Goal: Task Accomplishment & Management: Manage account settings

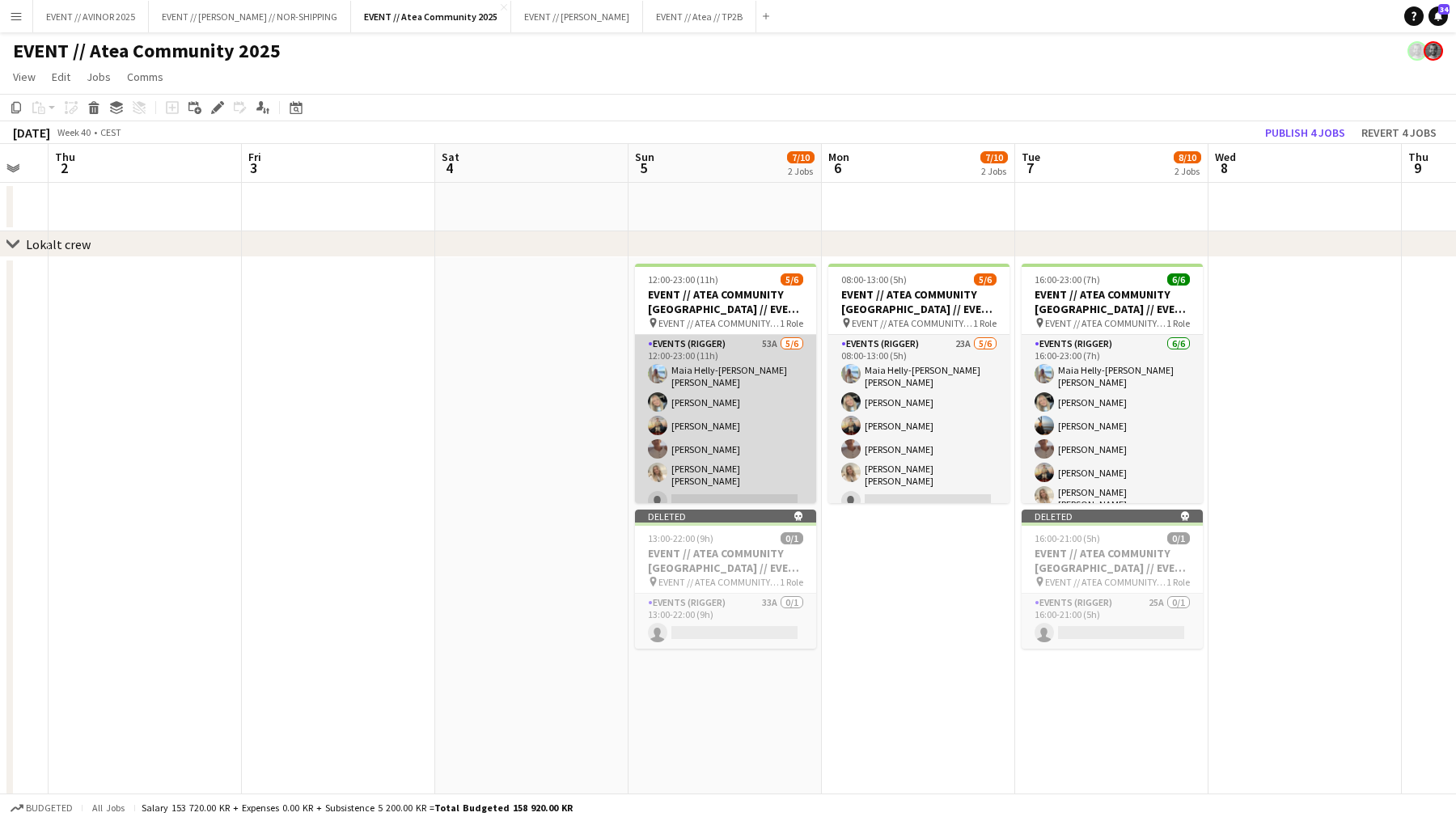
scroll to position [0, 547]
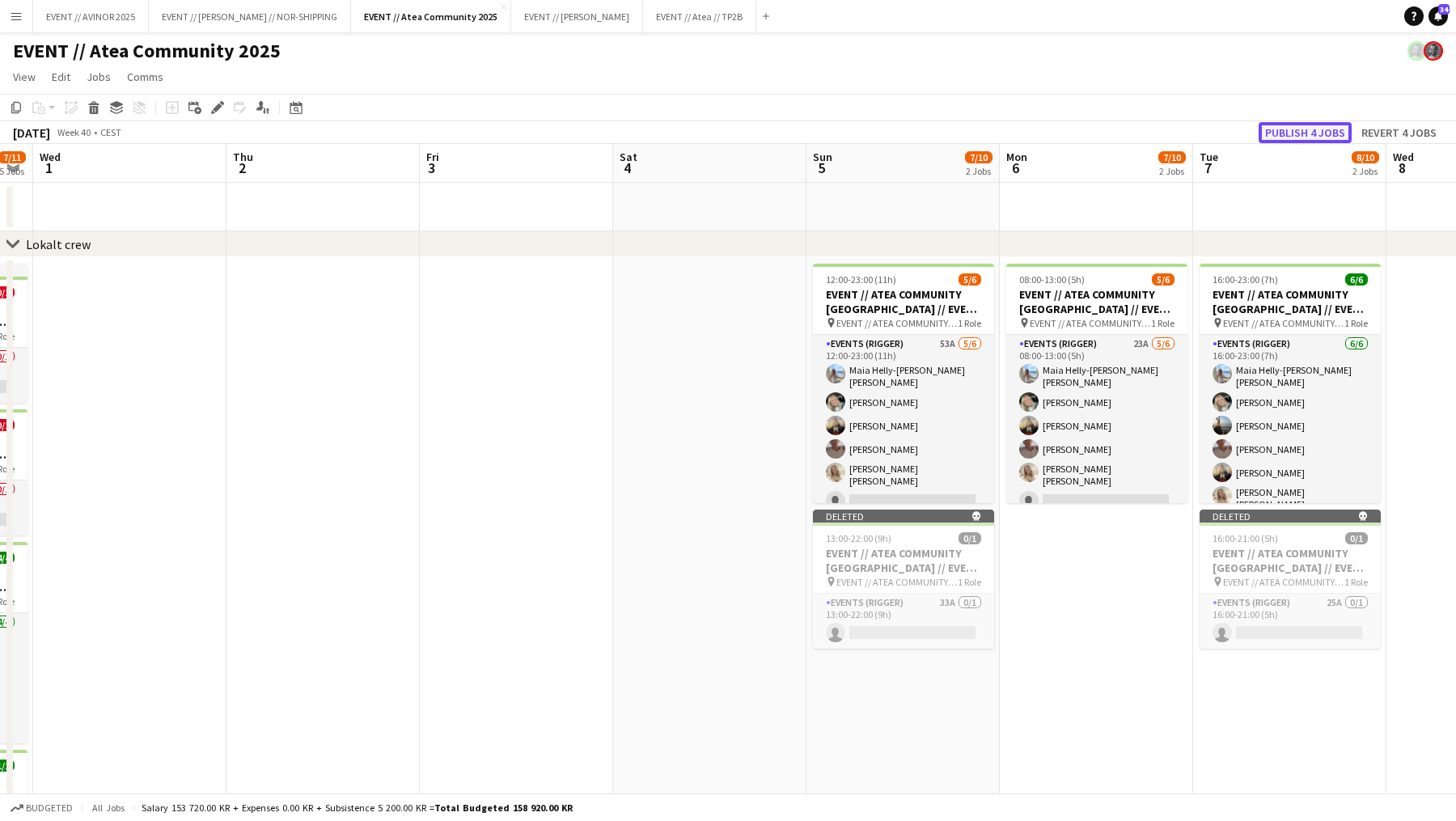
click at [1301, 139] on button "Publish 4 jobs" at bounding box center [1304, 132] width 93 height 21
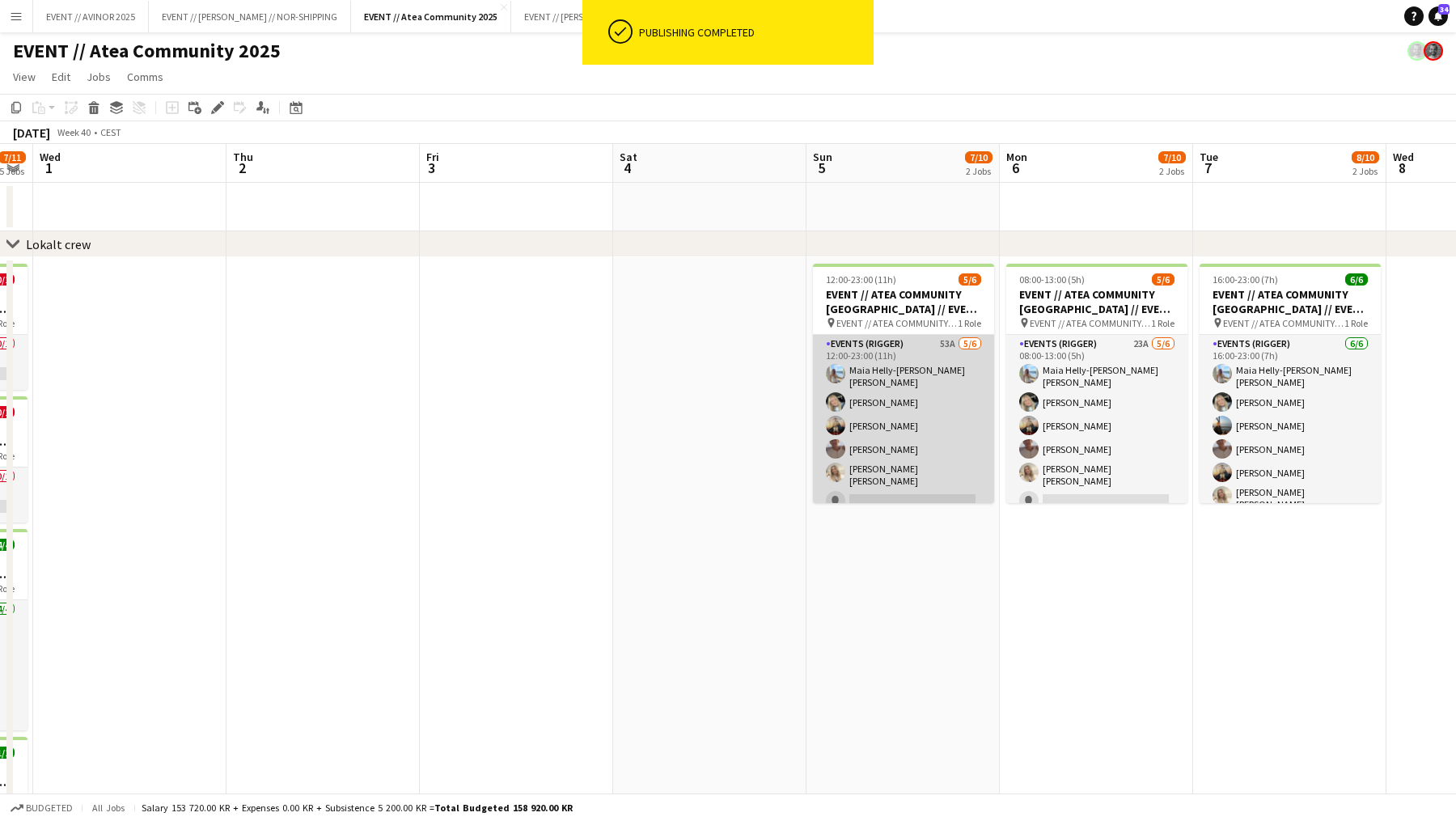
click at [944, 451] on app-card-role "Events (Rigger) 53A 5/6 12:00-23:00 (11h) Maia Helly-Hansen Mathisen Oda Hansso…" at bounding box center [903, 426] width 181 height 182
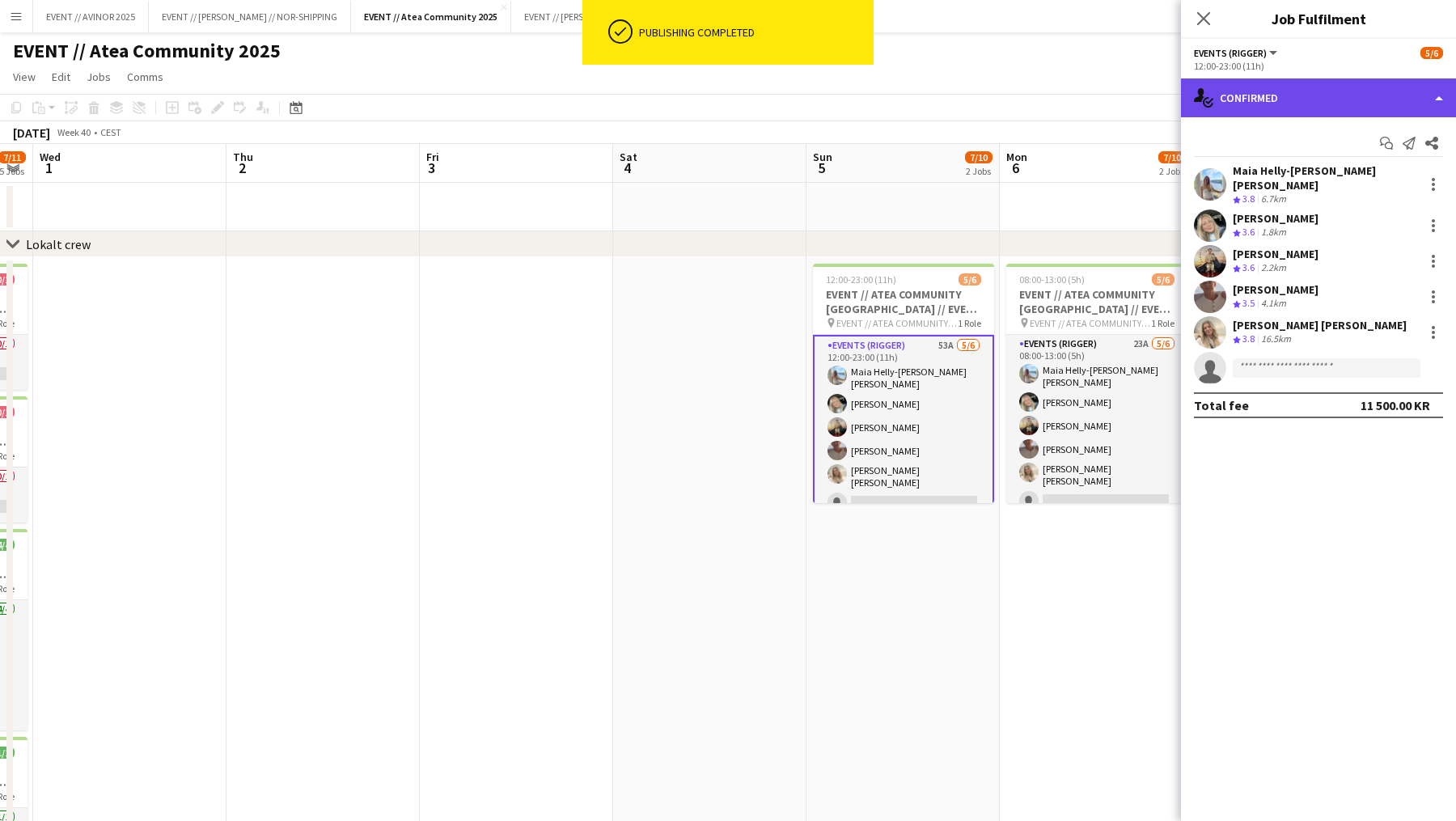
click at [1331, 100] on div "single-neutral-actions-check-2 Confirmed" at bounding box center [1318, 97] width 275 height 39
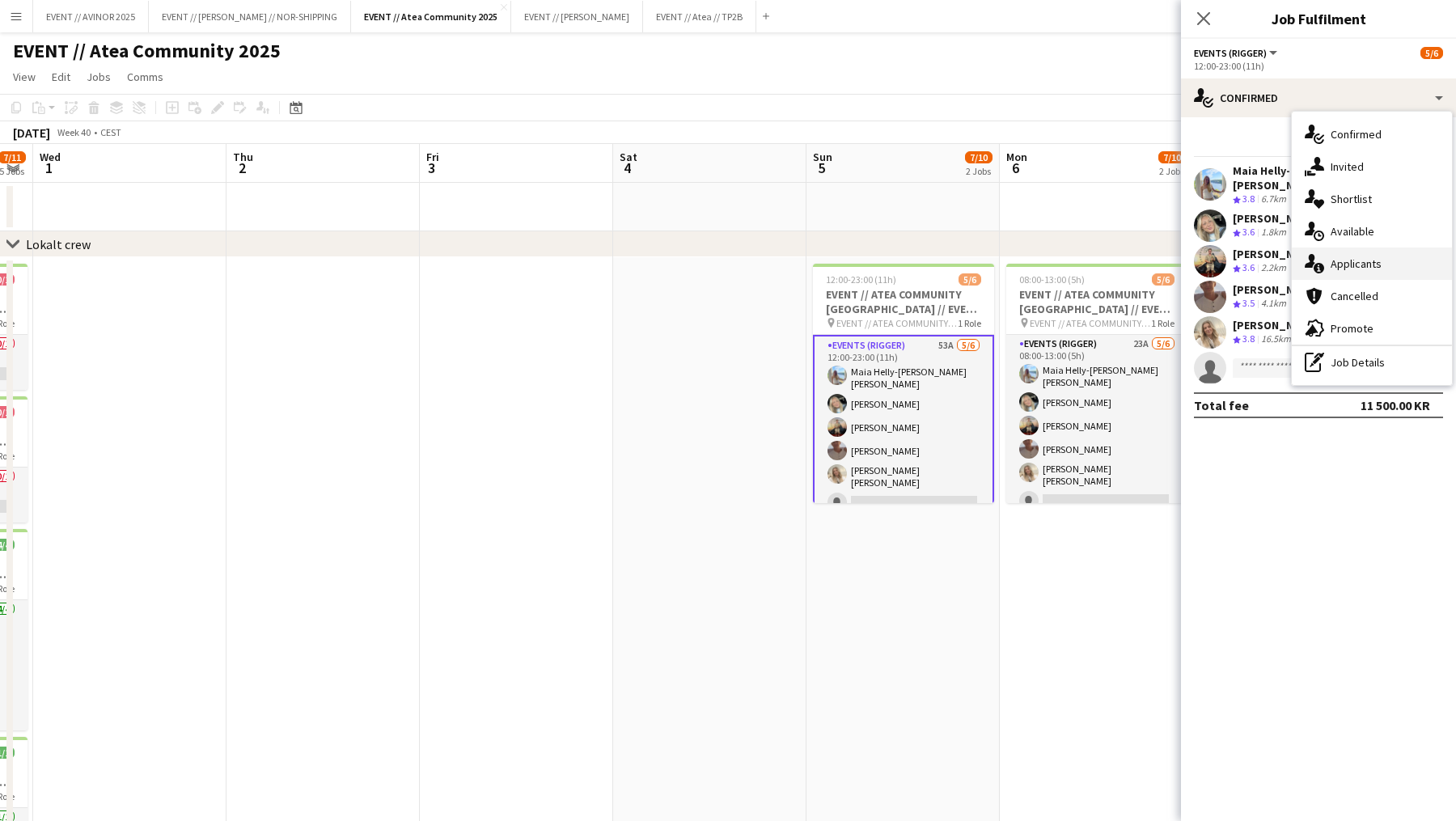
click at [1363, 276] on div "single-neutral-actions-information Applicants" at bounding box center [1371, 263] width 160 height 32
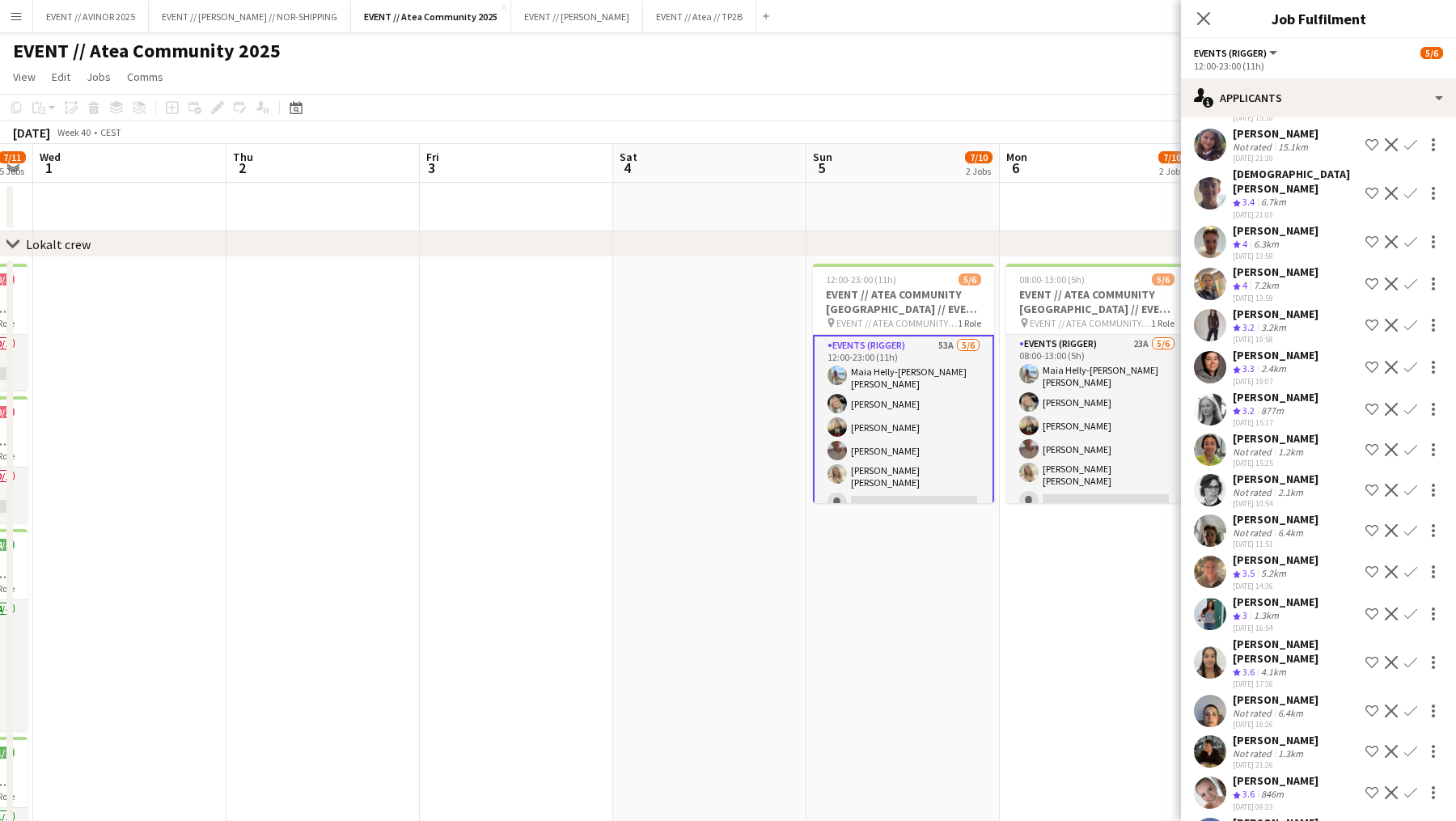
scroll to position [1439, 0]
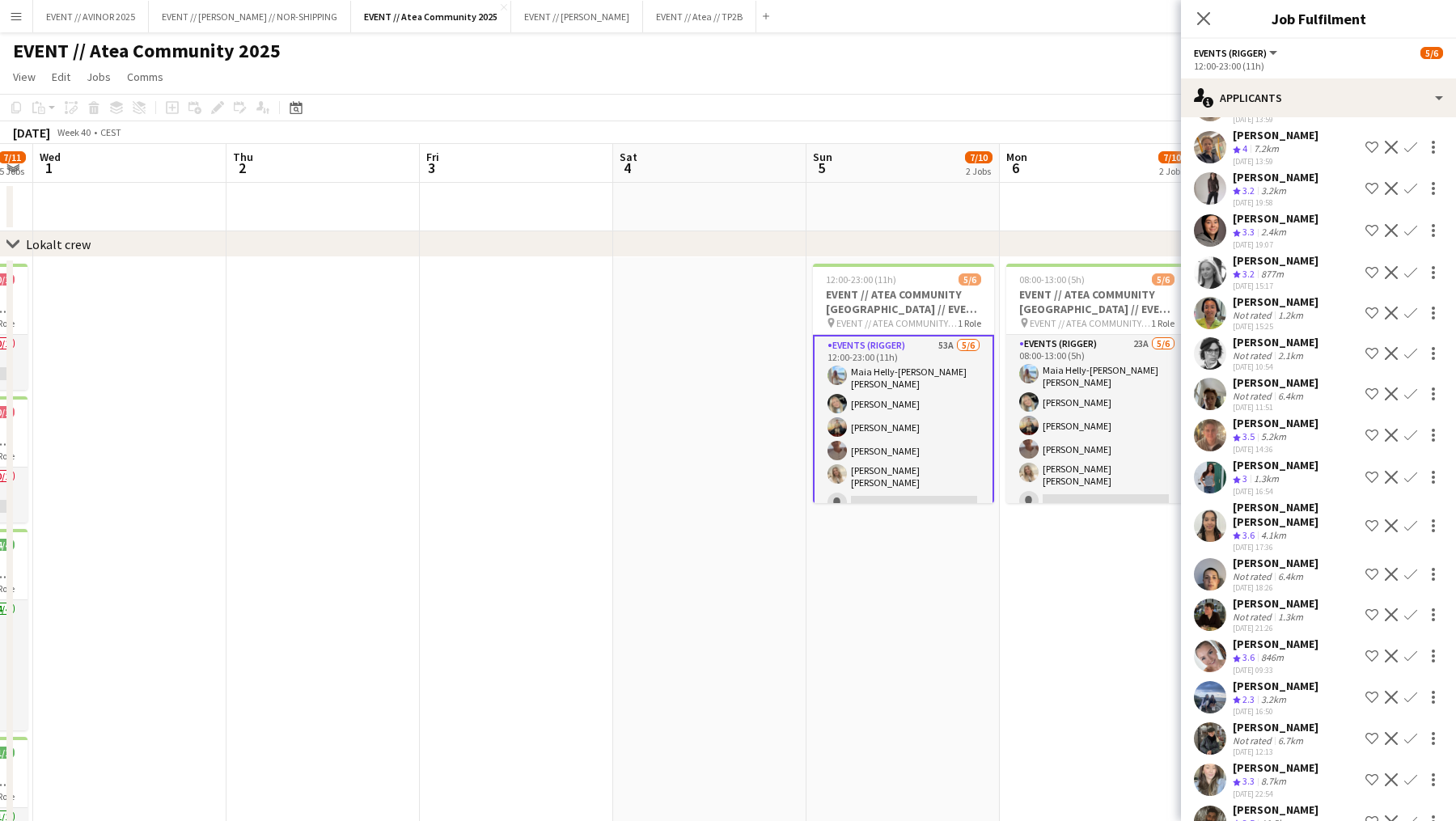
click at [1297, 430] on div "Crew rating 3.5 5.2km" at bounding box center [1275, 436] width 85 height 14
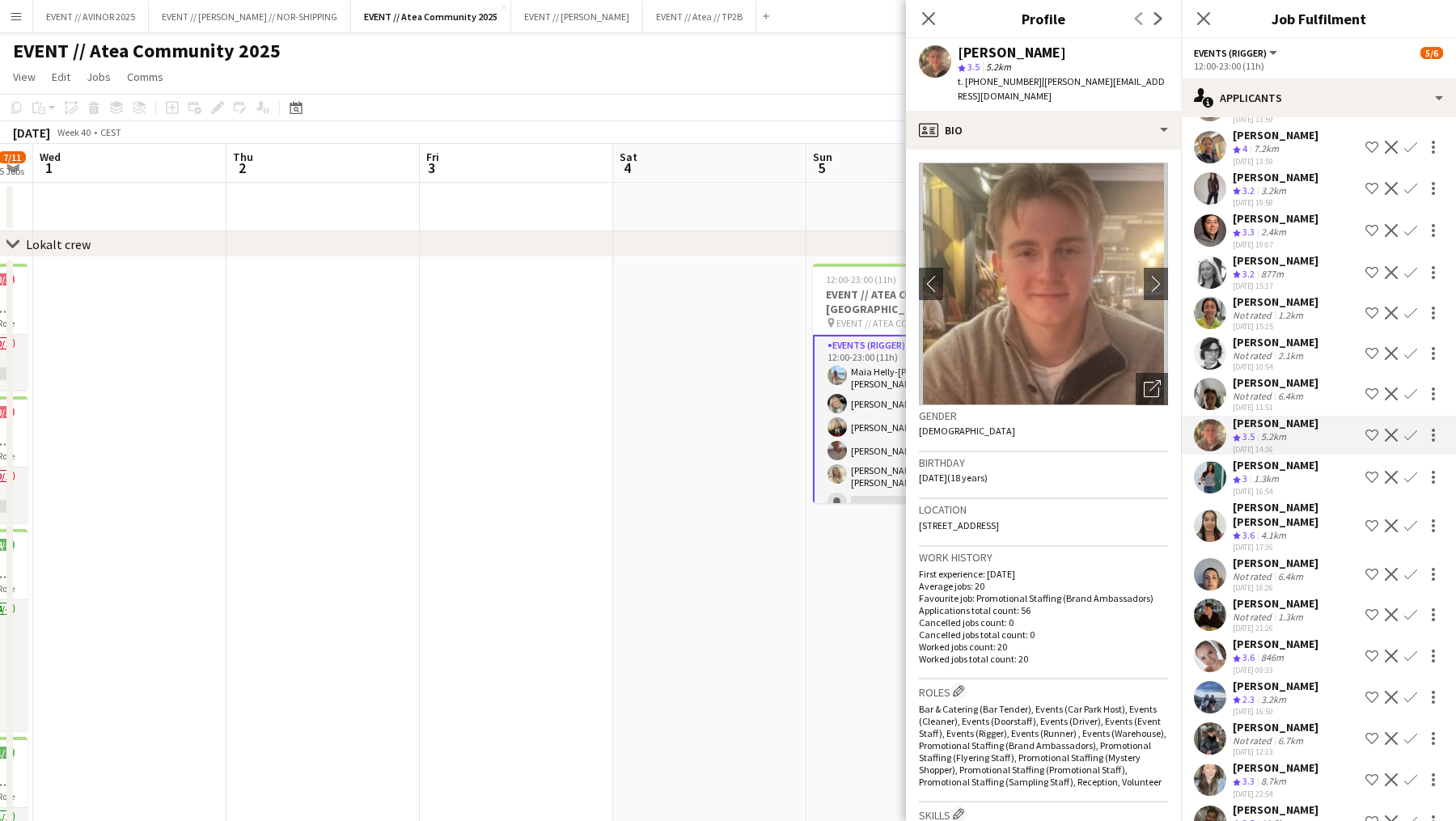
click at [1297, 430] on div "Crew rating 3.5 5.2km" at bounding box center [1275, 436] width 85 height 14
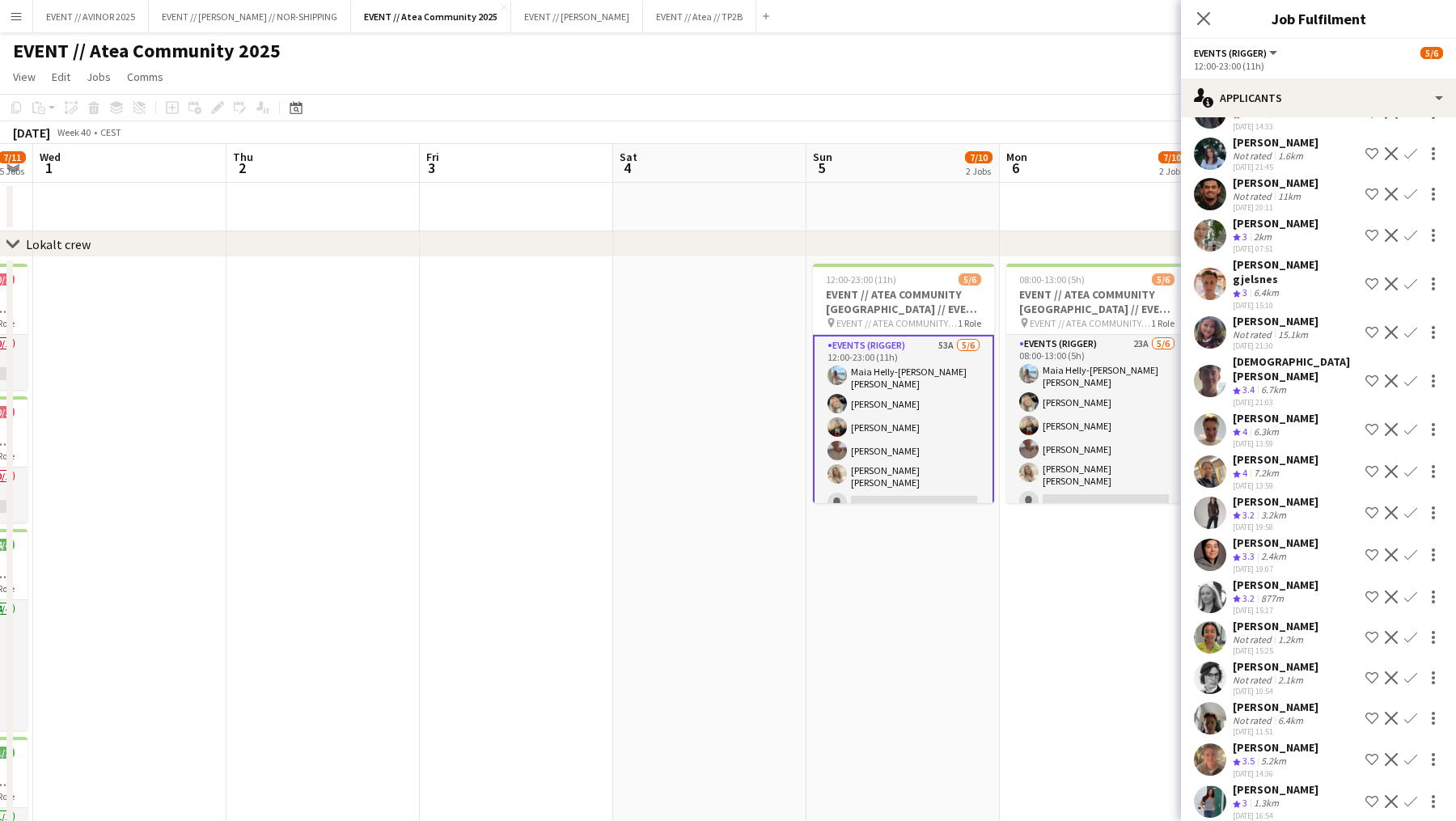
scroll to position [1129, 0]
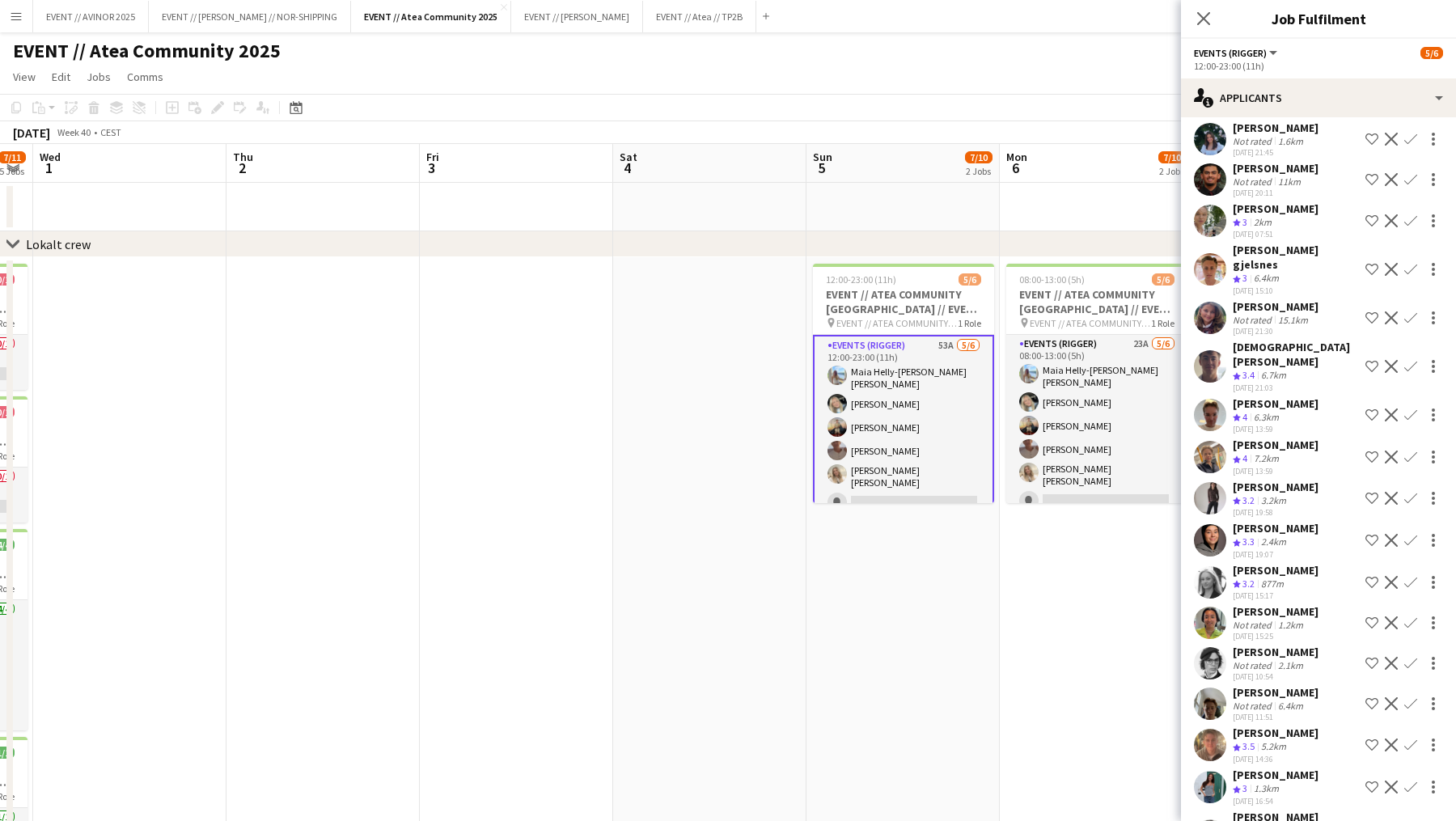
click at [1220, 647] on app-user-avatar at bounding box center [1210, 662] width 32 height 32
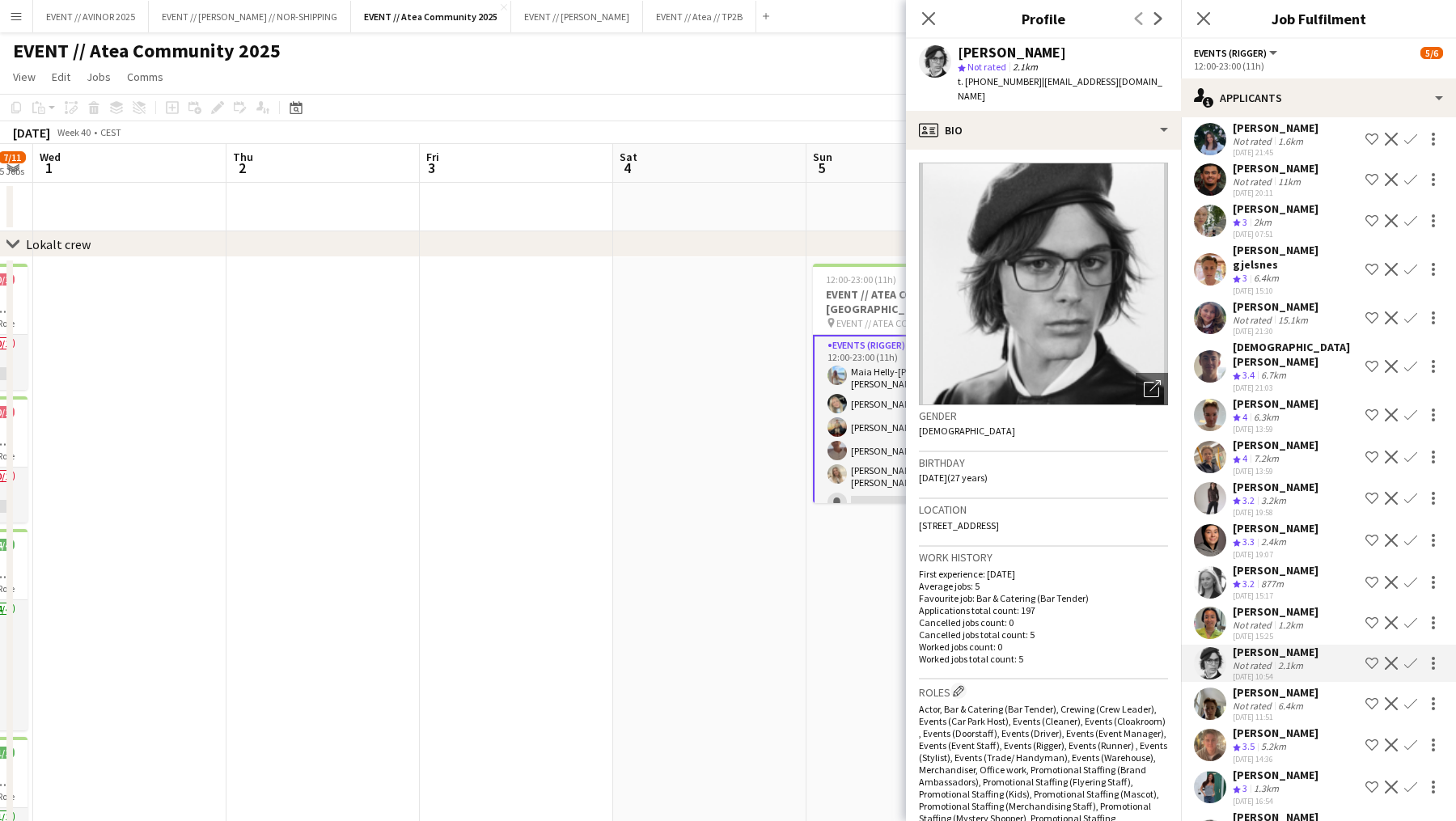
click at [1220, 647] on app-user-avatar at bounding box center [1210, 662] width 32 height 32
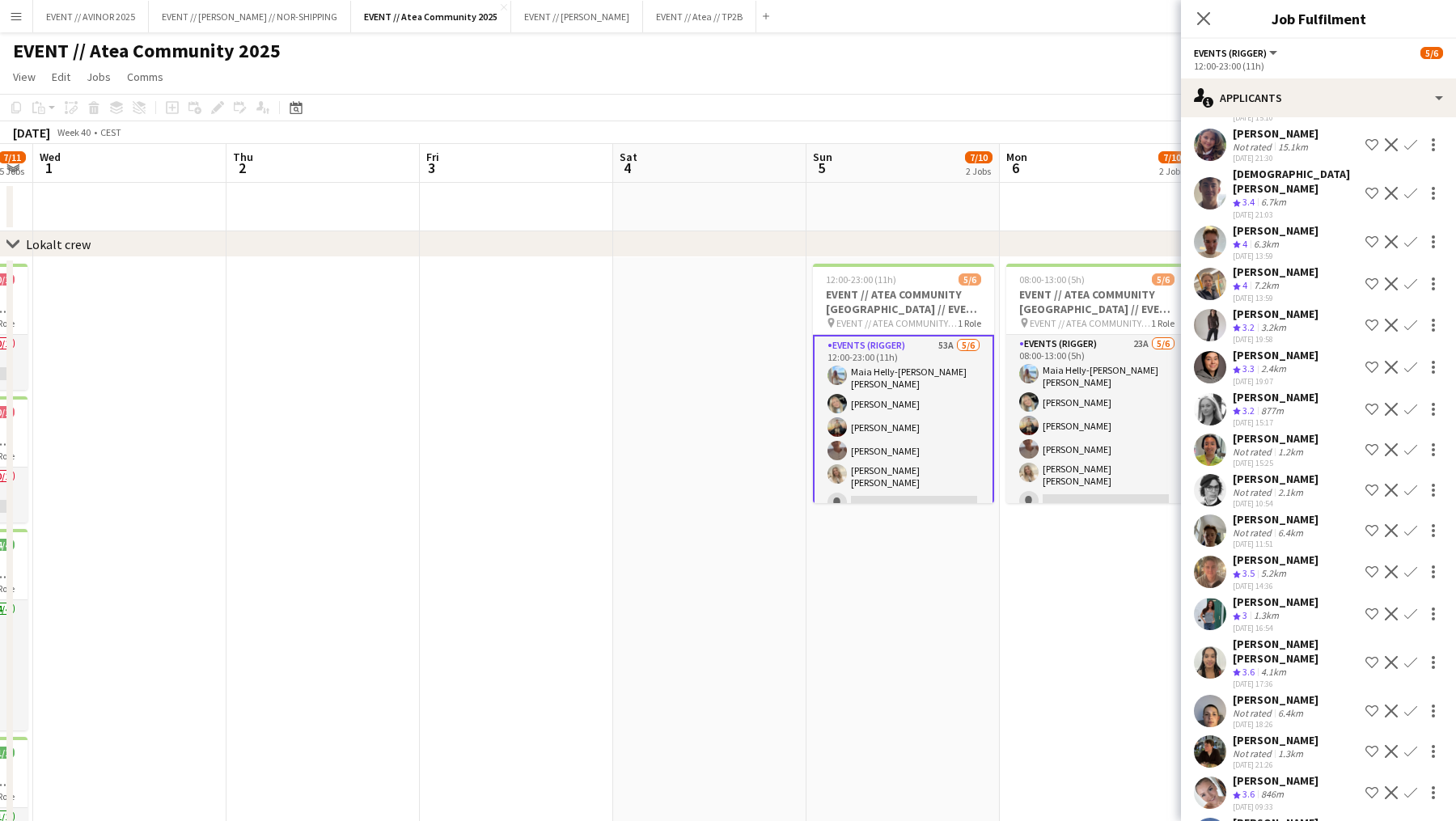
scroll to position [1317, 0]
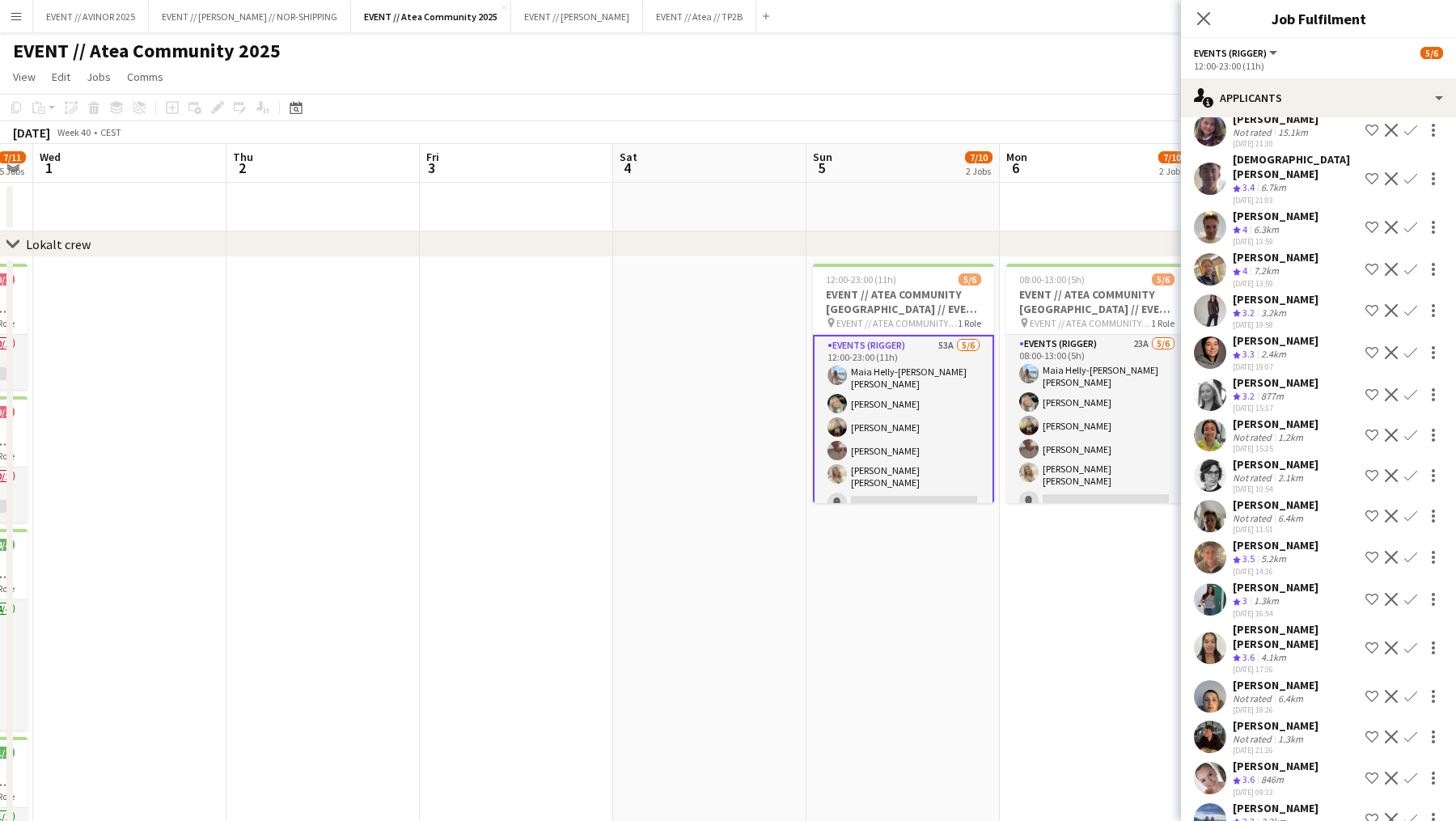
click at [1210, 721] on app-user-avatar at bounding box center [1210, 737] width 32 height 32
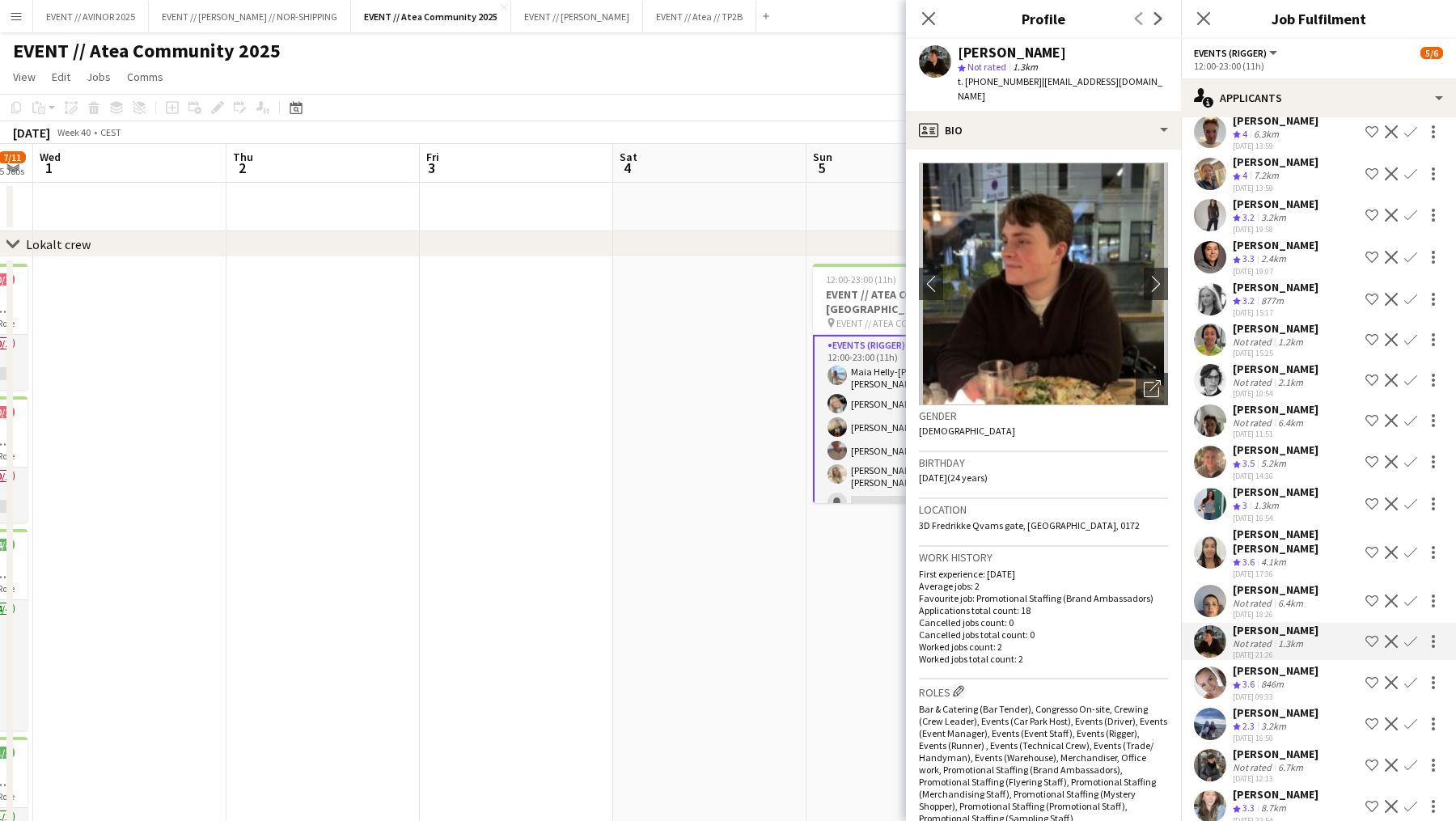
scroll to position [1439, 0]
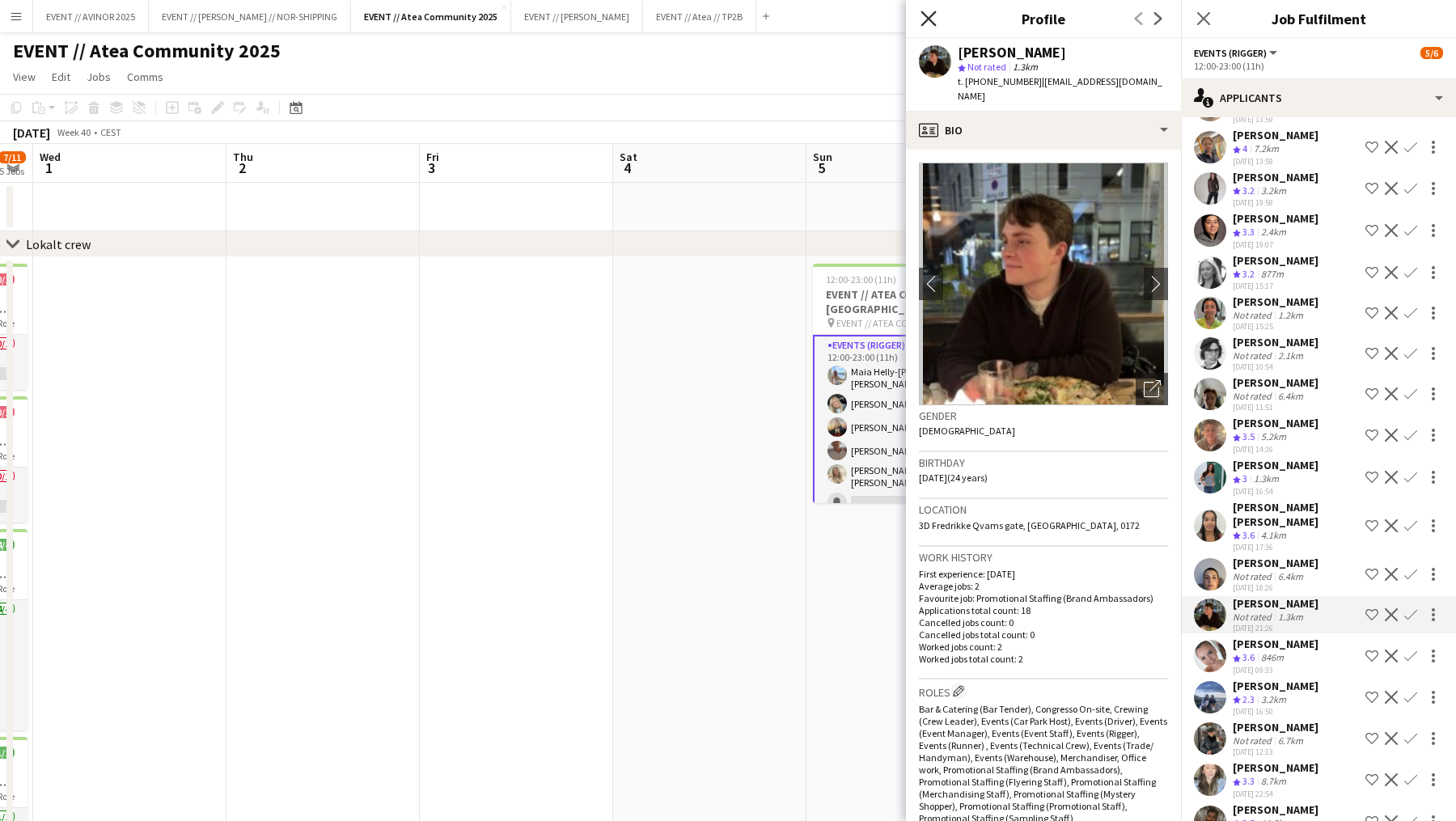
click at [932, 19] on icon "Close pop-in" at bounding box center [928, 17] width 16 height 16
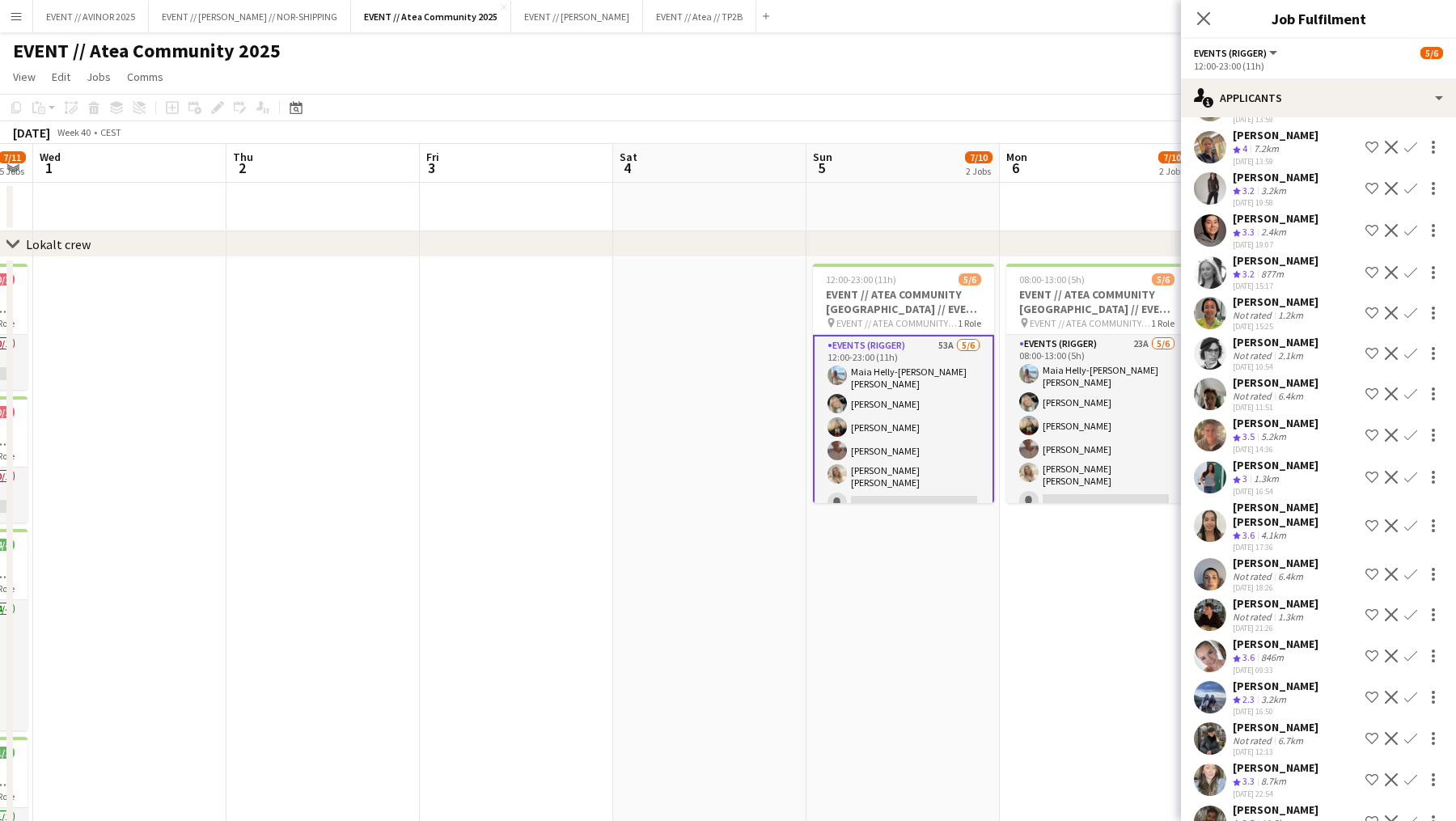
click at [1236, 416] on div "Marius Korshavn Sørlie" at bounding box center [1275, 423] width 85 height 15
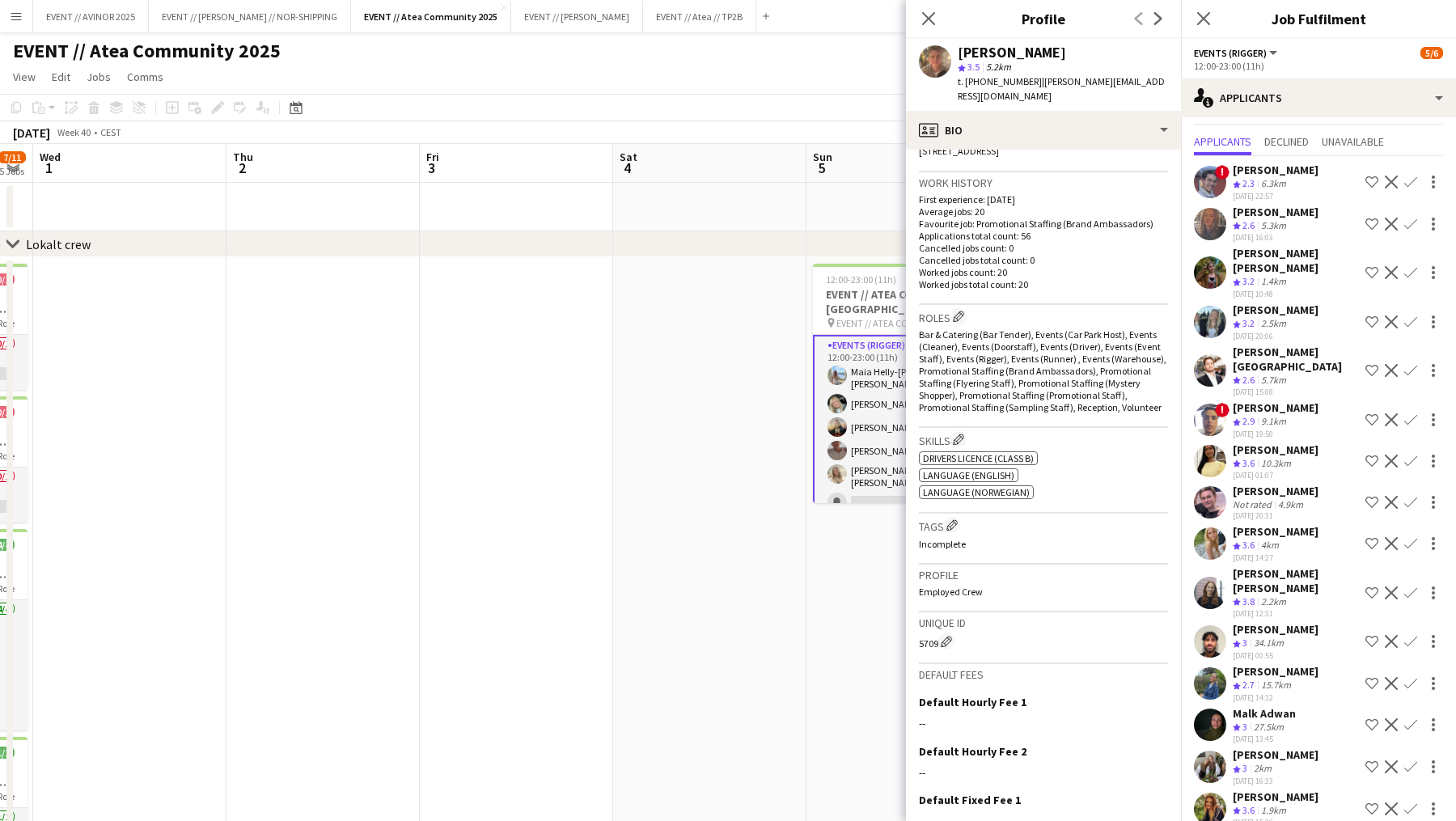
scroll to position [35, 0]
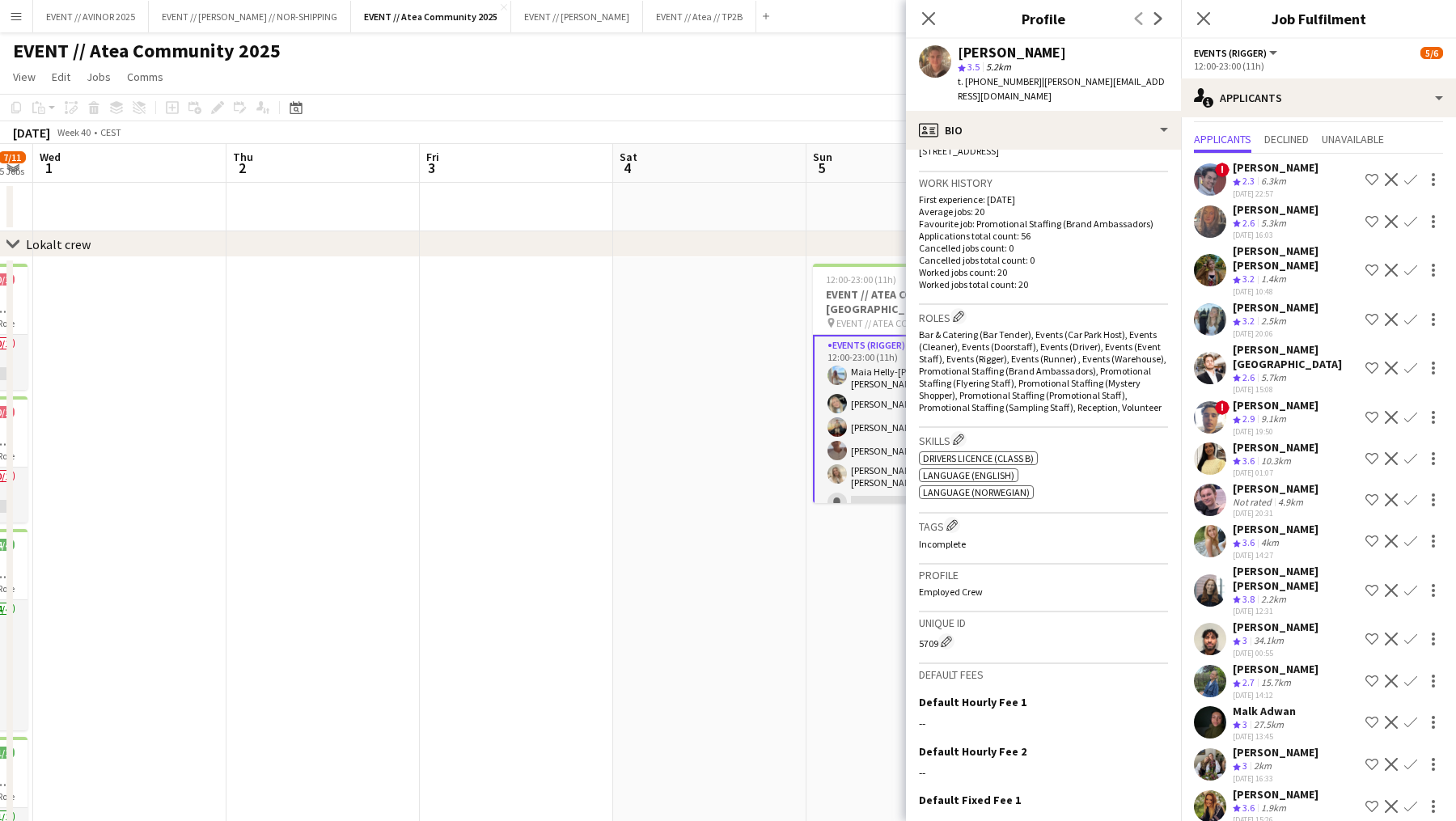
click at [1214, 484] on app-user-avatar at bounding box center [1210, 500] width 32 height 32
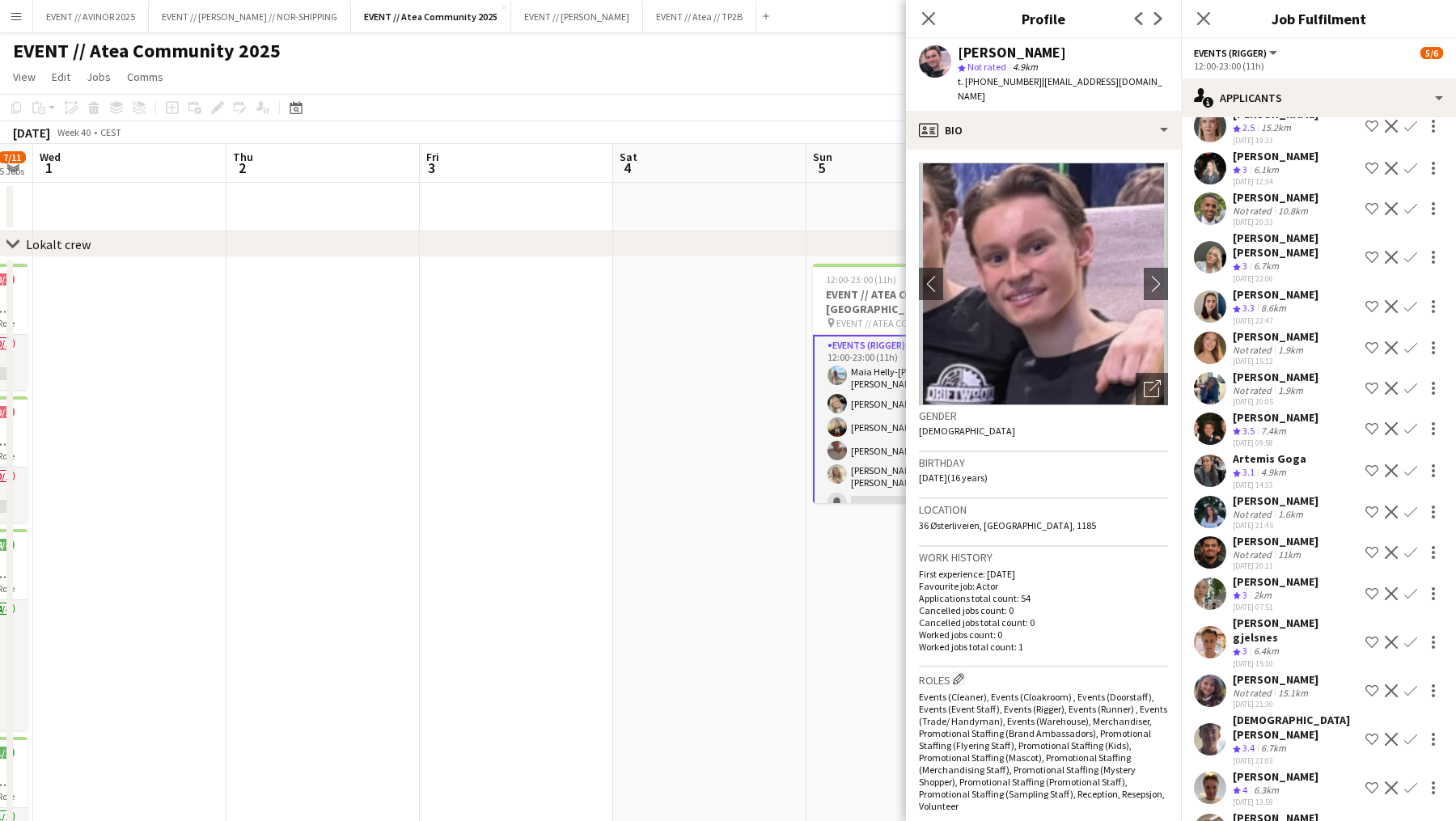
scroll to position [762, 0]
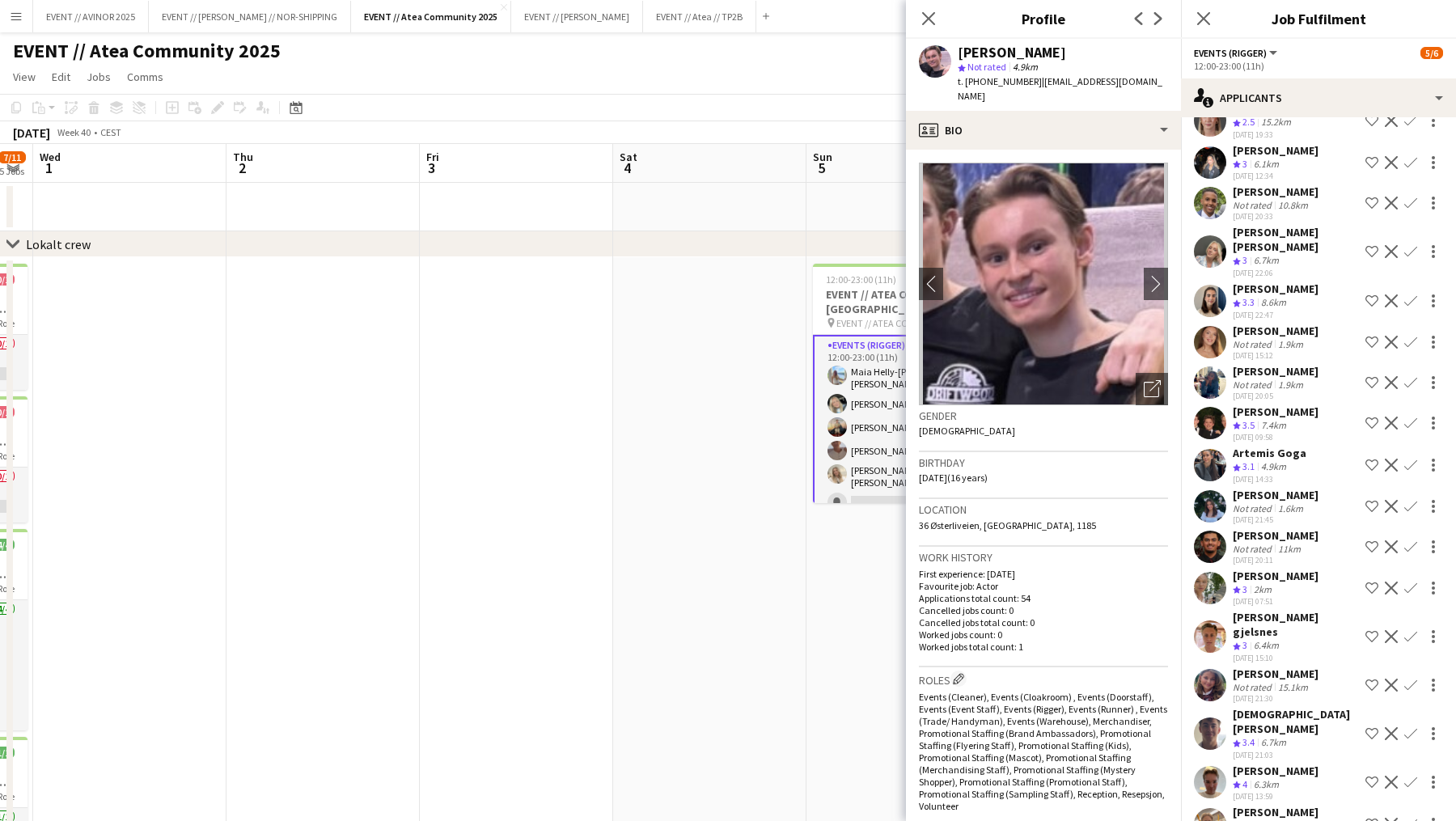
click at [840, 634] on app-date-cell "12:00-23:00 (11h) 5/6 EVENT // ATEA COMMUNITY OSLO // EVENT CREW pin EVENT // A…" at bounding box center [903, 576] width 193 height 638
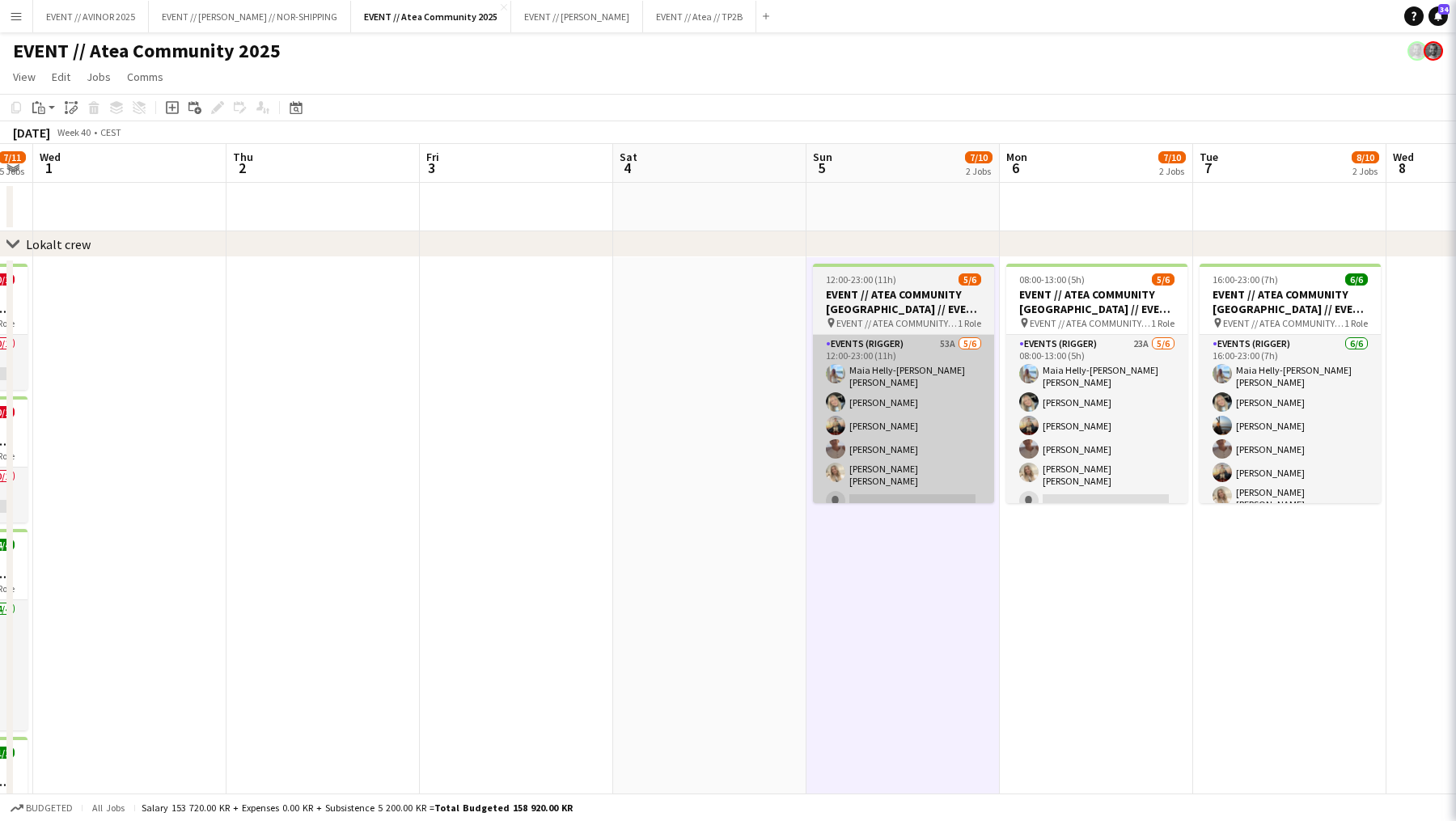
scroll to position [0, 0]
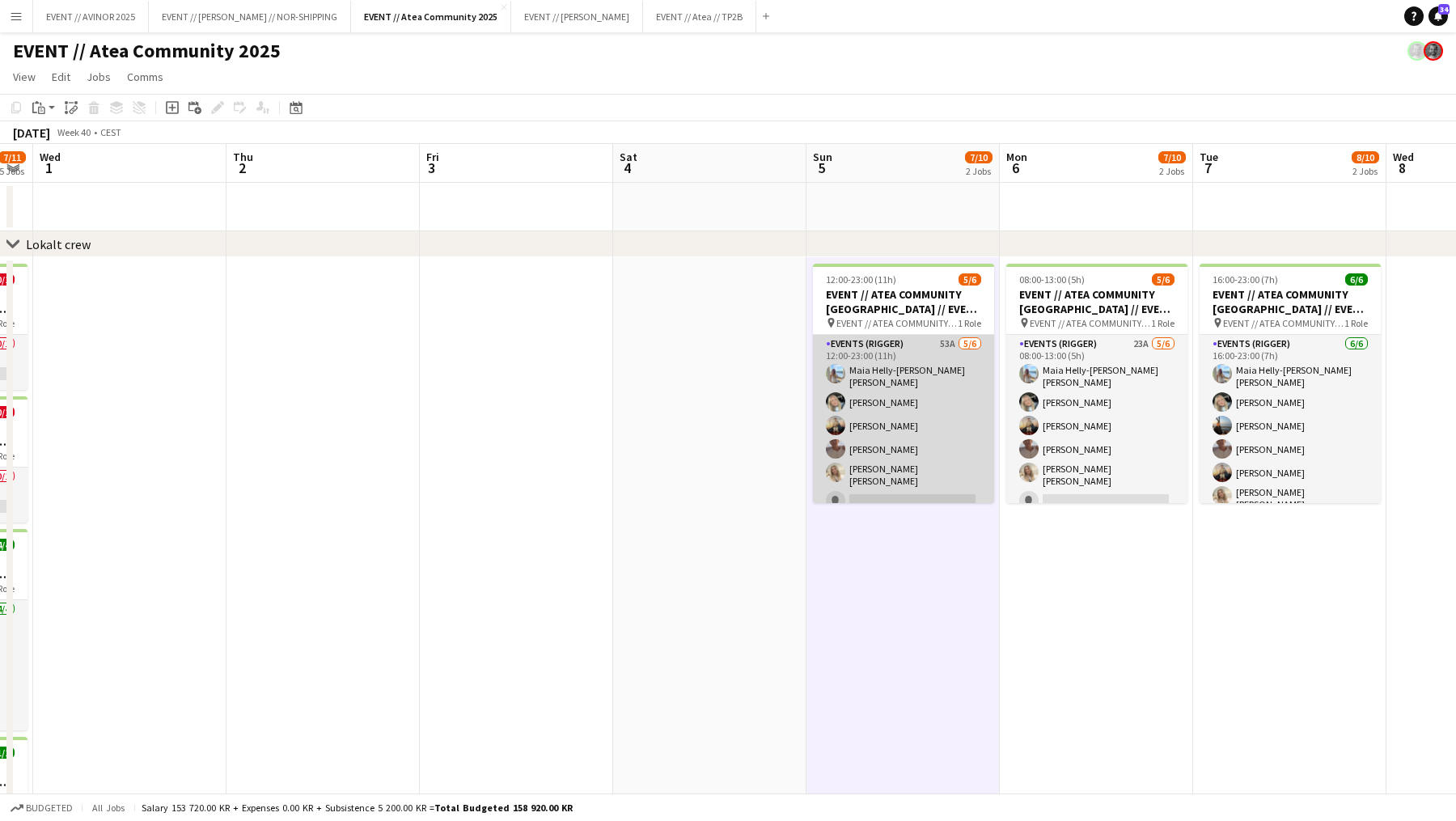
click at [942, 454] on app-card-role "Events (Rigger) 53A 5/6 12:00-23:00 (11h) Maia Helly-Hansen Mathisen Oda Hansso…" at bounding box center [903, 426] width 181 height 182
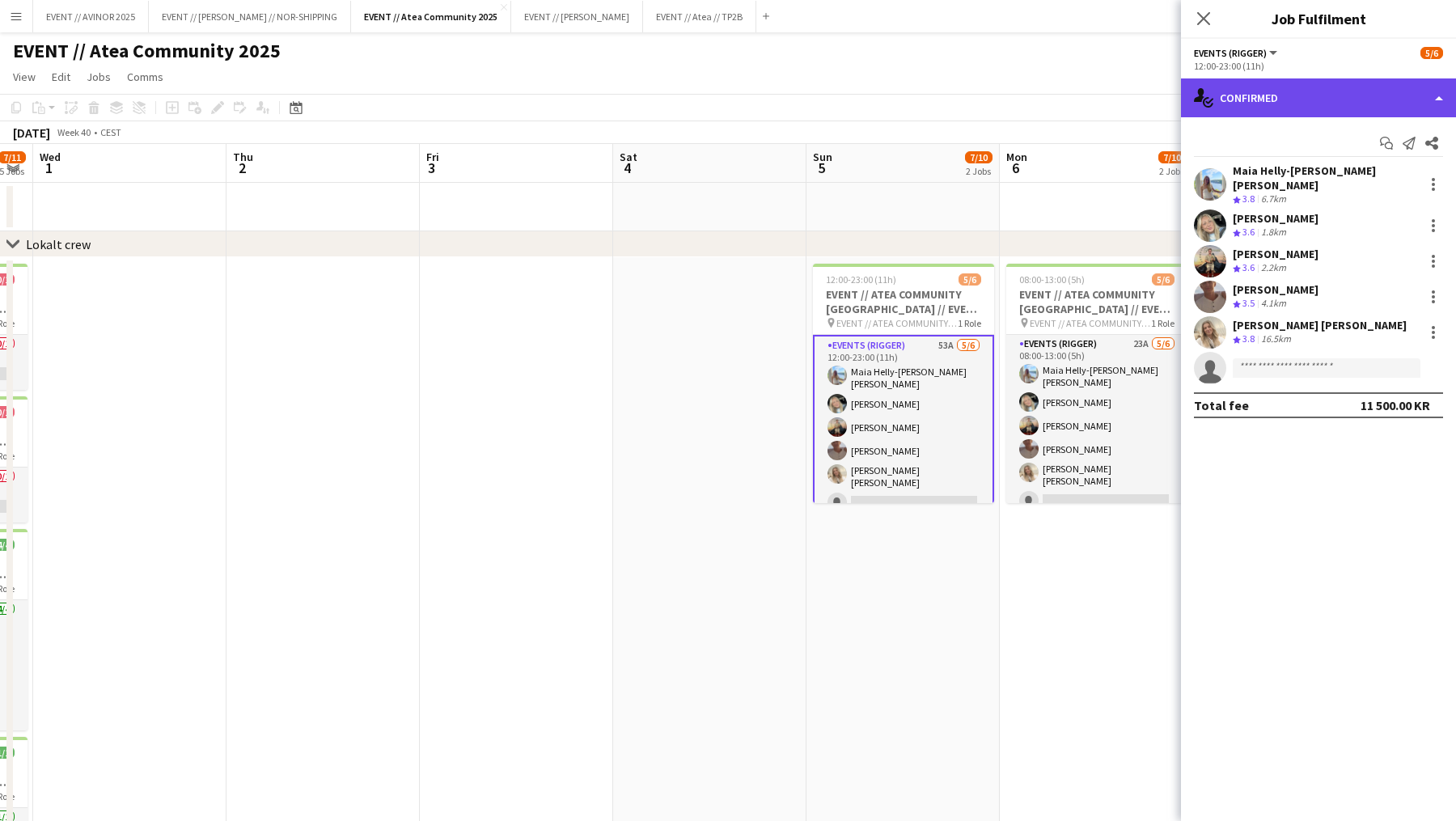
click at [1300, 92] on div "single-neutral-actions-check-2 Confirmed" at bounding box center [1318, 97] width 275 height 39
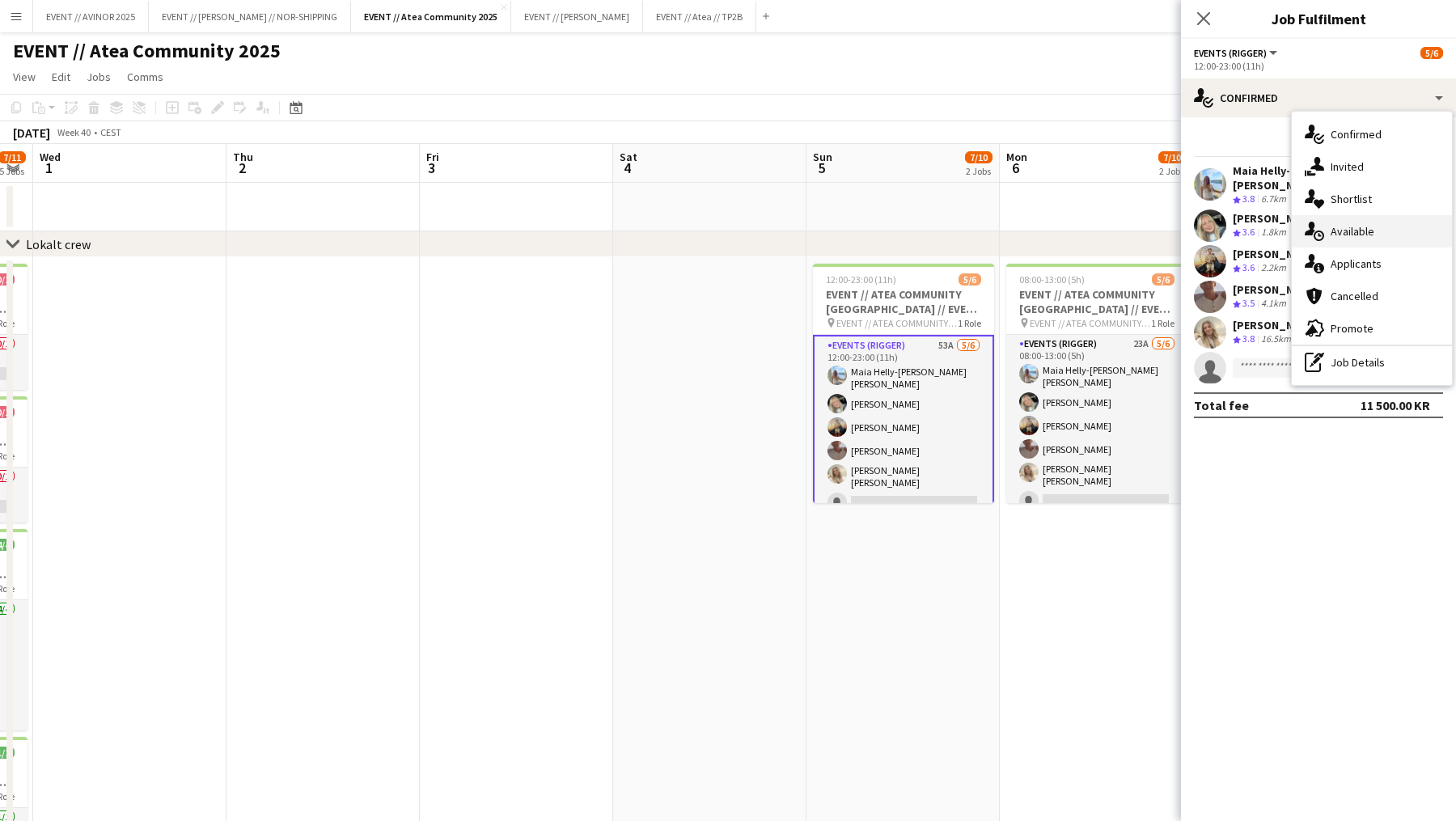
click at [1360, 240] on div "single-neutral-actions-upload Available" at bounding box center [1371, 231] width 160 height 32
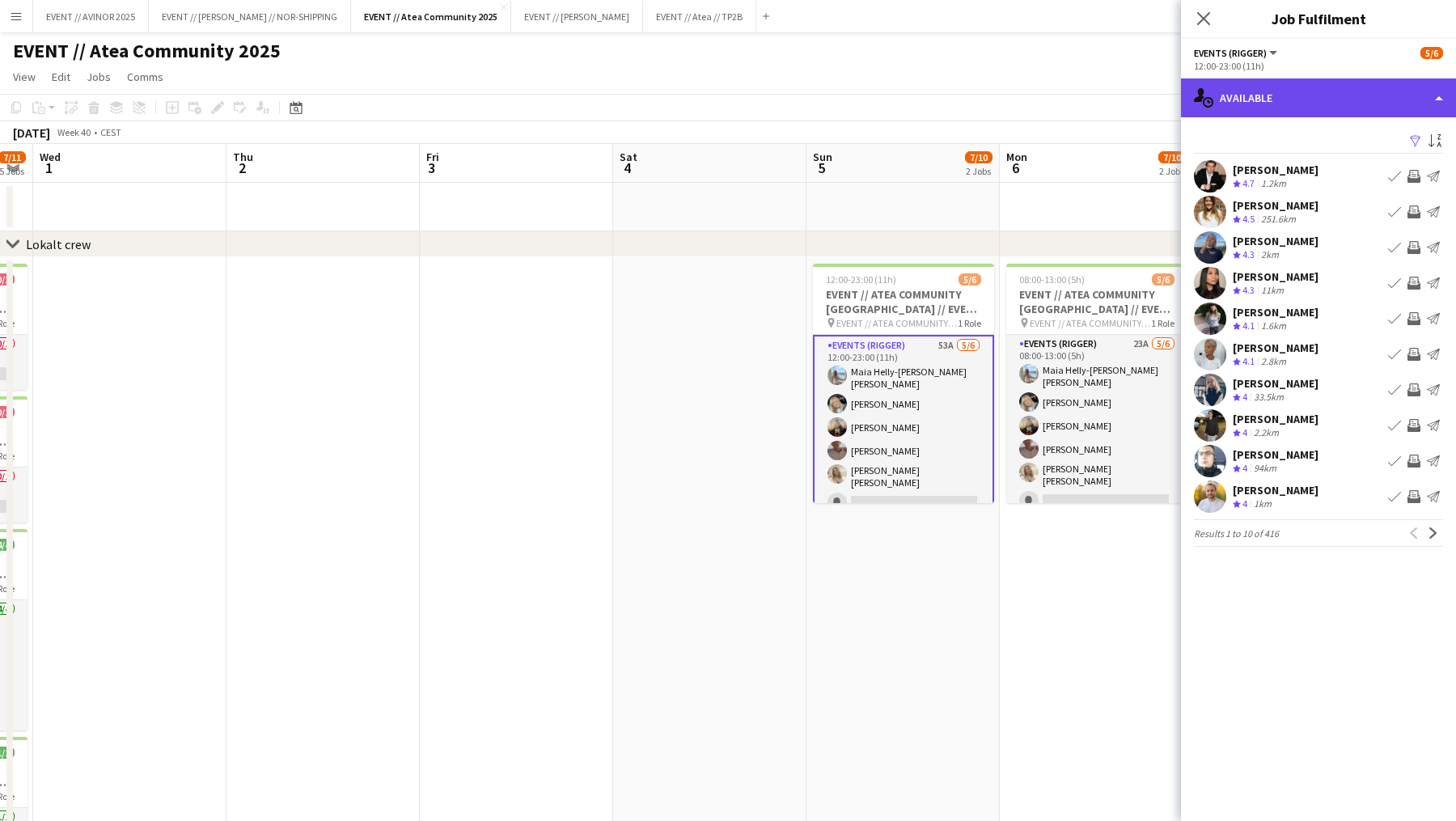
click at [1354, 98] on div "single-neutral-actions-upload Available" at bounding box center [1318, 97] width 275 height 39
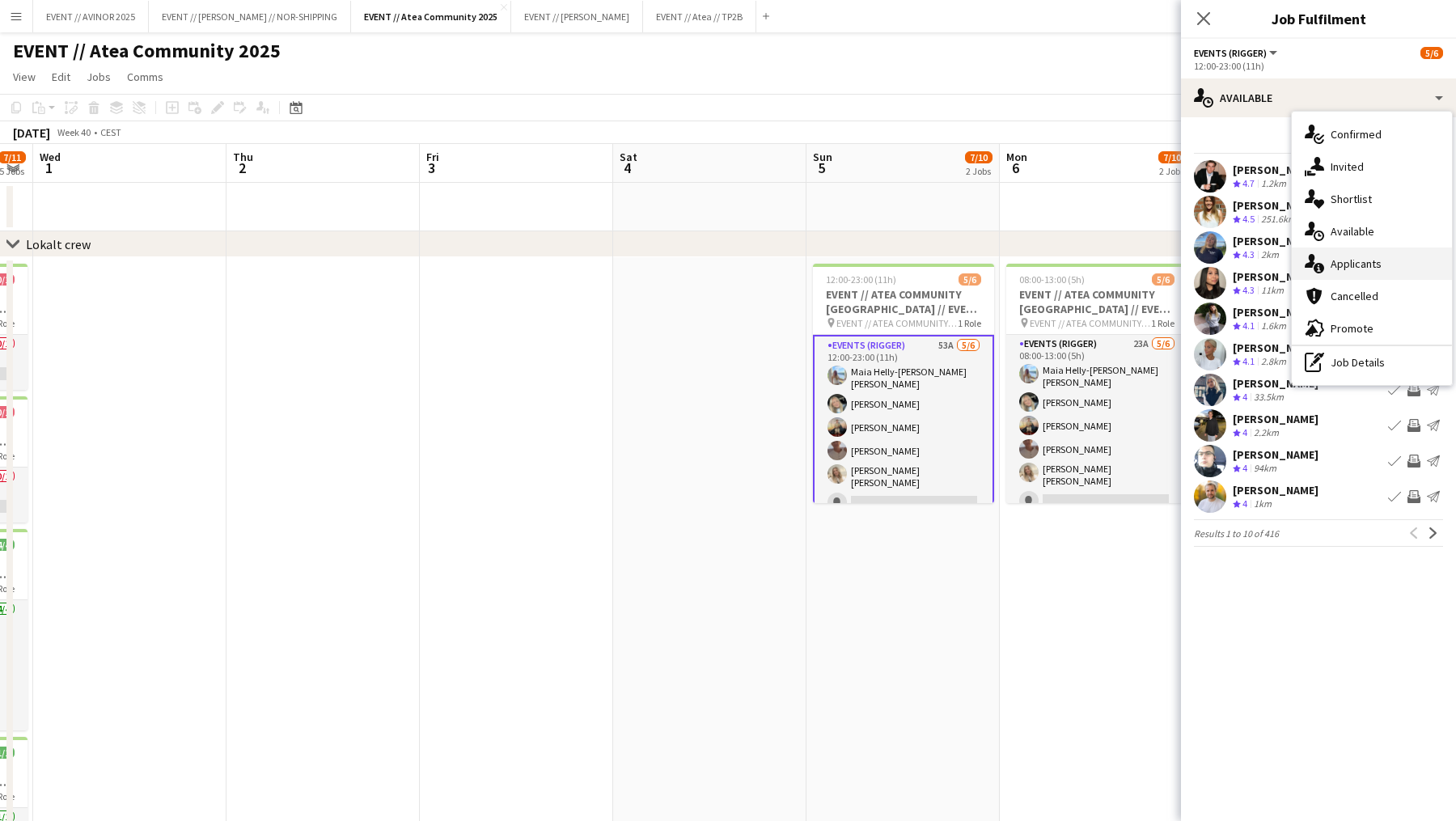
click at [1355, 274] on div "single-neutral-actions-information Applicants" at bounding box center [1371, 263] width 160 height 32
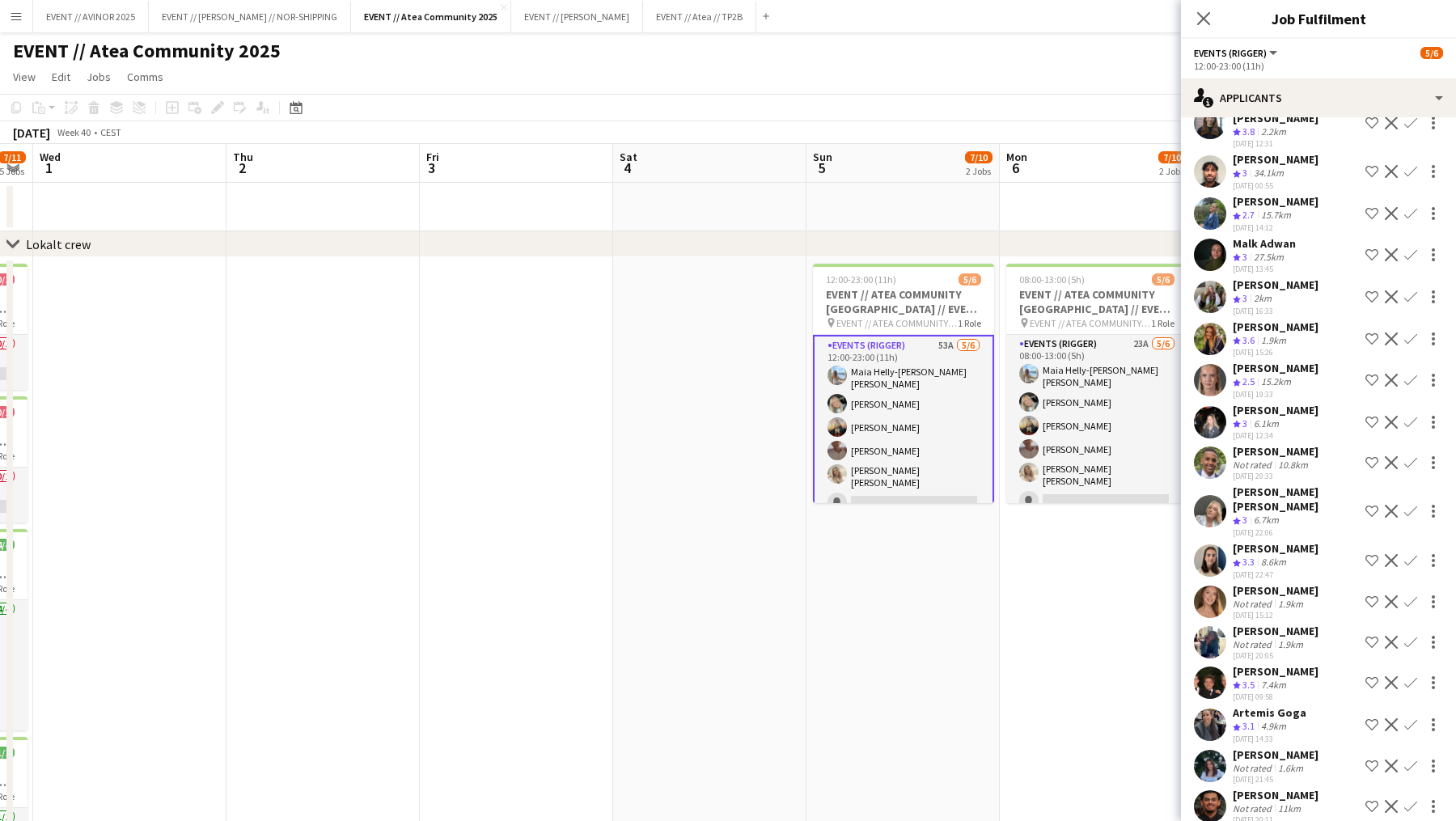
scroll to position [519, 0]
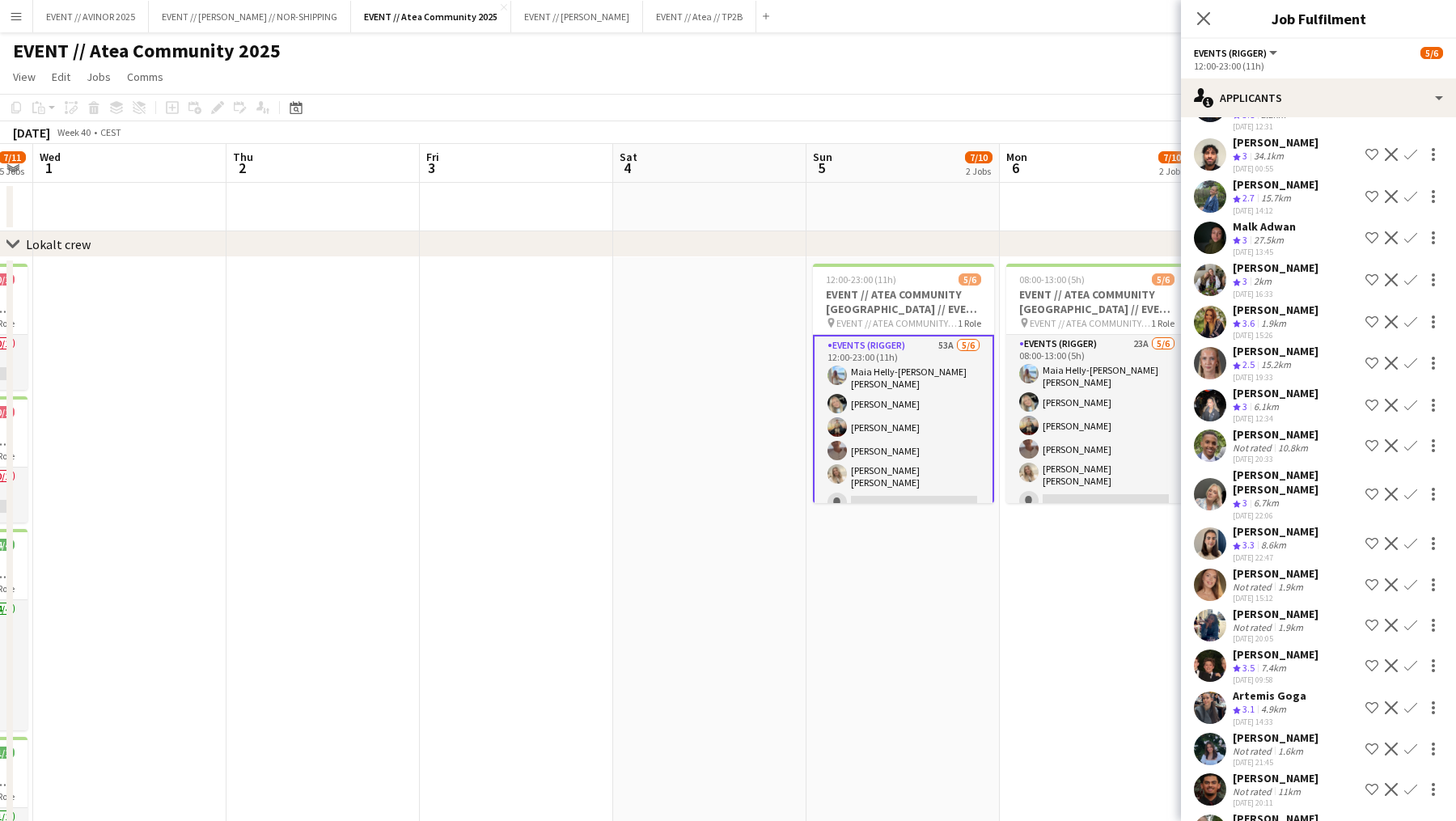
click at [1025, 602] on app-date-cell "08:00-13:00 (5h) 5/6 EVENT // ATEA COMMUNITY OSLO // EVENT CREW pin EVENT // AT…" at bounding box center [1096, 576] width 193 height 638
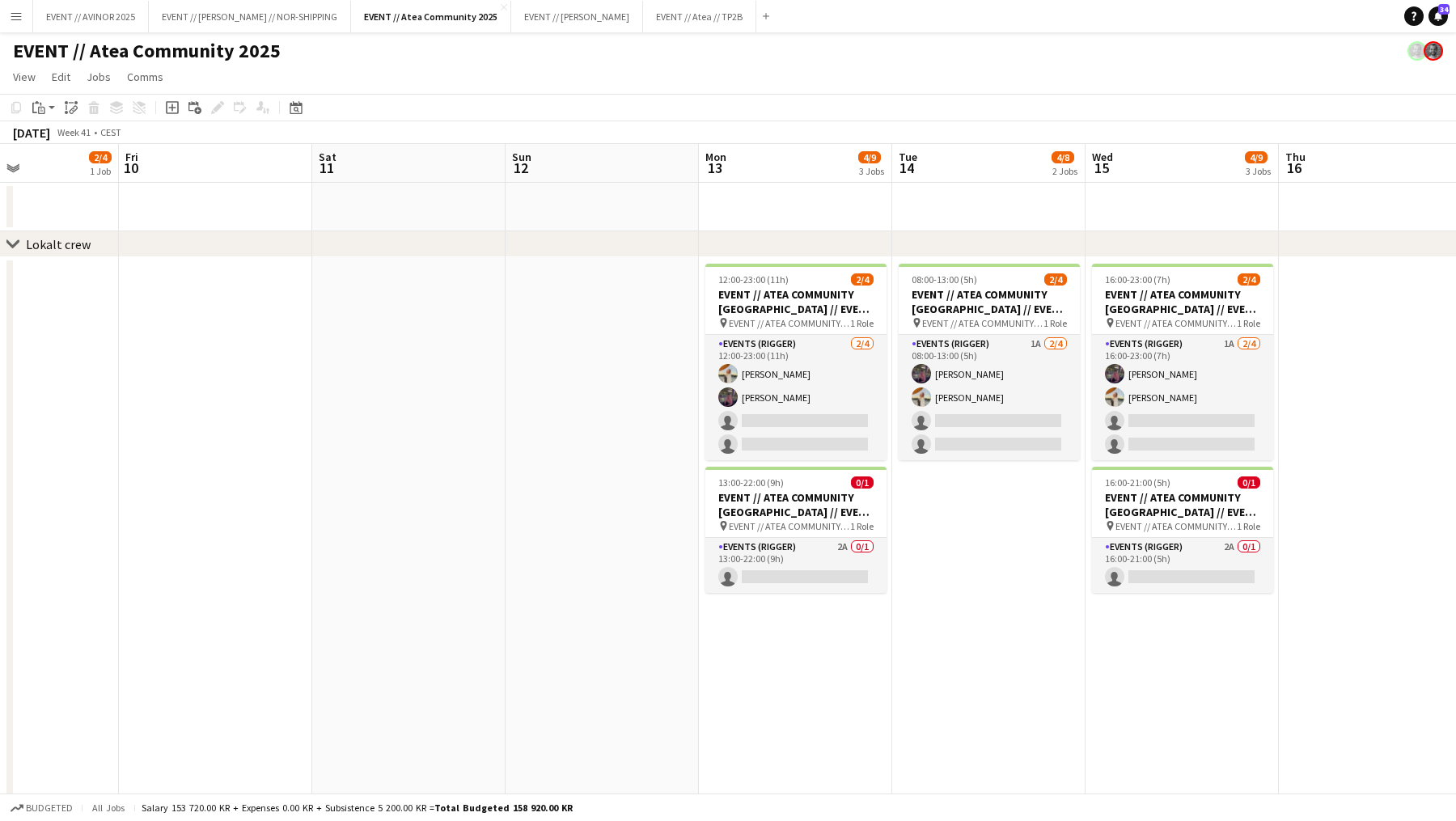
scroll to position [0, 693]
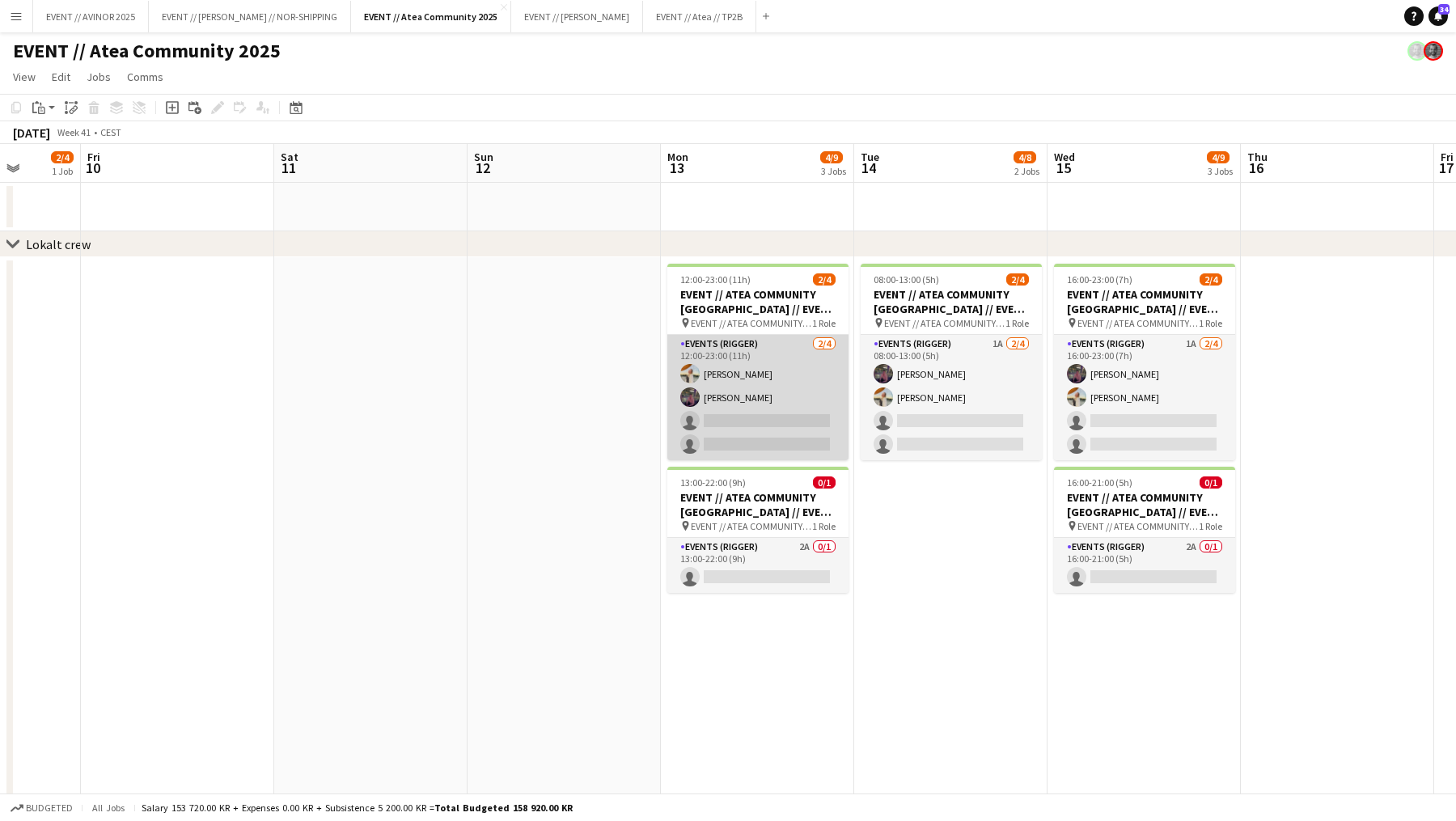
click at [769, 428] on app-card-role "Events (Rigger) 2/4 12:00-23:00 (11h) Caroline Hansen Thomas Stoltz single-neut…" at bounding box center [757, 398] width 181 height 125
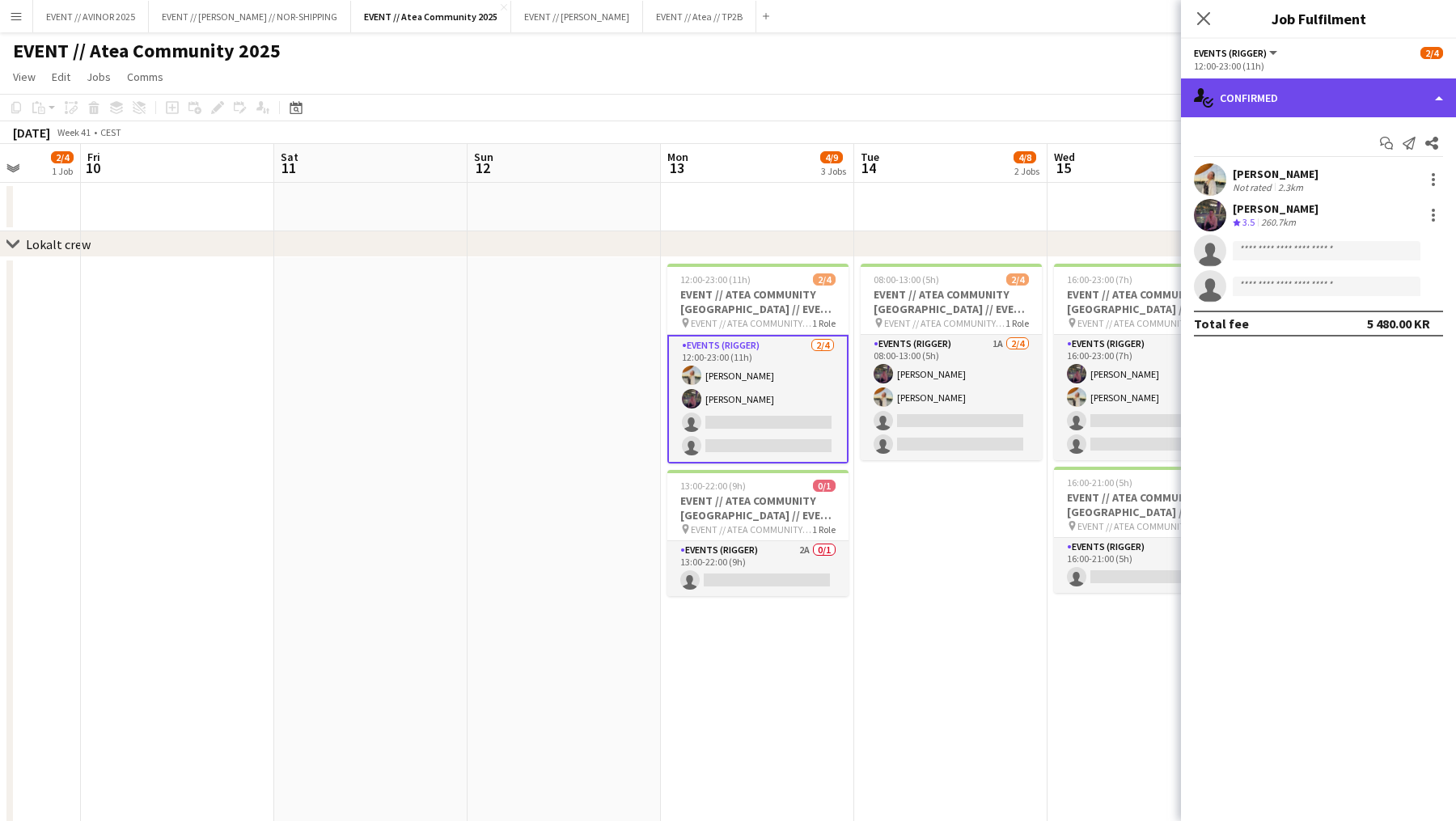
click at [1375, 107] on div "single-neutral-actions-check-2 Confirmed" at bounding box center [1318, 97] width 275 height 39
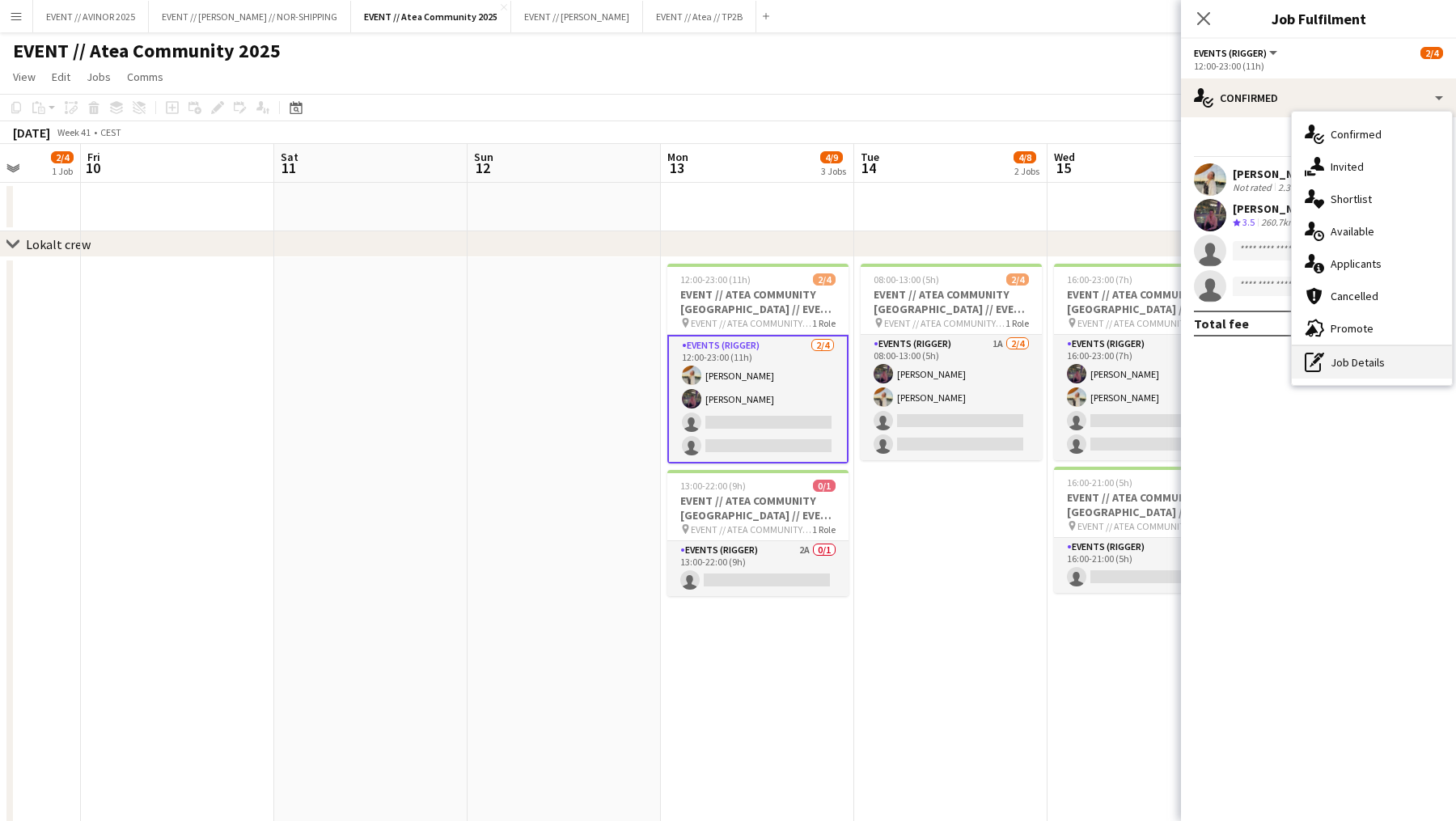
click at [1349, 368] on div "pen-write Job Details" at bounding box center [1371, 362] width 160 height 32
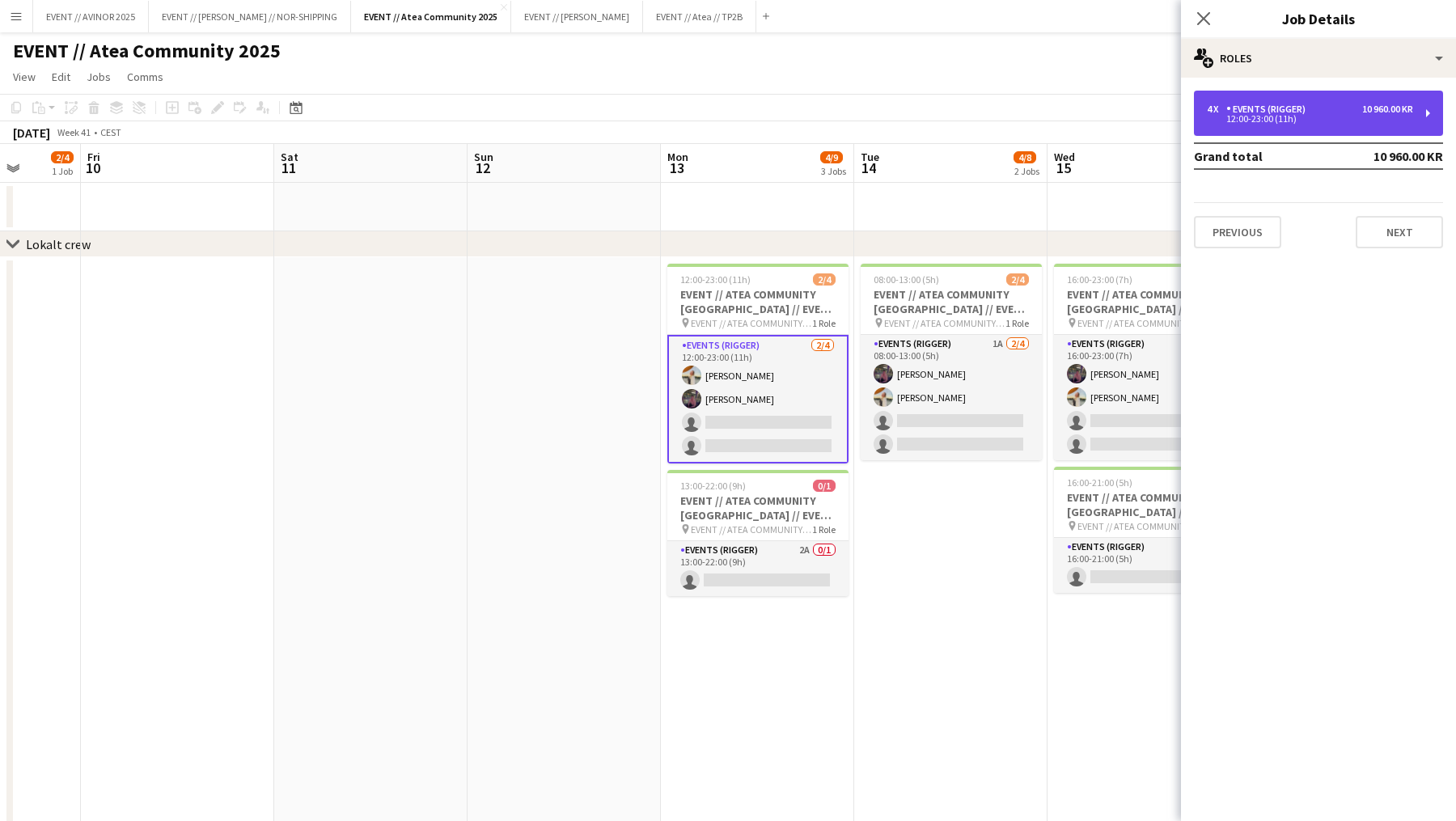
click at [1388, 105] on div "10 960.00 KR" at bounding box center [1387, 109] width 51 height 11
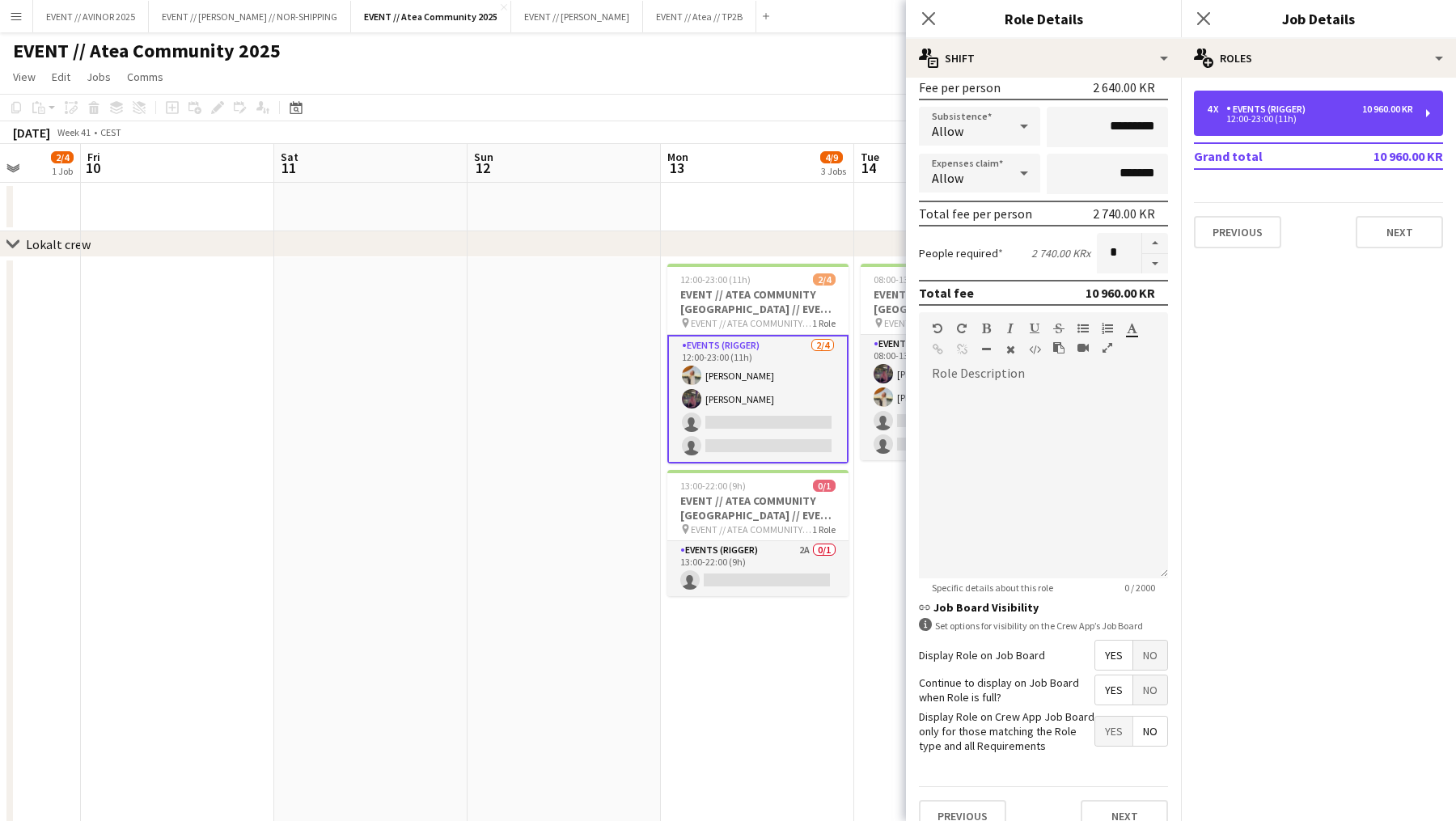
scroll to position [272, 0]
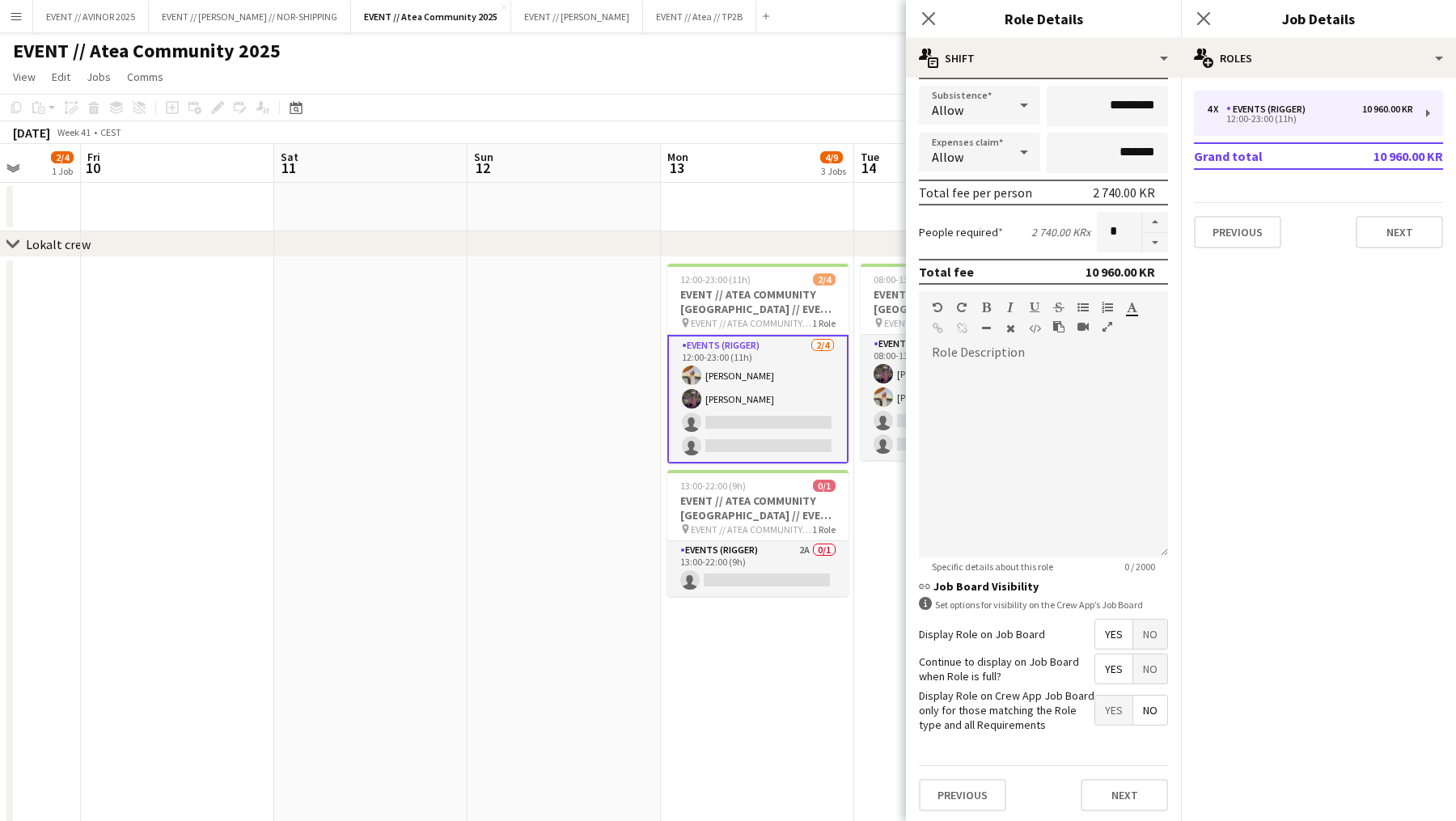
click at [832, 673] on app-date-cell "12:00-23:00 (11h) 2/4 EVENT // ATEA COMMUNITY KRISTIANSAND // EVENT CREW pin EV…" at bounding box center [757, 576] width 193 height 638
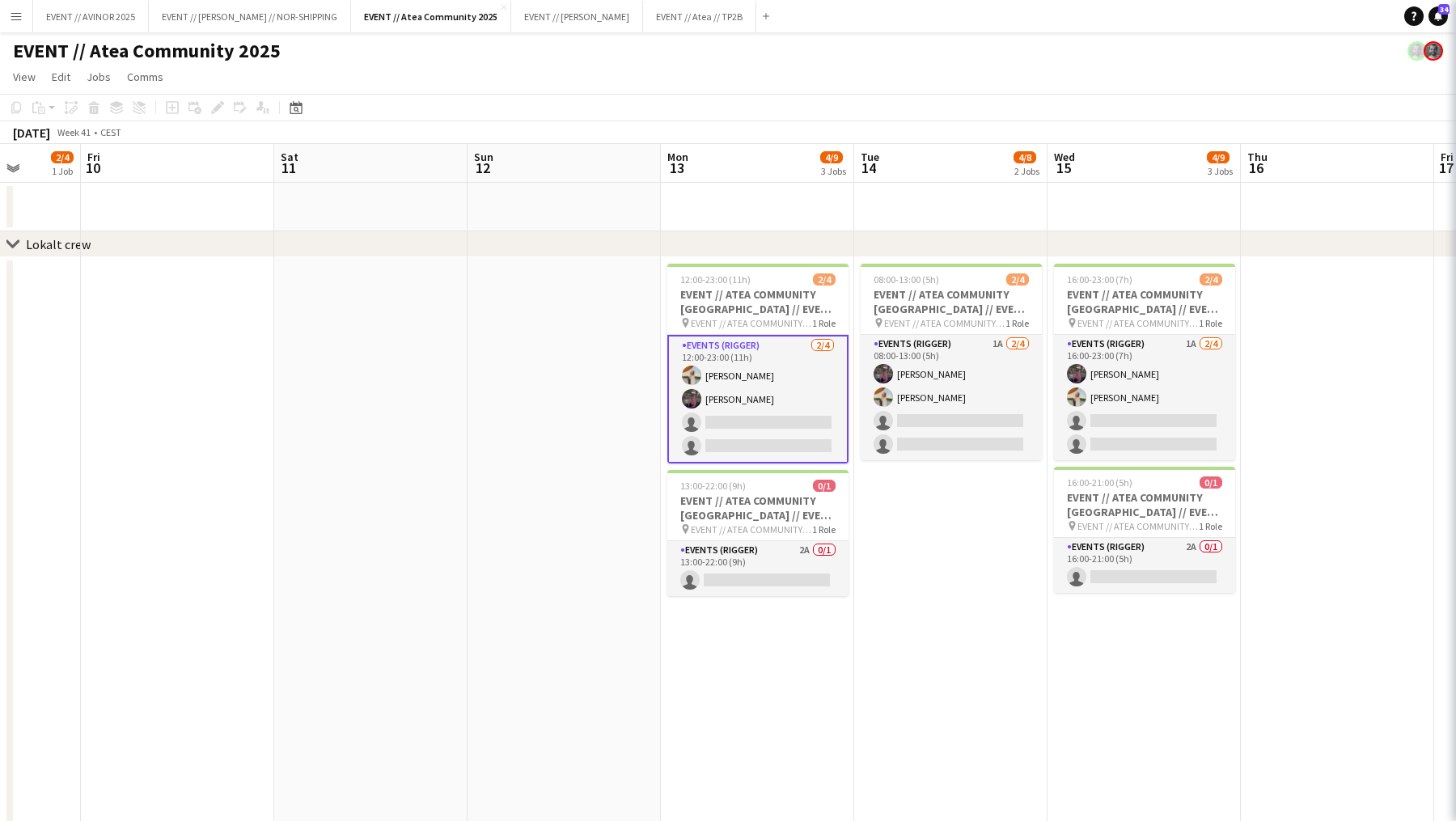
click at [832, 673] on app-date-cell "12:00-23:00 (11h) 2/4 EVENT // ATEA COMMUNITY KRISTIANSAND // EVENT CREW pin EV…" at bounding box center [757, 576] width 193 height 638
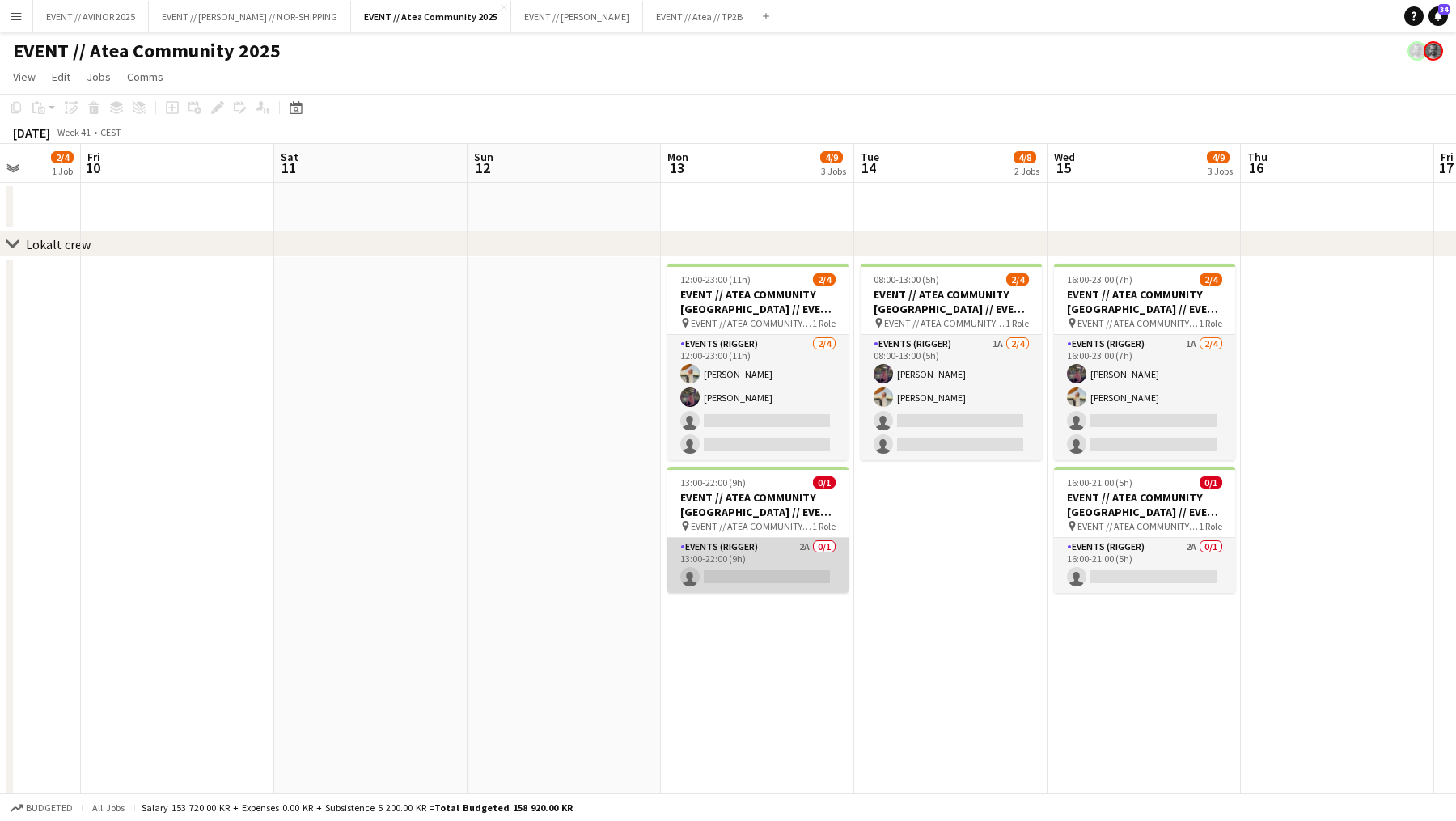
click at [823, 577] on app-card-role "Events (Rigger) 2A 0/1 13:00-22:00 (9h) single-neutral-actions" at bounding box center [757, 566] width 181 height 55
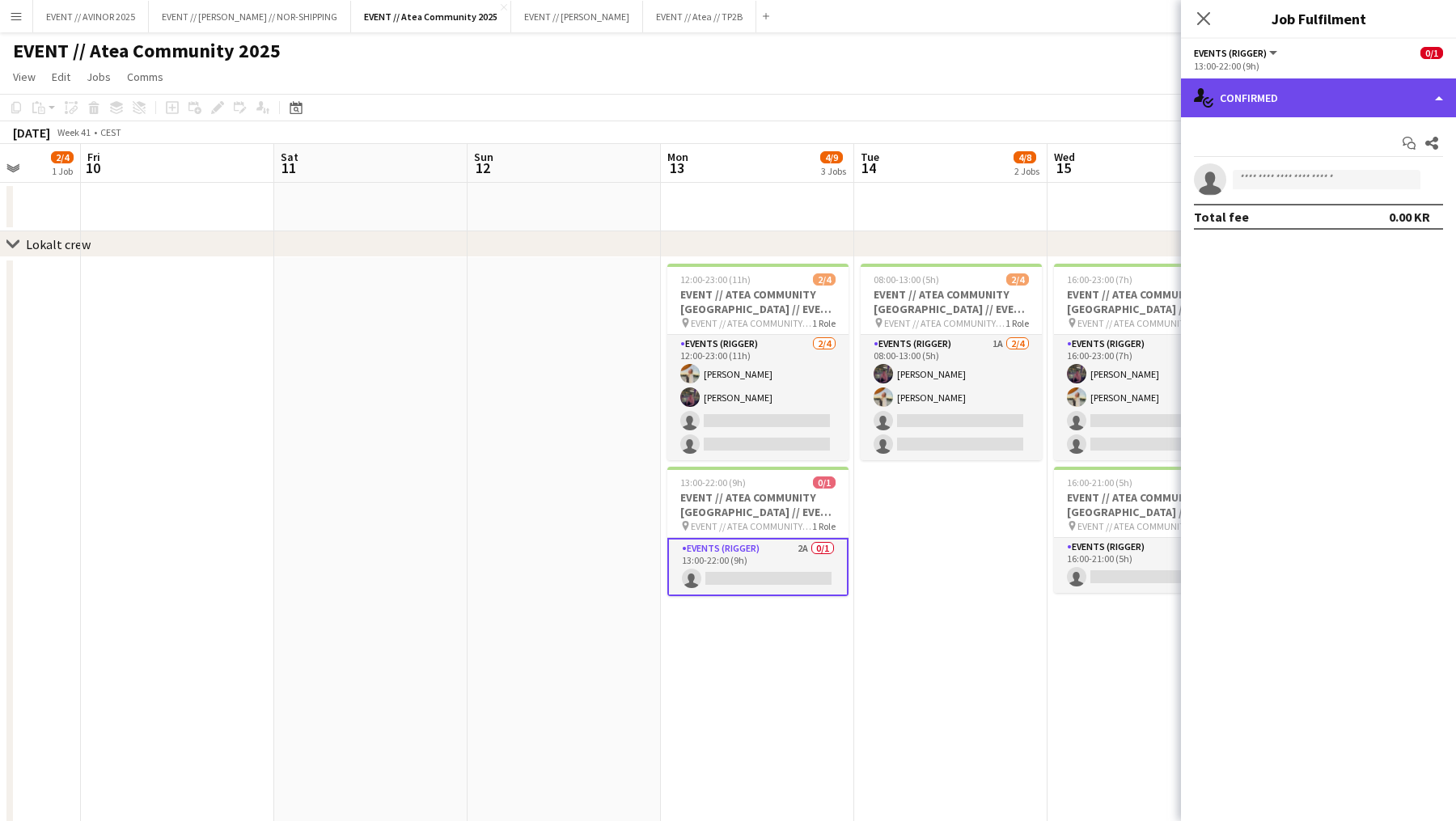
click at [1337, 115] on div "single-neutral-actions-check-2 Confirmed" at bounding box center [1318, 97] width 275 height 39
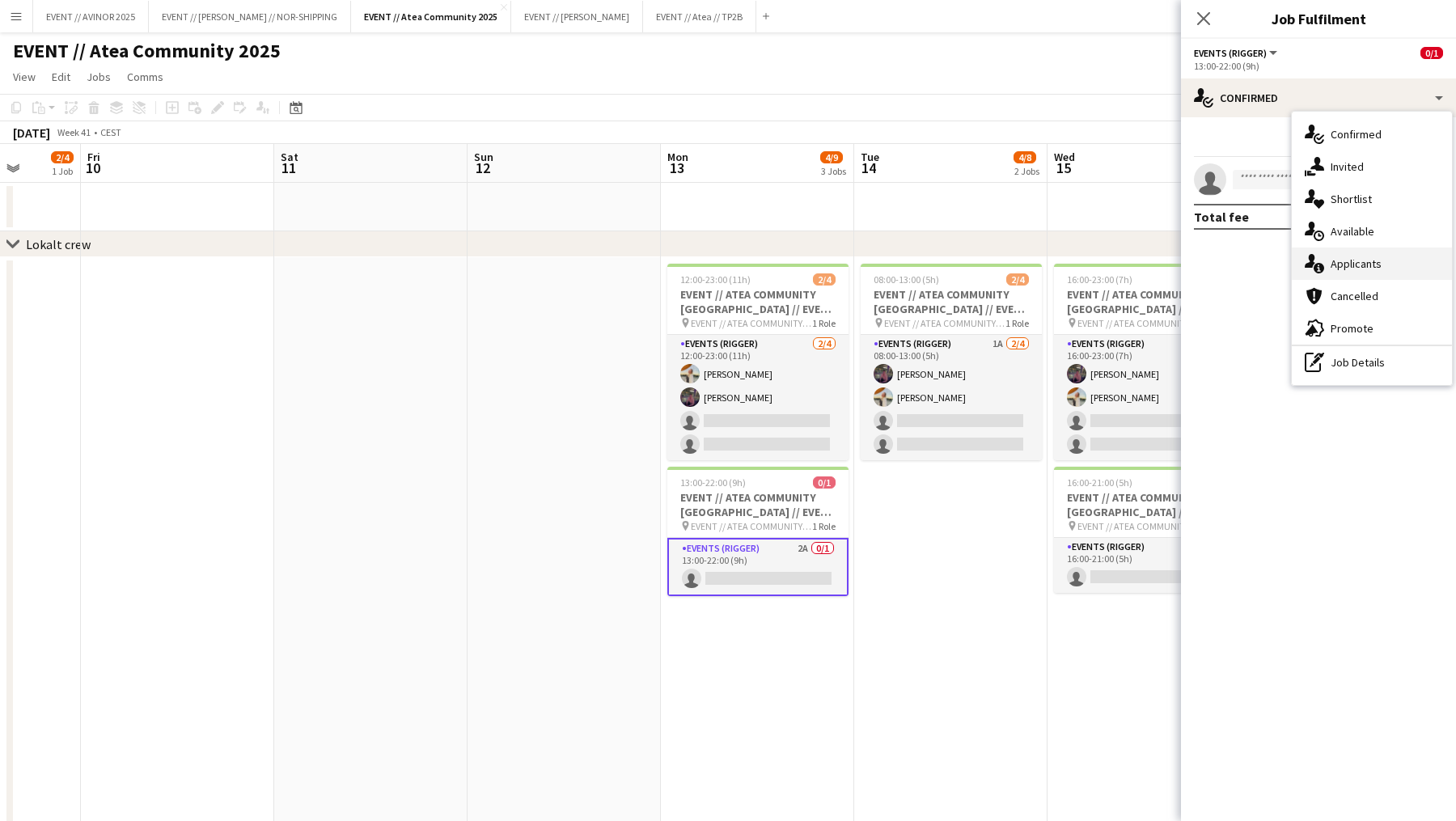
click at [1371, 264] on span "Applicants" at bounding box center [1356, 264] width 51 height 15
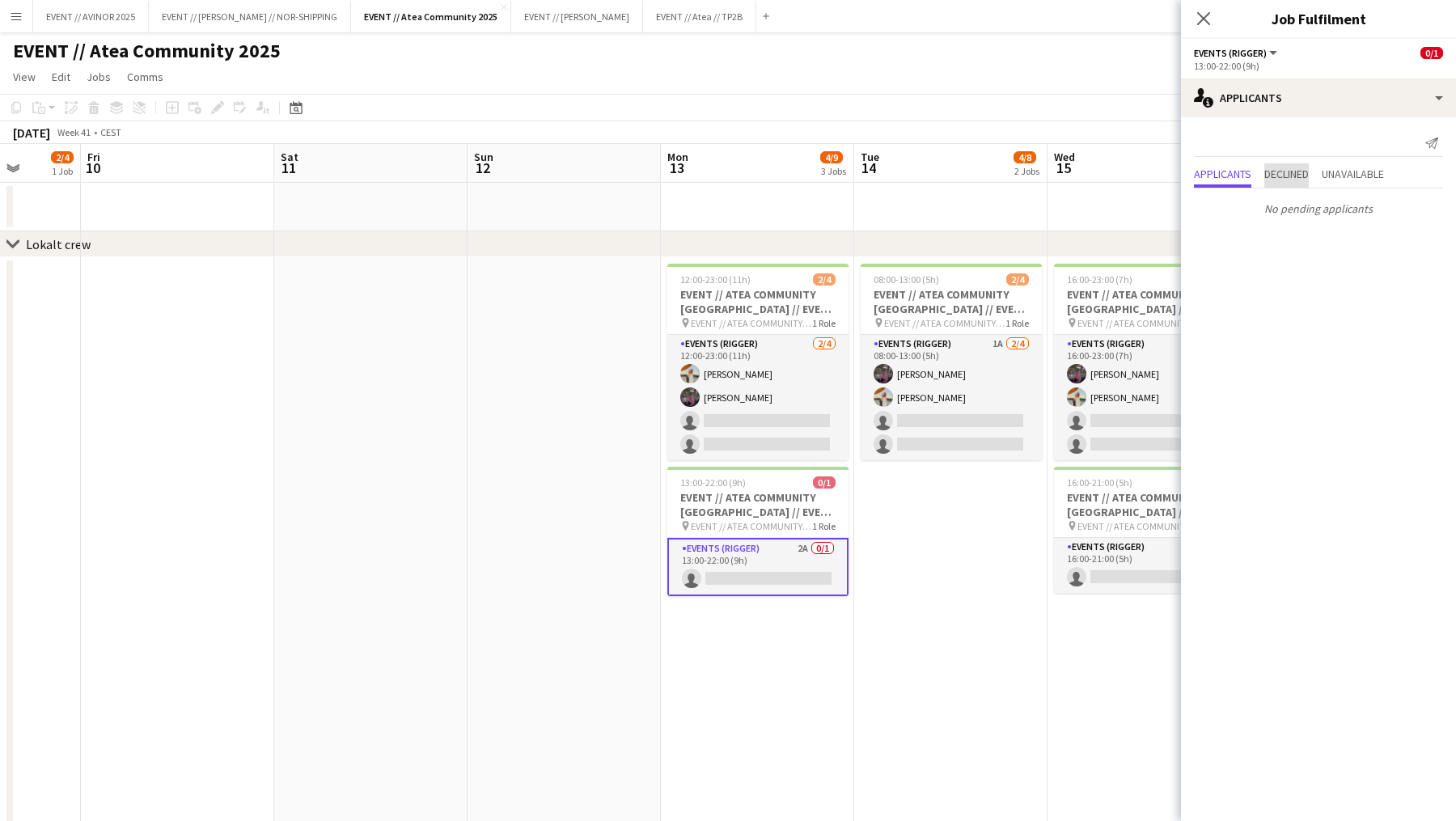
click at [1296, 174] on span "Declined" at bounding box center [1286, 174] width 44 height 11
click at [1337, 158] on div "No declined applicants" at bounding box center [1318, 172] width 275 height 34
click at [1354, 146] on span "Unavailable" at bounding box center [1353, 141] width 62 height 11
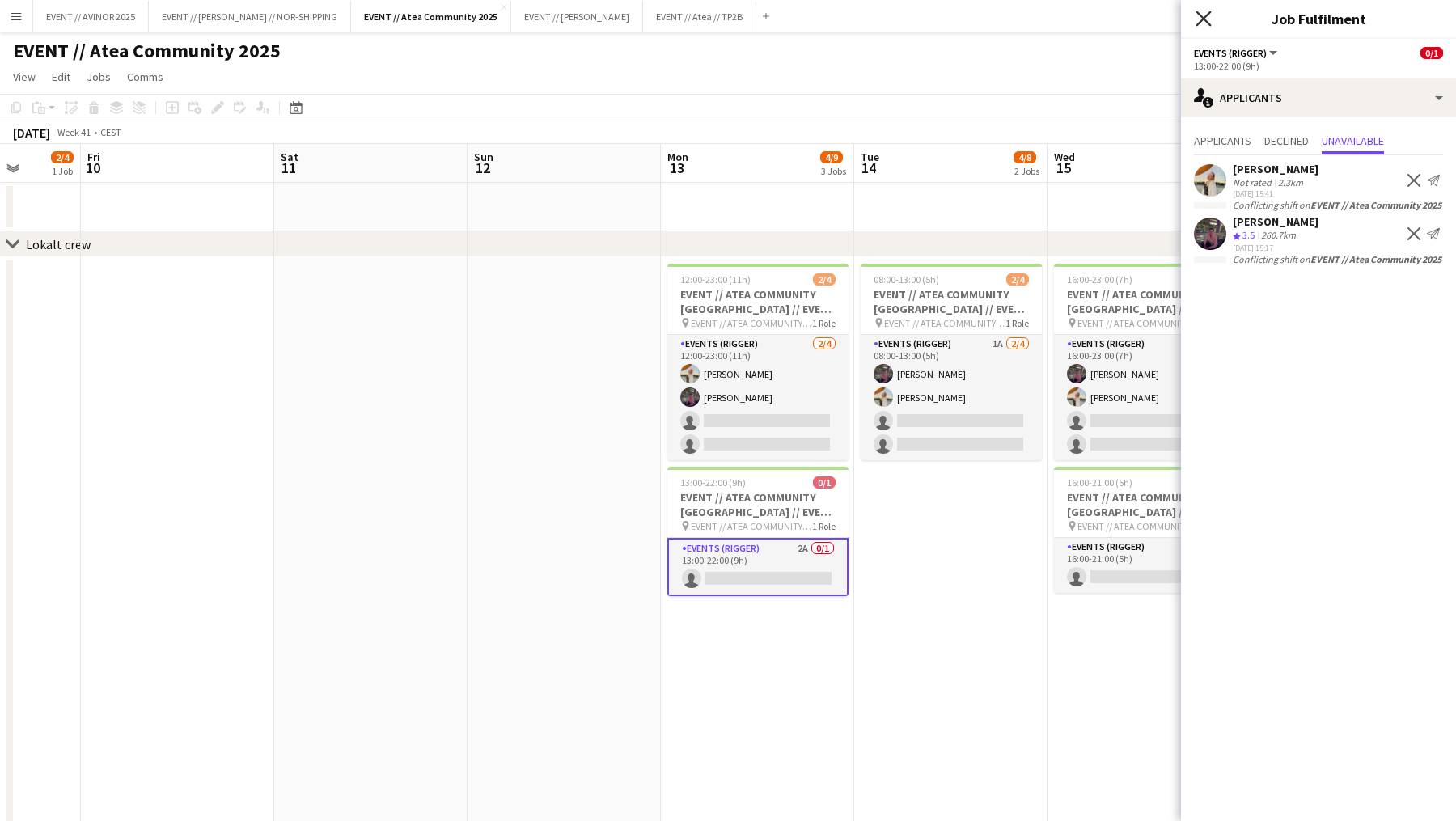
click at [1210, 24] on icon at bounding box center [1203, 17] width 16 height 16
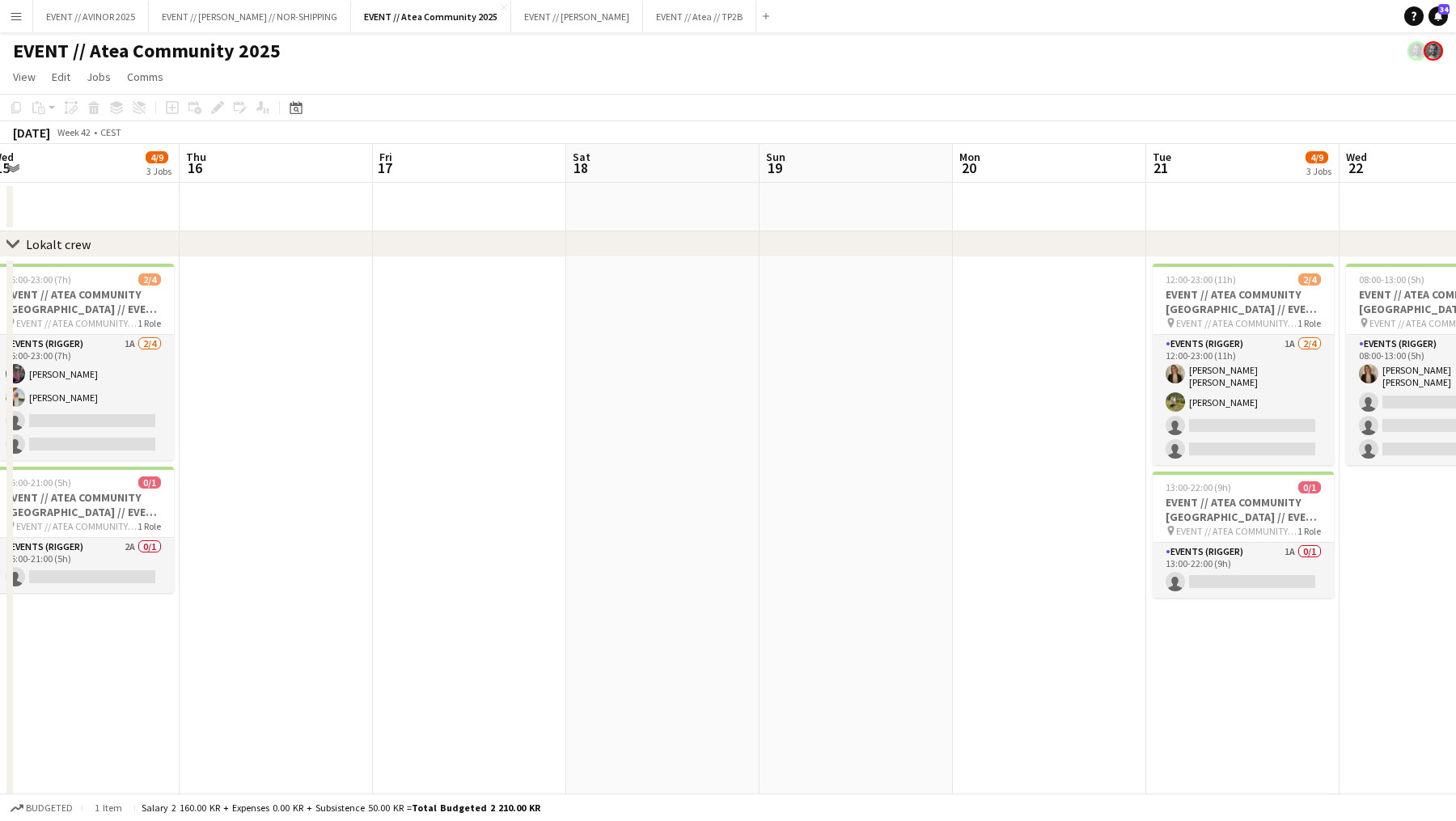
scroll to position [0, 606]
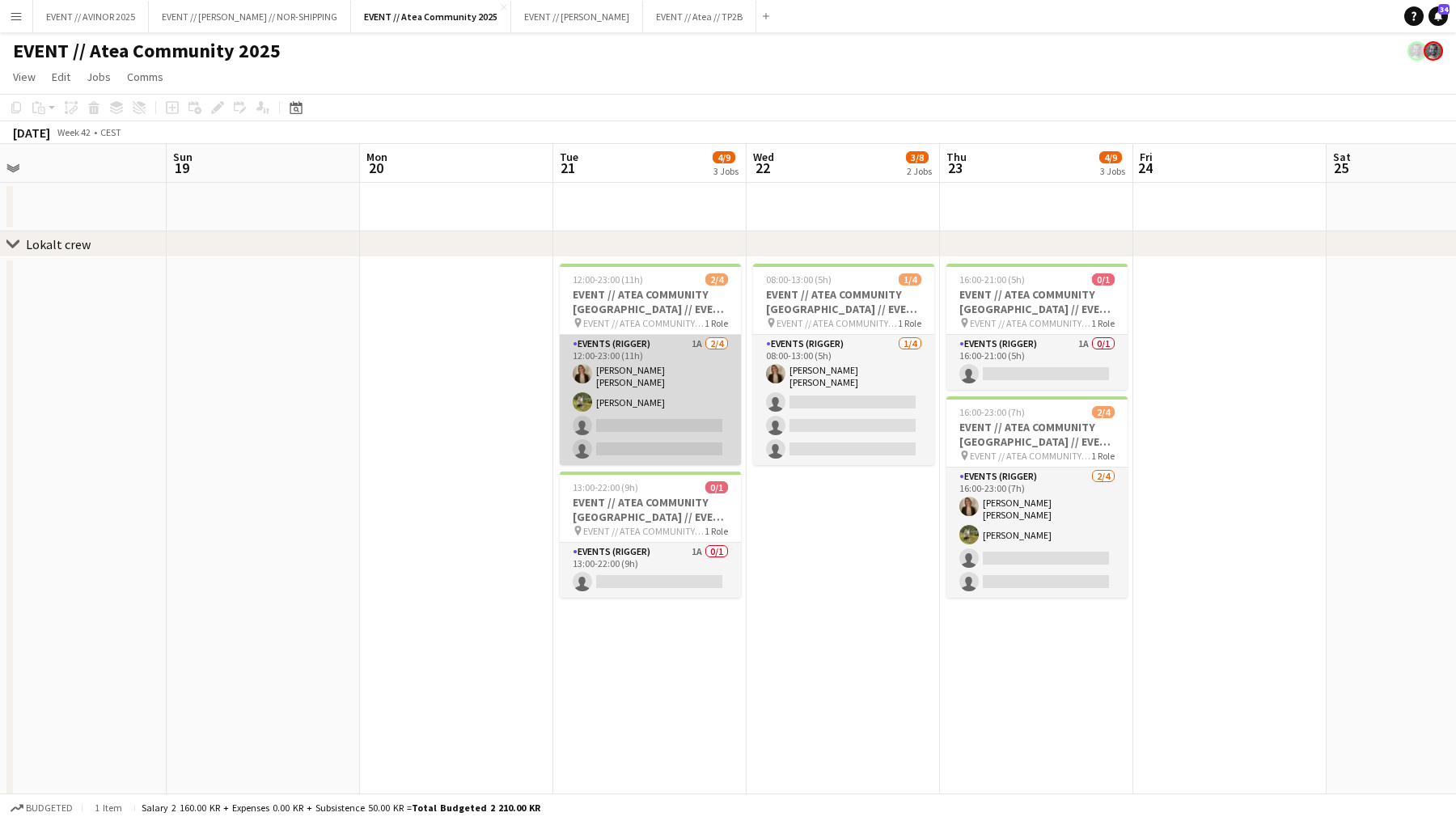
click at [694, 441] on app-card-role "Events (Rigger) 1A 2/4 12:00-23:00 (11h) Marte Aarsand Vik Daniel Stuvland sing…" at bounding box center [649, 400] width 181 height 130
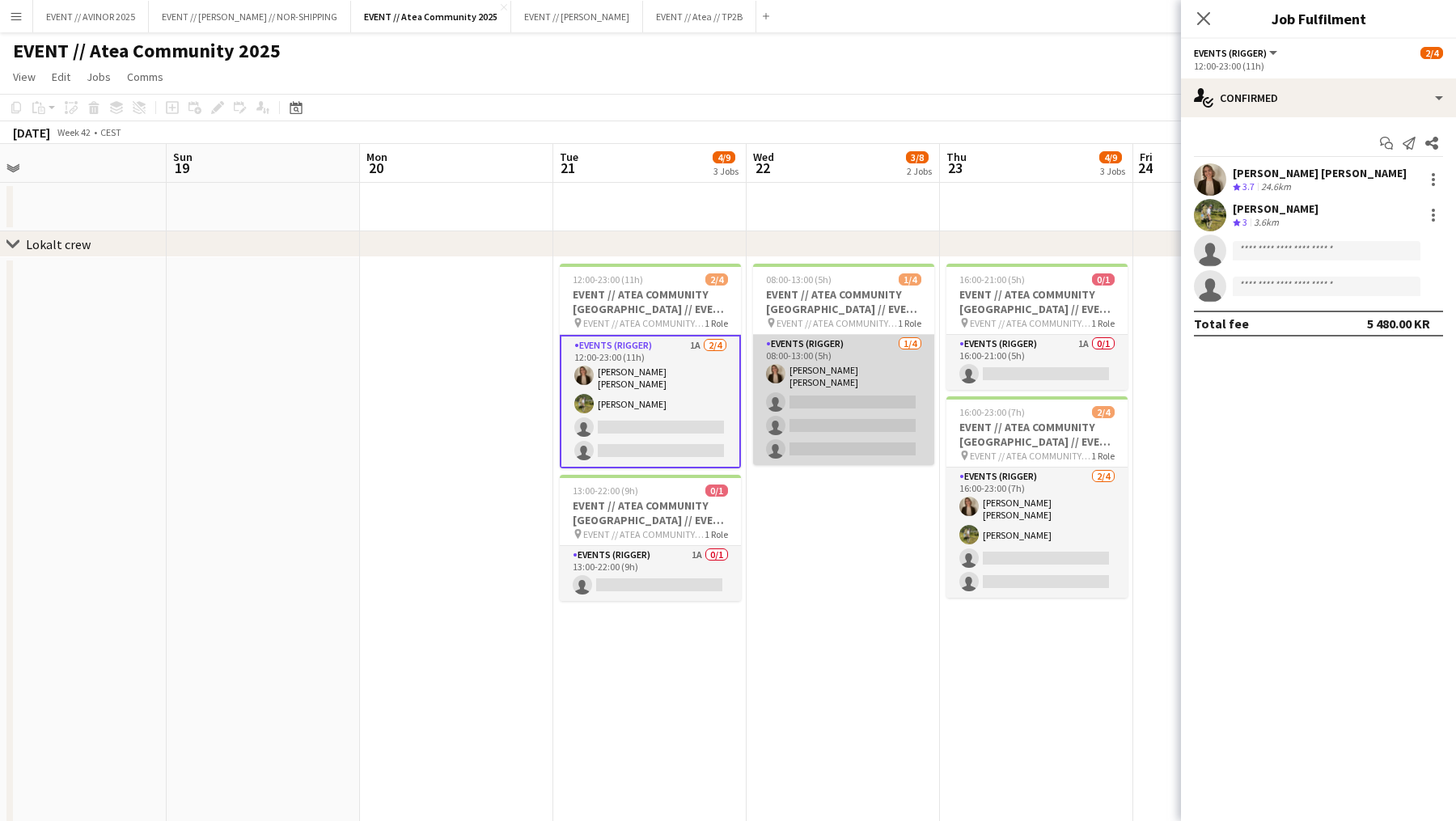
click at [798, 430] on app-card-role "Events (Rigger) 1/4 08:00-13:00 (5h) Marte Aarsand Vik single-neutral-actions s…" at bounding box center [843, 400] width 181 height 130
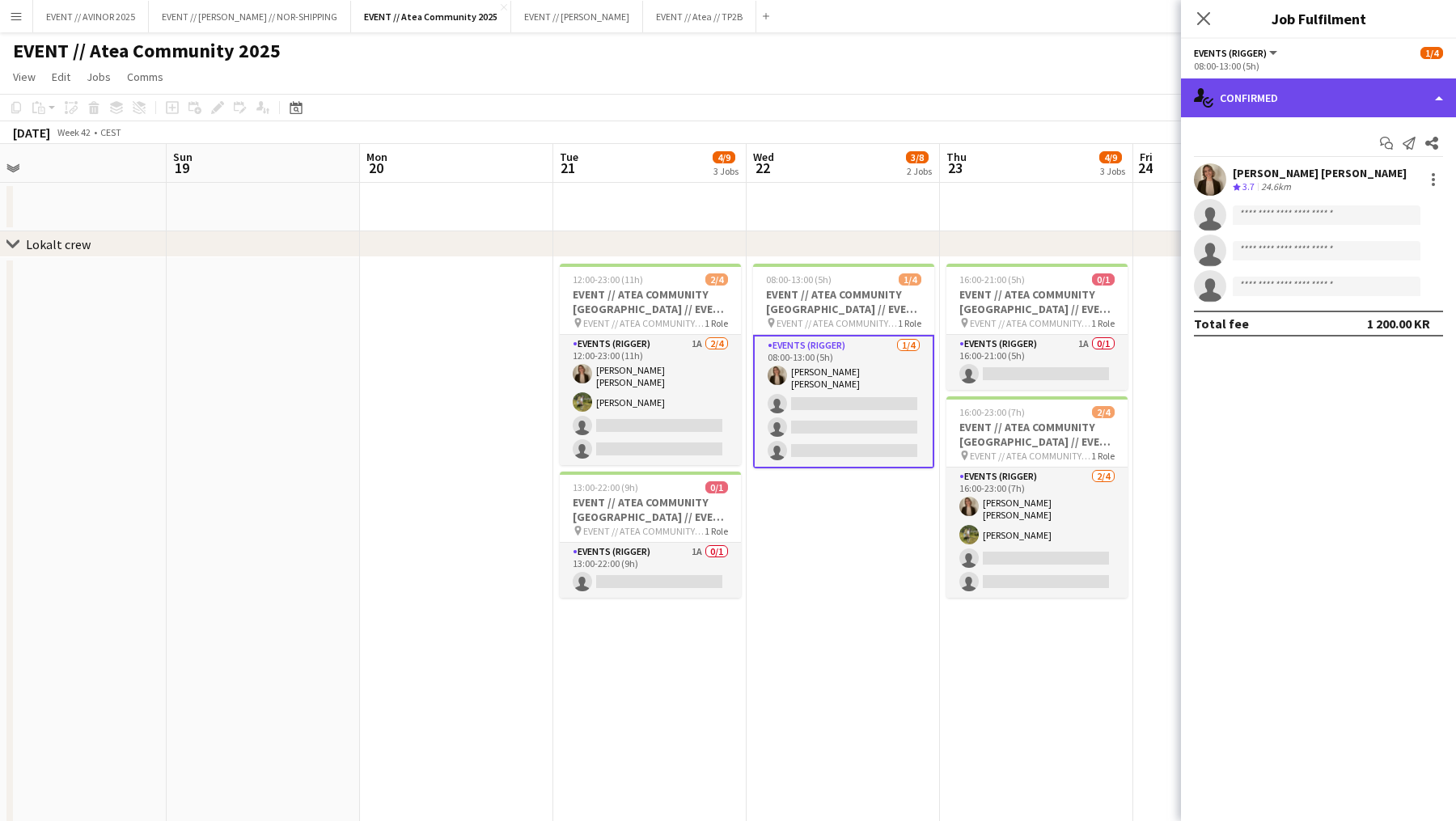
click at [1343, 87] on div "single-neutral-actions-check-2 Confirmed" at bounding box center [1318, 97] width 275 height 39
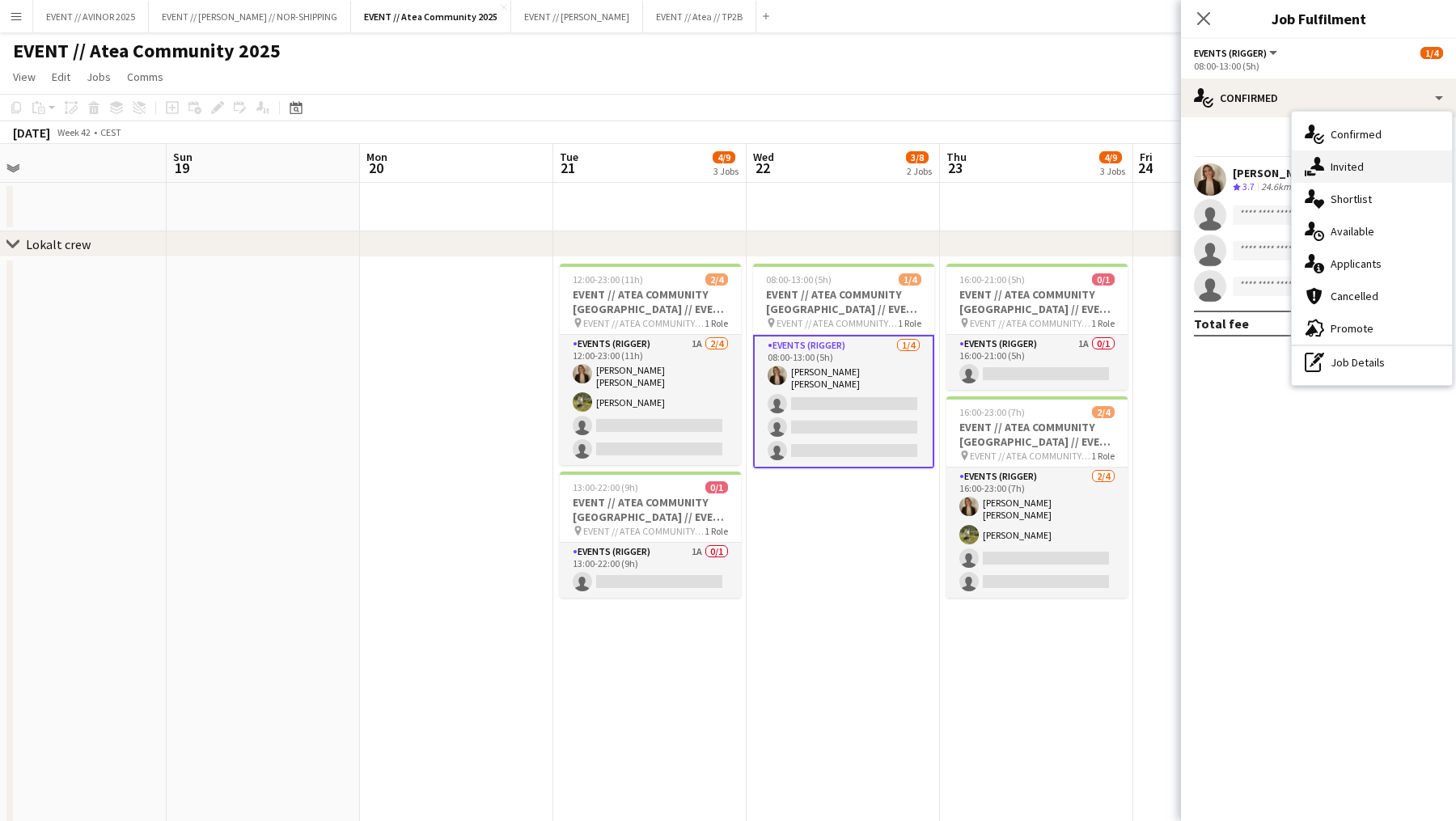
click at [1362, 154] on div "single-neutral-actions-share-1 Invited" at bounding box center [1371, 166] width 160 height 32
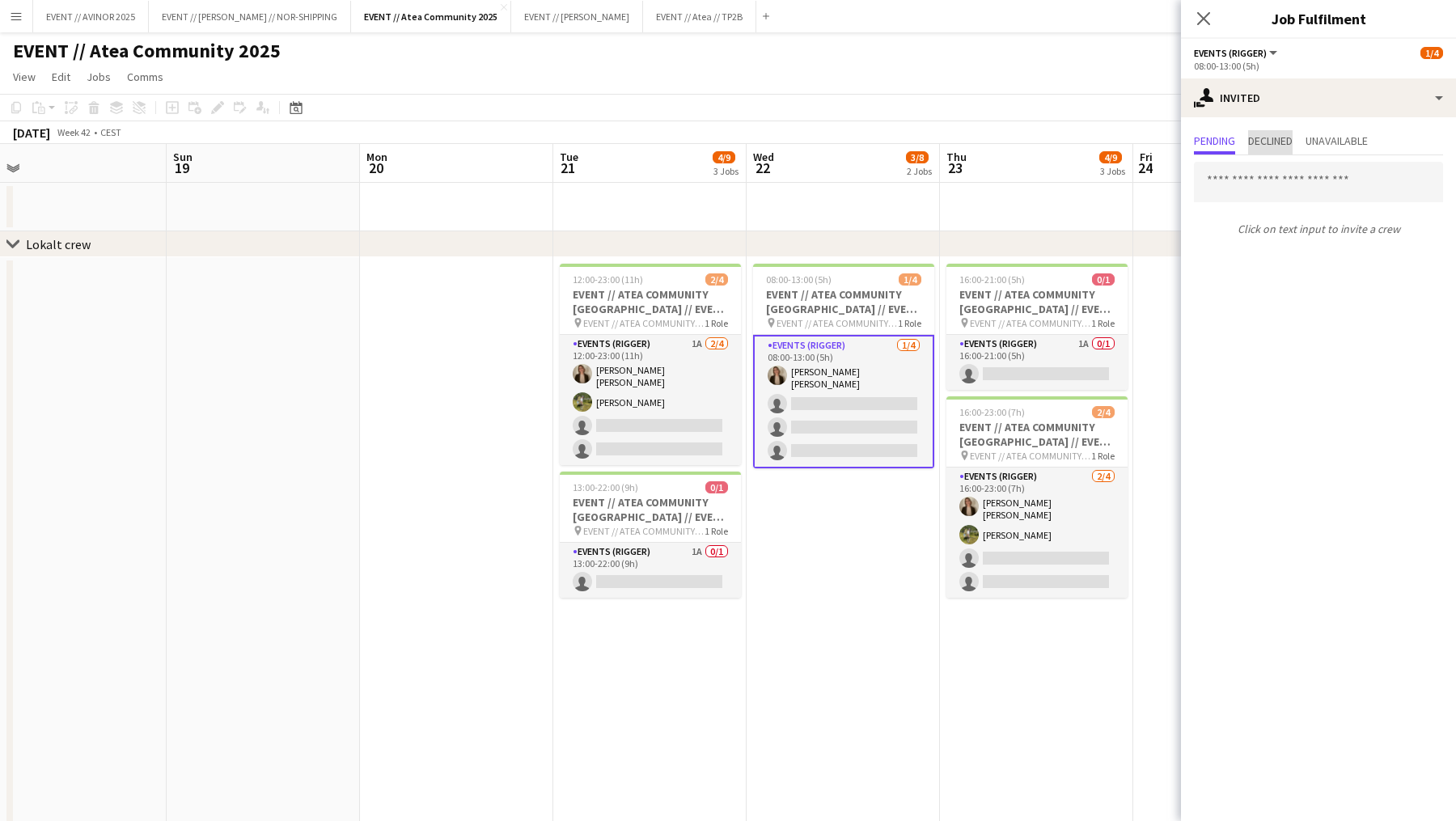
click at [1289, 135] on span "Declined" at bounding box center [1270, 141] width 44 height 11
click at [1206, 20] on icon at bounding box center [1203, 17] width 16 height 16
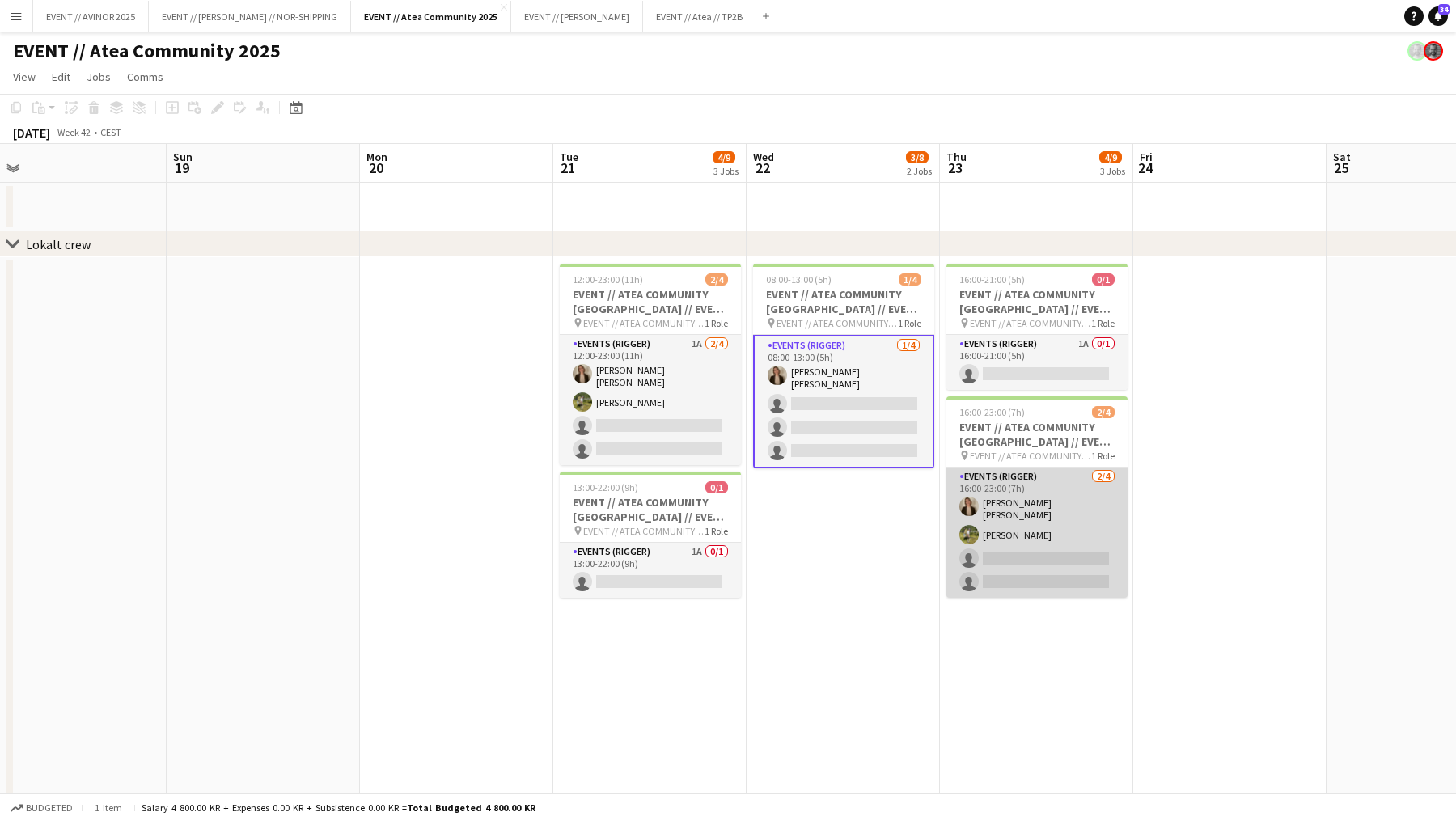
click at [1067, 510] on app-card-role "Events (Rigger) 2/4 16:00-23:00 (7h) Marte Aarsand Vik Daniel Stuvland single-n…" at bounding box center [1036, 533] width 181 height 130
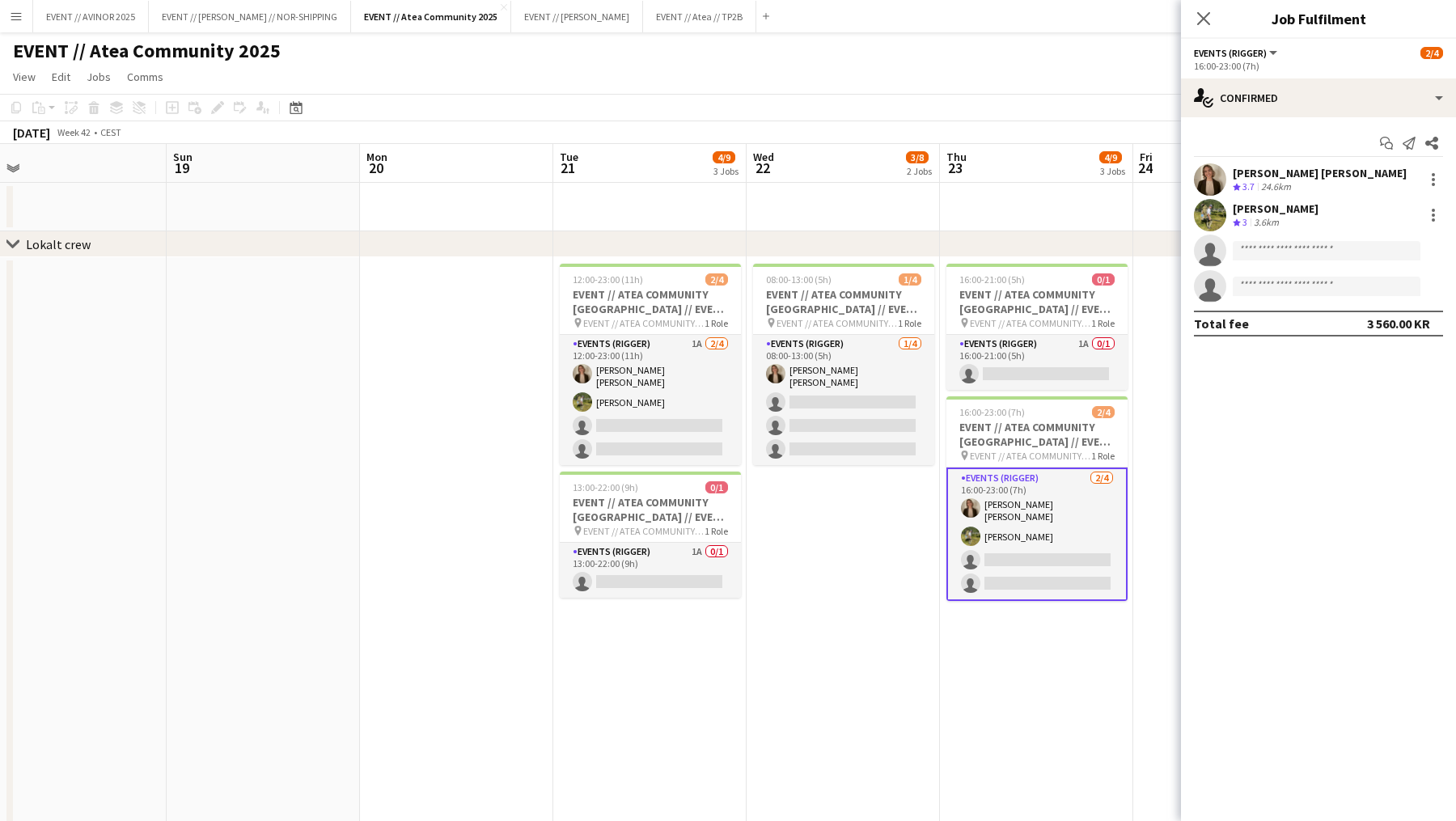
click at [1134, 634] on app-date-cell at bounding box center [1230, 576] width 193 height 638
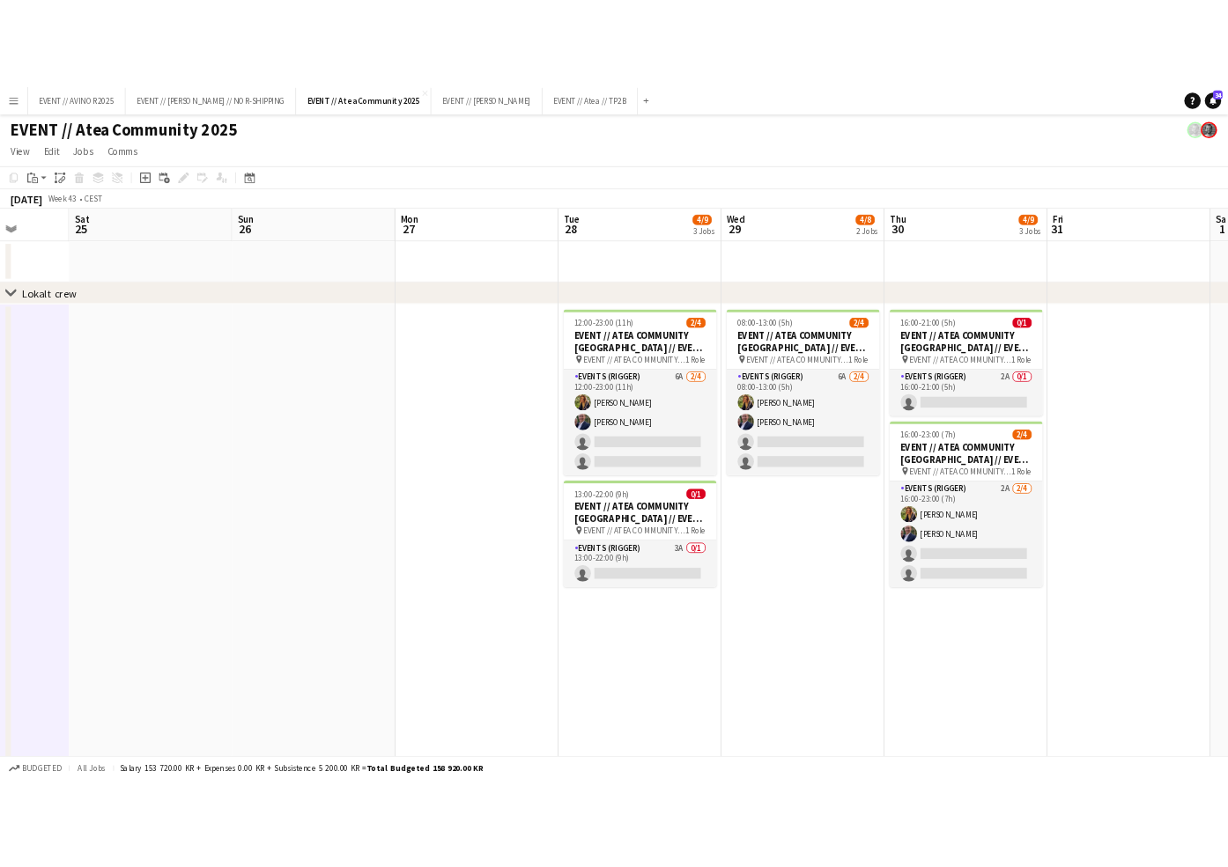
scroll to position [0, 617]
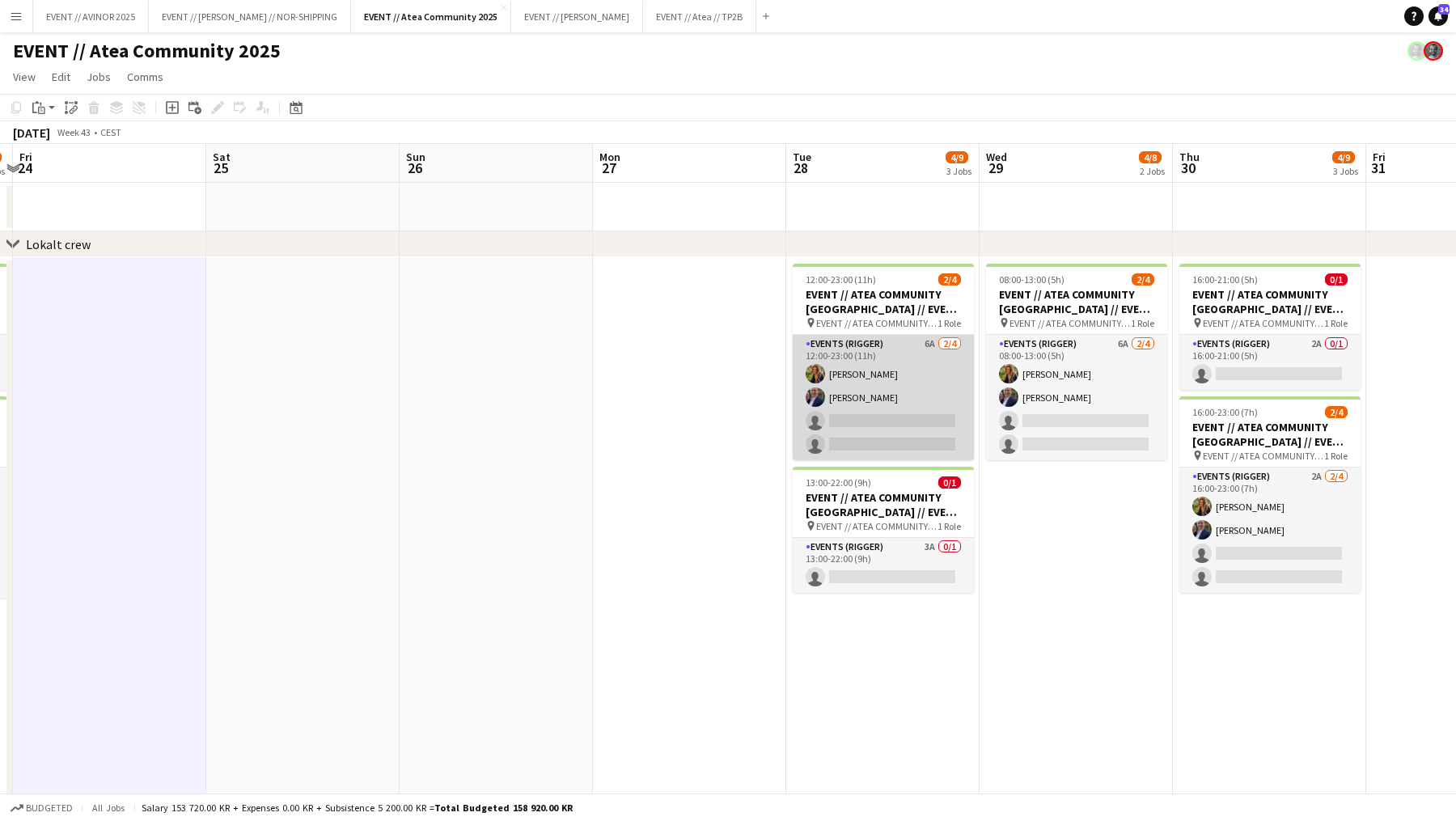
click at [924, 444] on app-card-role "Events (Rigger) 6A 2/4 12:00-23:00 (11h) Ingrid Åmlid Theodor Salvesen single-n…" at bounding box center [883, 398] width 181 height 125
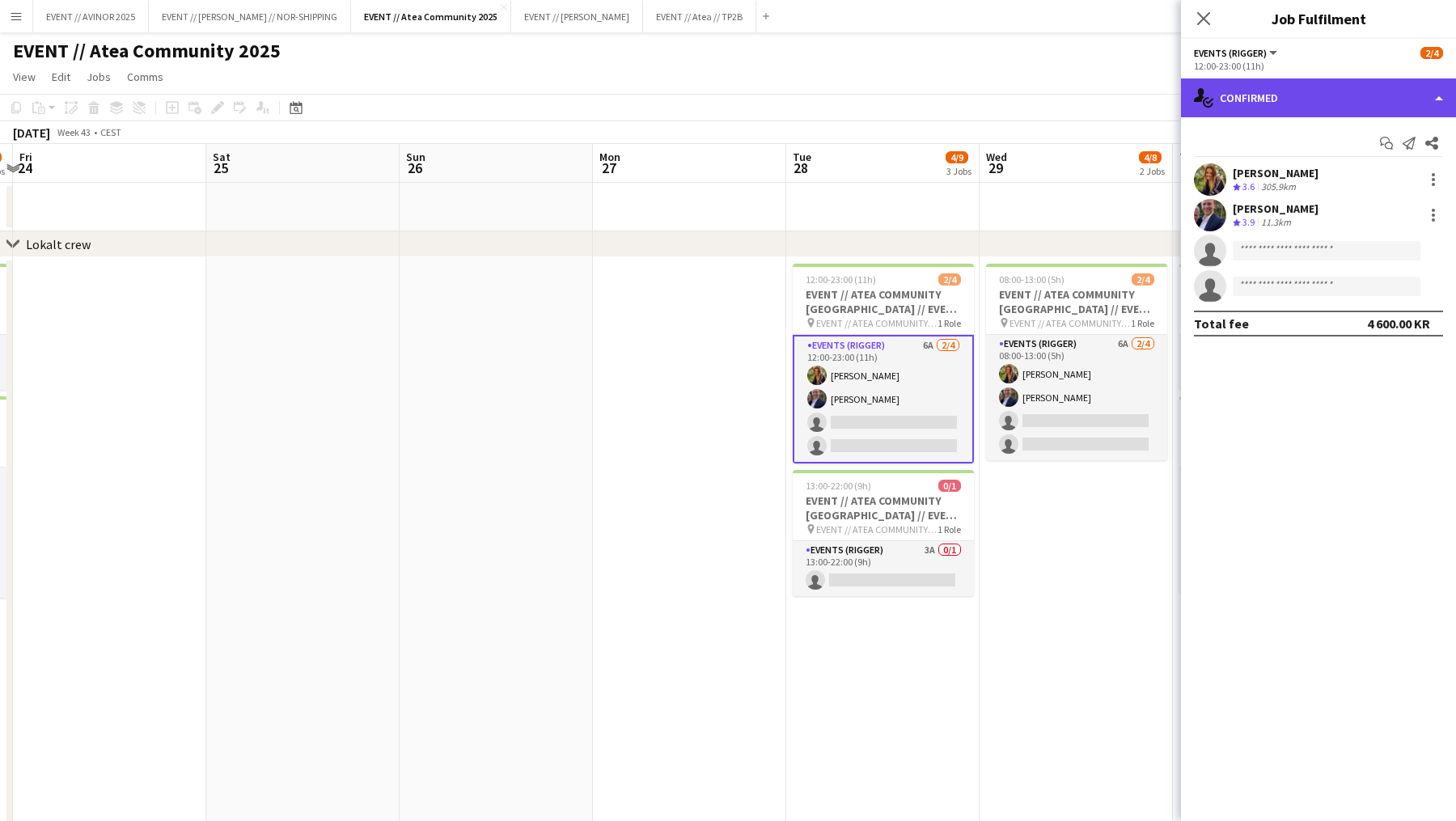
click at [1327, 98] on div "single-neutral-actions-check-2 Confirmed" at bounding box center [1318, 97] width 275 height 39
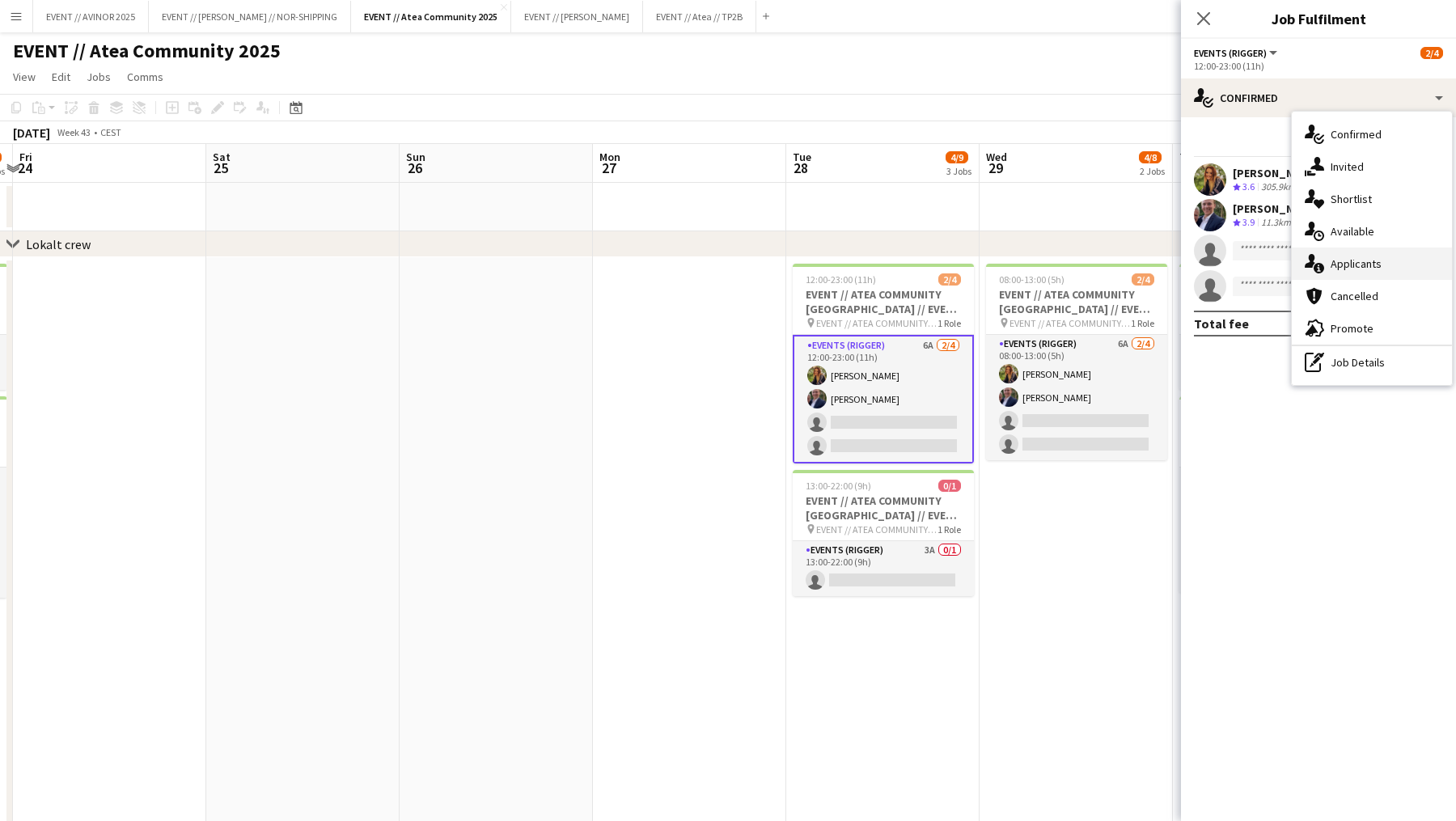
click at [1399, 271] on div "single-neutral-actions-information Applicants" at bounding box center [1371, 263] width 160 height 32
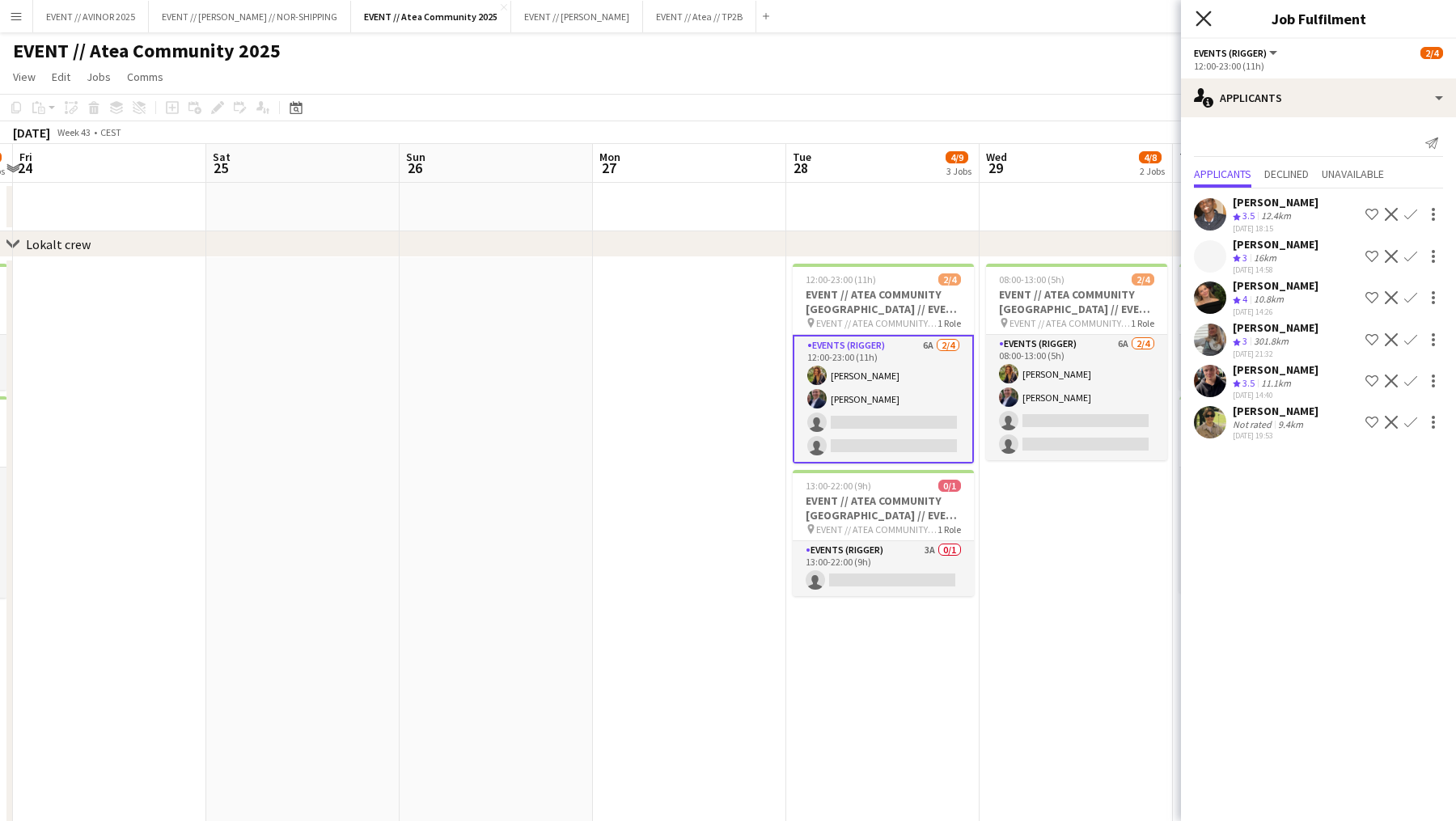
click at [1205, 17] on icon at bounding box center [1203, 17] width 16 height 16
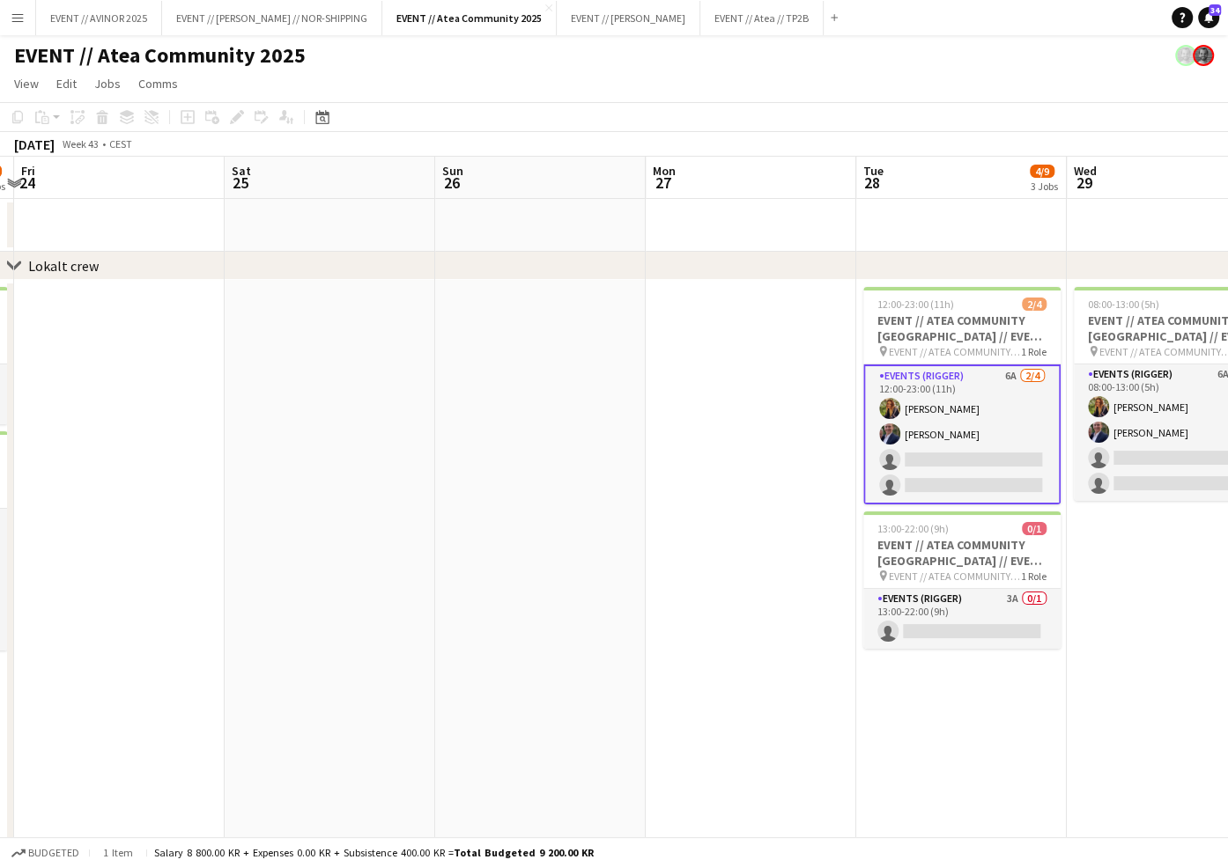
click at [966, 460] on app-card-role "Events (Rigger) 6A 2/4 12:00-23:00 (11h) Ingrid Åmlid Theodor Salvesen single-n…" at bounding box center [961, 435] width 197 height 140
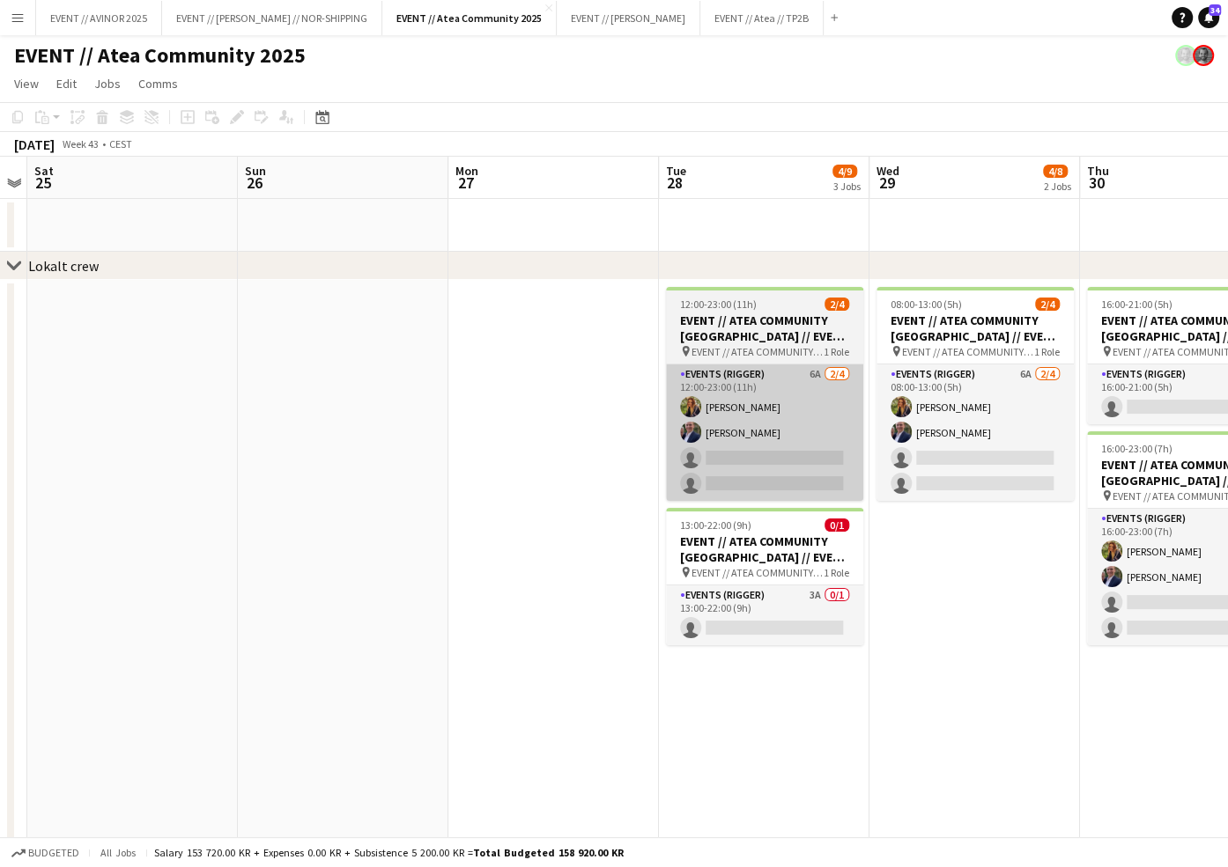
scroll to position [0, 609]
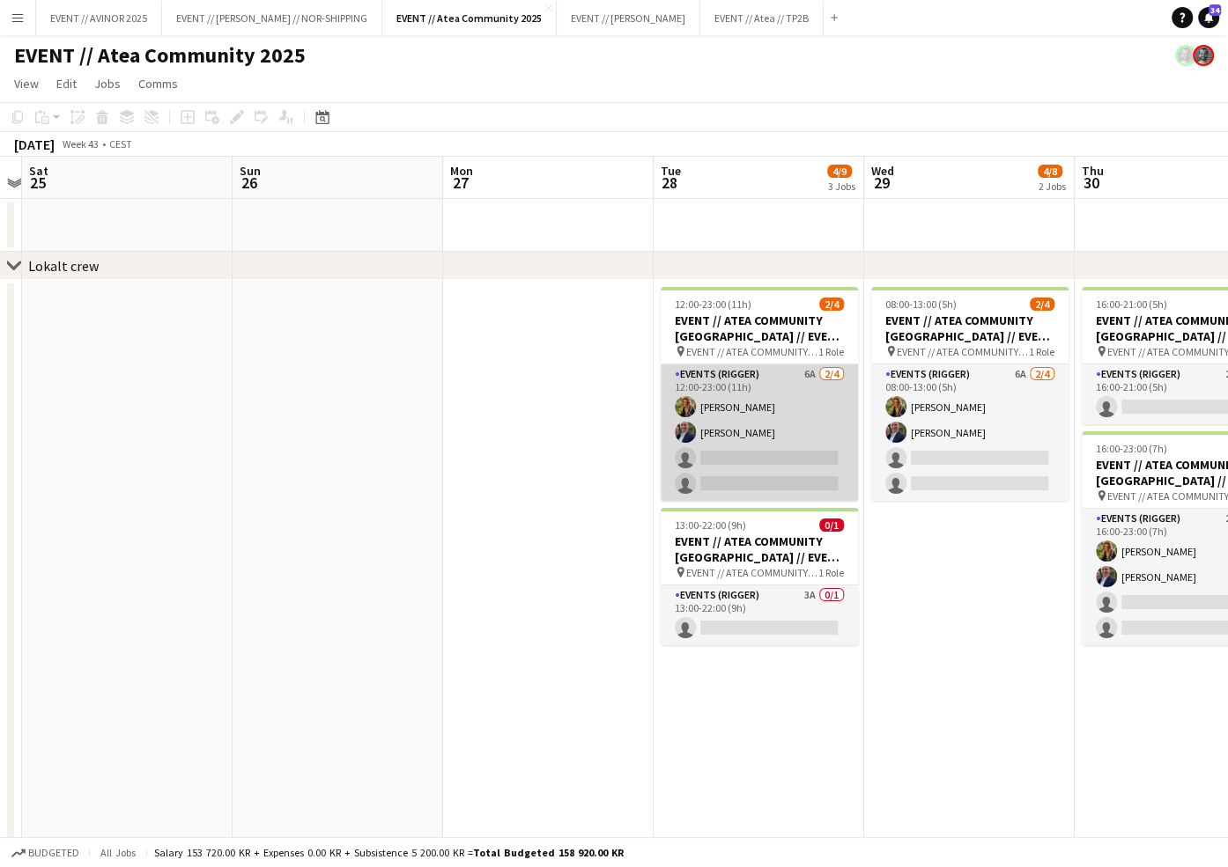
click at [815, 450] on app-card-role "Events (Rigger) 6A 2/4 12:00-23:00 (11h) Ingrid Åmlid Theodor Salvesen single-n…" at bounding box center [758, 433] width 197 height 136
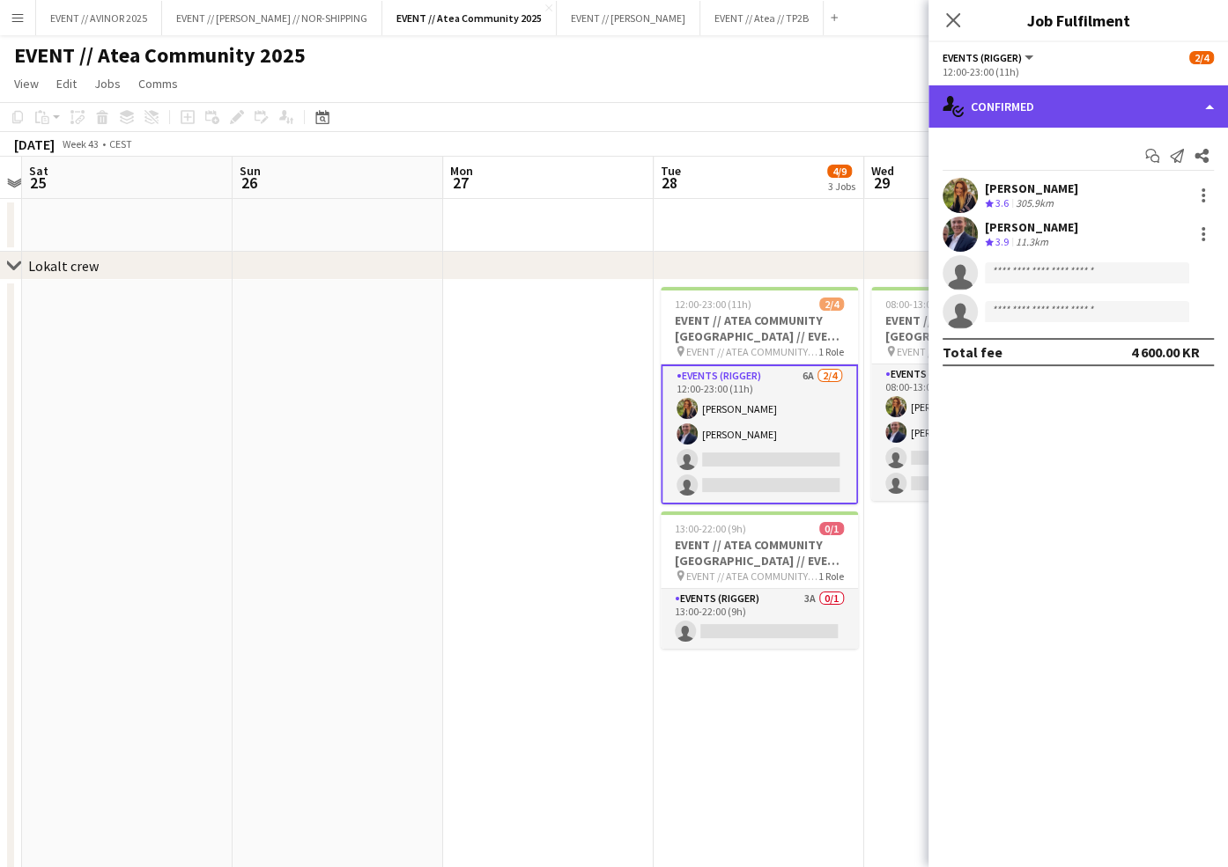
click at [1055, 119] on div "single-neutral-actions-check-2 Confirmed" at bounding box center [1077, 106] width 299 height 42
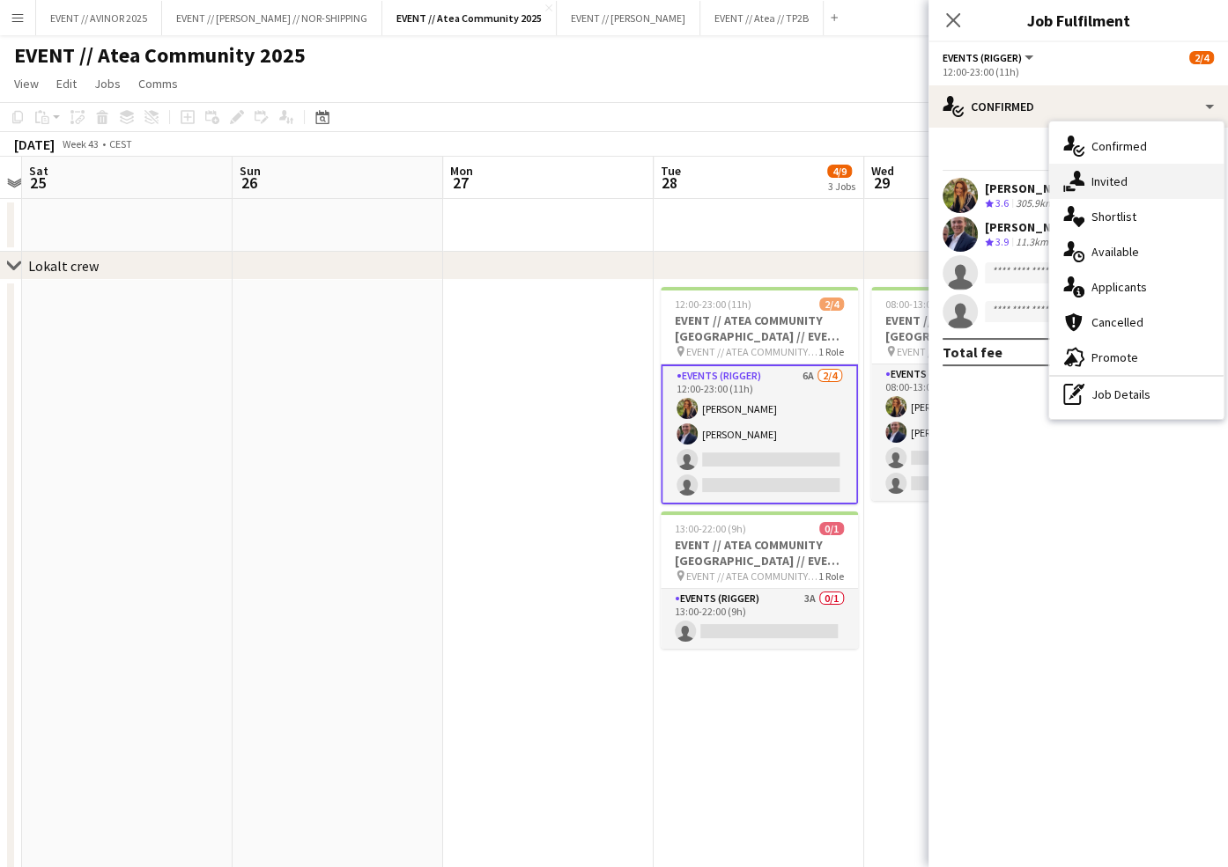
click at [1080, 179] on icon "single-neutral-actions-share-1" at bounding box center [1073, 181] width 21 height 21
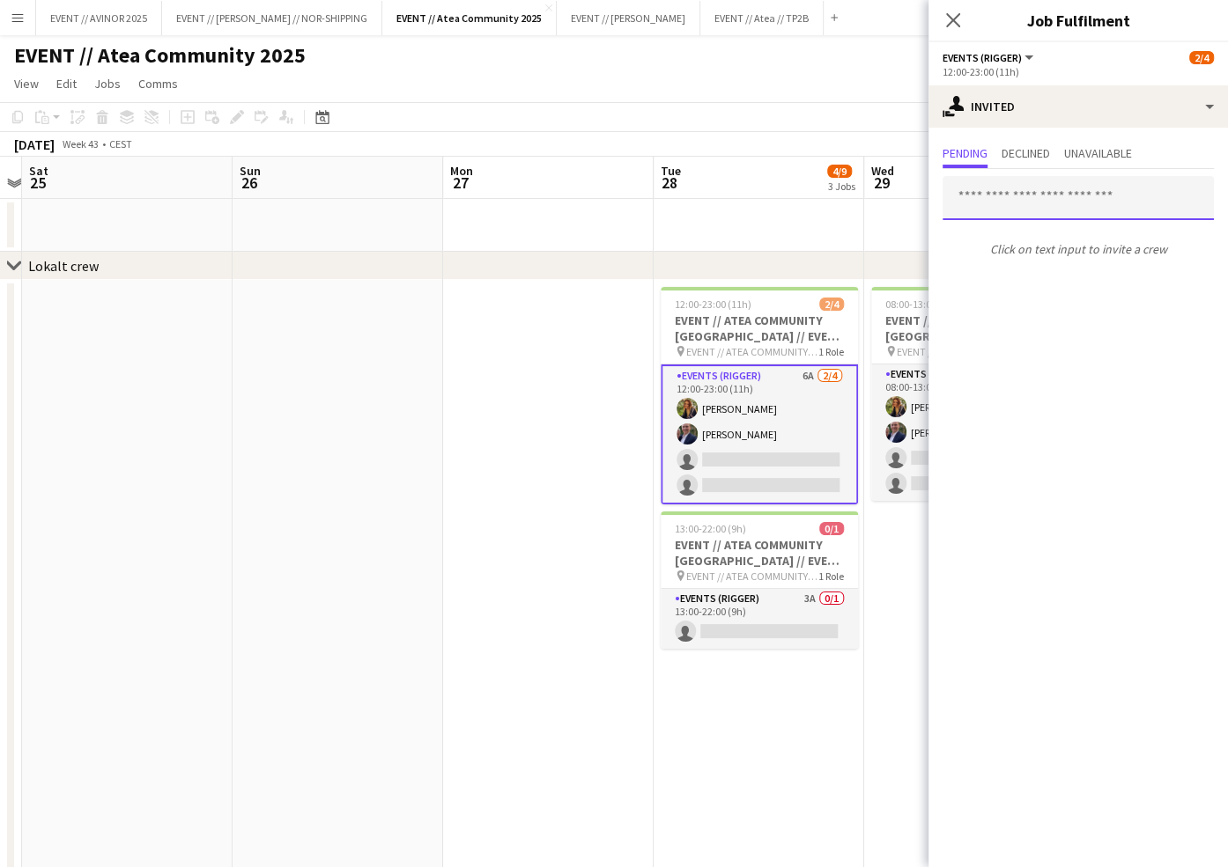
click at [1031, 201] on input "text" at bounding box center [1077, 198] width 271 height 44
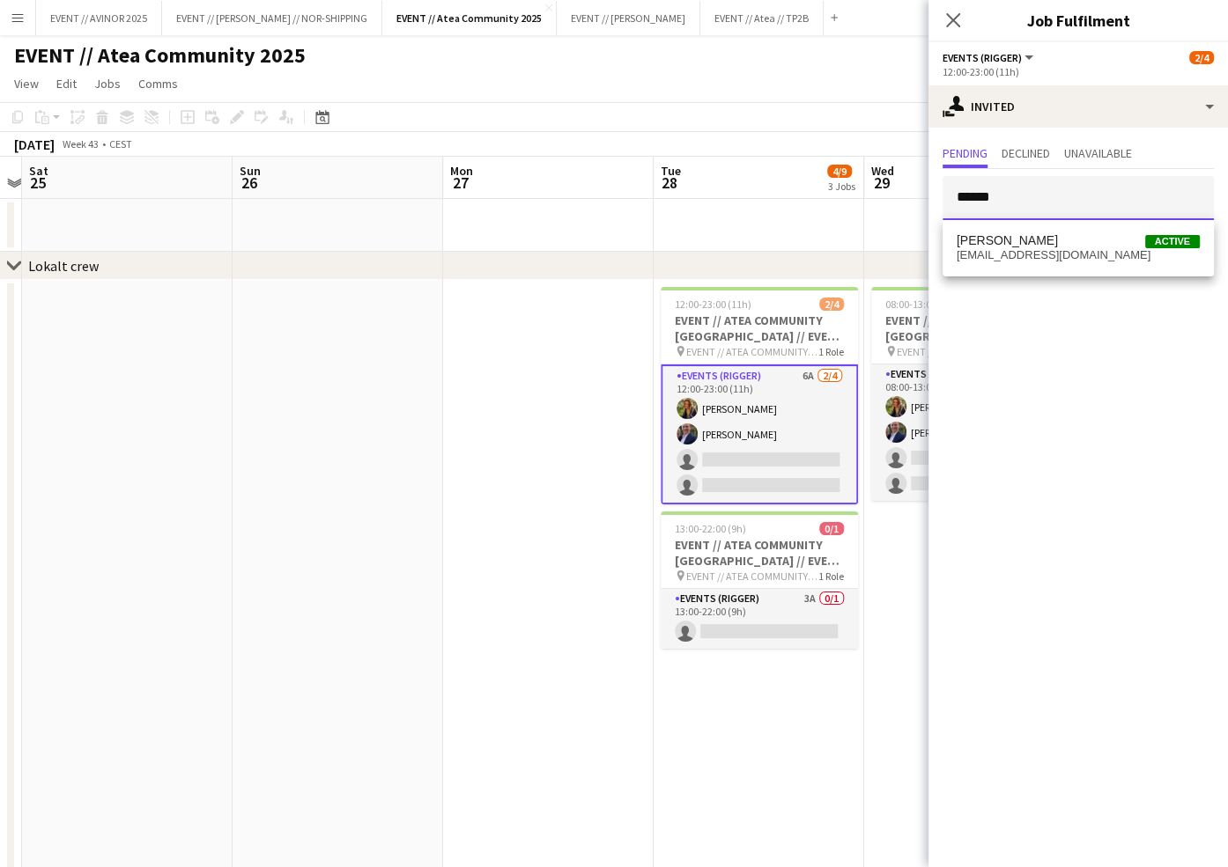
type input "******"
click at [1040, 223] on div "Gustav Hjørnevik Active ghjornev@gmail.com" at bounding box center [1077, 248] width 271 height 56
click at [1041, 243] on span "Gustav Hjørnevik" at bounding box center [1006, 240] width 101 height 15
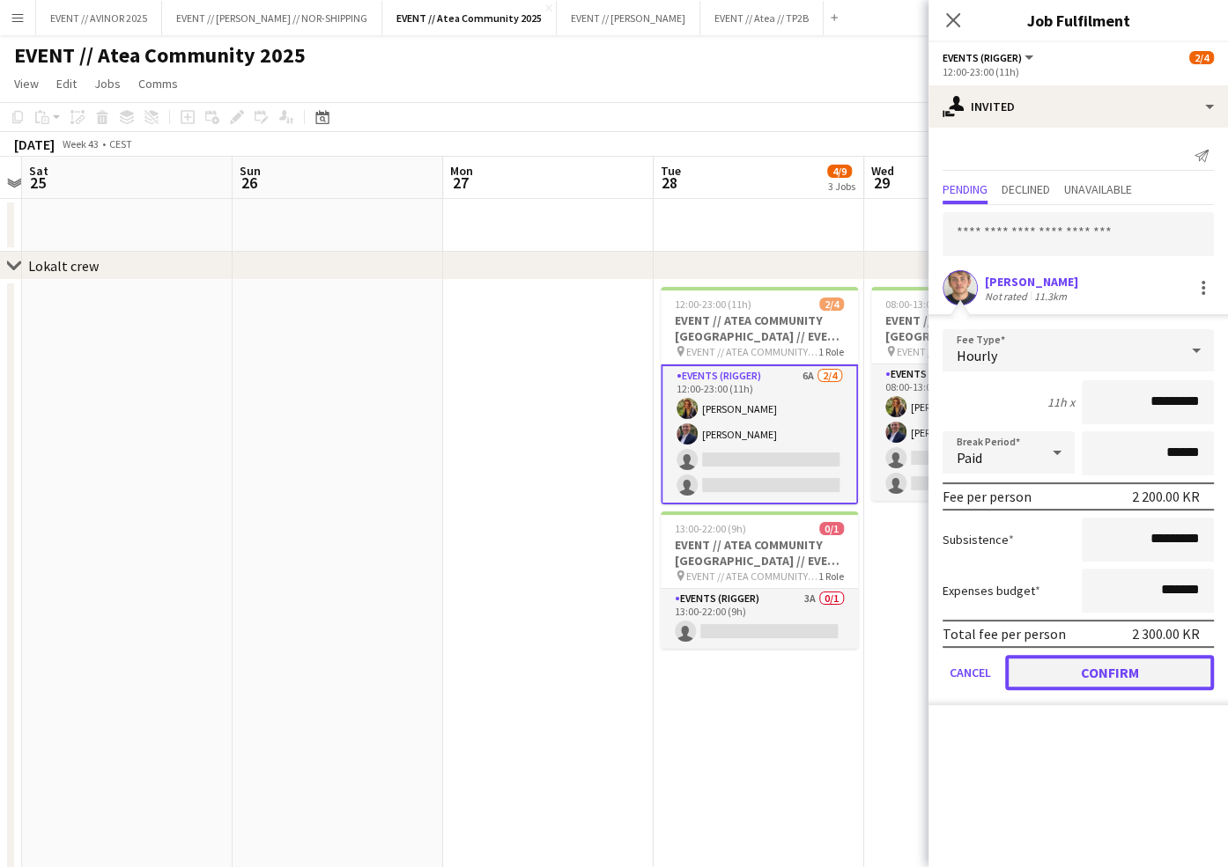
click at [1145, 666] on button "Confirm" at bounding box center [1109, 672] width 209 height 35
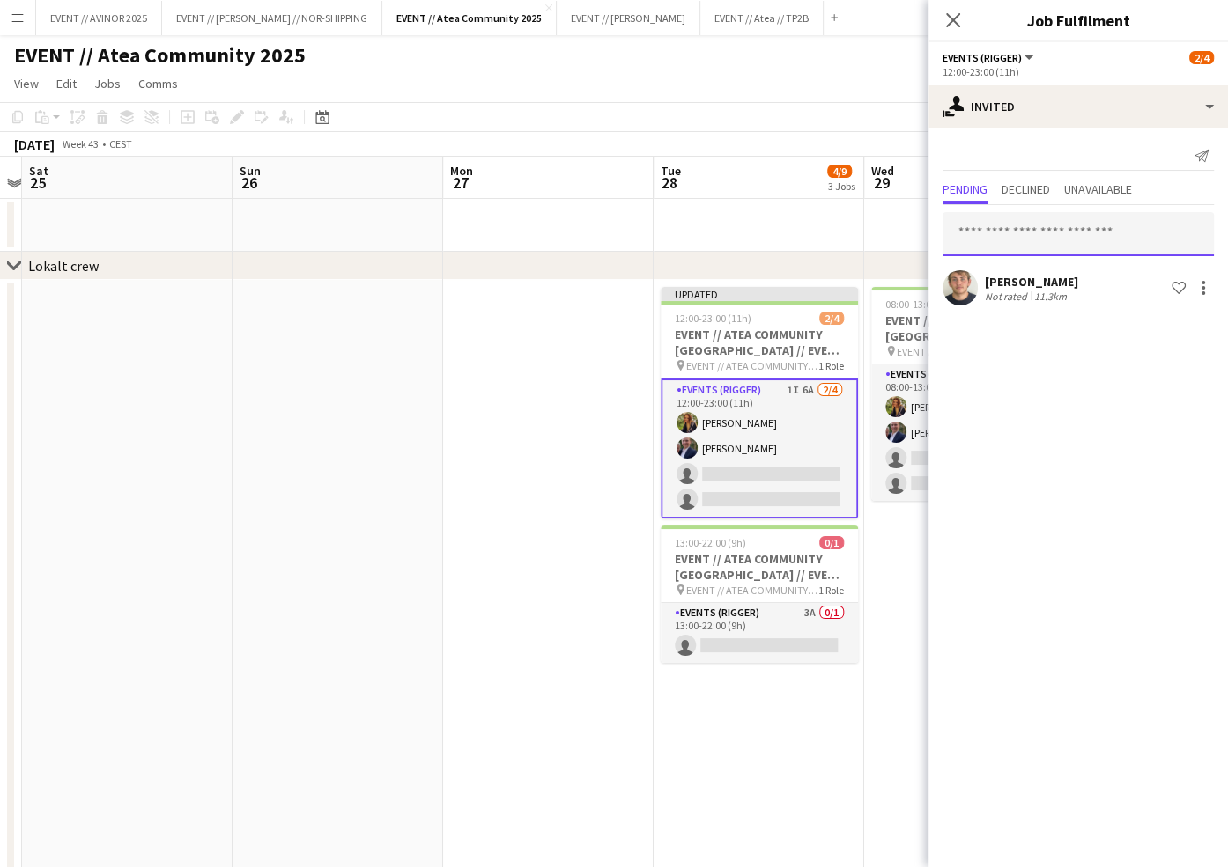
click at [1051, 237] on input "text" at bounding box center [1077, 234] width 271 height 44
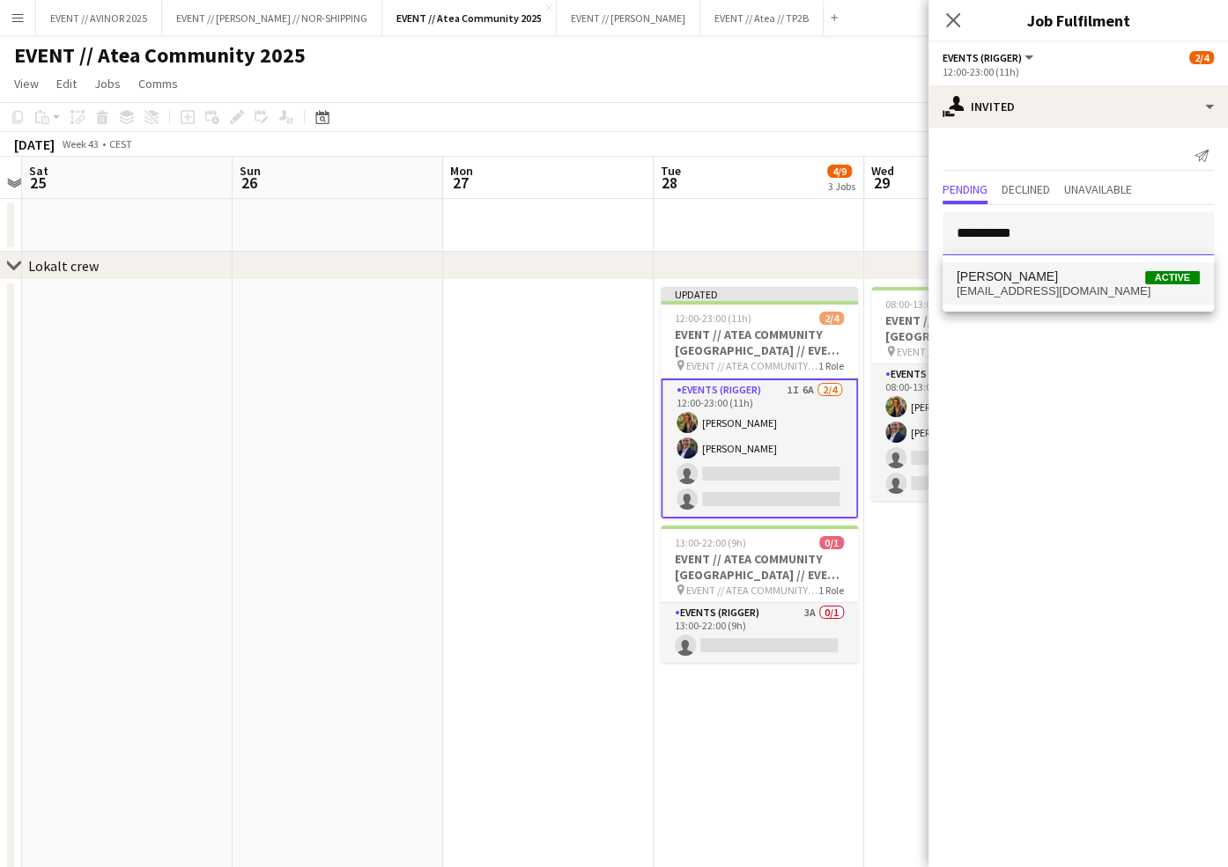
type input "**********"
click at [1062, 278] on span "William Rudolfsen Active" at bounding box center [1077, 276] width 243 height 15
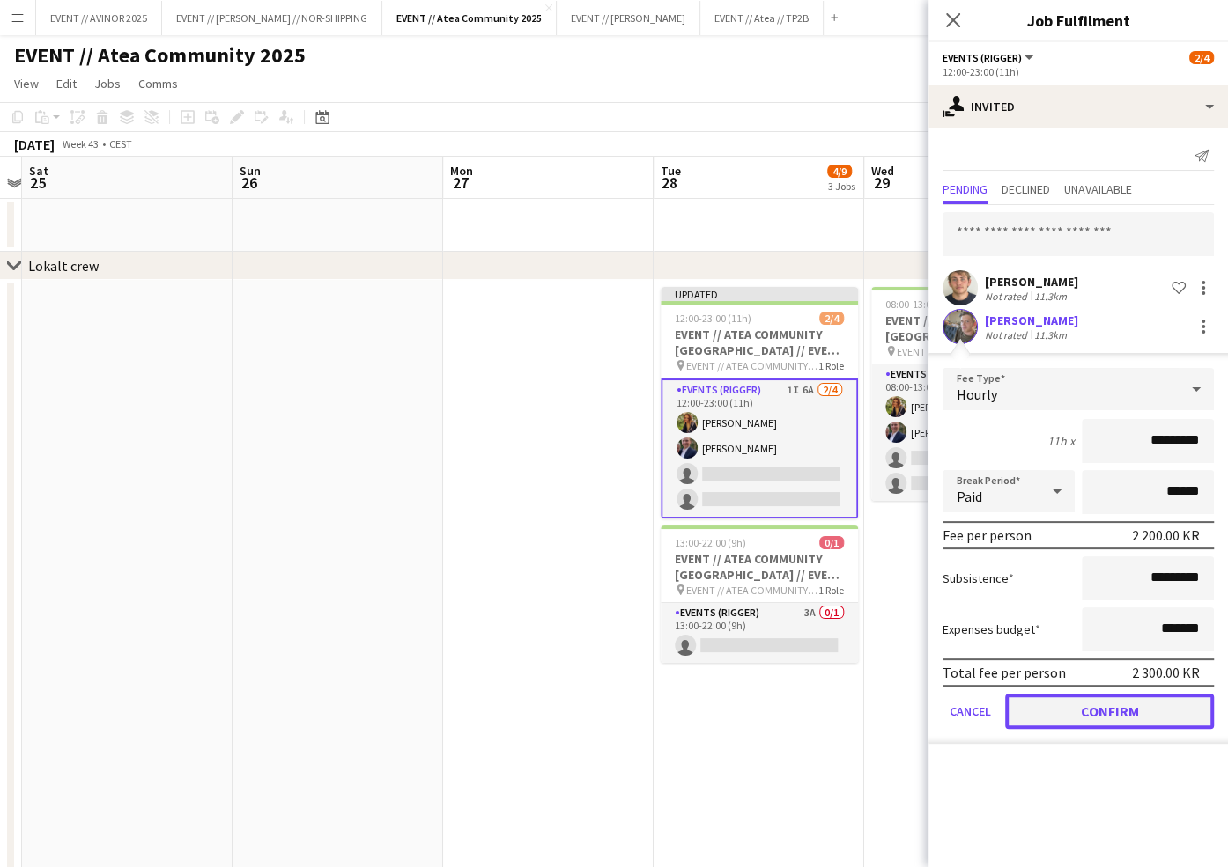
click at [1113, 715] on button "Confirm" at bounding box center [1109, 711] width 209 height 35
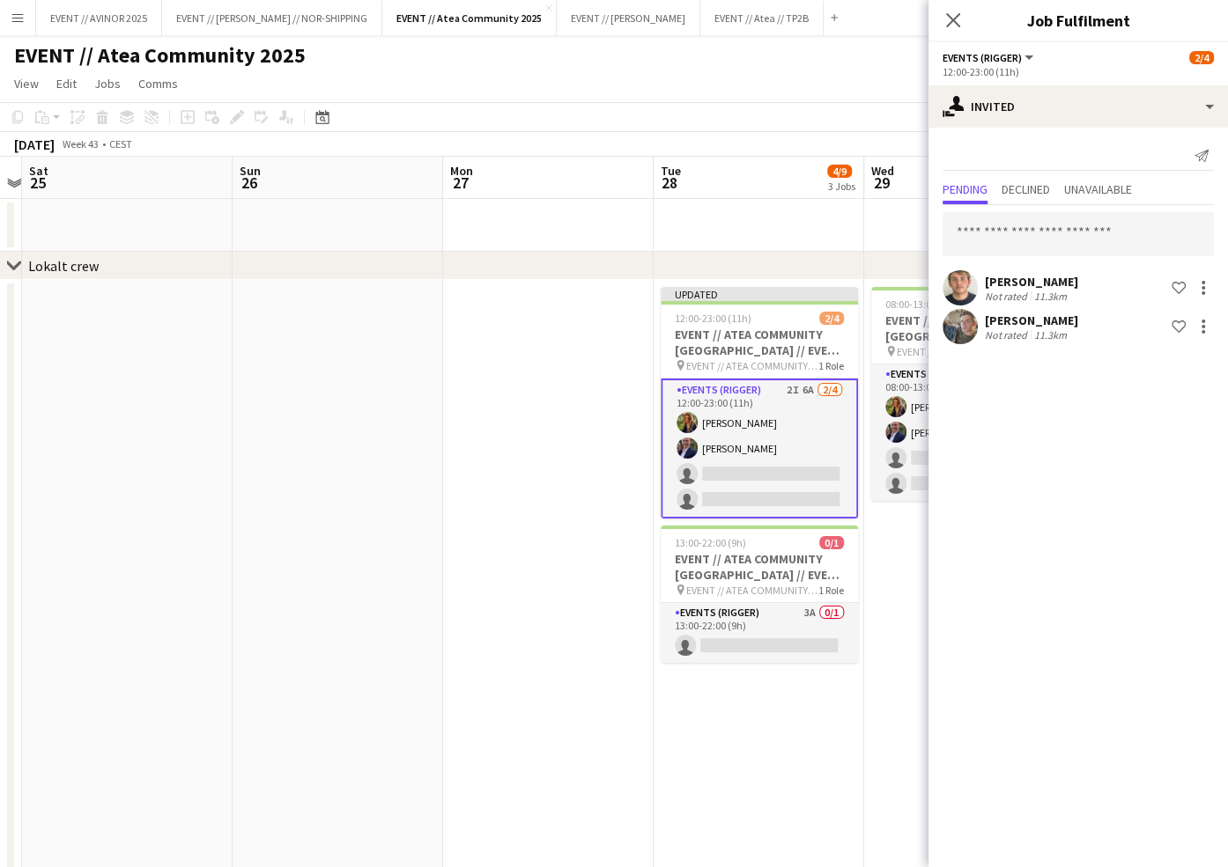
click at [956, 336] on app-user-avatar at bounding box center [959, 326] width 35 height 35
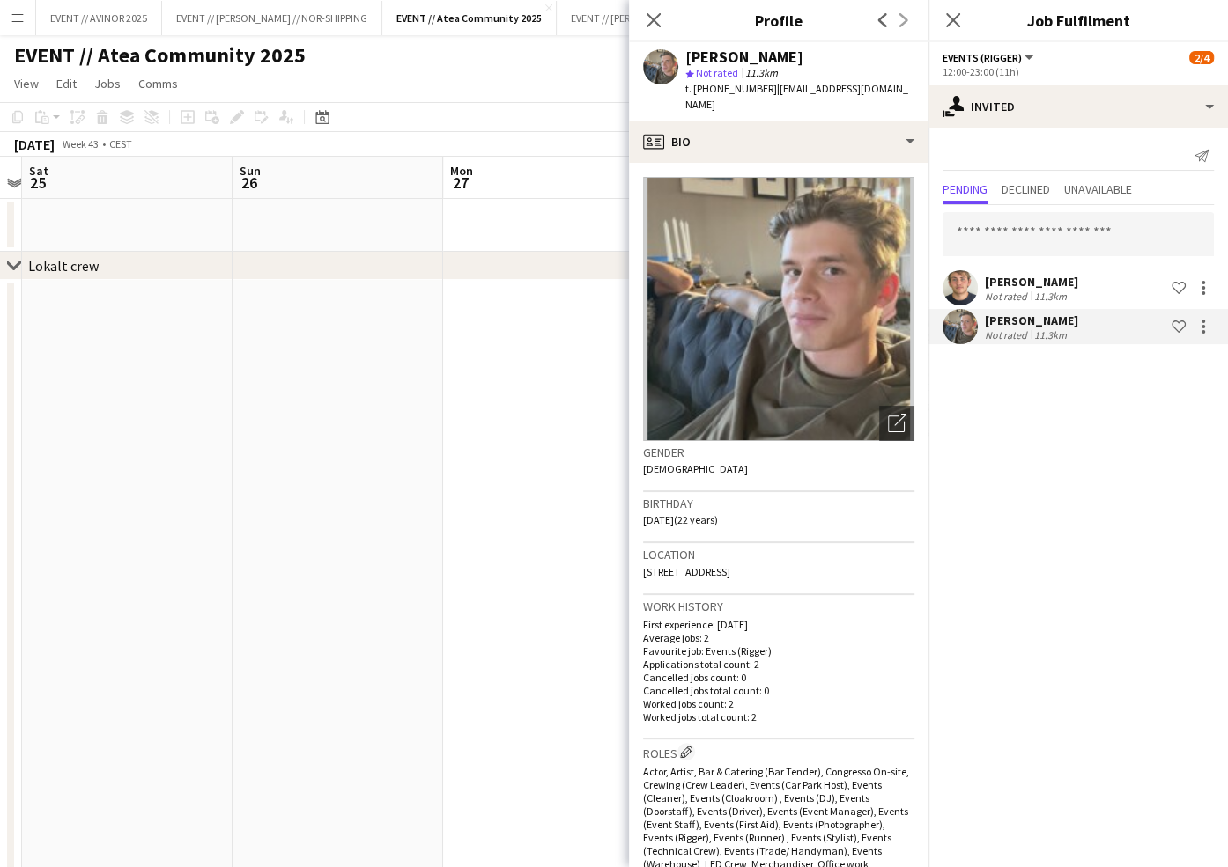
click at [956, 336] on app-user-avatar at bounding box center [959, 326] width 35 height 35
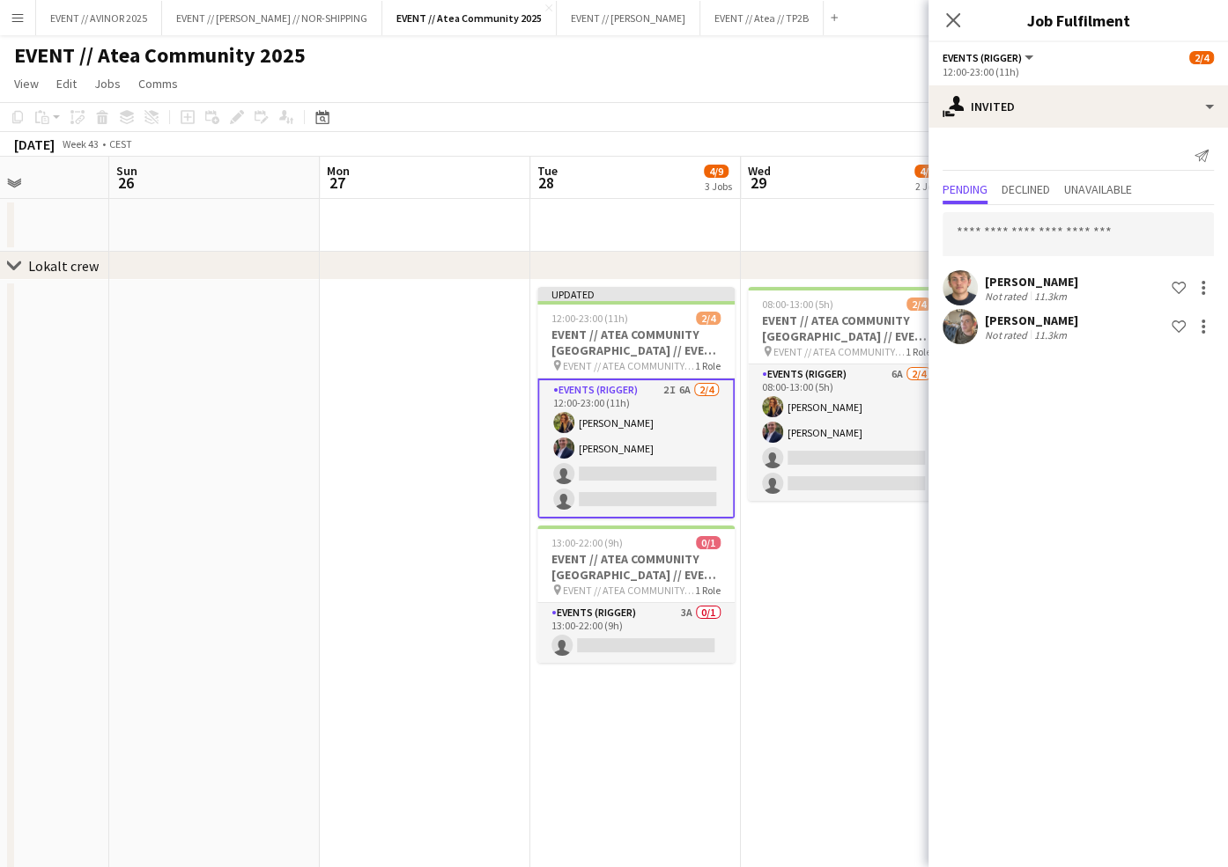
scroll to position [0, 625]
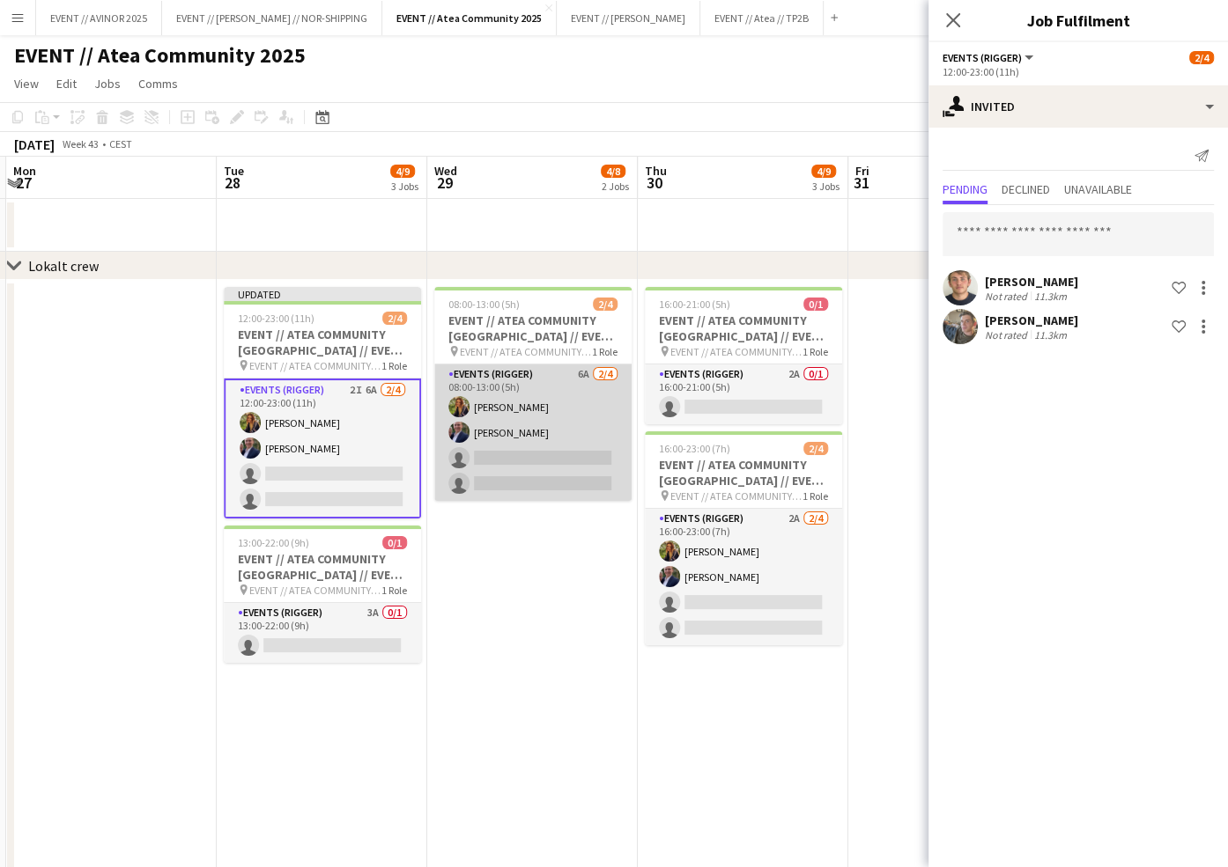
click at [559, 459] on app-card-role "Events (Rigger) 6A 2/4 08:00-13:00 (5h) Ingrid Åmlid Theodor Salvesen single-ne…" at bounding box center [532, 433] width 197 height 136
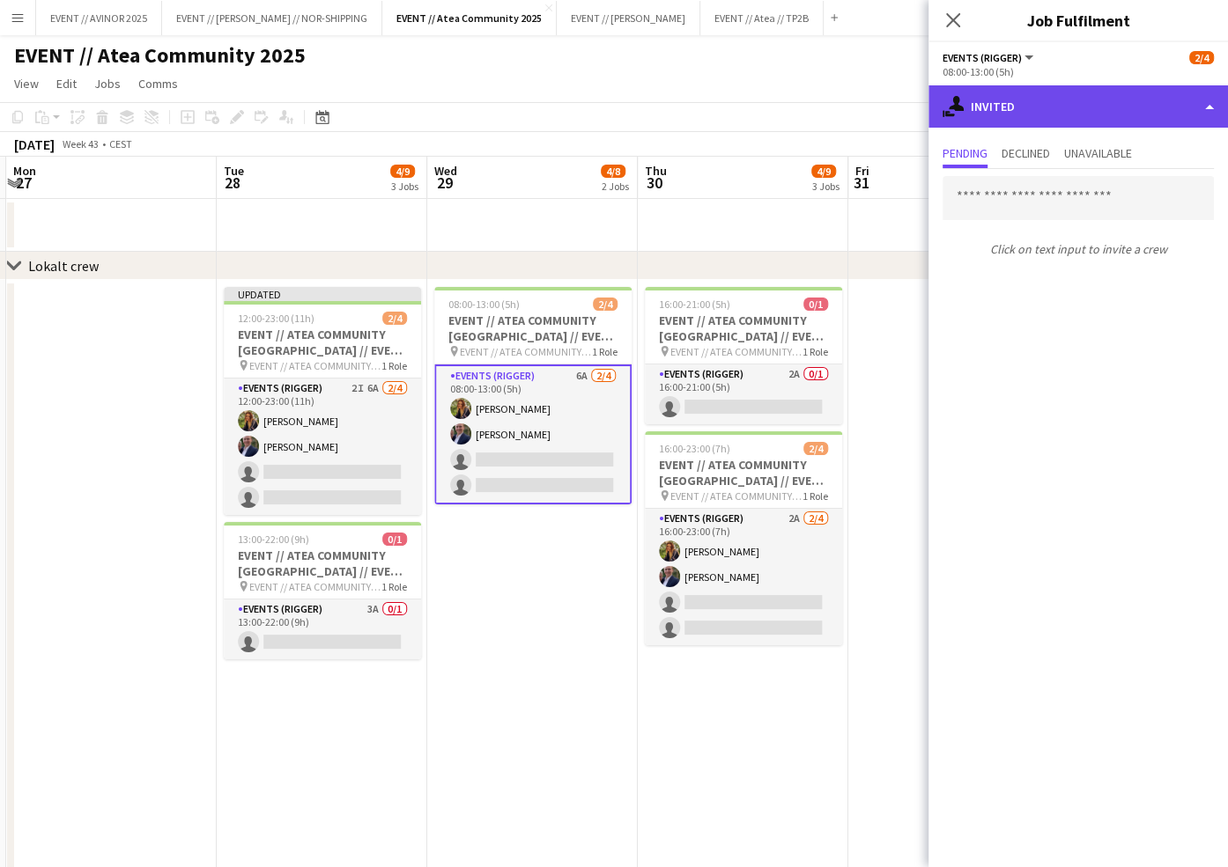
click at [1116, 122] on div "single-neutral-actions-share-1 Invited" at bounding box center [1077, 106] width 299 height 42
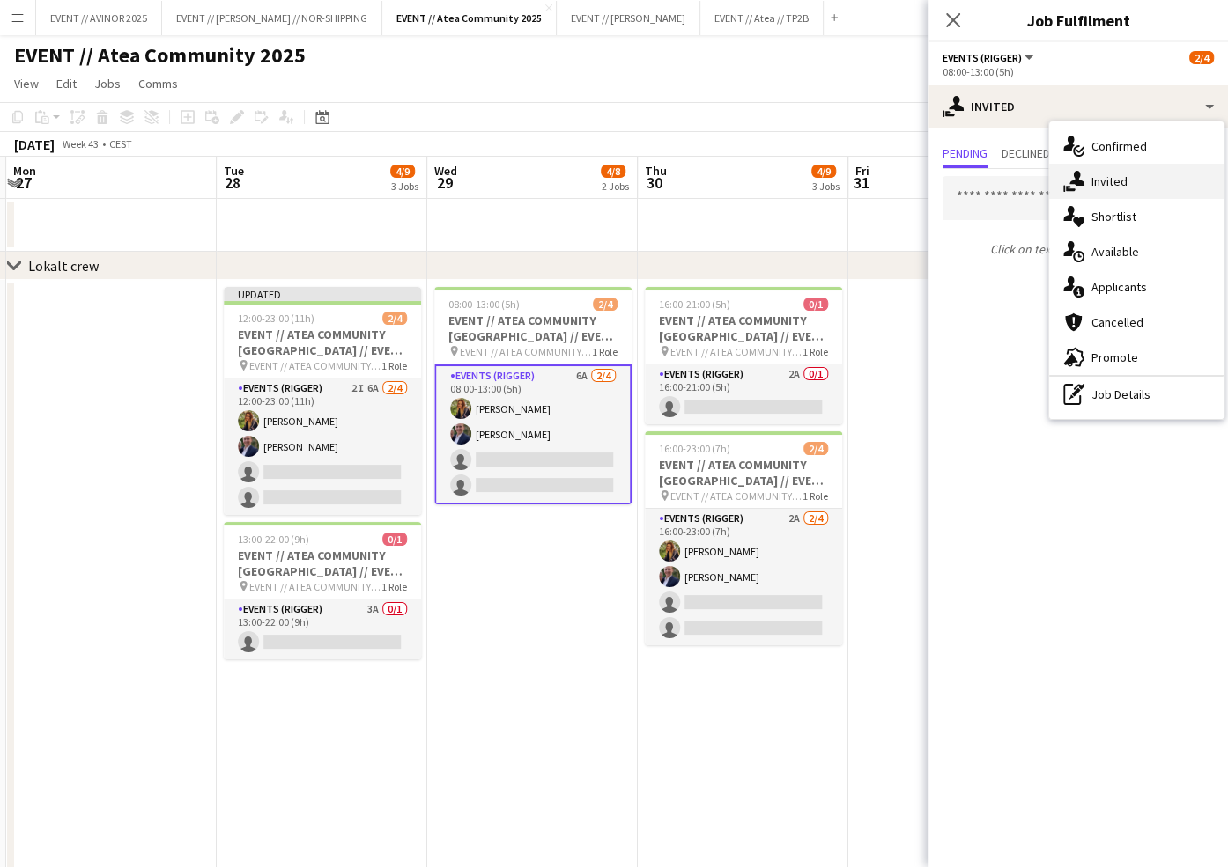
click at [1118, 170] on div "single-neutral-actions-share-1 Invited" at bounding box center [1136, 181] width 174 height 35
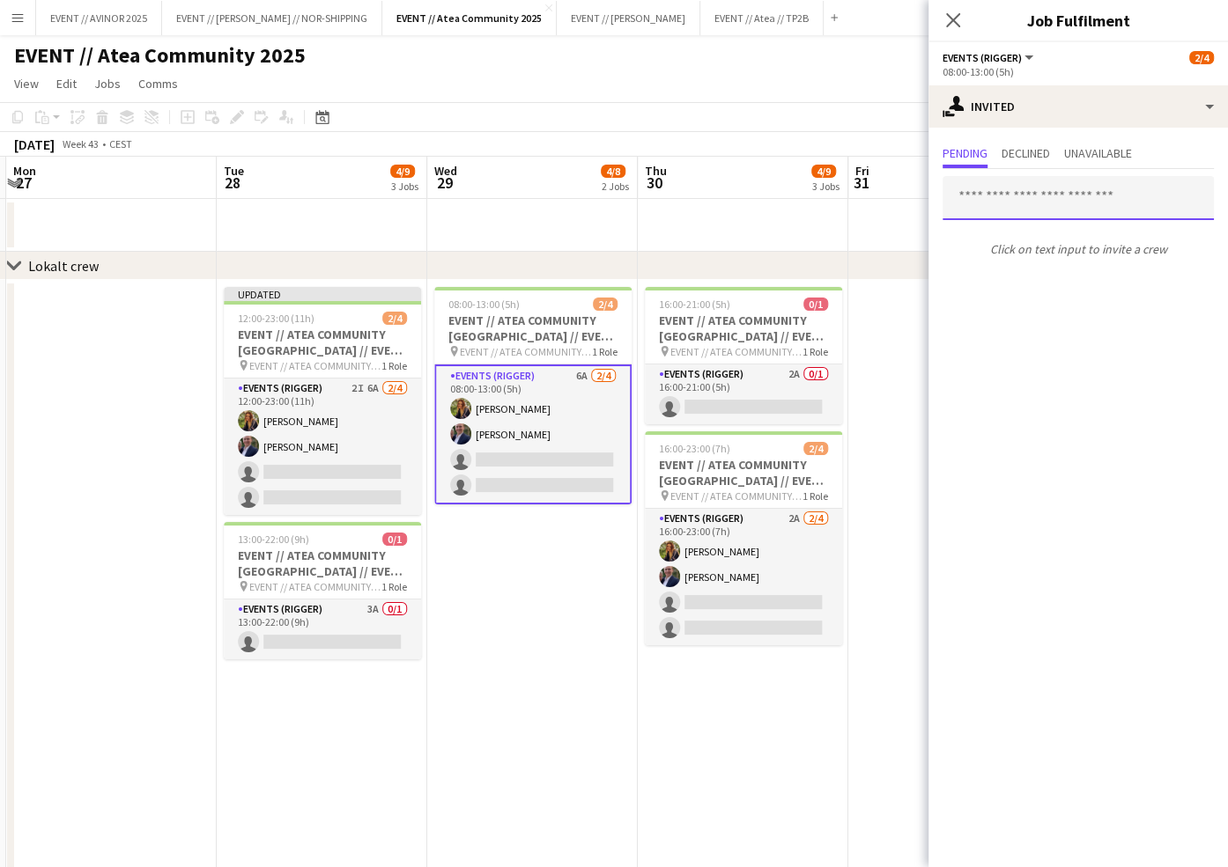
click at [1054, 206] on input "text" at bounding box center [1077, 198] width 271 height 44
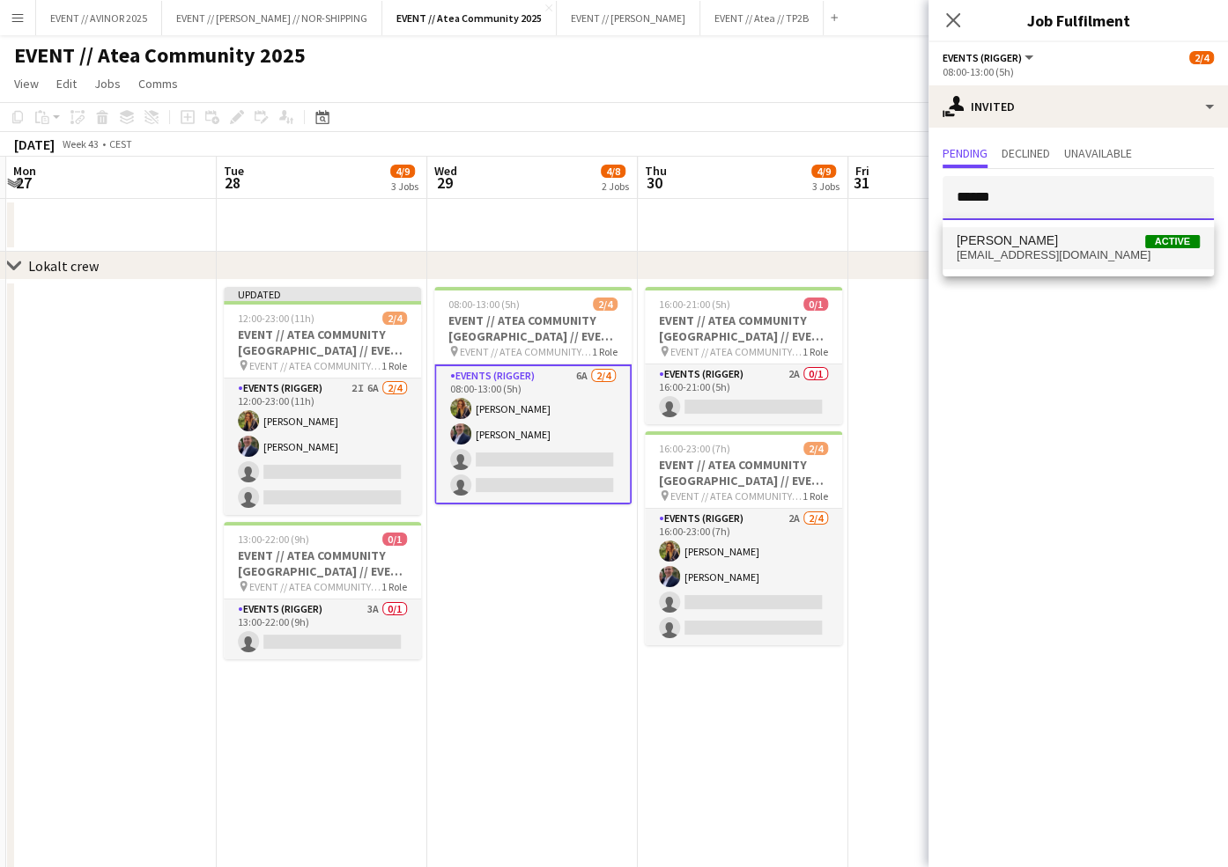
type input "******"
click at [1069, 246] on span "Gustav Hjørnevik Active" at bounding box center [1077, 240] width 243 height 15
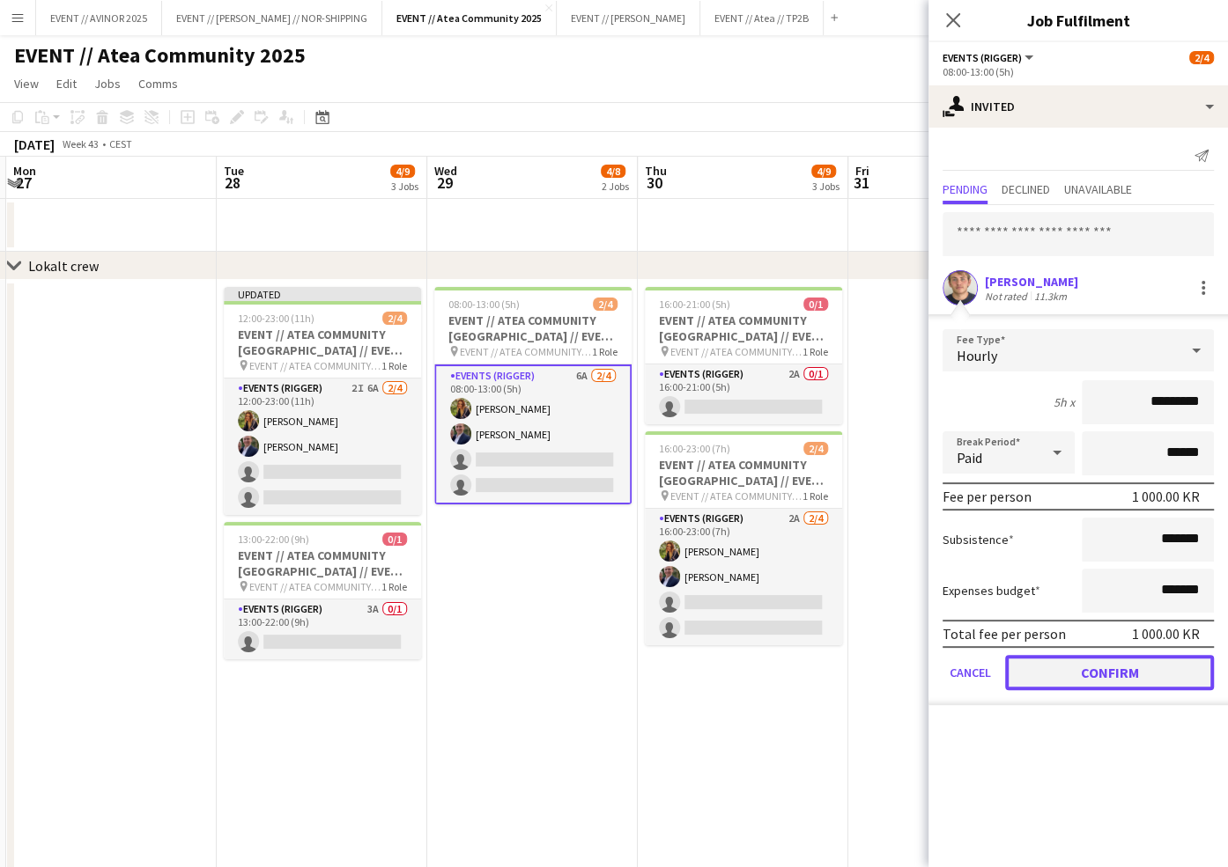
click at [1095, 664] on button "Confirm" at bounding box center [1109, 672] width 209 height 35
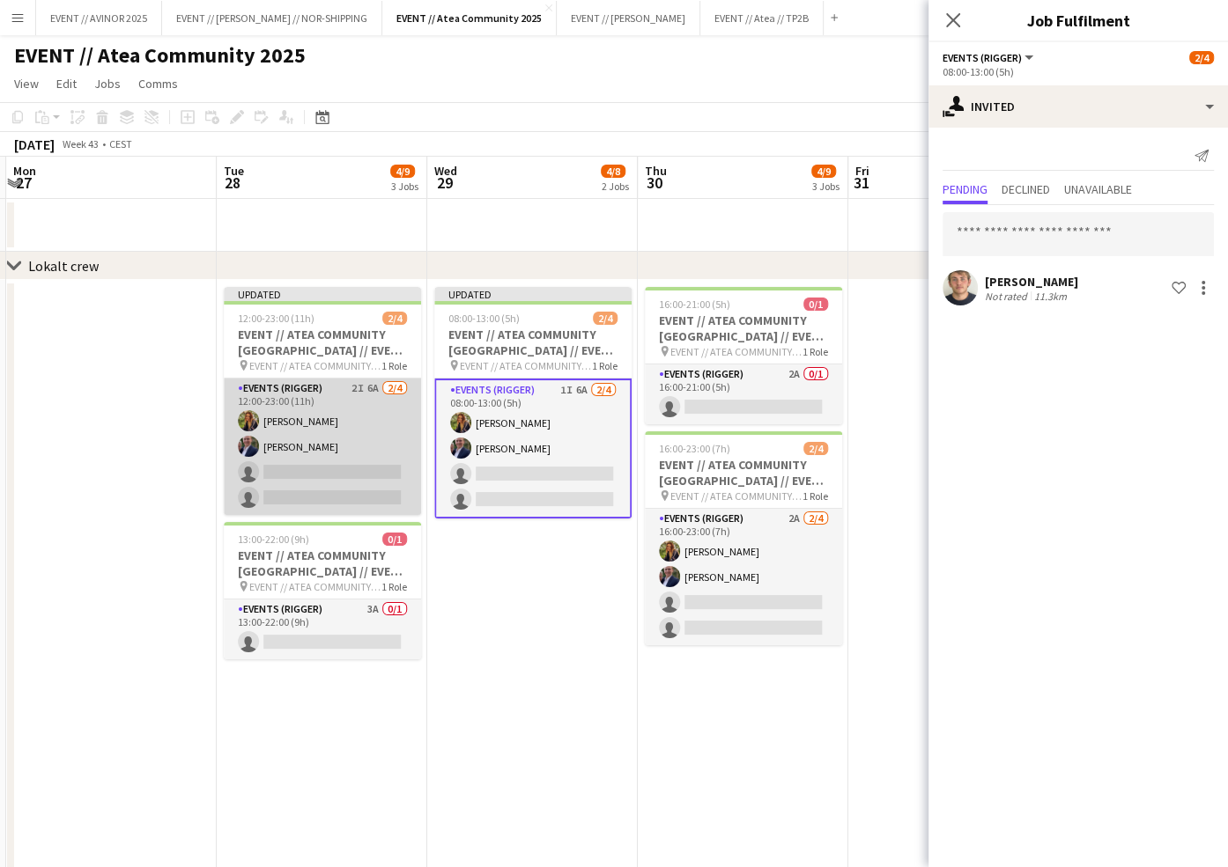
click at [394, 474] on app-card-role "Events (Rigger) 2I 6A 2/4 12:00-23:00 (11h) Ingrid Åmlid Theodor Salvesen singl…" at bounding box center [322, 447] width 197 height 136
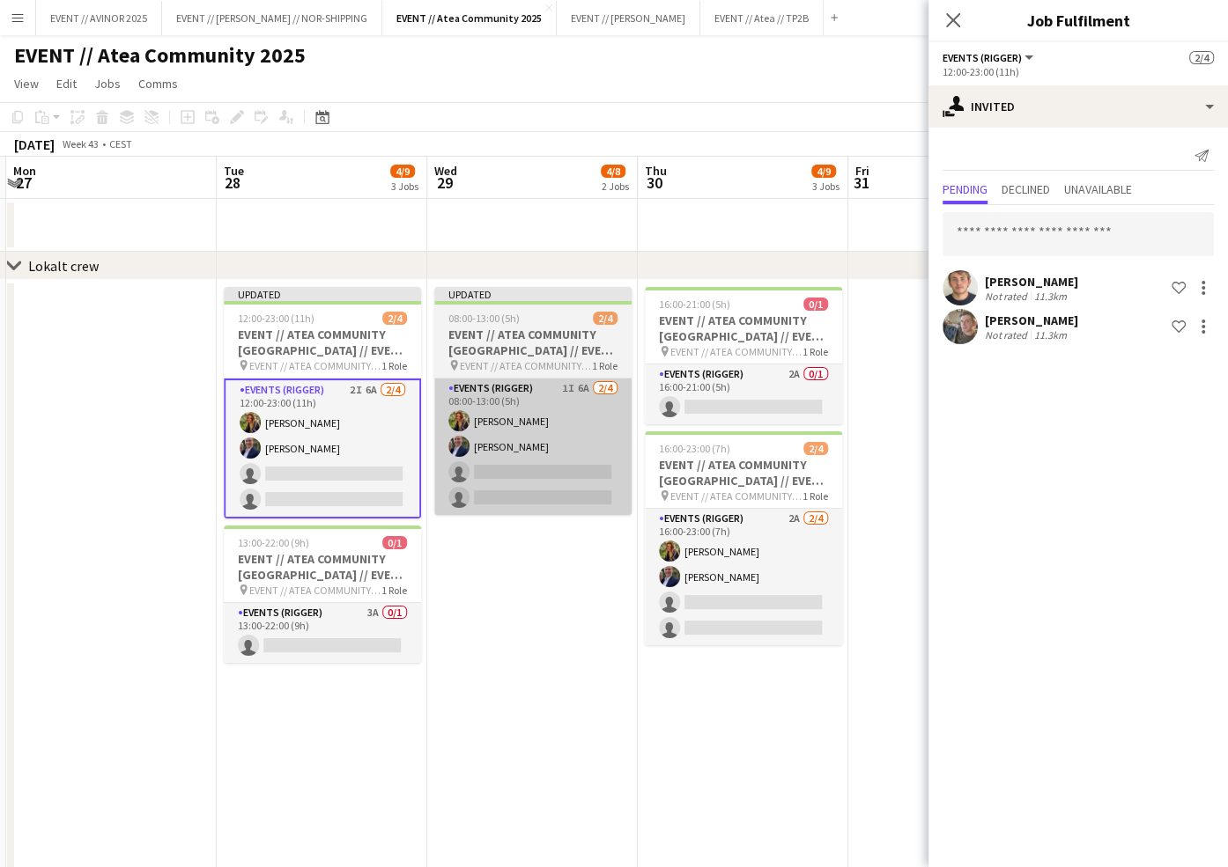
click at [505, 475] on app-card-role "Events (Rigger) 1I 6A 2/4 08:00-13:00 (5h) Ingrid Åmlid Theodor Salvesen single…" at bounding box center [532, 447] width 197 height 136
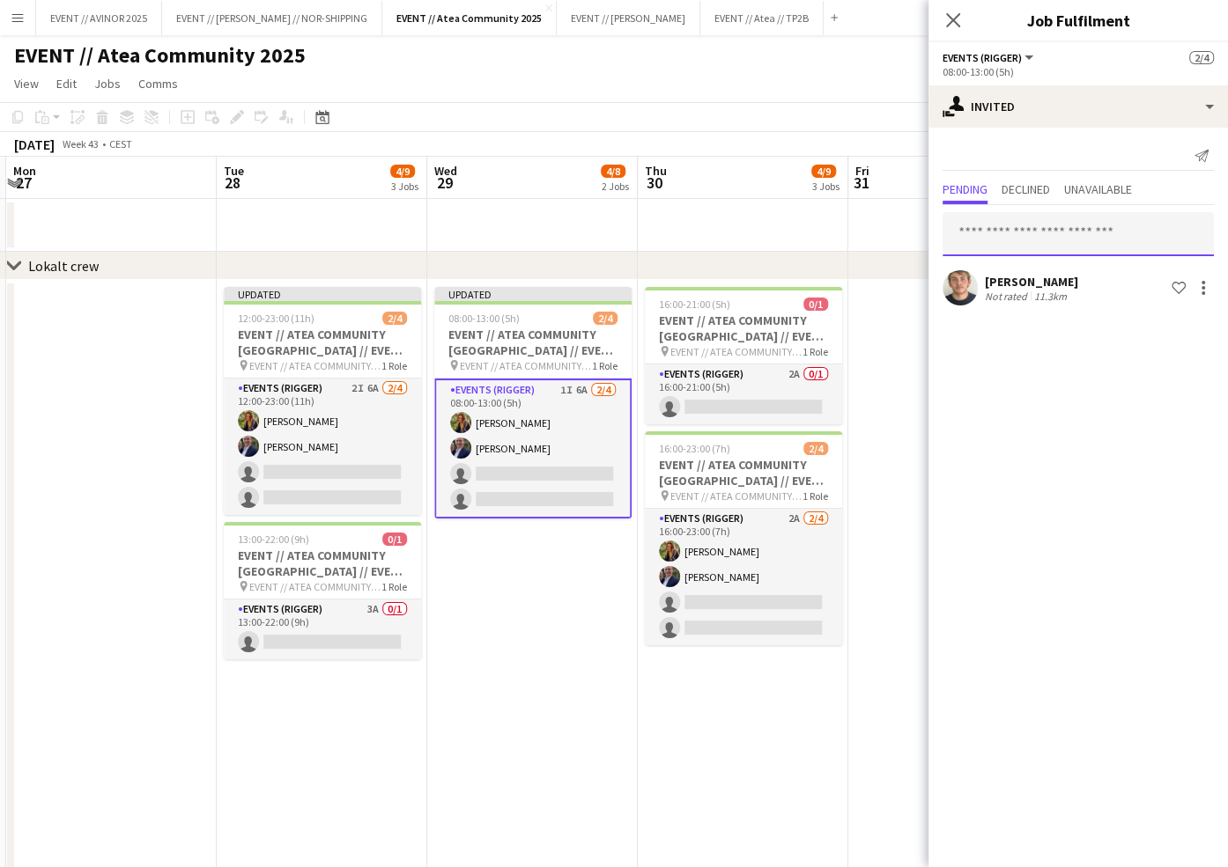
click at [1001, 229] on input "text" at bounding box center [1077, 234] width 271 height 44
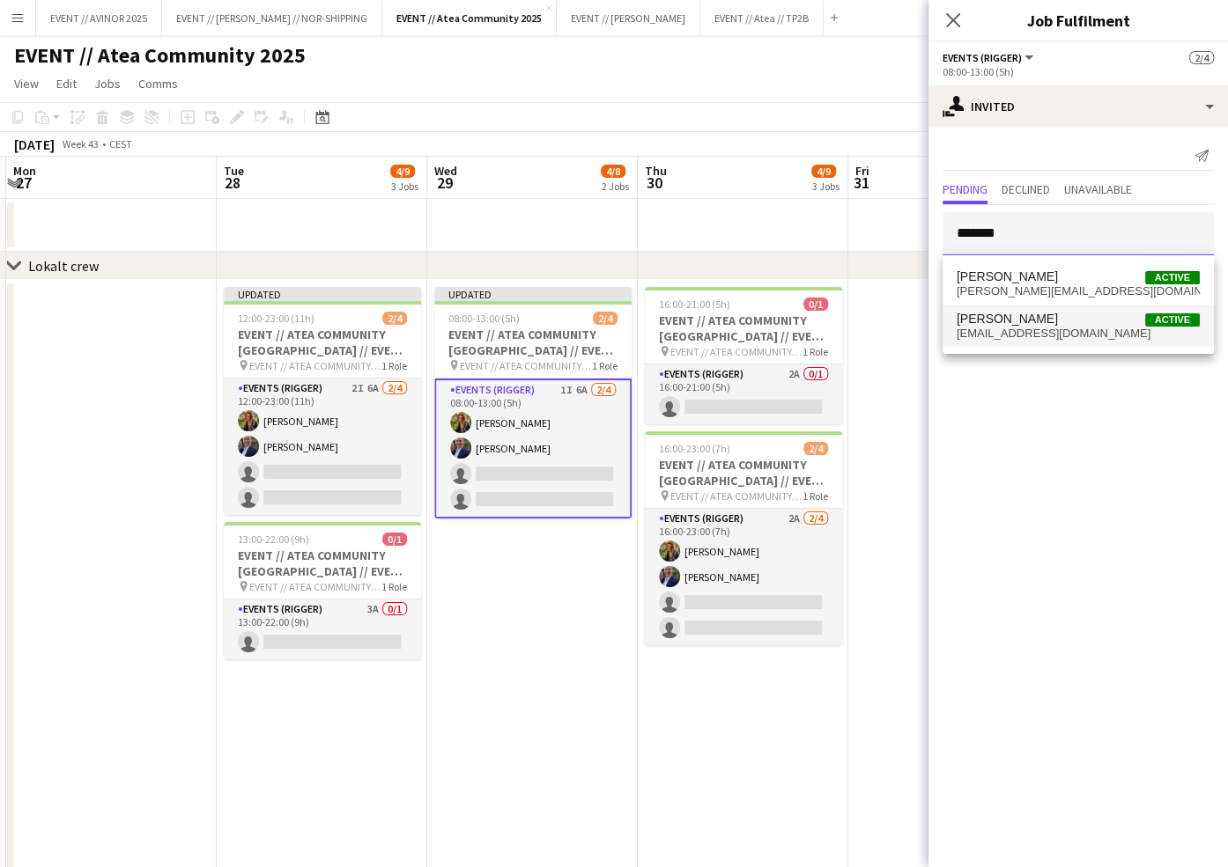
type input "*******"
click at [1013, 321] on span "William Rudolfsen" at bounding box center [1006, 319] width 101 height 15
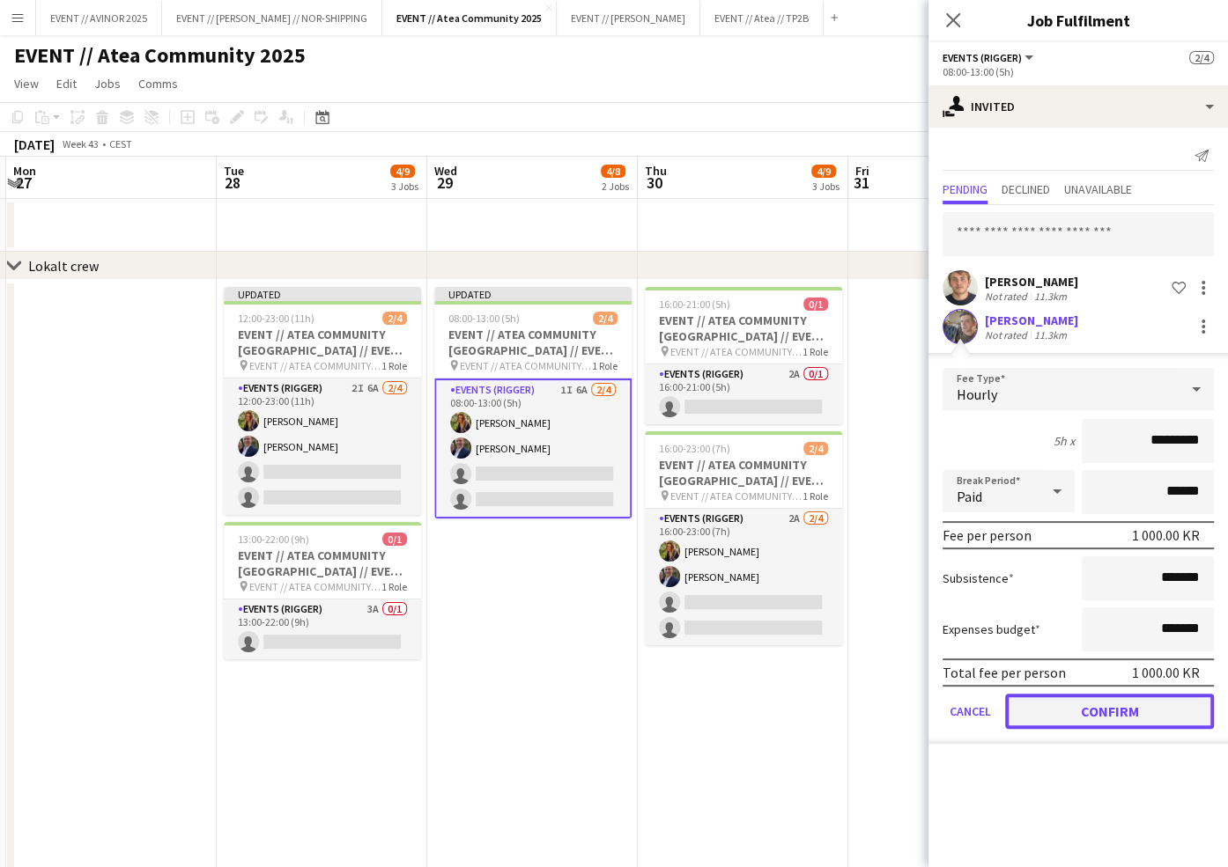
click at [1079, 725] on button "Confirm" at bounding box center [1109, 711] width 209 height 35
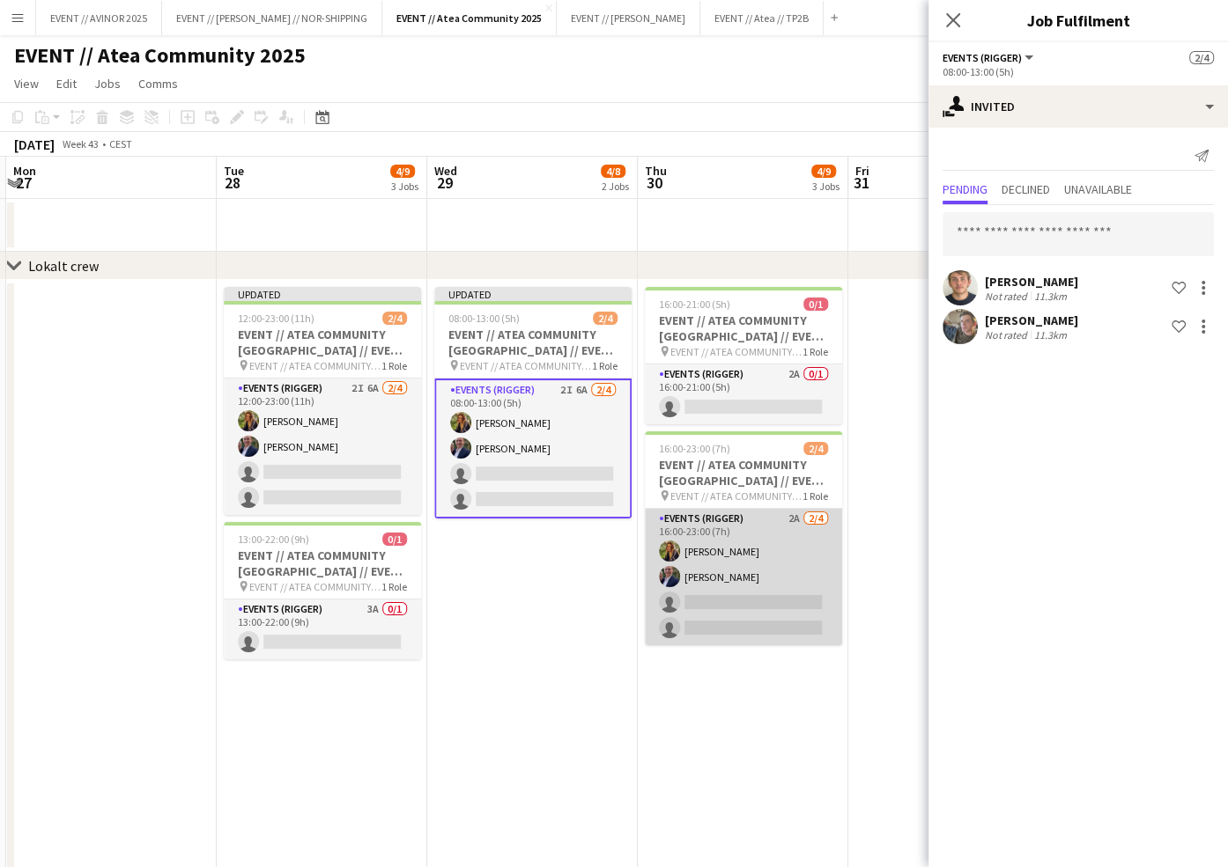
click at [757, 586] on app-card-role "Events (Rigger) 2A 2/4 16:00-23:00 (7h) Ingrid Åmlid Theodor Salvesen single-ne…" at bounding box center [743, 577] width 197 height 136
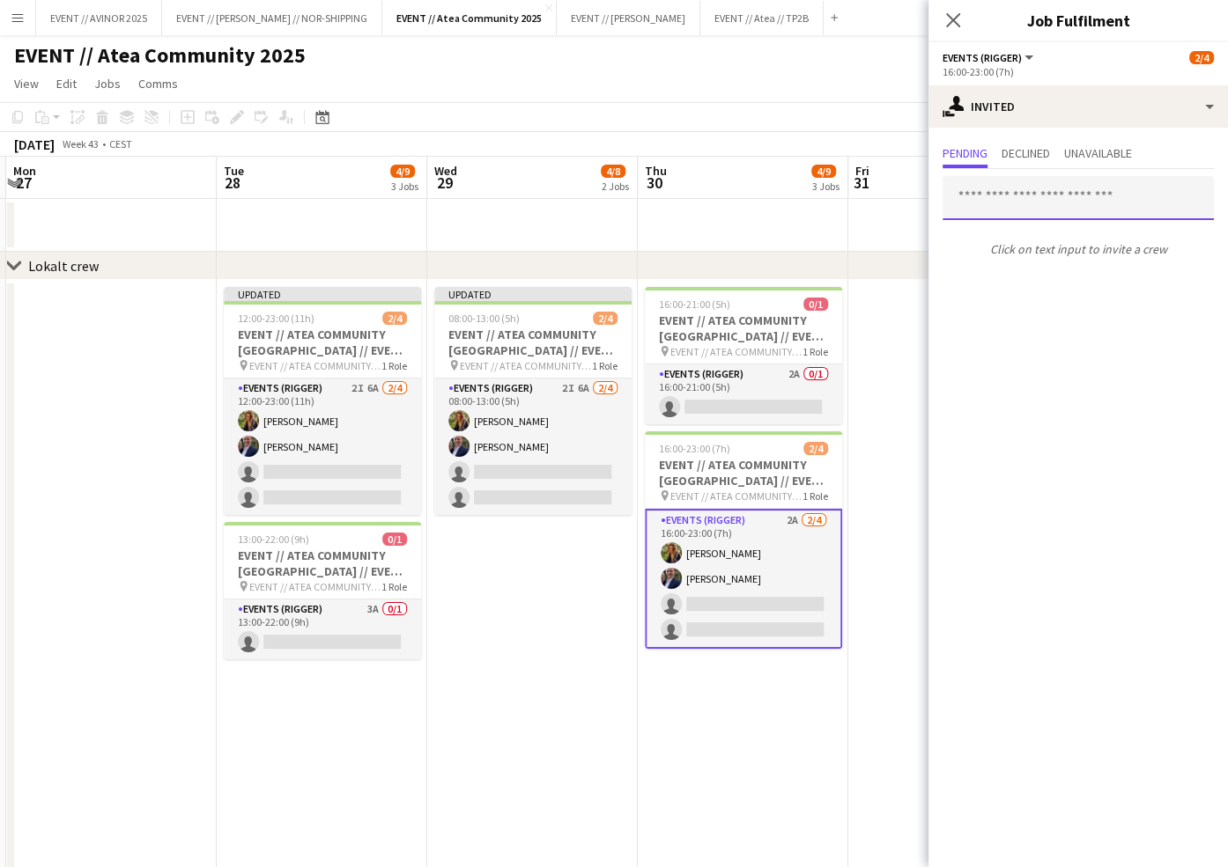
click at [1038, 205] on input "text" at bounding box center [1077, 198] width 271 height 44
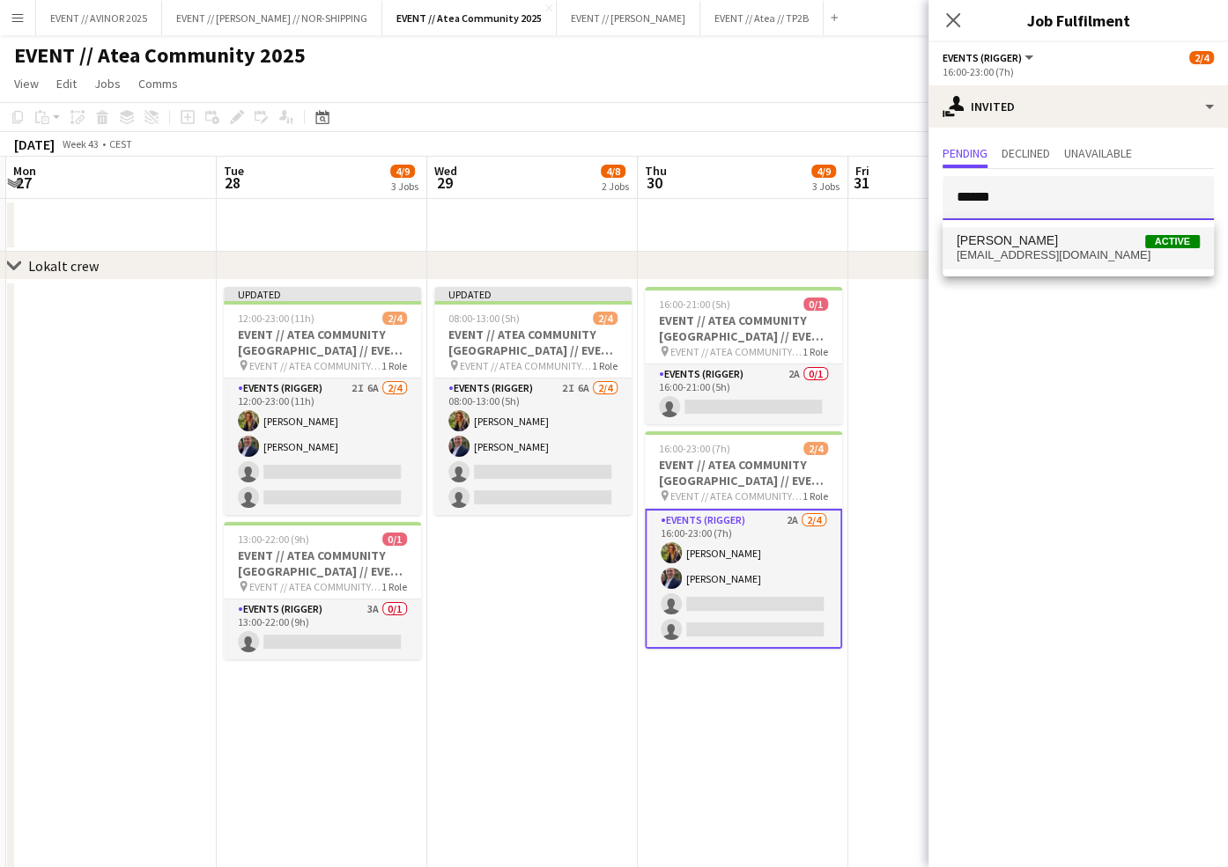
type input "******"
click at [1058, 254] on span "ghjornev@gmail.com" at bounding box center [1077, 255] width 243 height 14
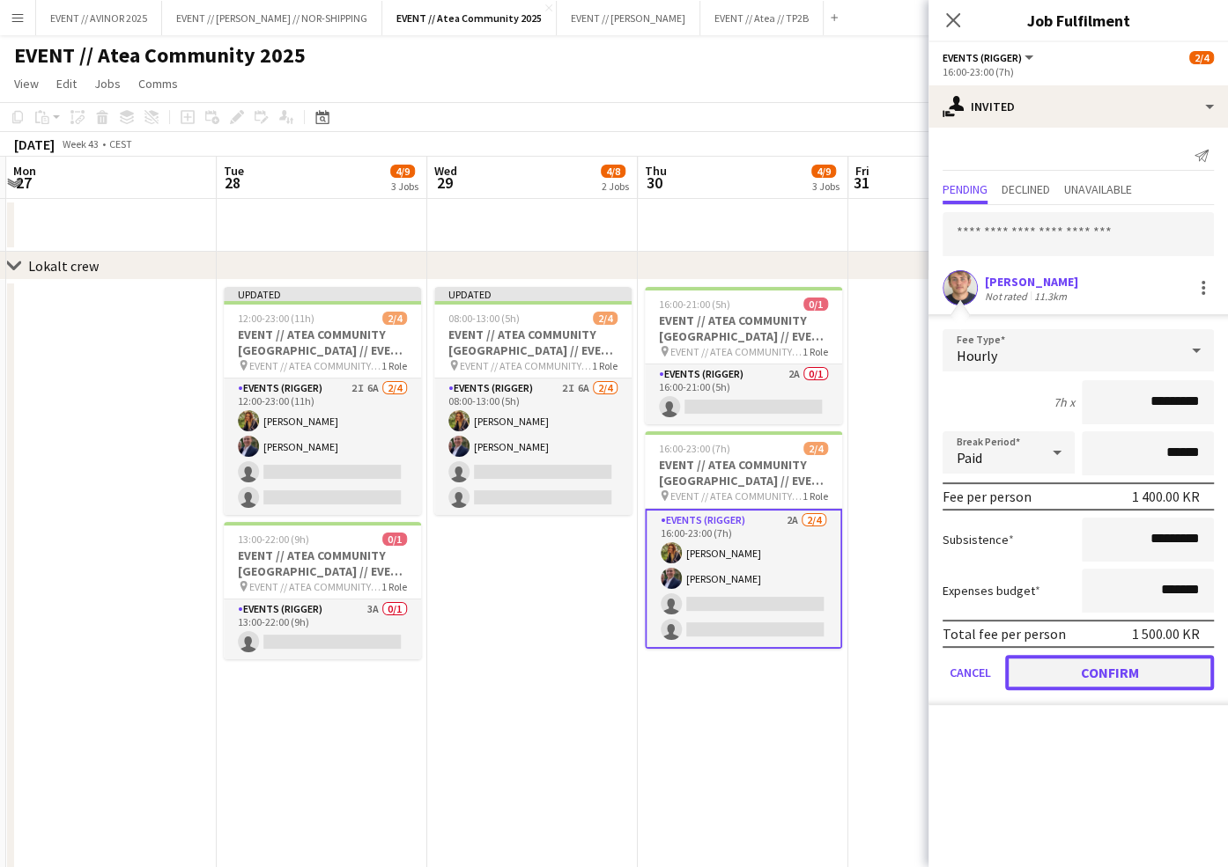
click at [1103, 661] on button "Confirm" at bounding box center [1109, 672] width 209 height 35
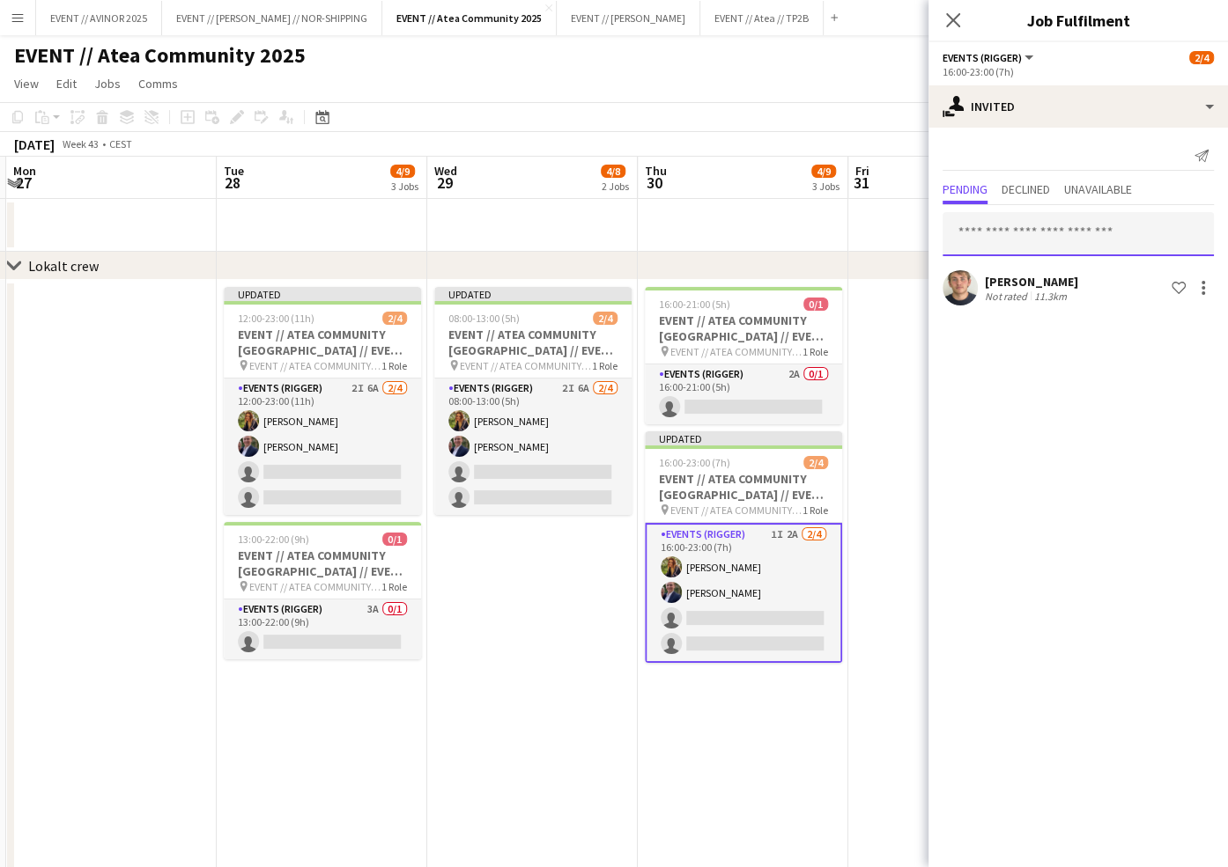
click at [1029, 238] on input "text" at bounding box center [1077, 234] width 271 height 44
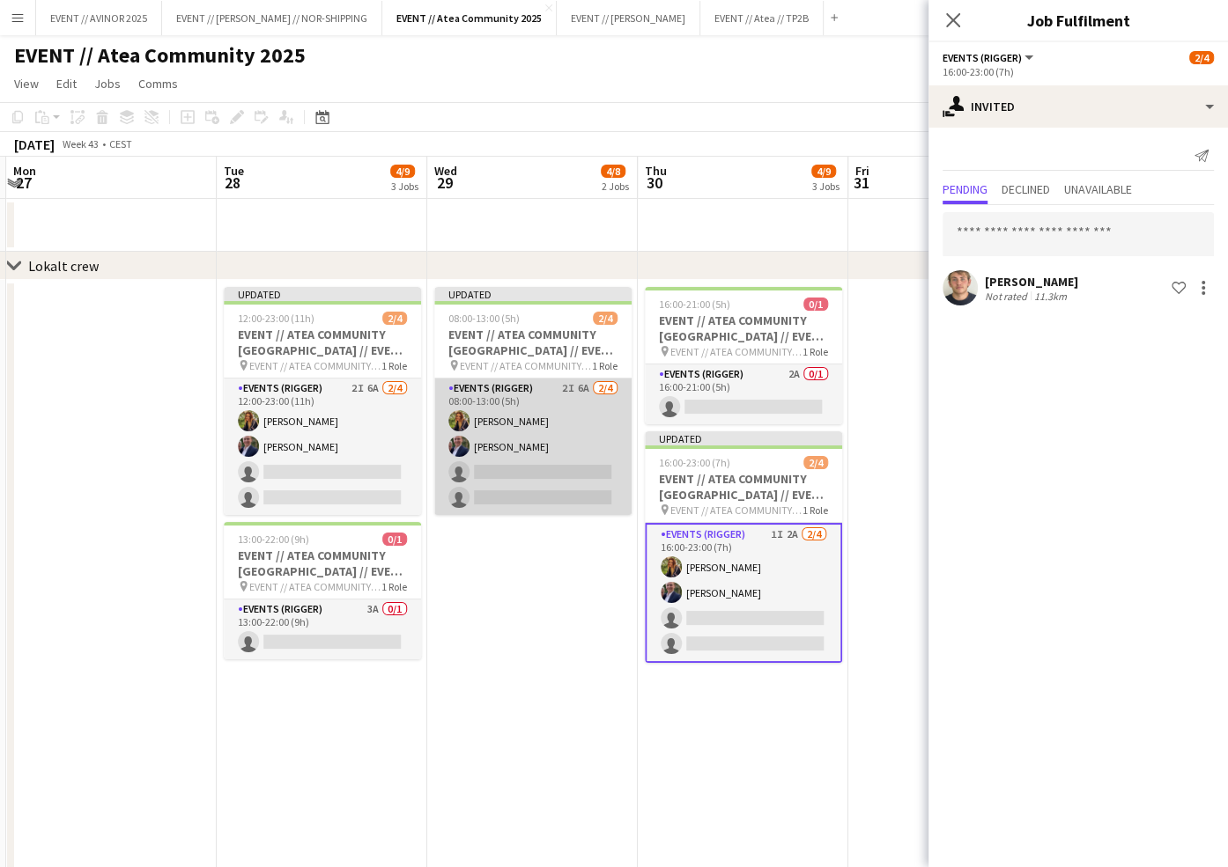
click at [495, 465] on app-card-role "Events (Rigger) 2I 6A 2/4 08:00-13:00 (5h) Ingrid Åmlid Theodor Salvesen single…" at bounding box center [532, 447] width 197 height 136
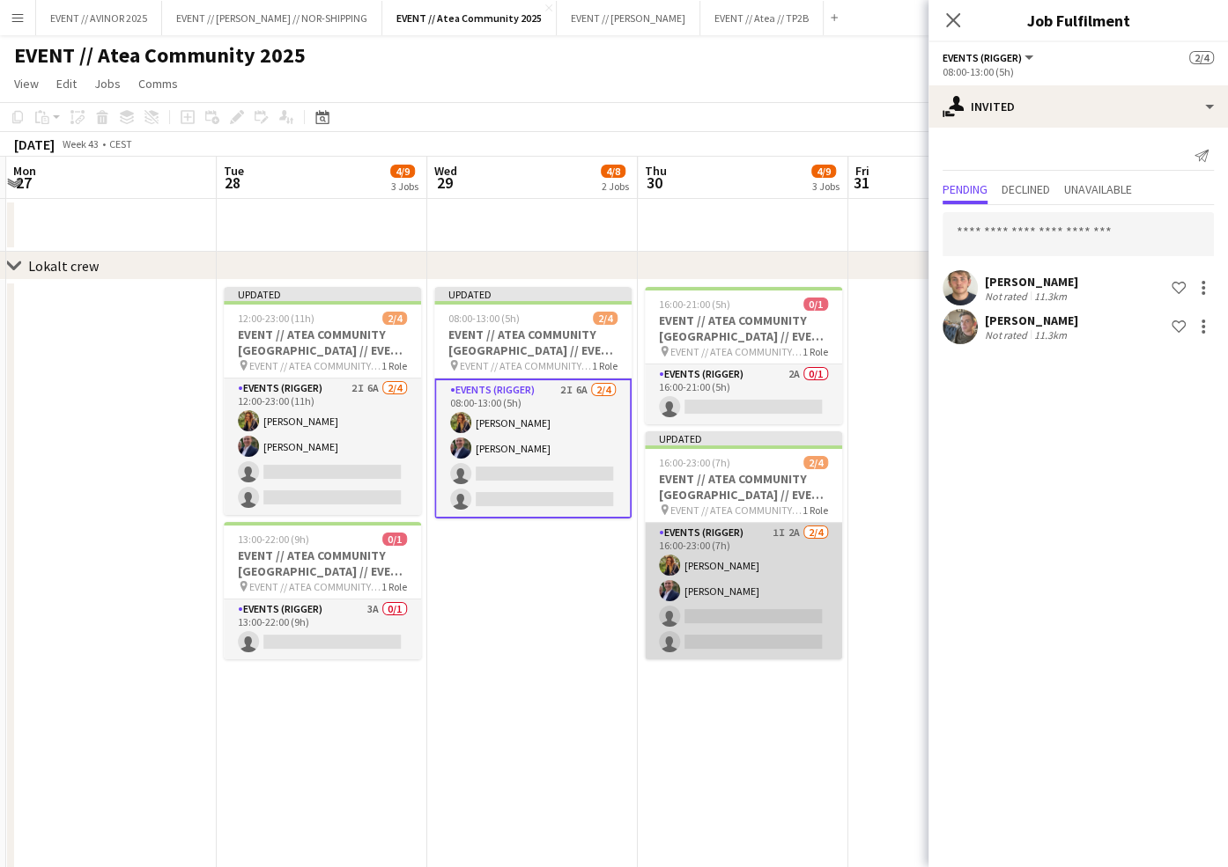
click at [781, 605] on app-card-role "Events (Rigger) 1I 2A 2/4 16:00-23:00 (7h) Ingrid Åmlid Theodor Salvesen single…" at bounding box center [743, 591] width 197 height 136
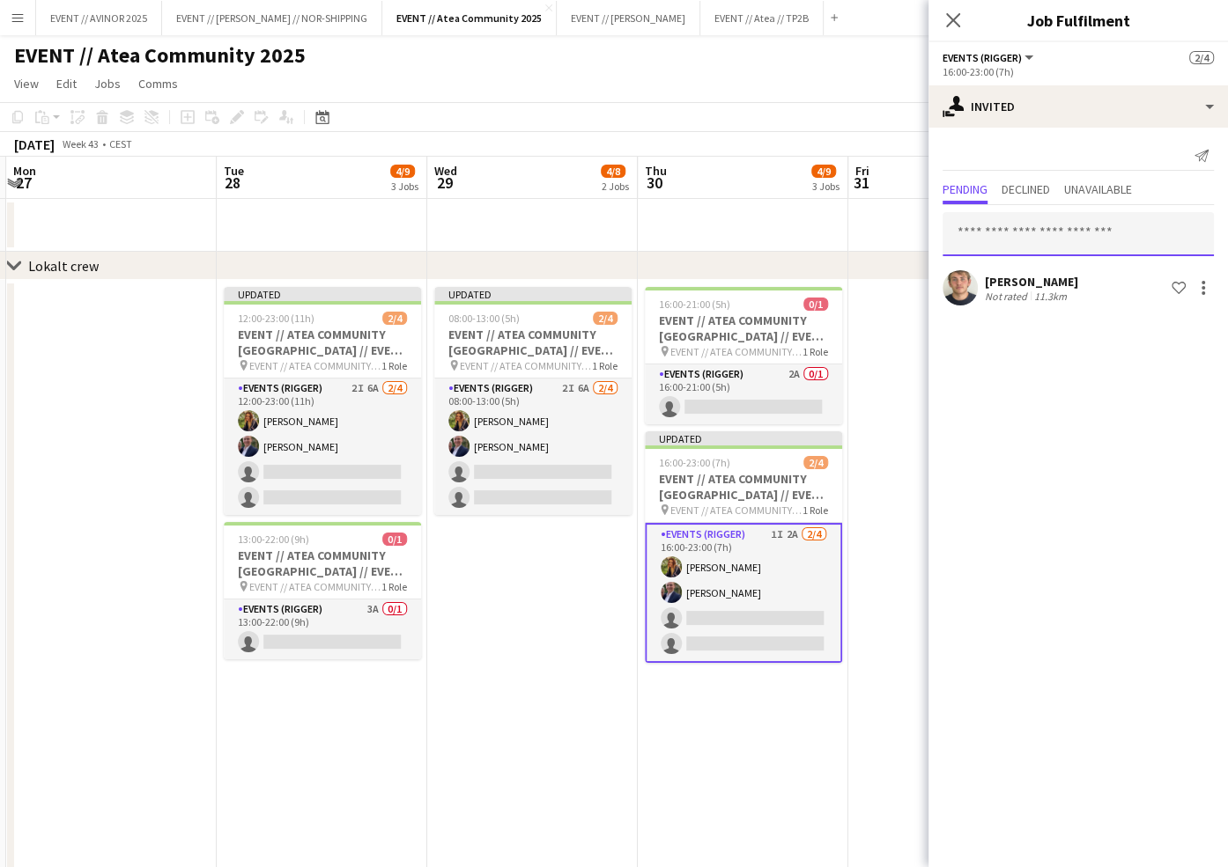
click at [1057, 237] on input "text" at bounding box center [1077, 234] width 271 height 44
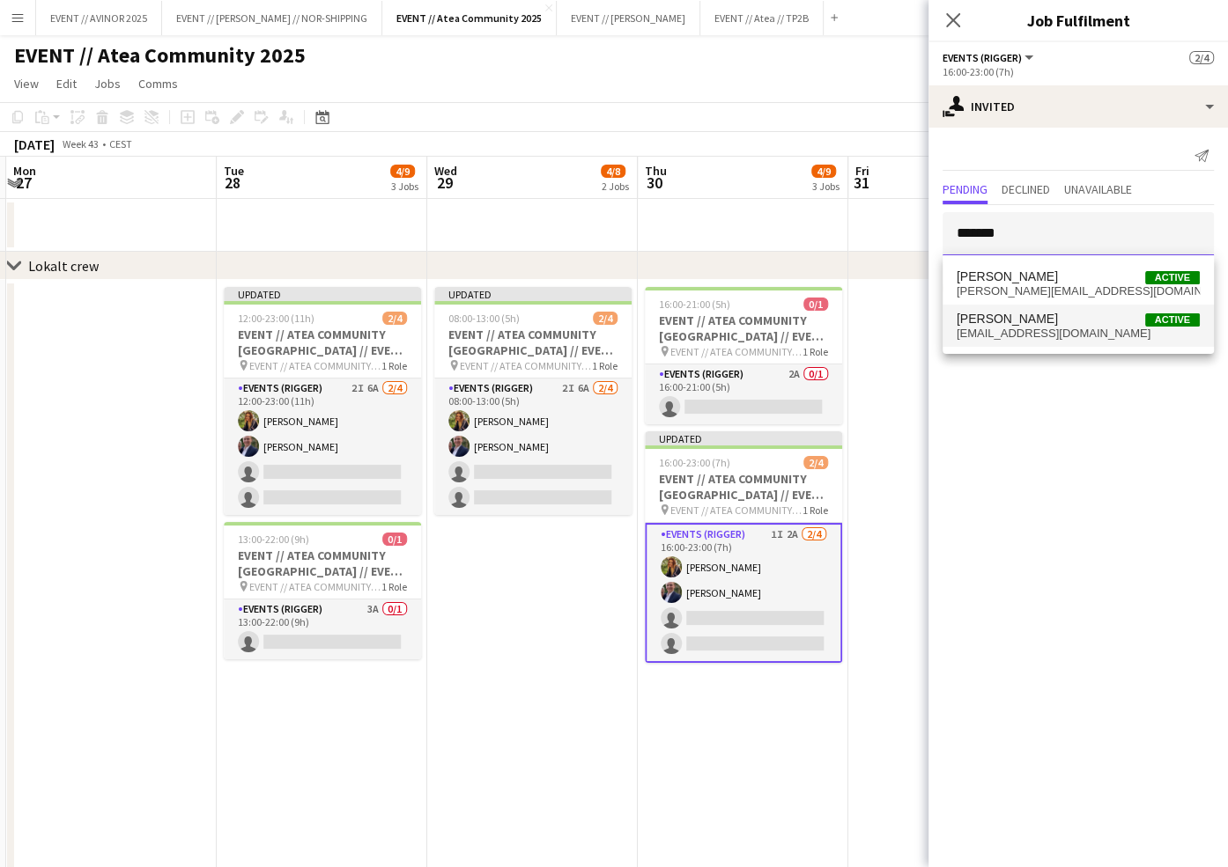
type input "*******"
click at [1056, 329] on span "williamrudolfsen@hotmail.com" at bounding box center [1077, 334] width 243 height 14
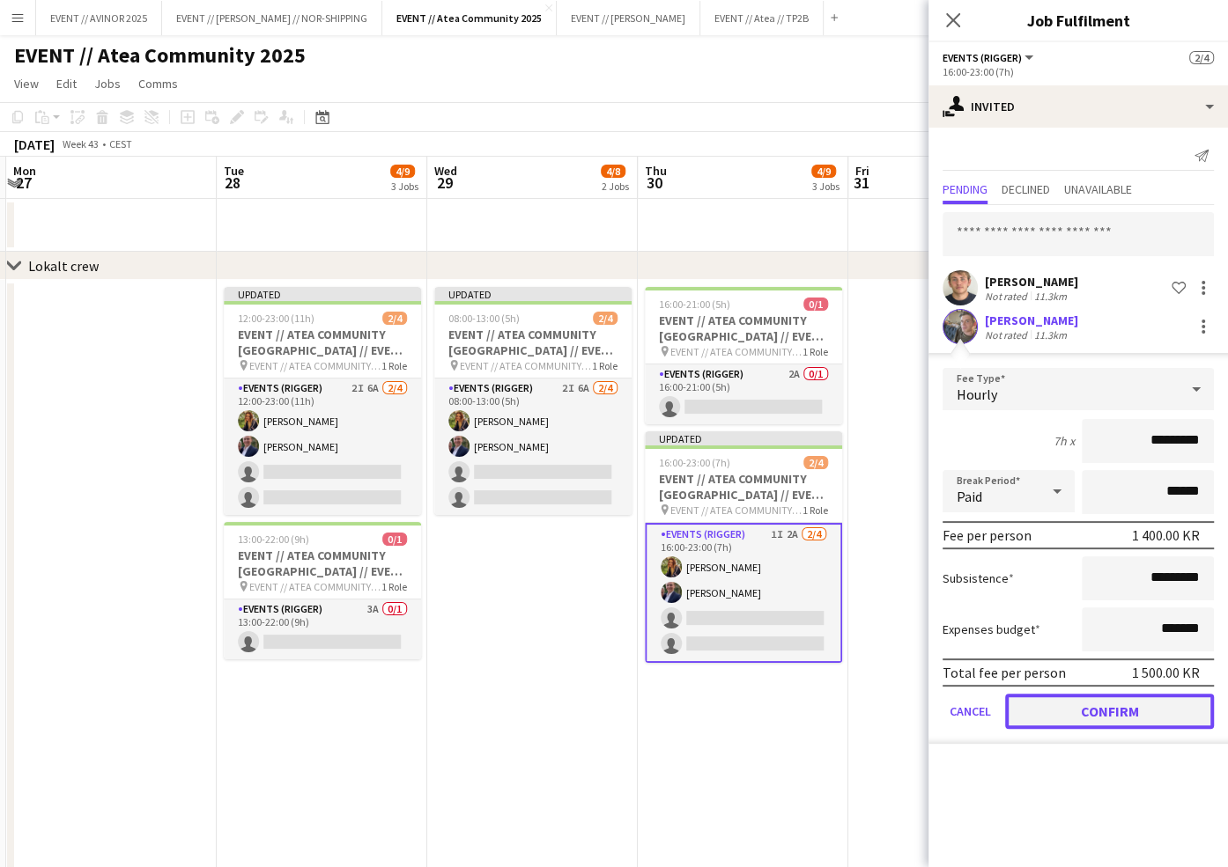
click at [1082, 699] on button "Confirm" at bounding box center [1109, 711] width 209 height 35
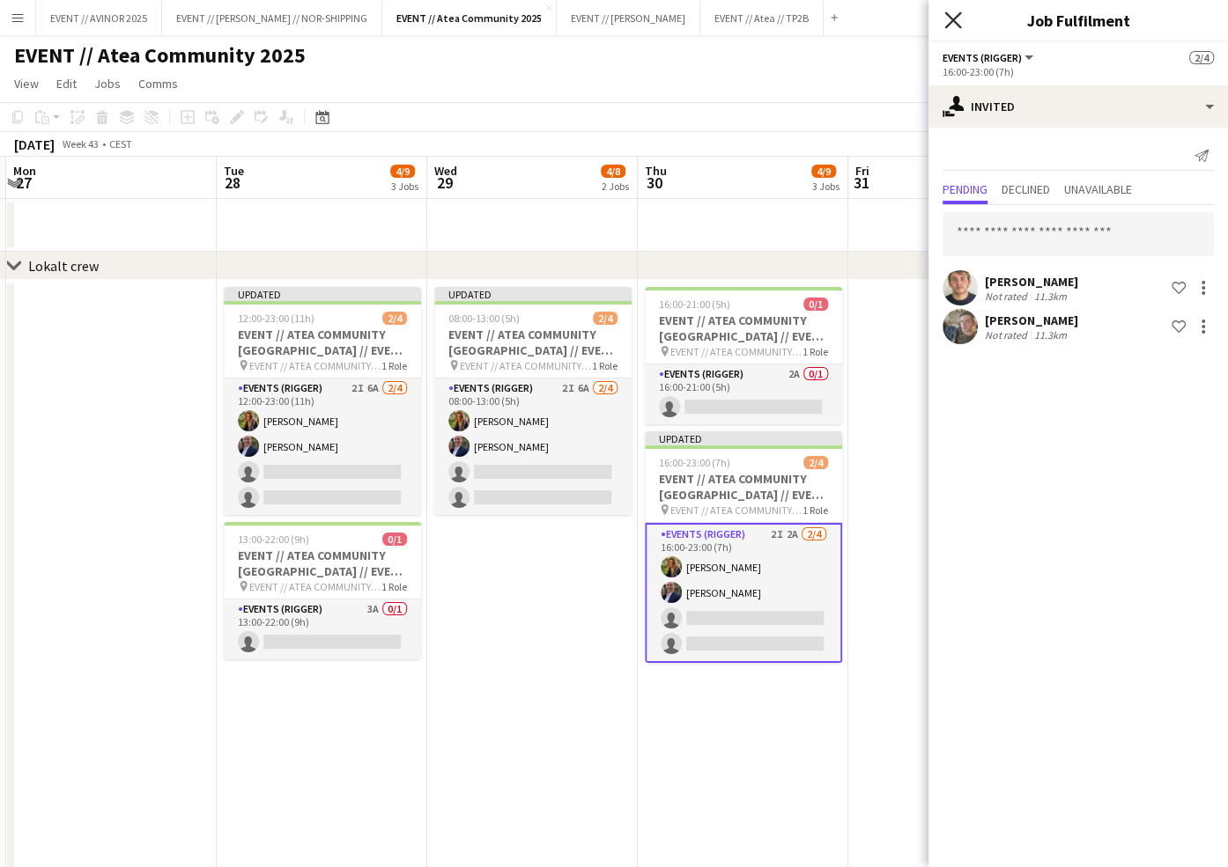
click at [953, 26] on icon "Close pop-in" at bounding box center [952, 19] width 17 height 17
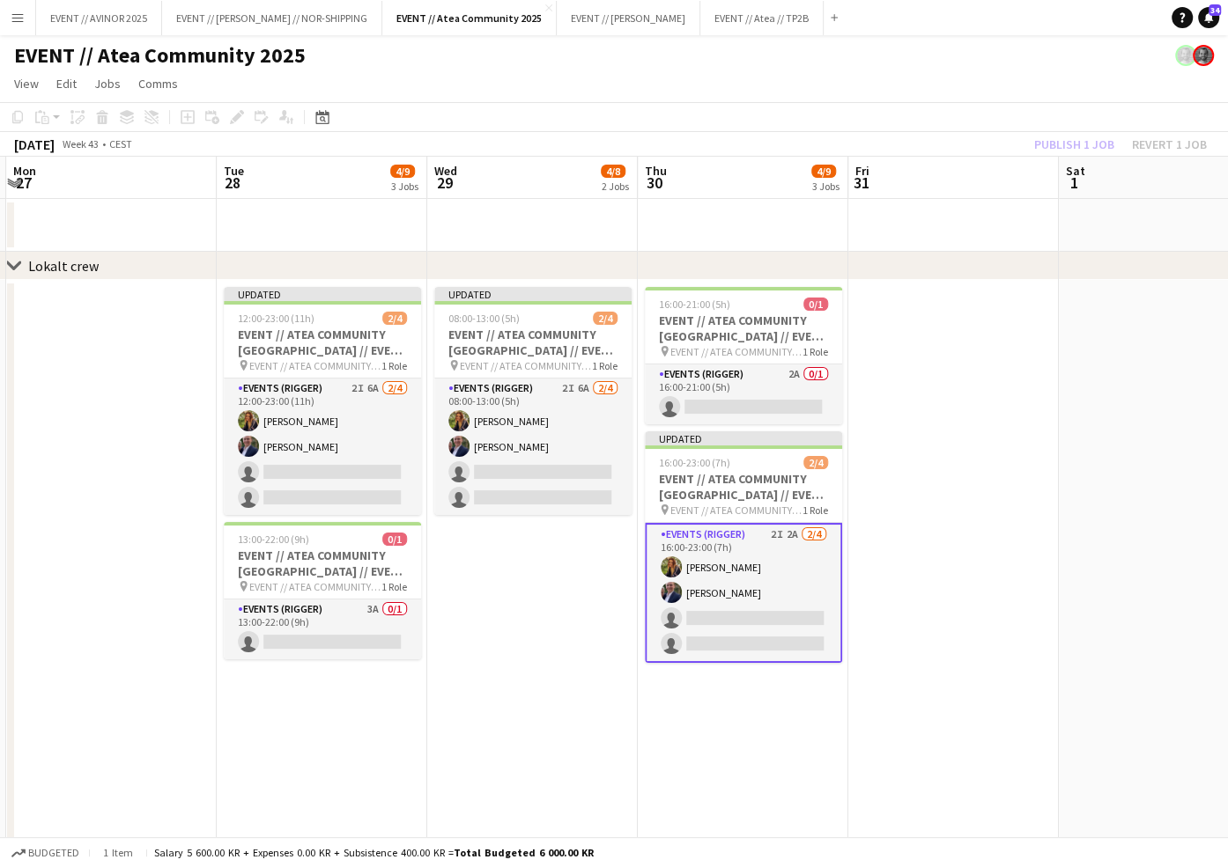
click at [1088, 151] on div "Publish 1 job Revert 1 job" at bounding box center [1120, 144] width 215 height 23
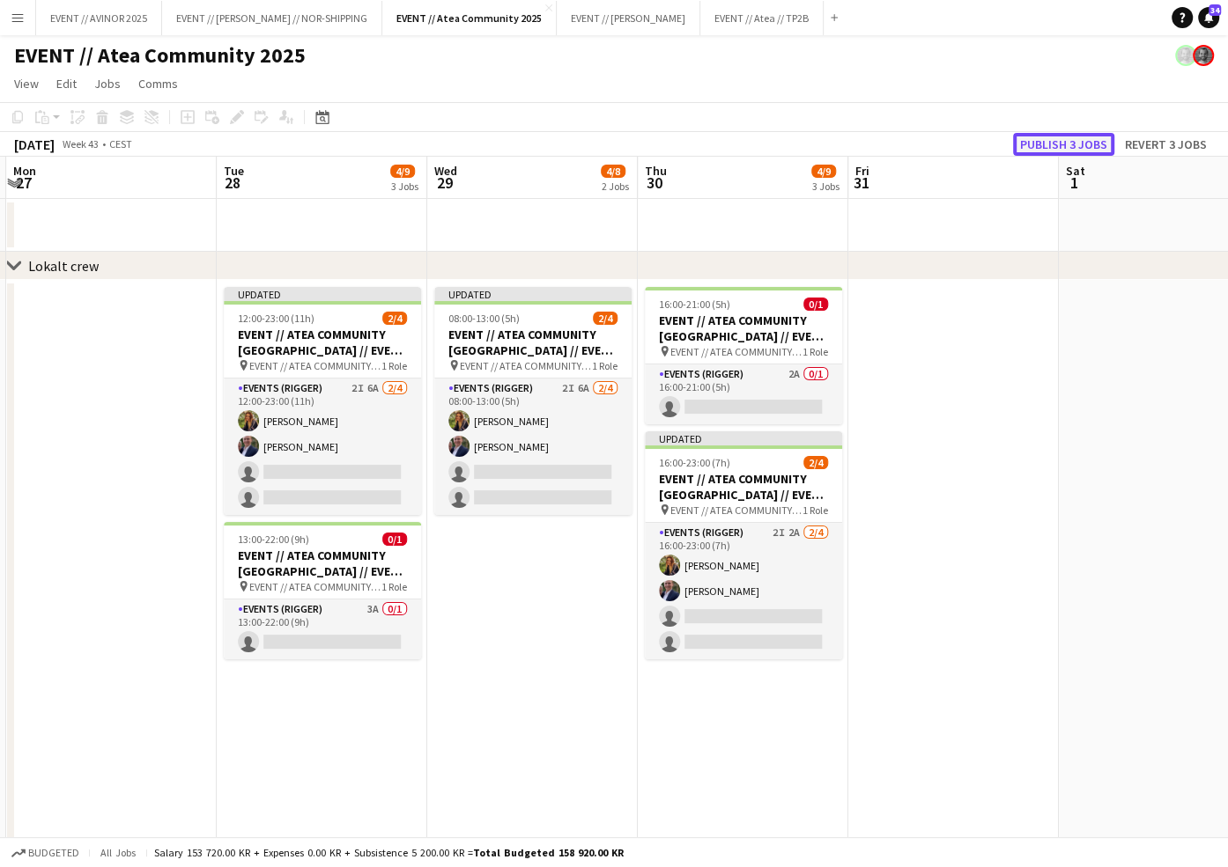
click at [1066, 143] on button "Publish 3 jobs" at bounding box center [1063, 144] width 101 height 23
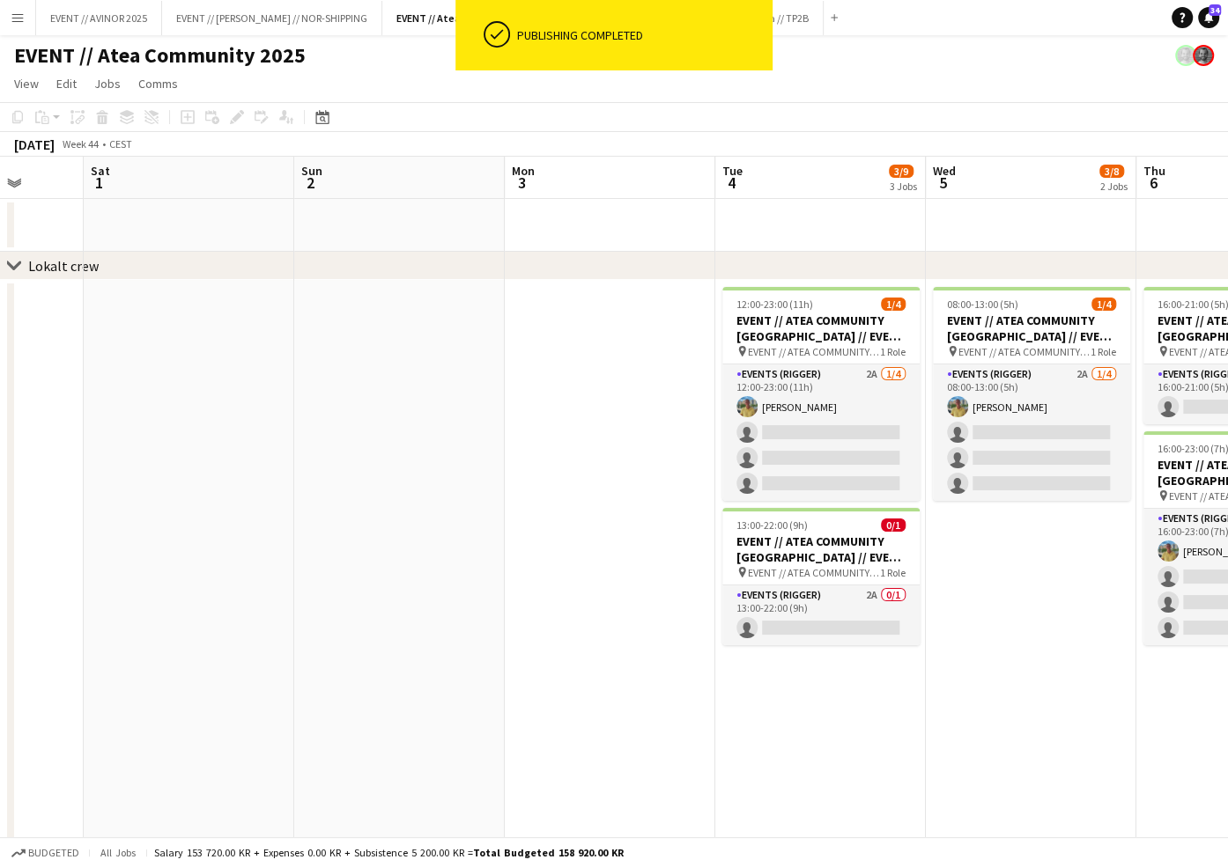
scroll to position [0, 551]
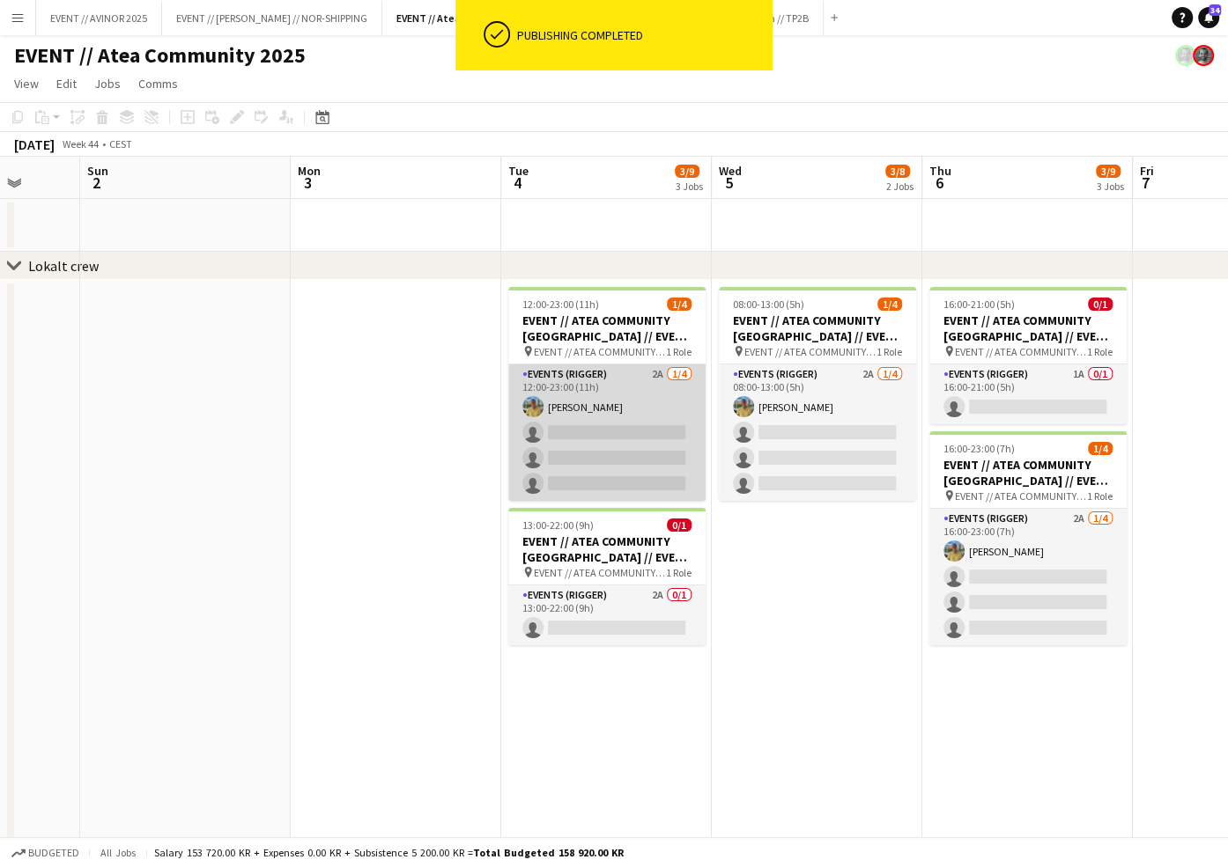
click at [572, 452] on app-card-role "Events (Rigger) 2A 1/4 12:00-23:00 (11h) Jan Viggo Aakre single-neutral-actions…" at bounding box center [606, 433] width 197 height 136
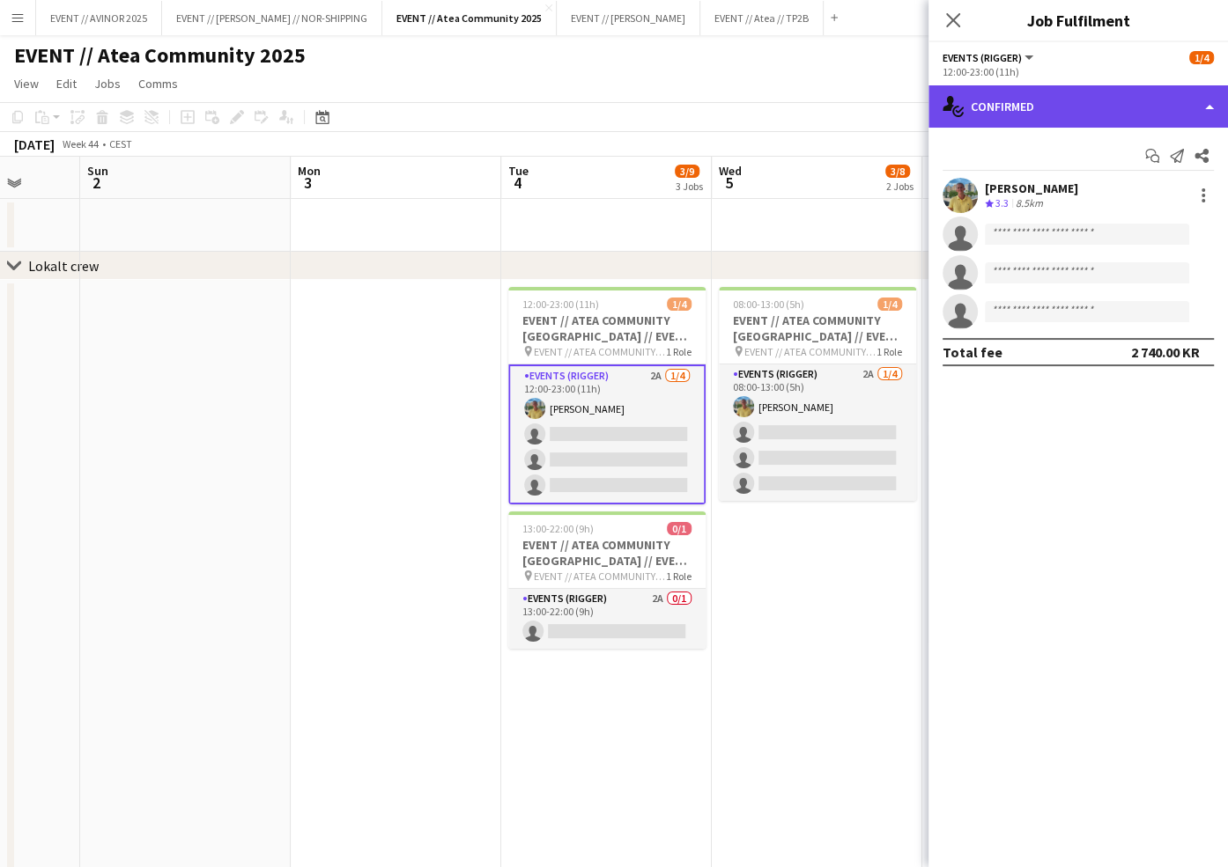
click at [1066, 111] on div "single-neutral-actions-check-2 Confirmed" at bounding box center [1077, 106] width 299 height 42
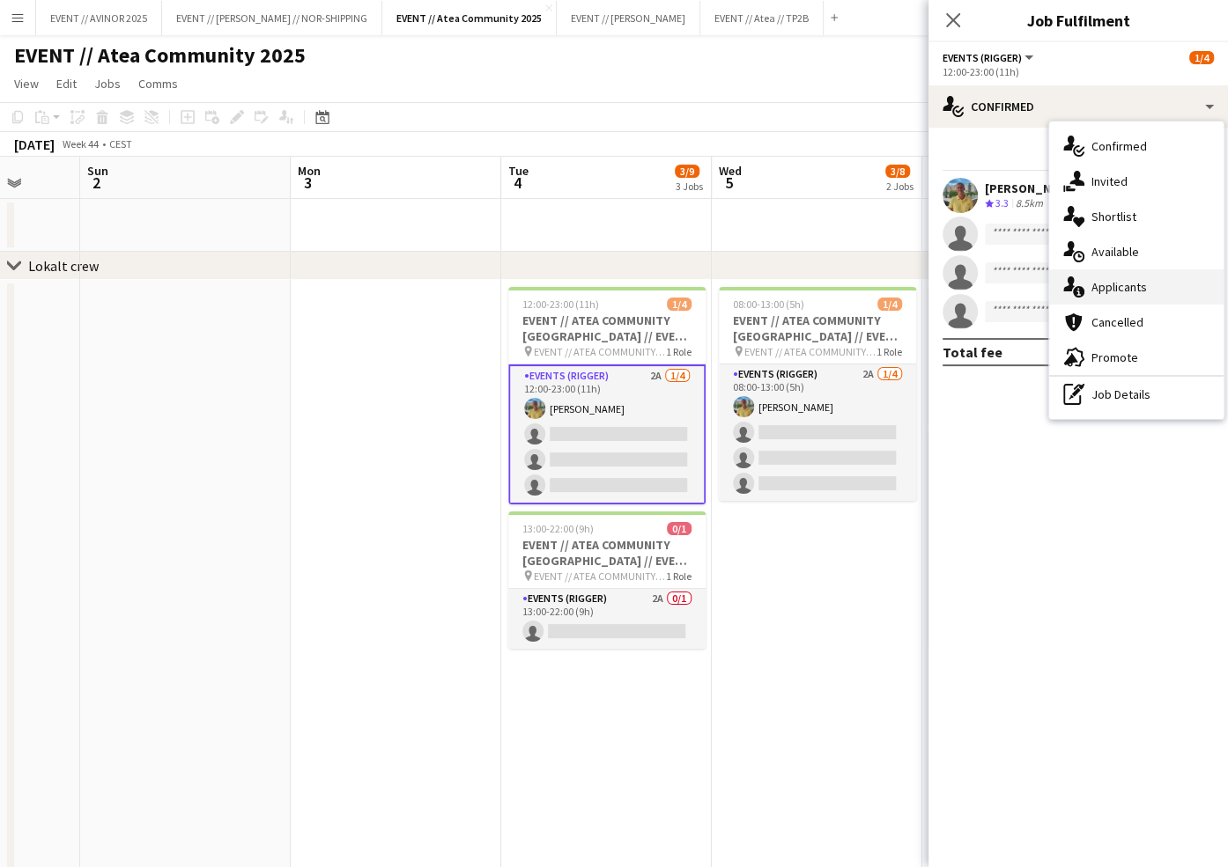
click at [1112, 291] on span "Applicants" at bounding box center [1118, 287] width 55 height 16
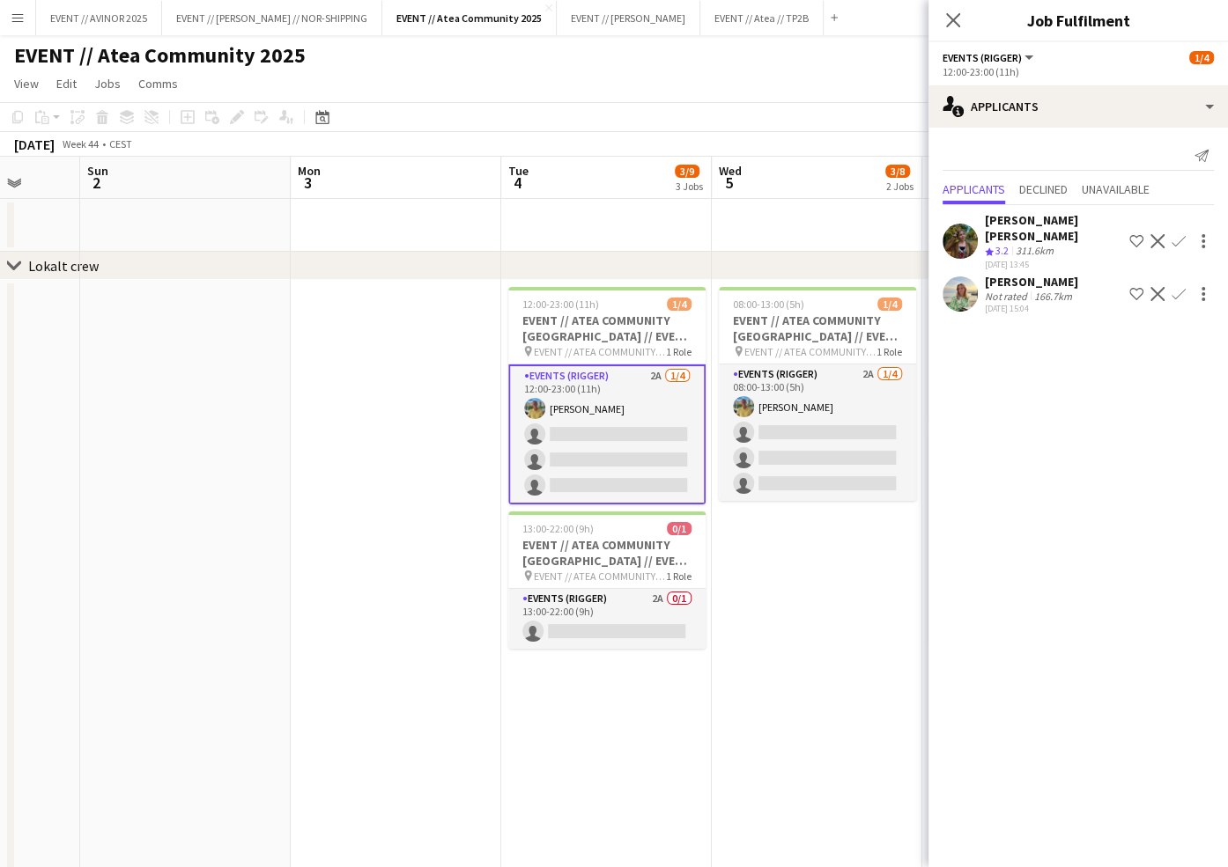
click at [1023, 219] on div "Sarah Elise Getaz" at bounding box center [1053, 228] width 137 height 32
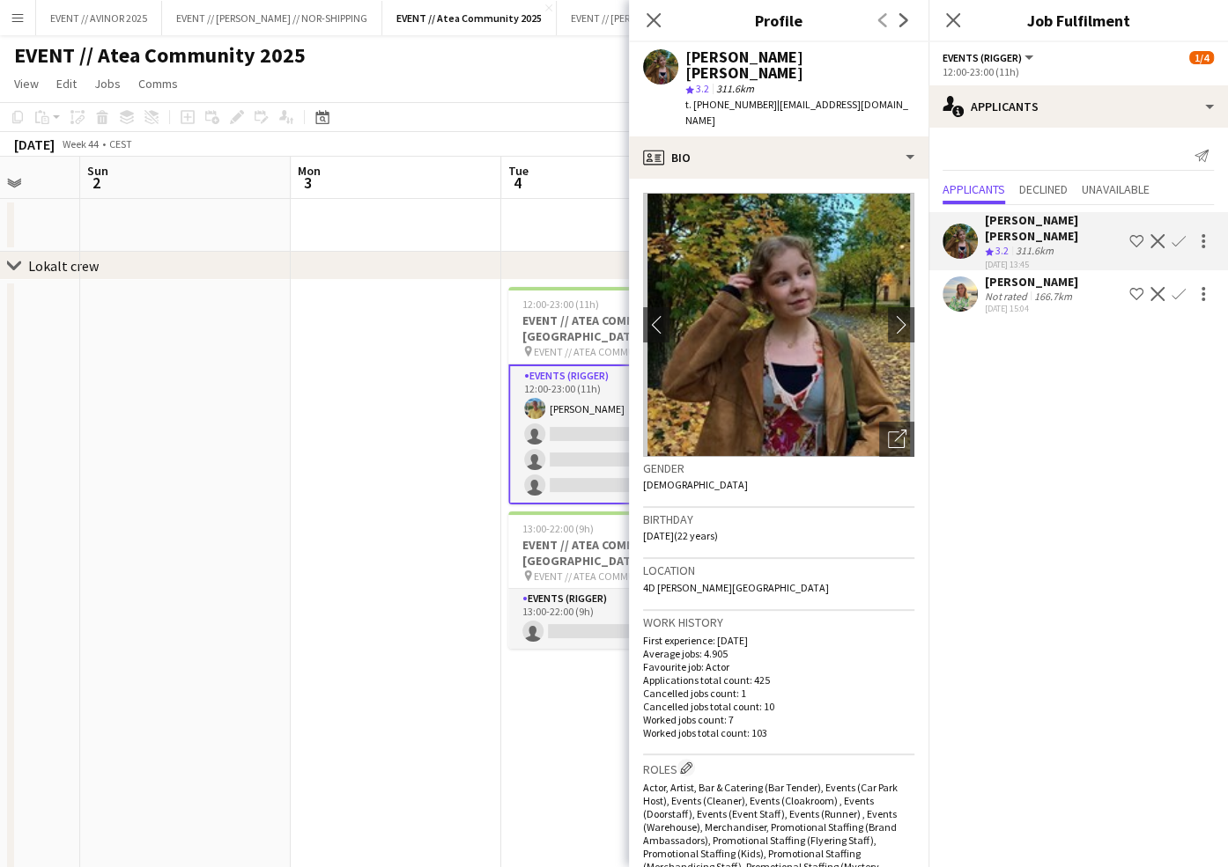
click at [1028, 290] on div "Not rated" at bounding box center [1008, 296] width 46 height 13
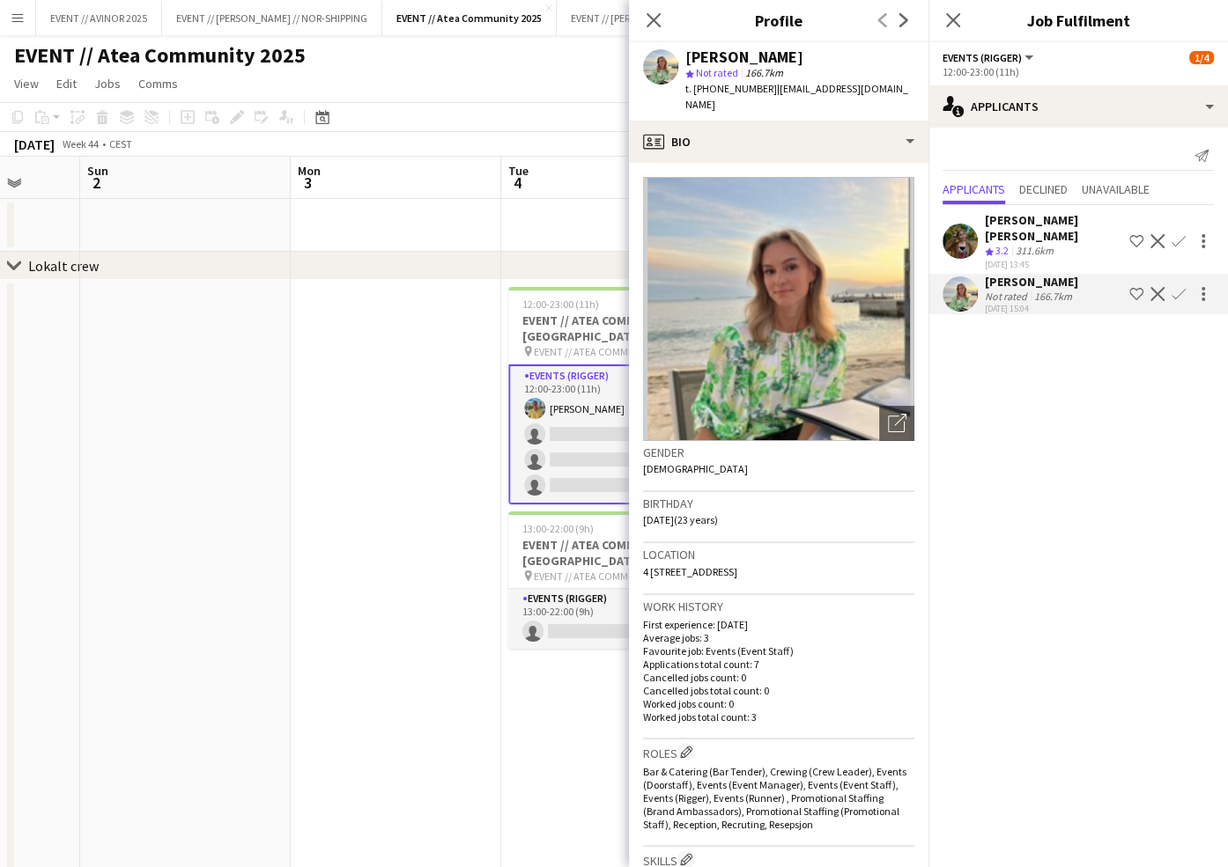
click at [1023, 225] on div "Sarah Elise Getaz" at bounding box center [1053, 228] width 137 height 32
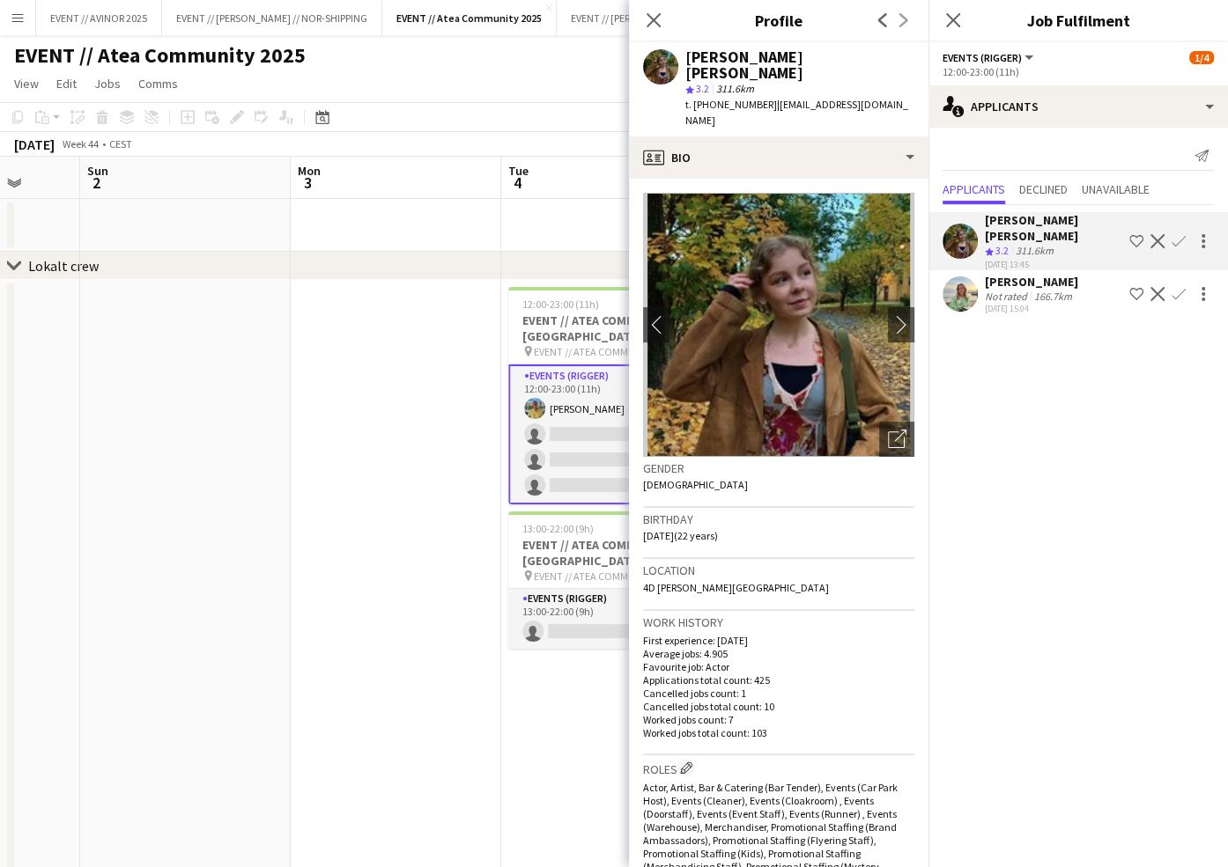
click at [589, 454] on app-card-role "Events (Rigger) 2A 1/4 12:00-23:00 (11h) Jan Viggo Aakre single-neutral-actions…" at bounding box center [606, 435] width 197 height 140
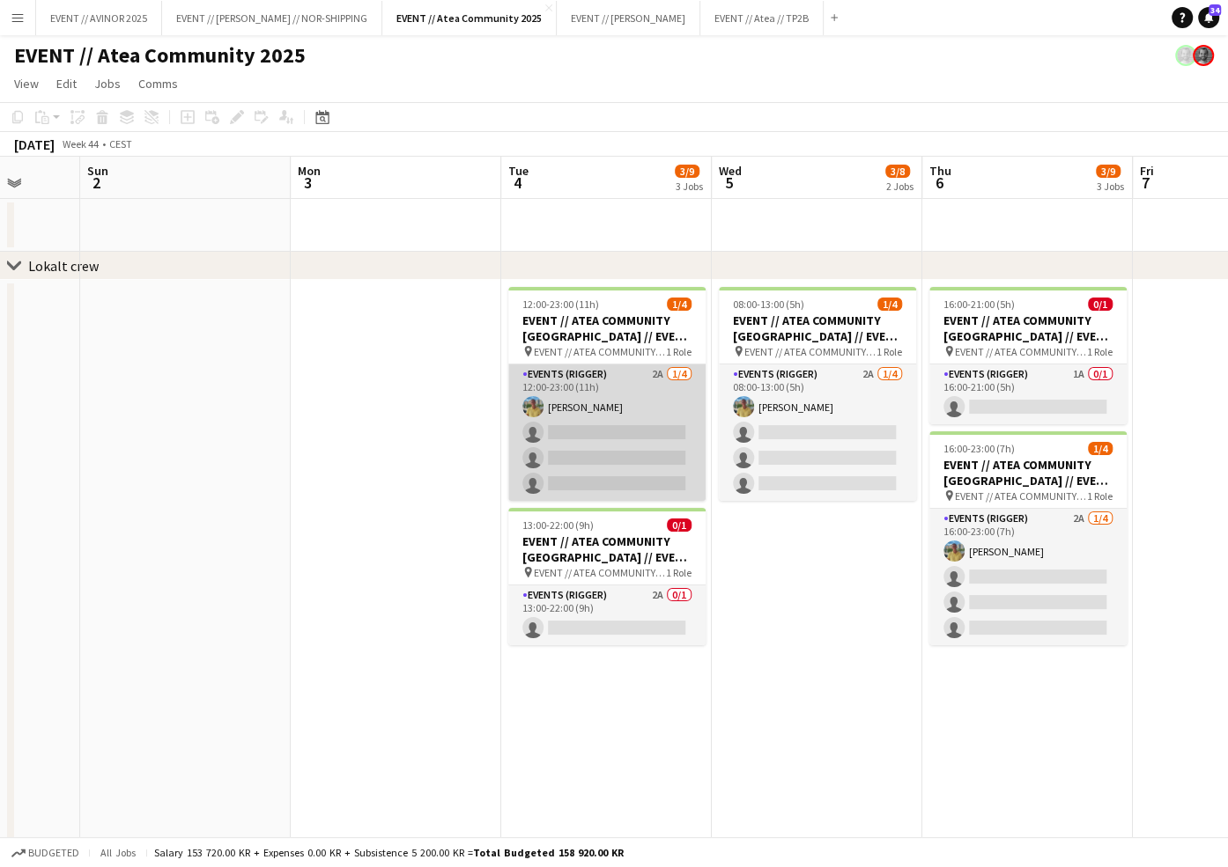
click at [621, 454] on app-card-role "Events (Rigger) 2A 1/4 12:00-23:00 (11h) Jan Viggo Aakre single-neutral-actions…" at bounding box center [606, 433] width 197 height 136
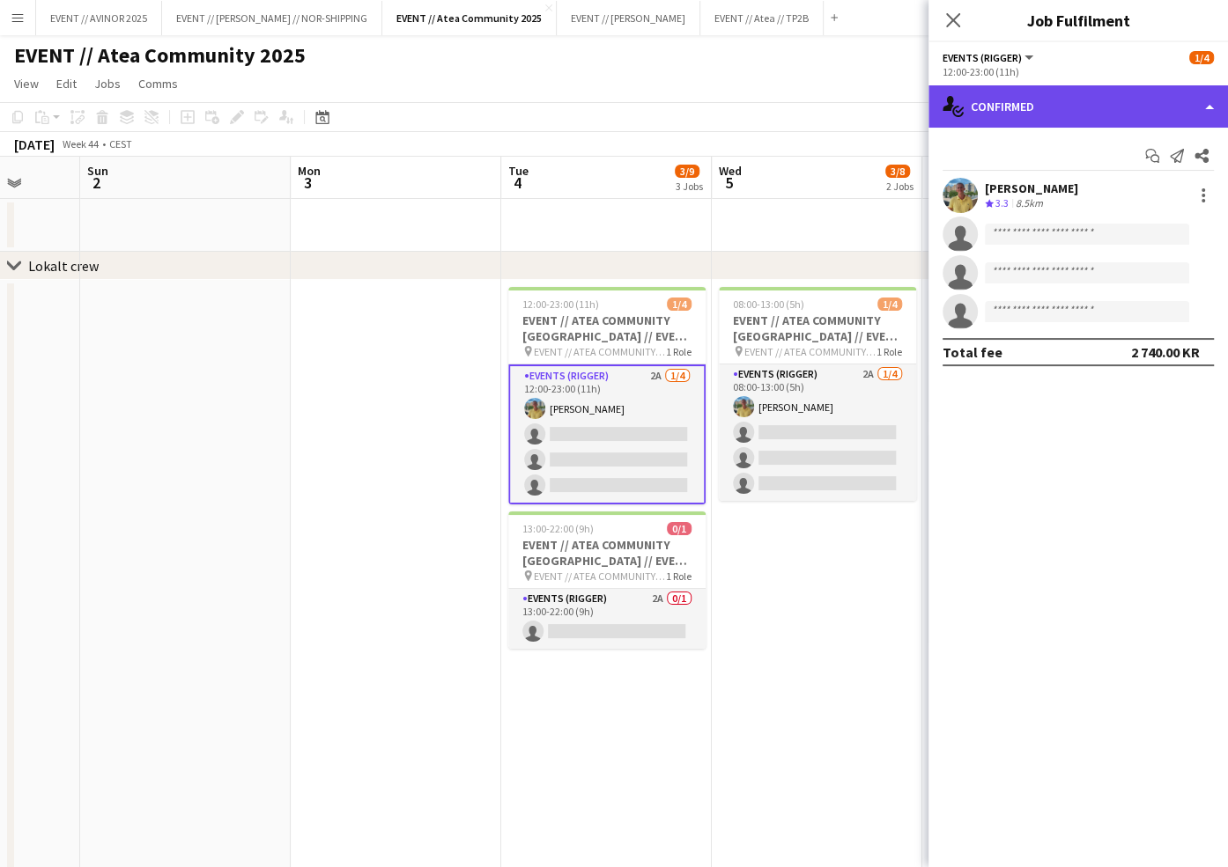
click at [1116, 105] on div "single-neutral-actions-check-2 Confirmed" at bounding box center [1077, 106] width 299 height 42
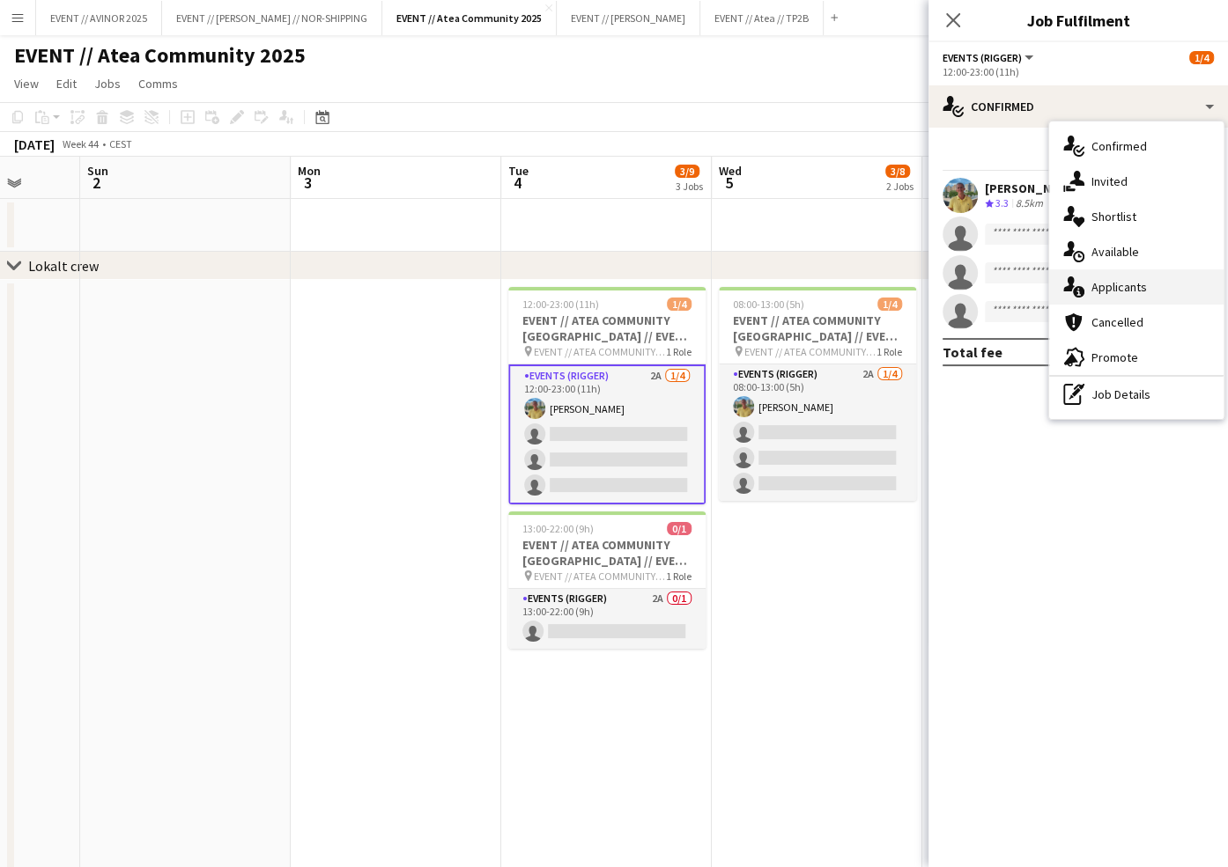
click at [1131, 292] on span "Applicants" at bounding box center [1118, 287] width 55 height 16
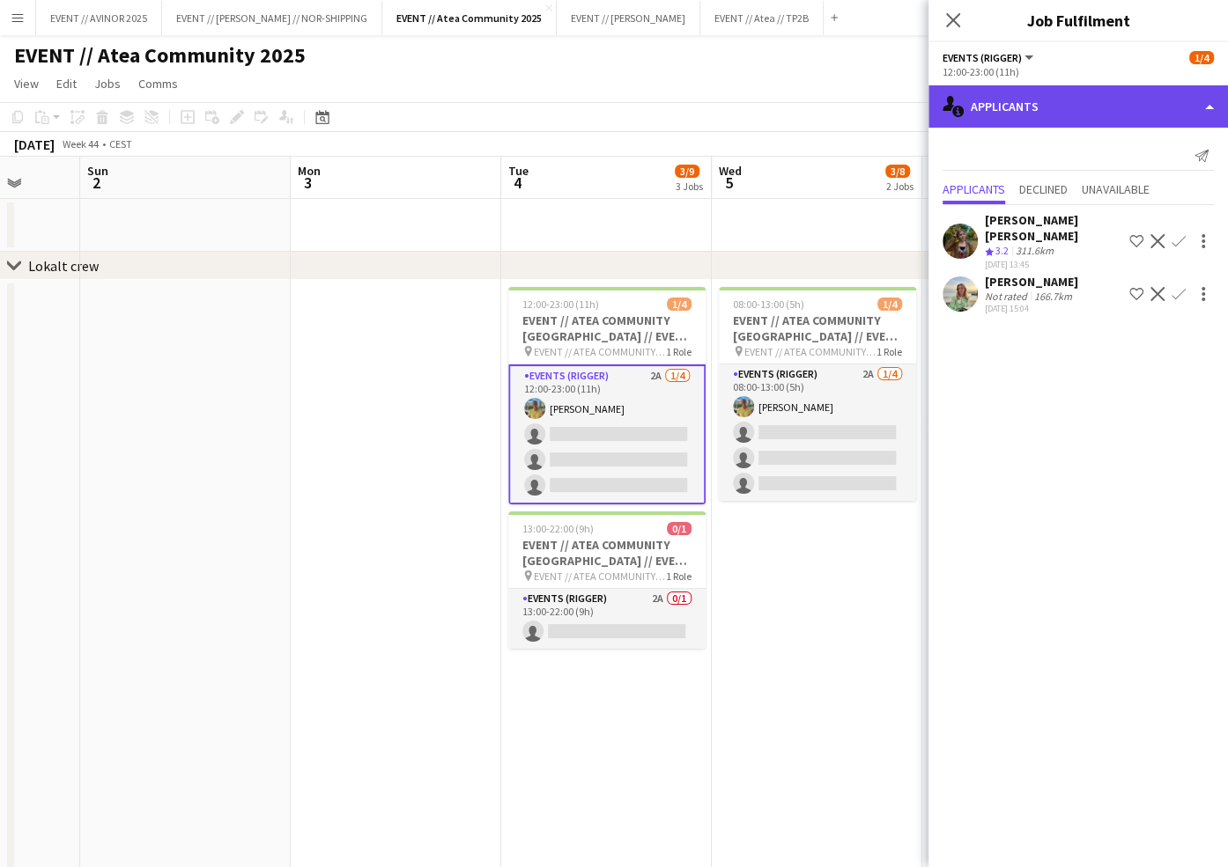
click at [1101, 120] on div "single-neutral-actions-information Applicants" at bounding box center [1077, 106] width 299 height 42
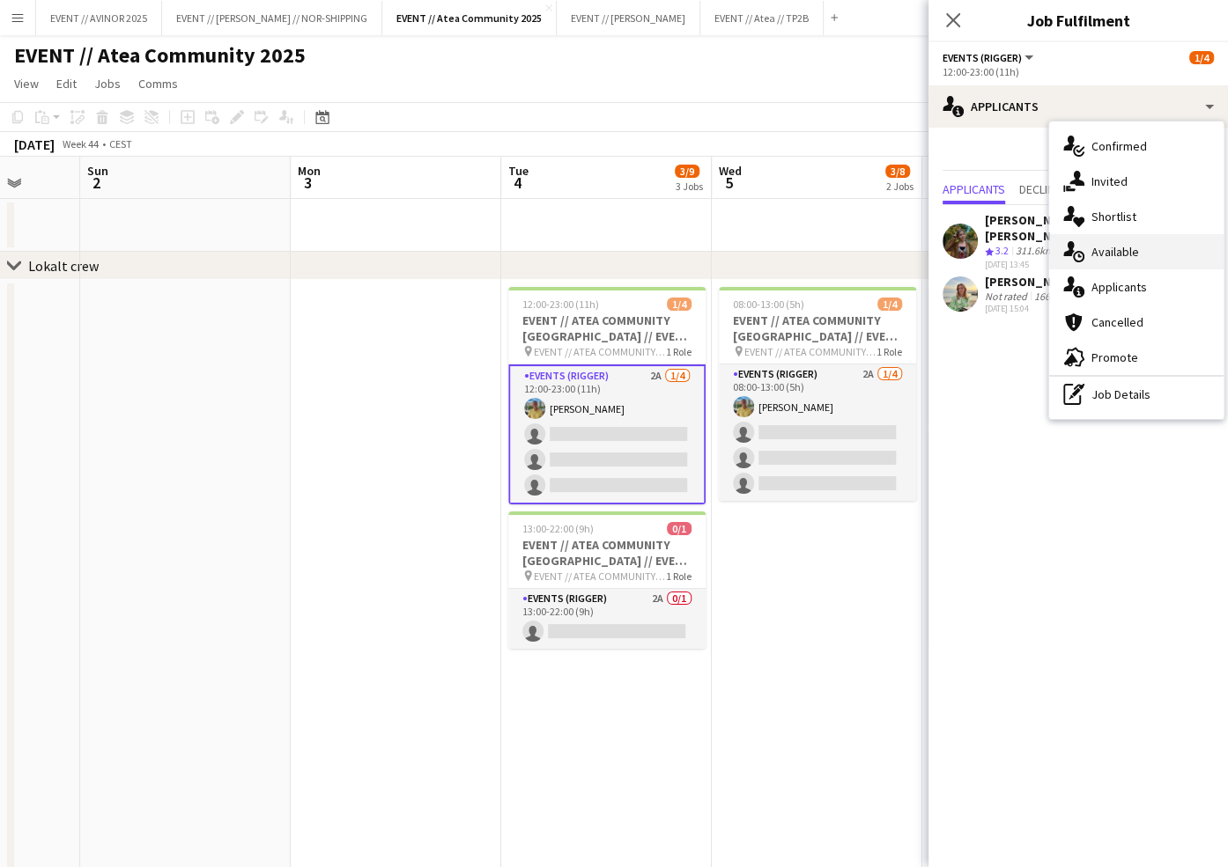
click at [1110, 247] on span "Available" at bounding box center [1115, 252] width 48 height 16
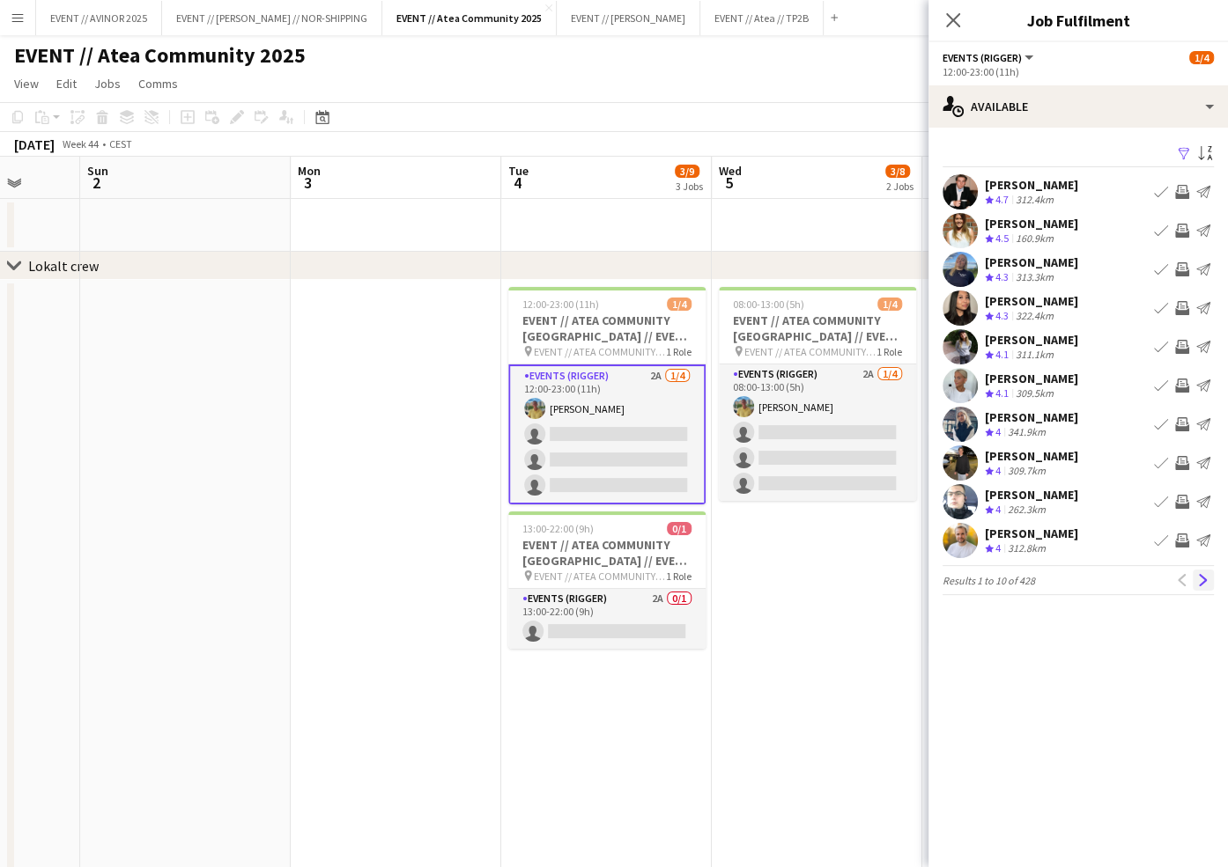
click at [1213, 579] on button "Next" at bounding box center [1202, 580] width 21 height 21
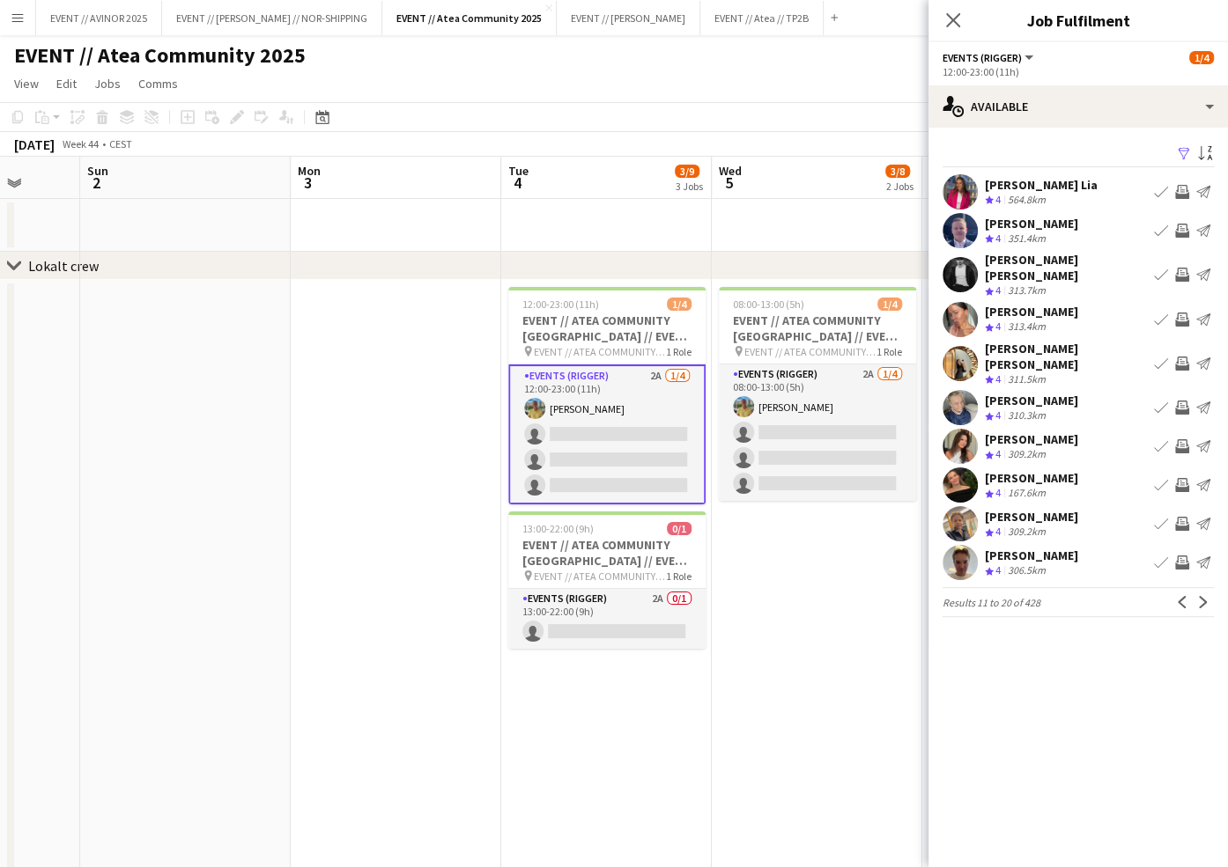
click at [1187, 156] on app-icon "Filter" at bounding box center [1183, 154] width 14 height 17
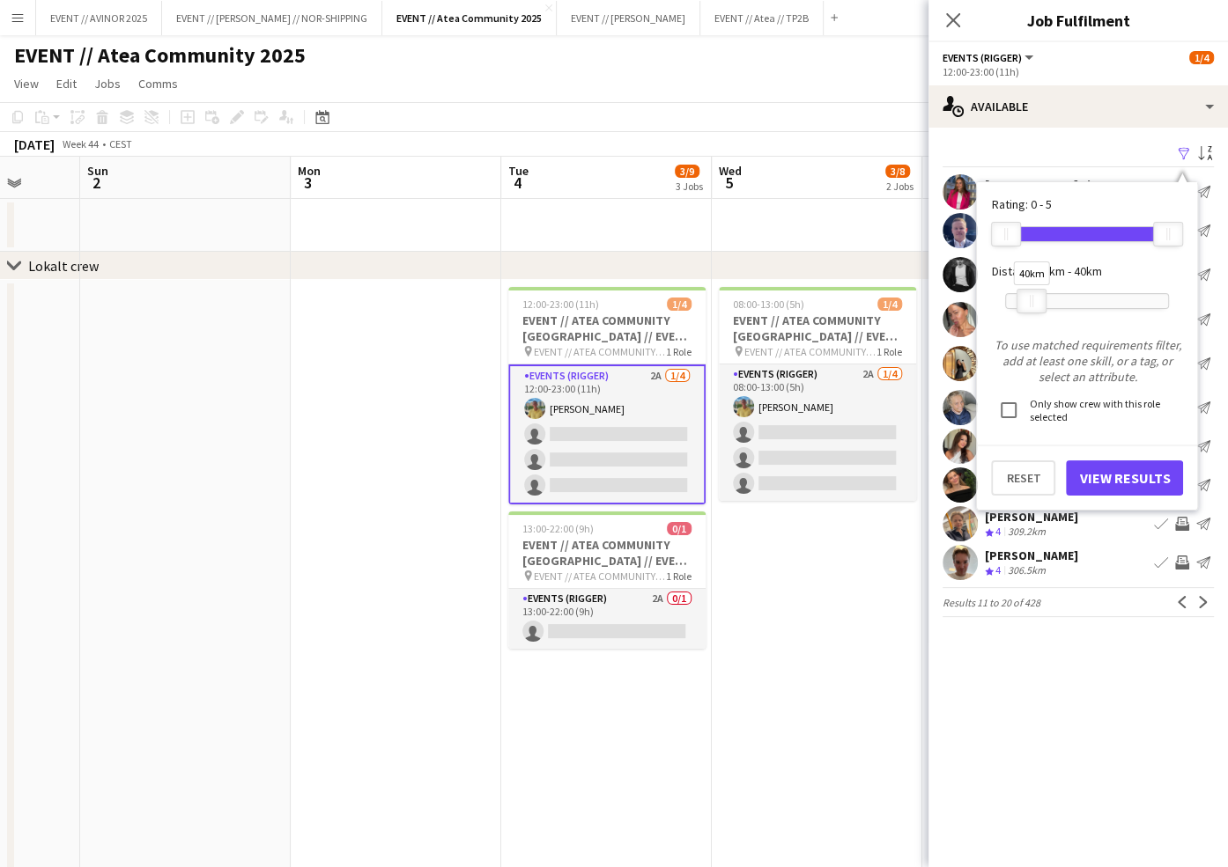
drag, startPoint x: 1162, startPoint y: 302, endPoint x: 1025, endPoint y: 303, distance: 137.4
click at [1025, 303] on div at bounding box center [1031, 301] width 28 height 23
click at [1118, 483] on button "View Results" at bounding box center [1124, 478] width 117 height 35
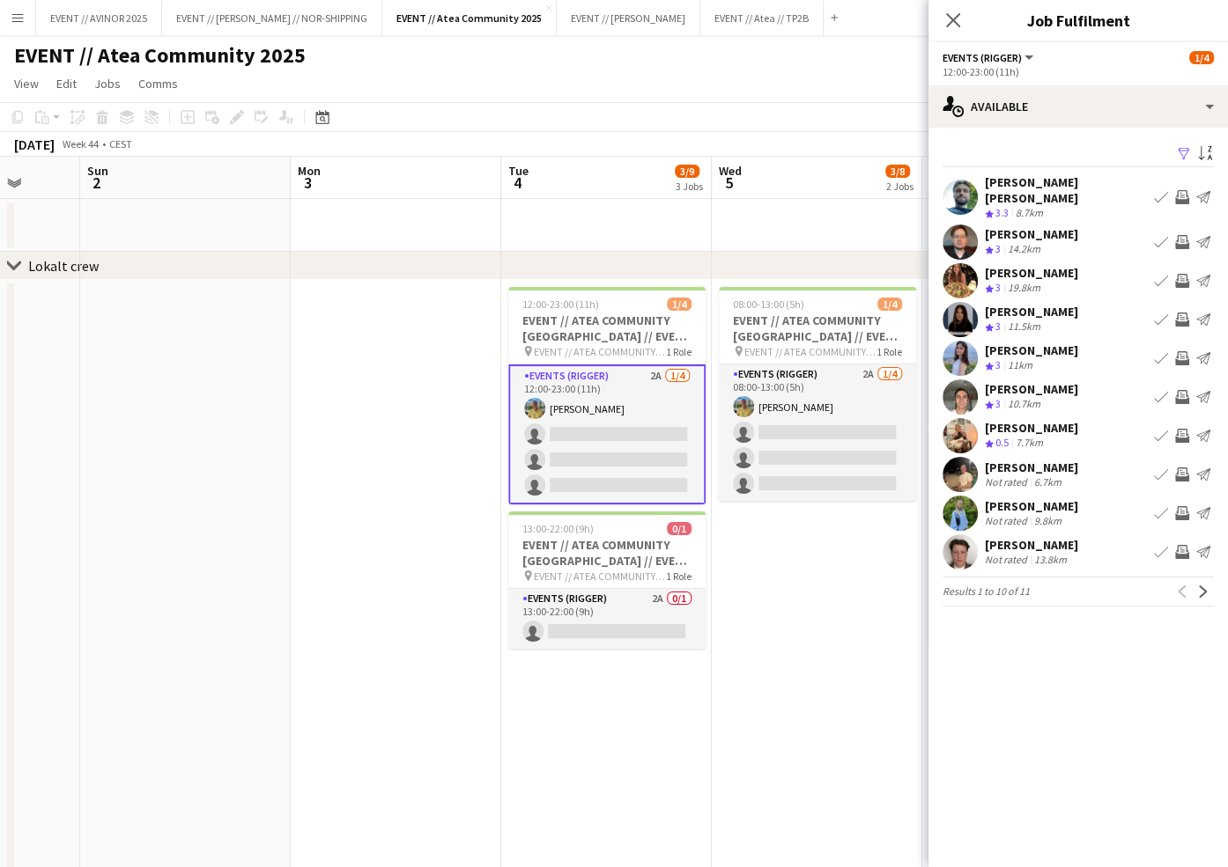
click at [1053, 206] on div "Crew rating 3.3 8.7km" at bounding box center [1066, 213] width 162 height 15
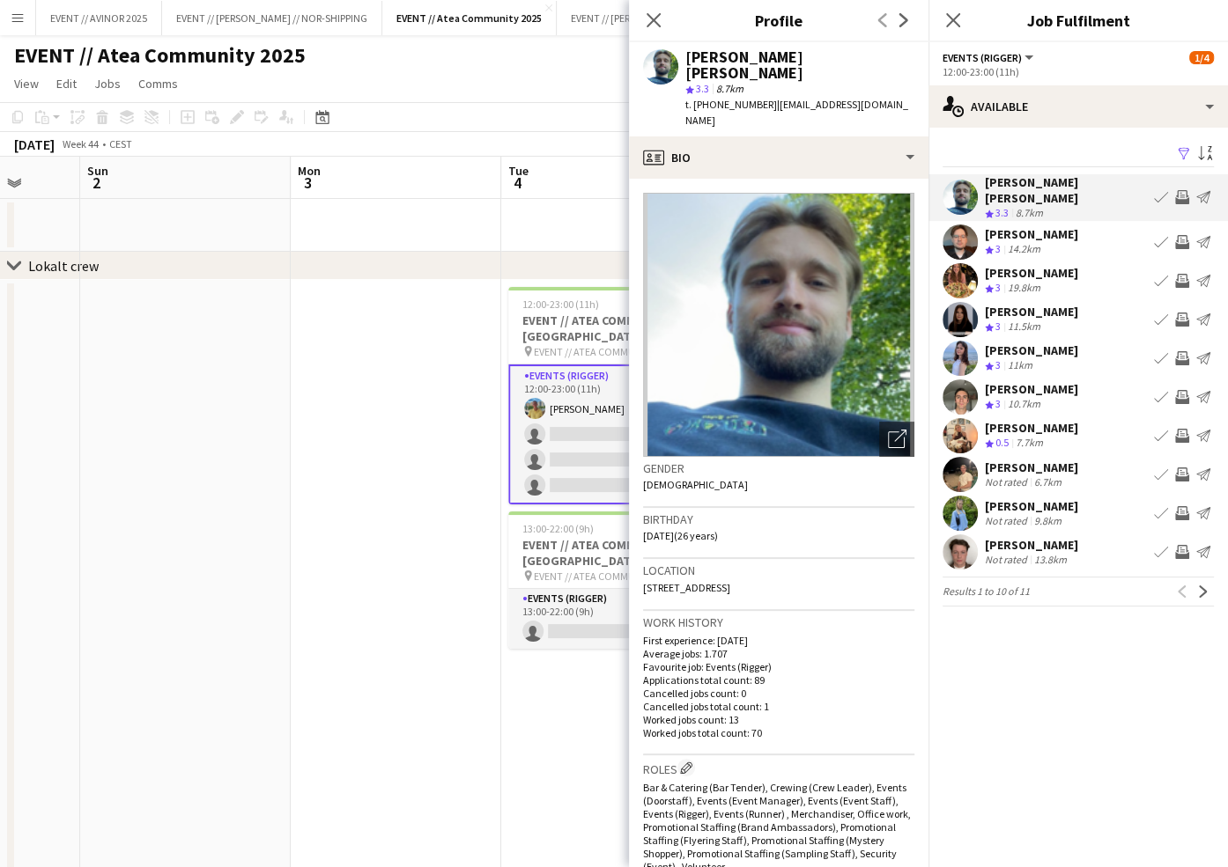
click at [1053, 206] on div "Crew rating 3.3 8.7km" at bounding box center [1066, 213] width 162 height 15
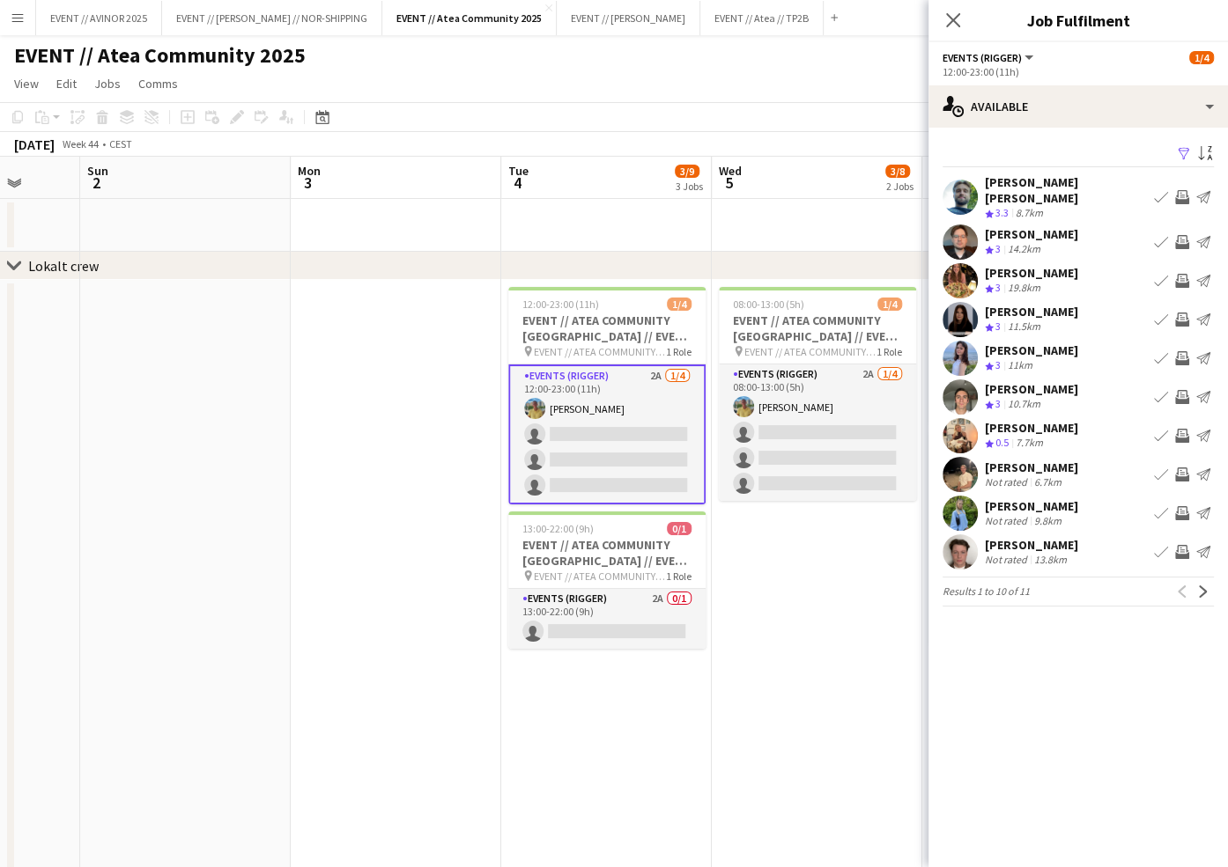
click at [1053, 206] on div "Crew rating 3.3 8.7km" at bounding box center [1066, 213] width 162 height 15
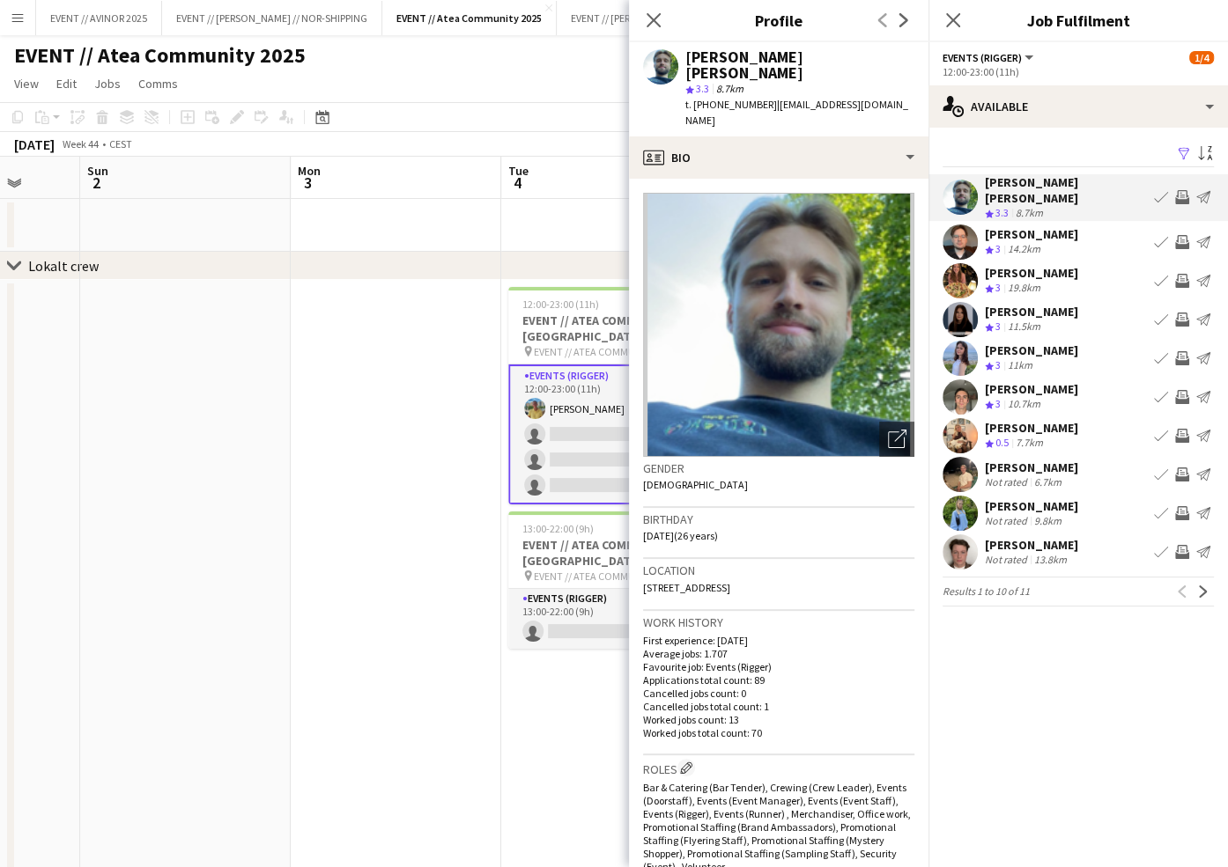
click at [1053, 206] on div "Crew rating 3.3 8.7km" at bounding box center [1066, 213] width 162 height 15
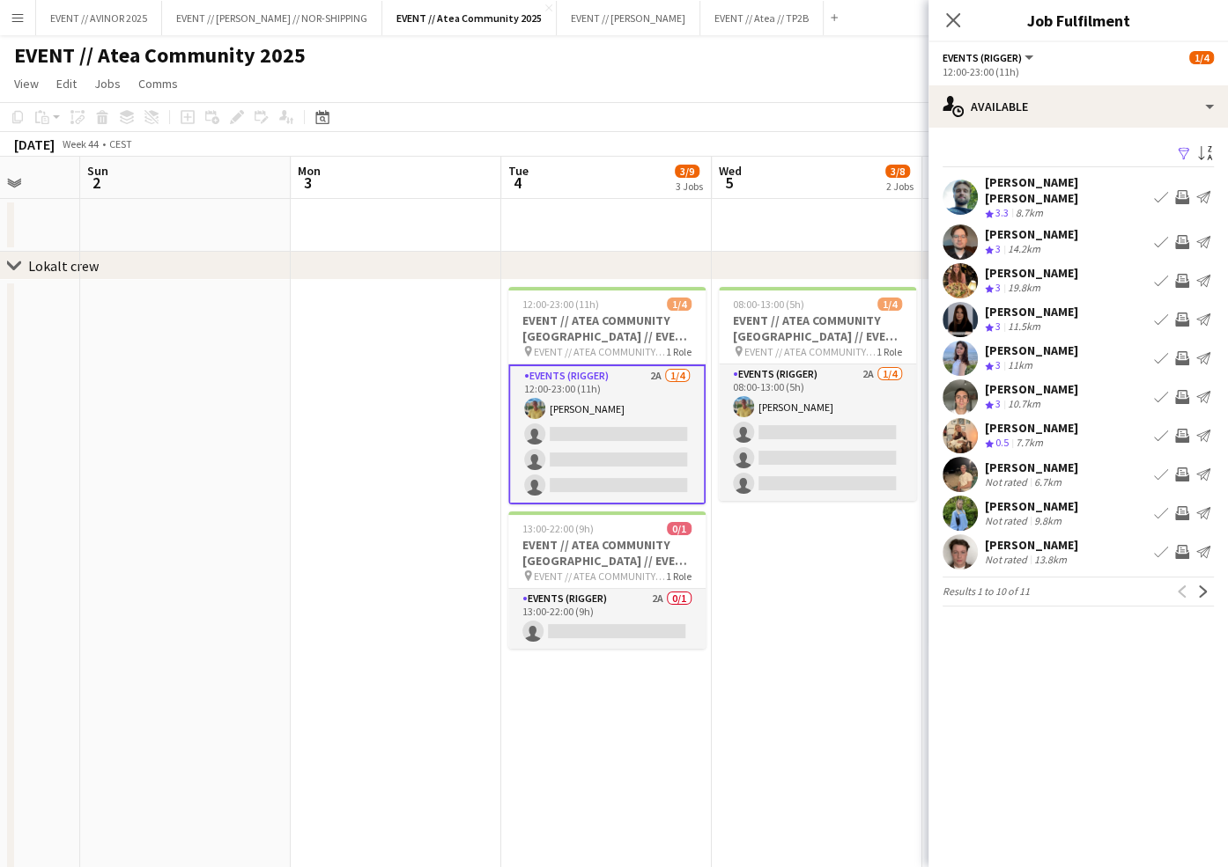
click at [1052, 225] on div "Simen Lein Crew rating 3 14.2km Book crew Invite crew Send notification" at bounding box center [1077, 242] width 299 height 35
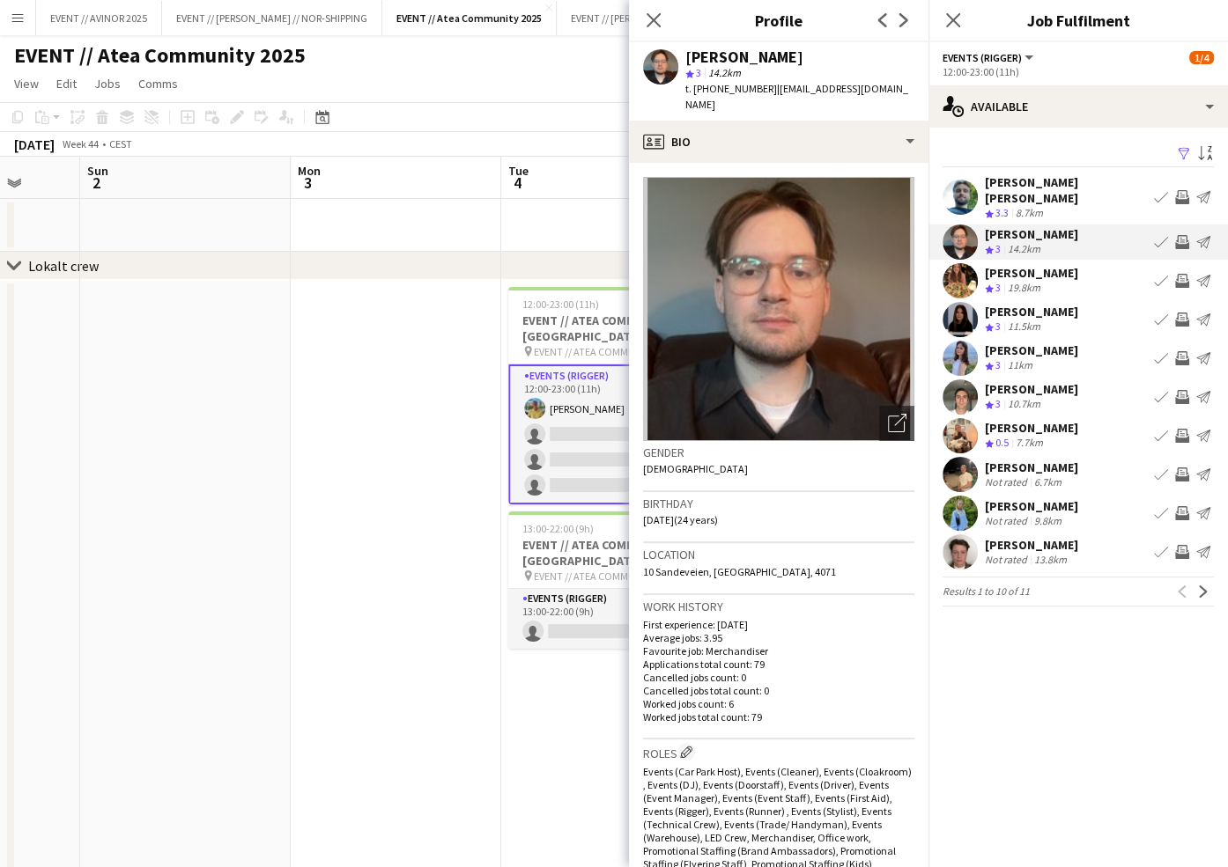
click at [1043, 268] on div "Rikke Aarsland" at bounding box center [1031, 273] width 93 height 16
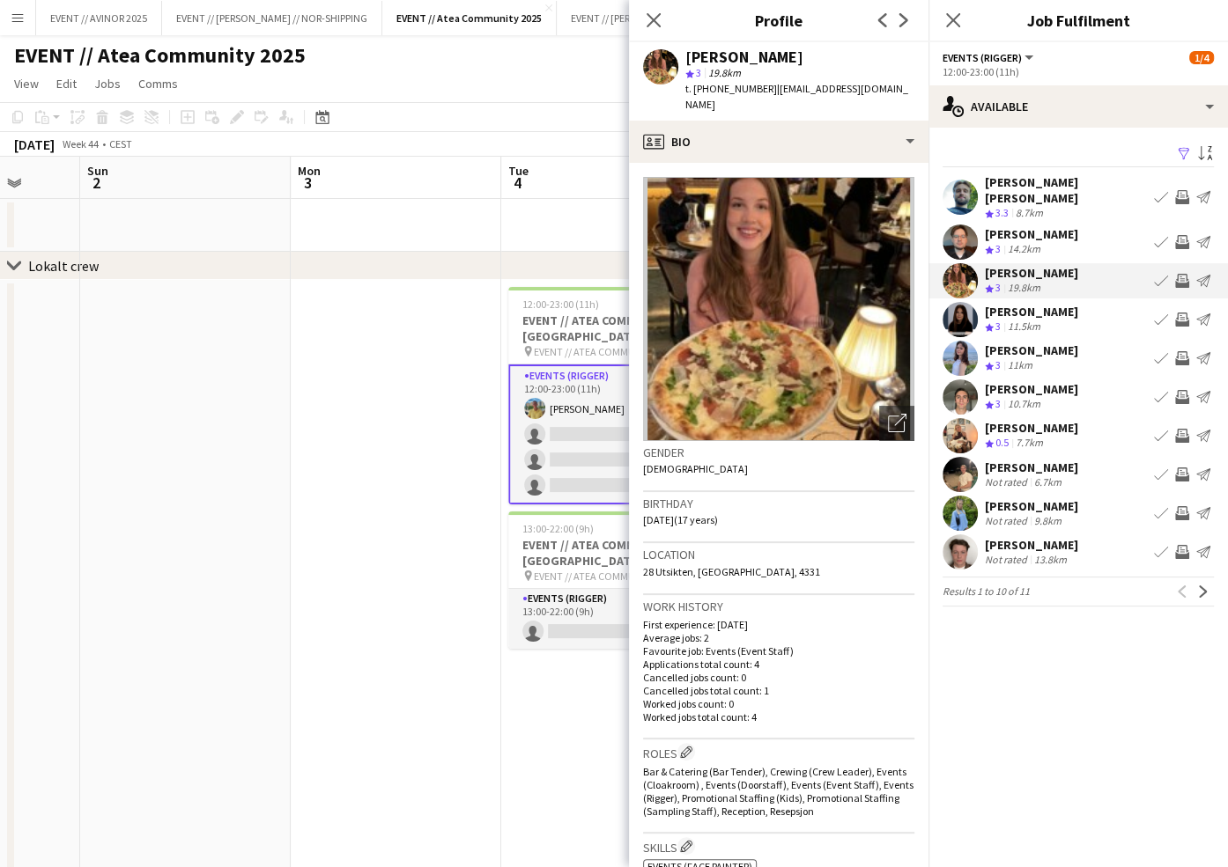
click at [1044, 304] on div "Helene Saffert" at bounding box center [1031, 312] width 93 height 16
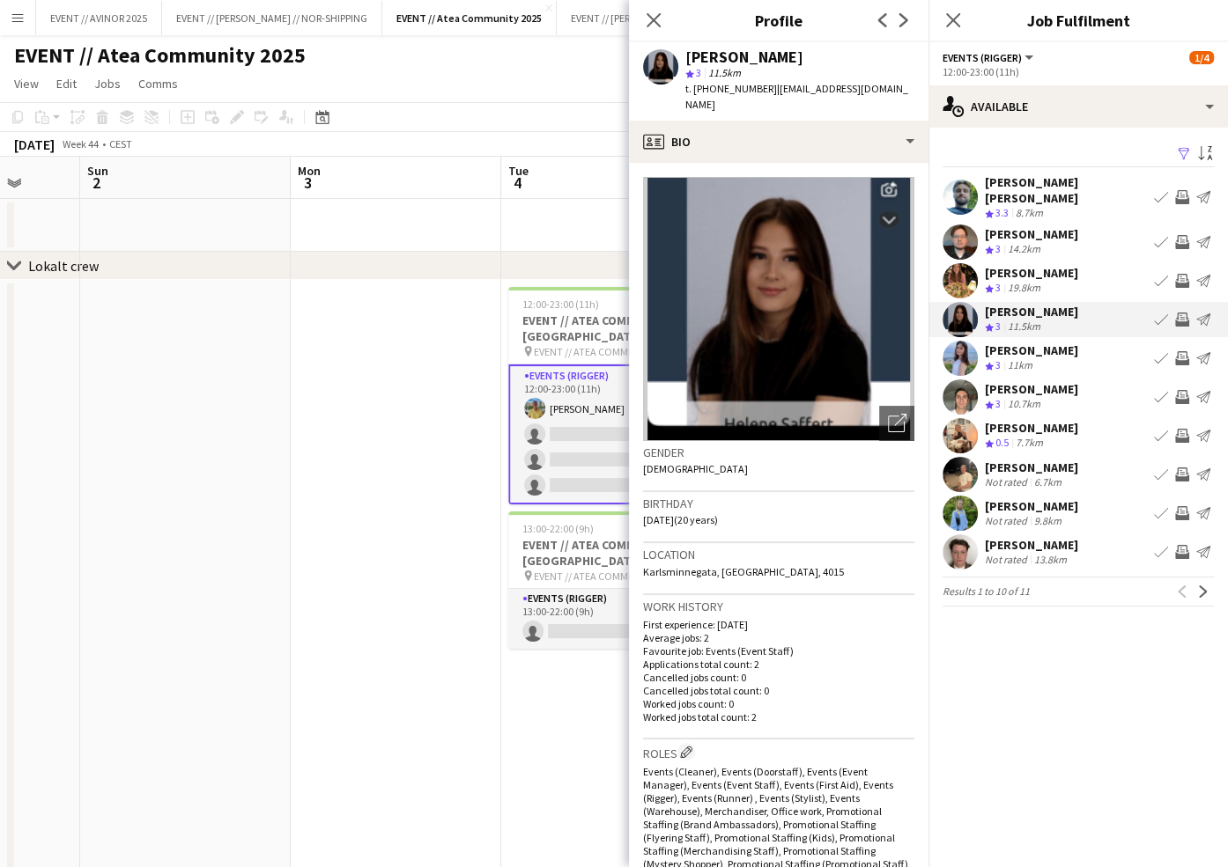
click at [1083, 548] on div "Oskar Piekarski Not rated 13.8km Book crew Invite crew Send notification" at bounding box center [1077, 552] width 299 height 35
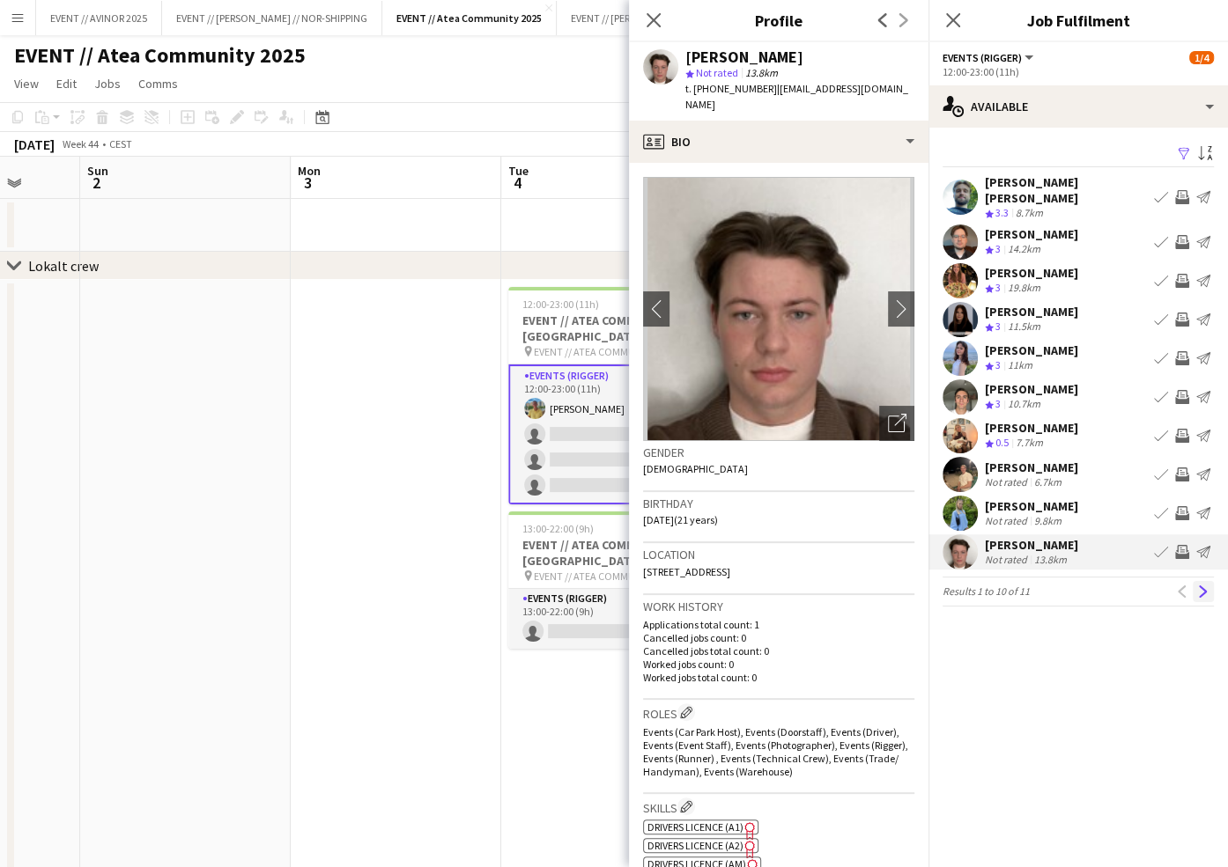
click at [1195, 581] on button "Next" at bounding box center [1202, 591] width 21 height 21
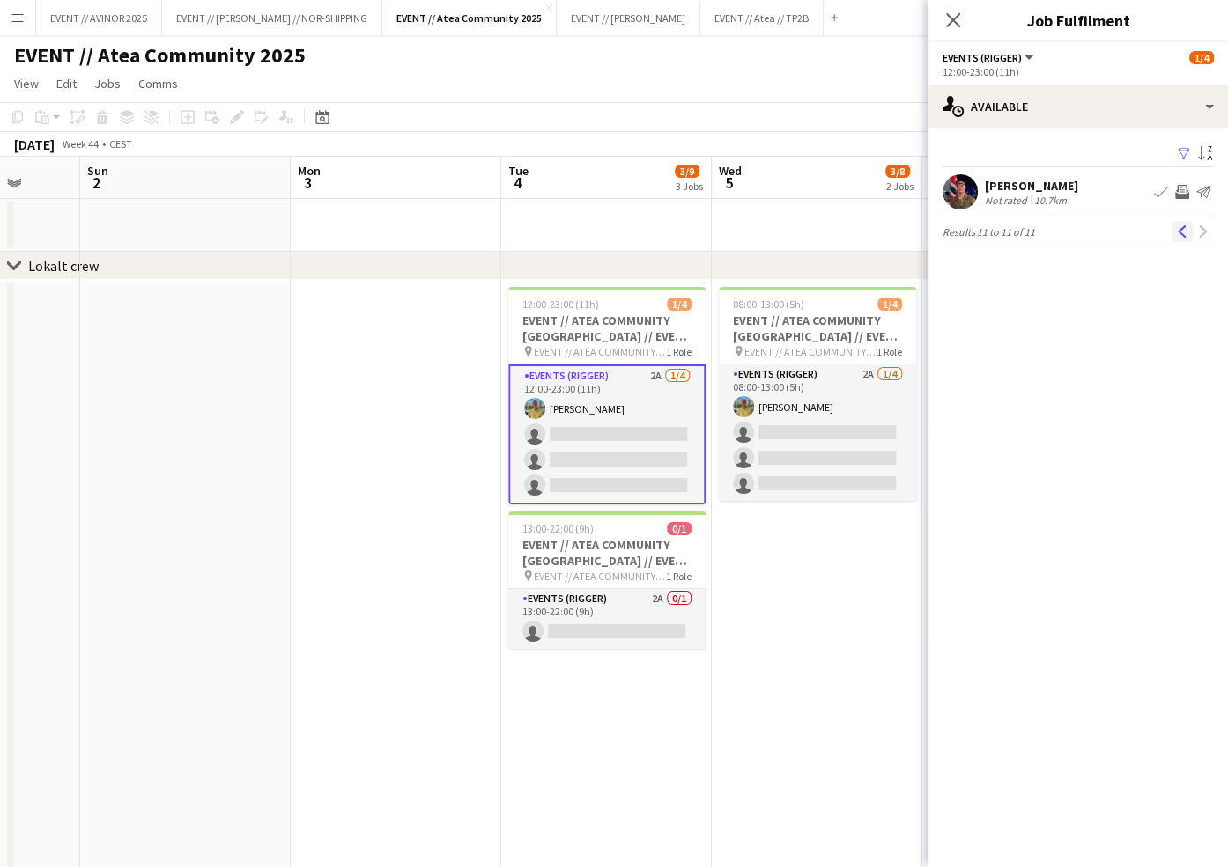
click at [1176, 238] on button "Previous" at bounding box center [1181, 231] width 21 height 21
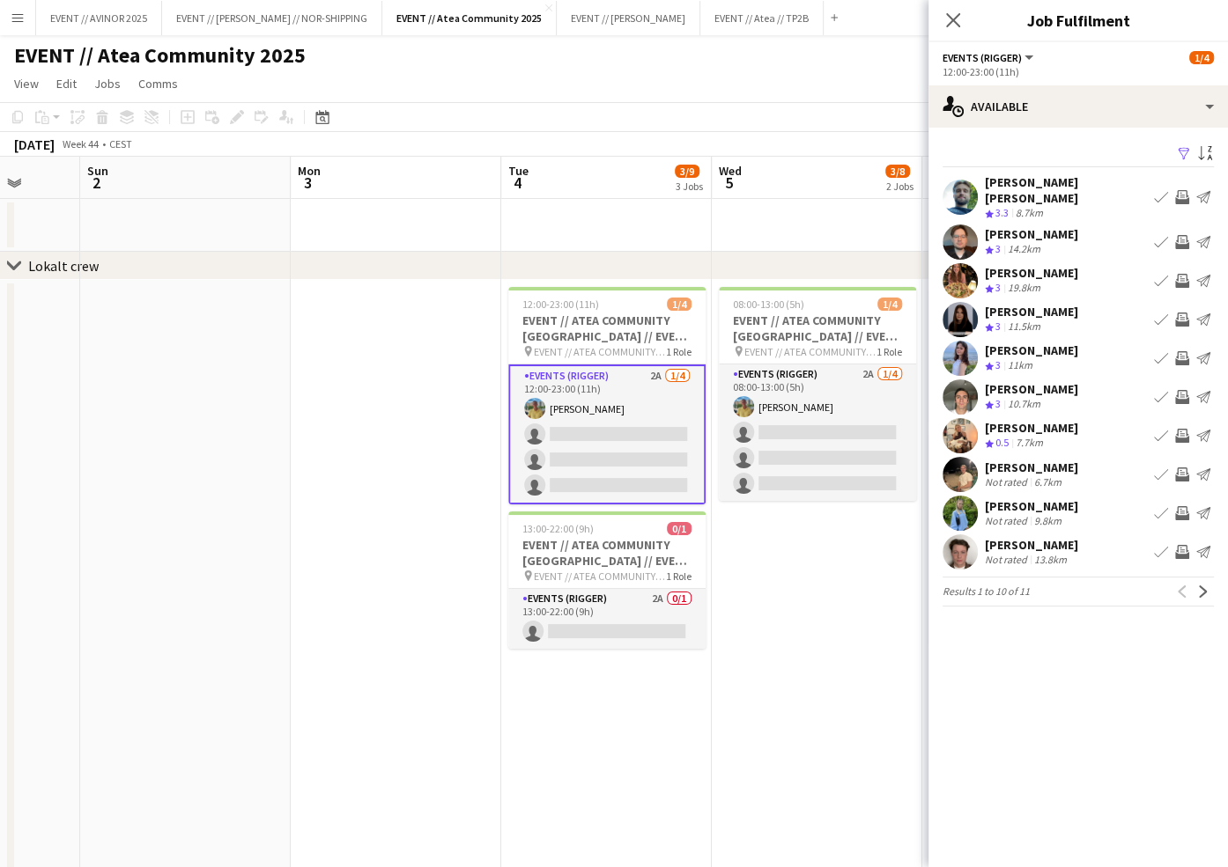
scroll to position [41, 0]
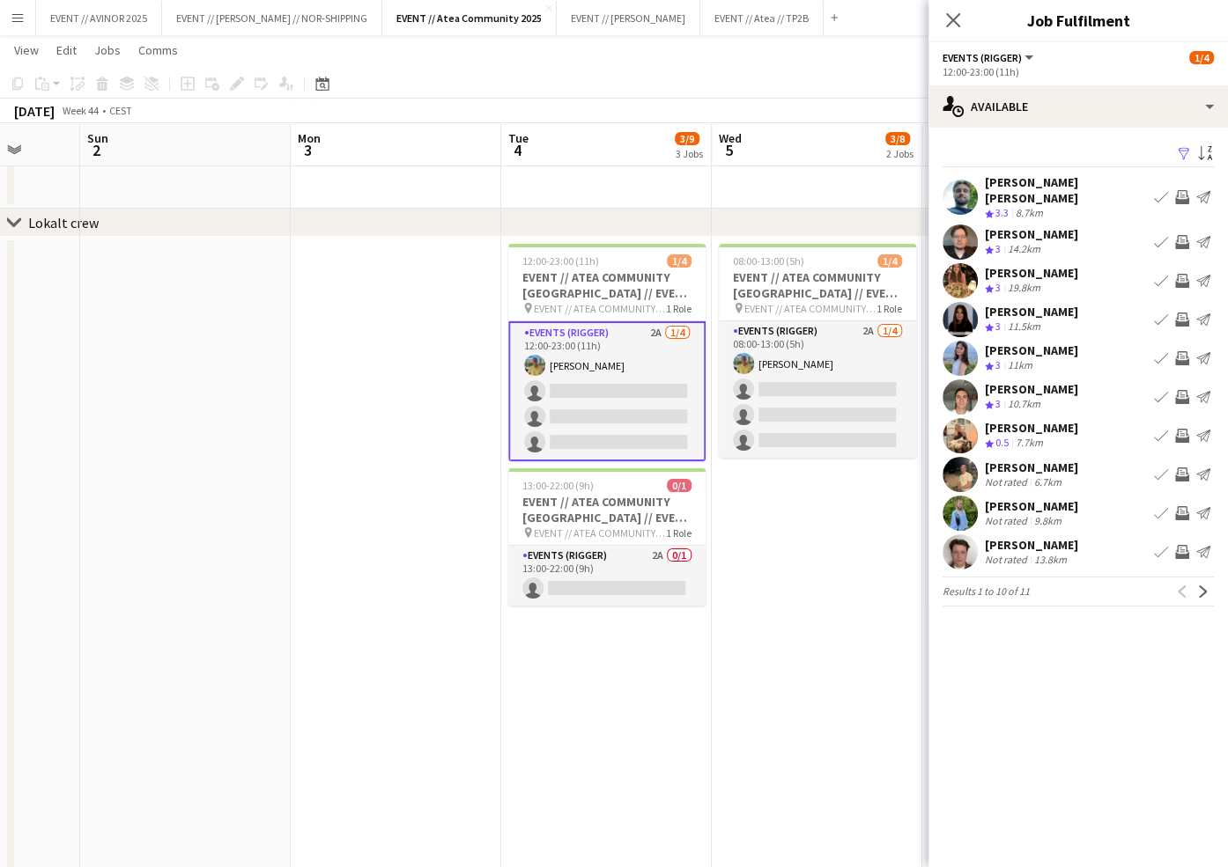
click at [1054, 304] on div "Helene Saffert" at bounding box center [1031, 312] width 93 height 16
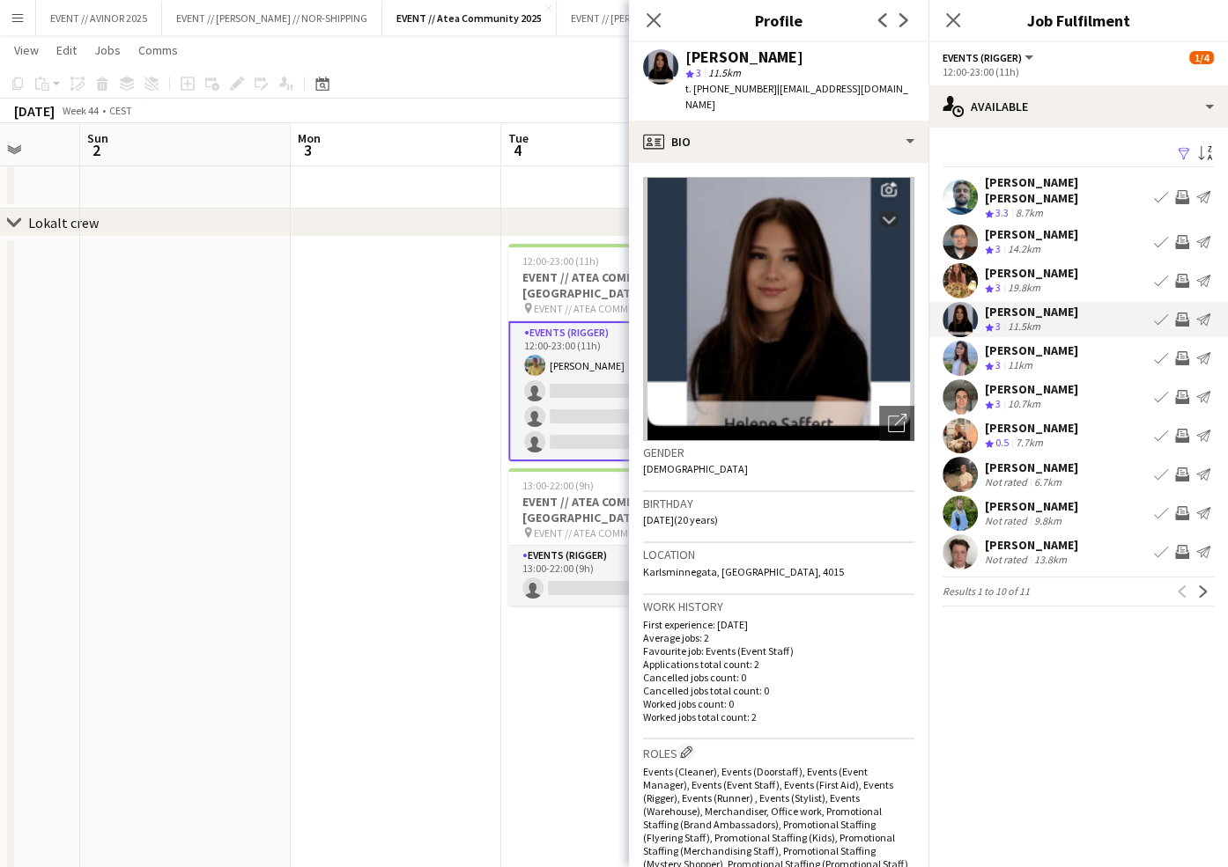
click at [1051, 304] on div "Helene Saffert" at bounding box center [1031, 312] width 93 height 16
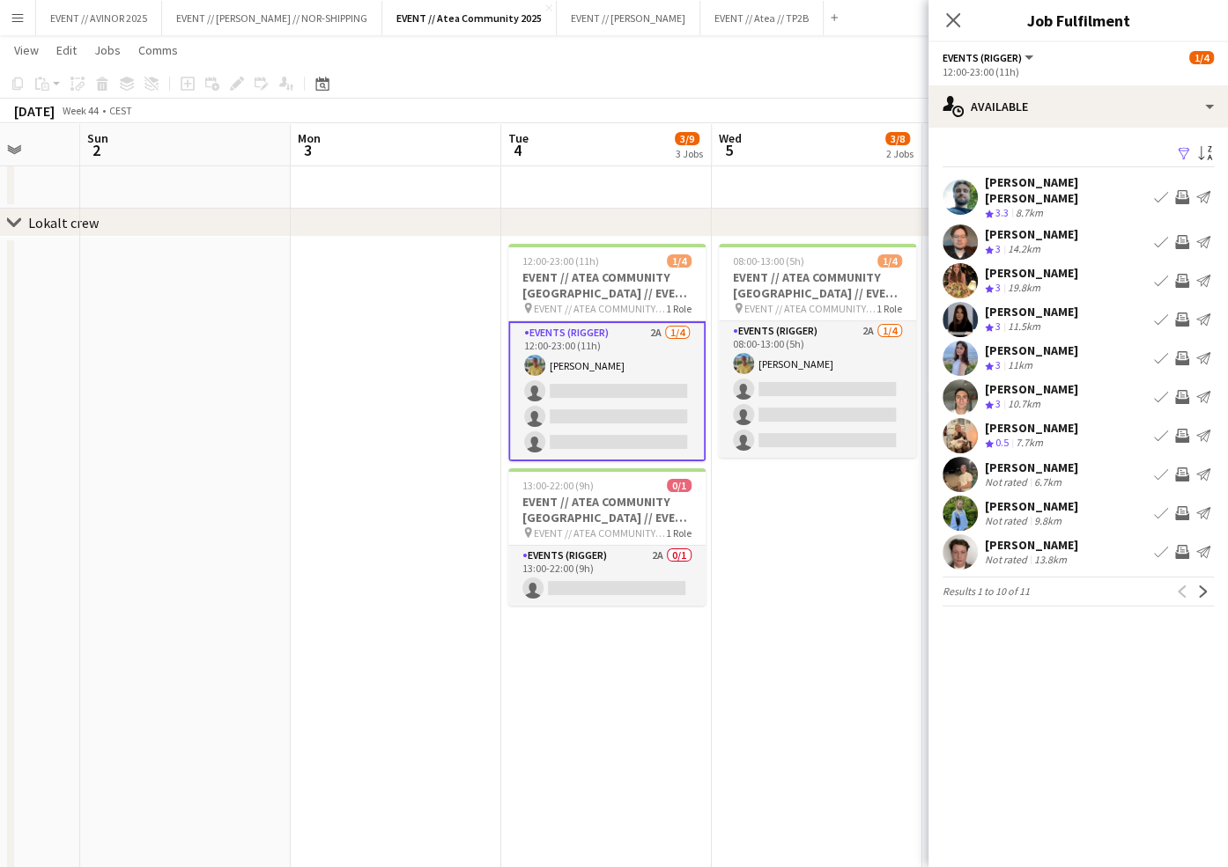
click at [1063, 177] on div "Anders Lerang Larsen" at bounding box center [1066, 190] width 162 height 32
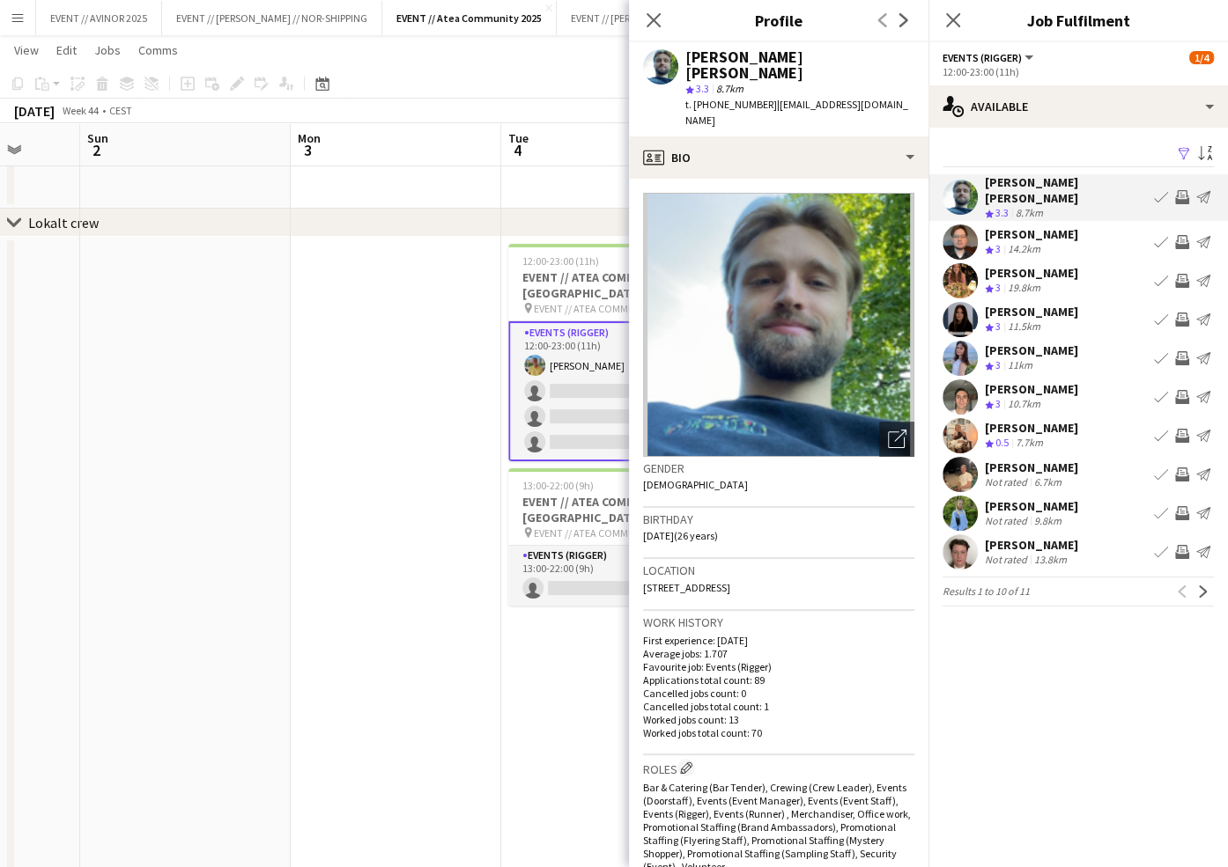
click at [1062, 178] on div "Anders Lerang Larsen" at bounding box center [1066, 190] width 162 height 32
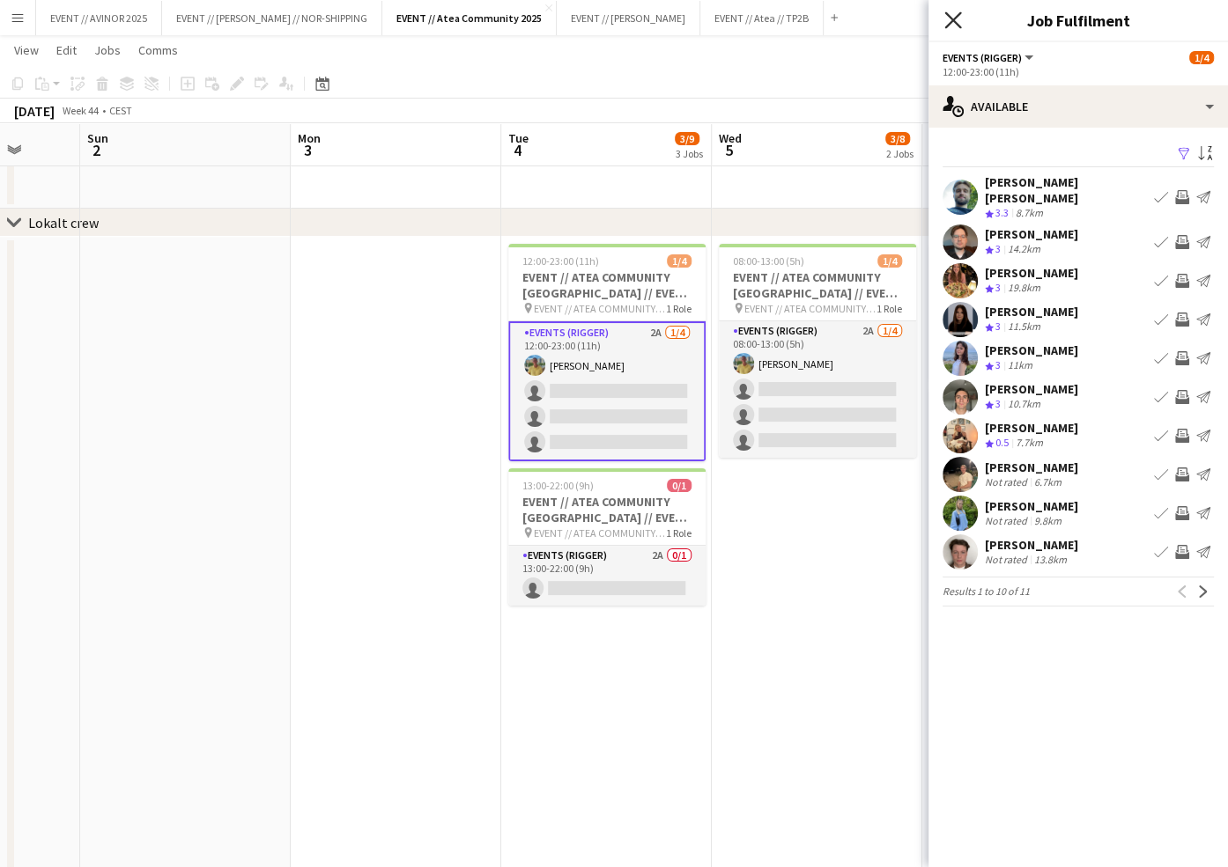
click at [955, 23] on icon at bounding box center [952, 19] width 17 height 17
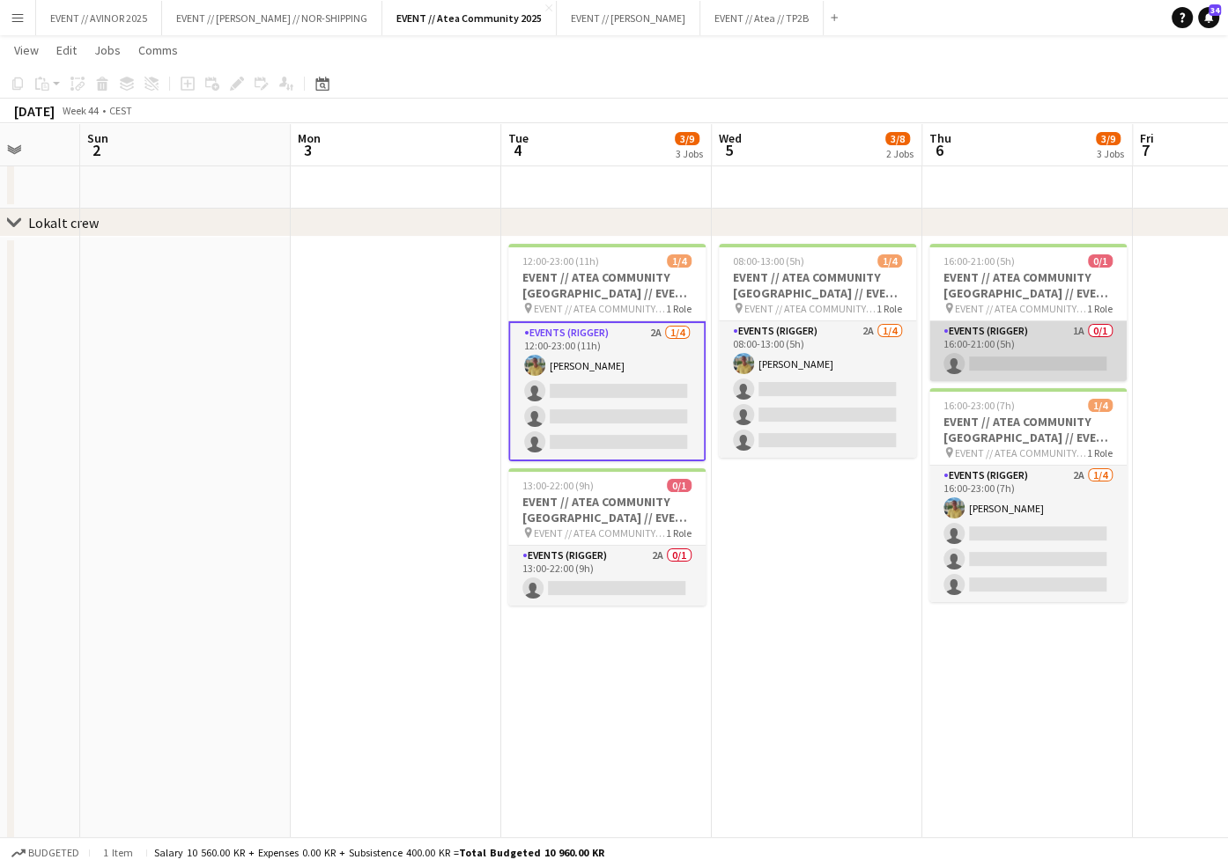
click at [1015, 363] on app-card-role "Events (Rigger) 1A 0/1 16:00-21:00 (5h) single-neutral-actions" at bounding box center [1027, 351] width 197 height 60
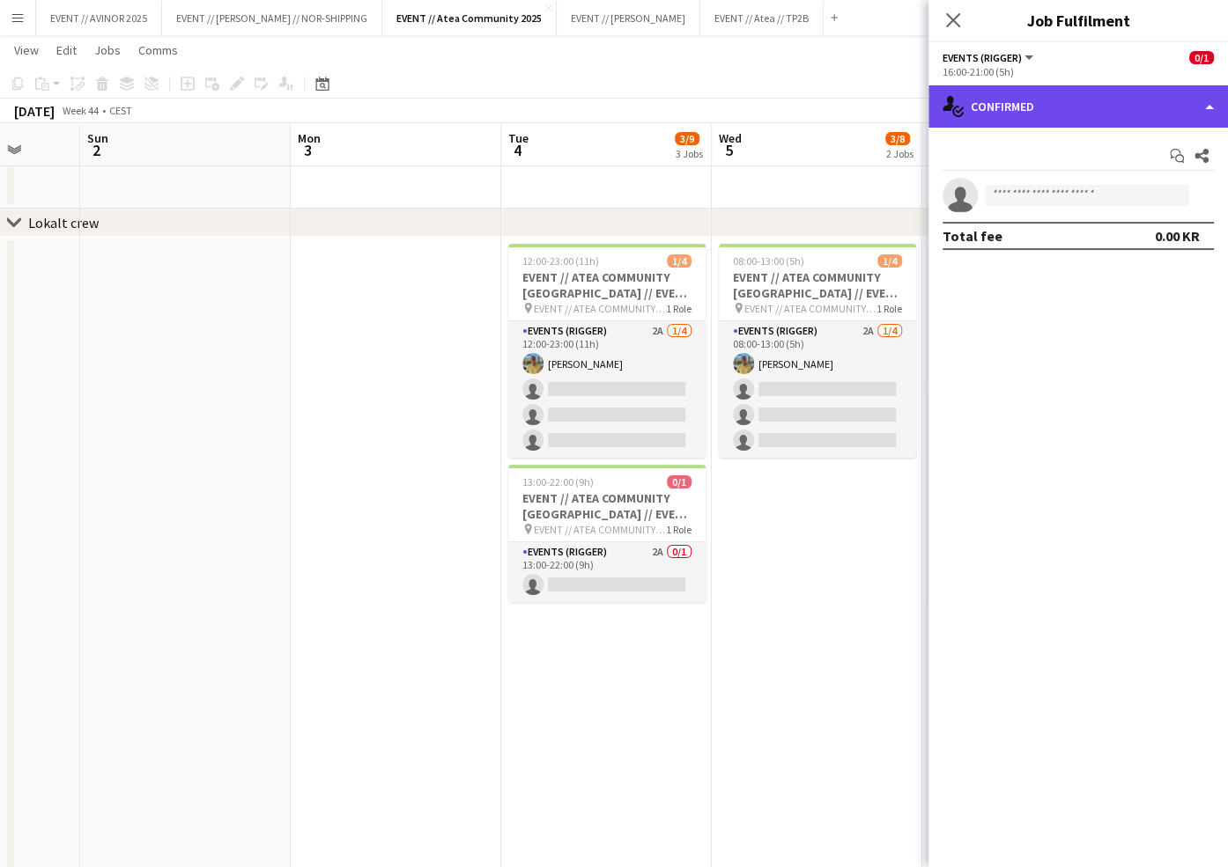
click at [1134, 91] on div "single-neutral-actions-check-2 Confirmed" at bounding box center [1077, 106] width 299 height 42
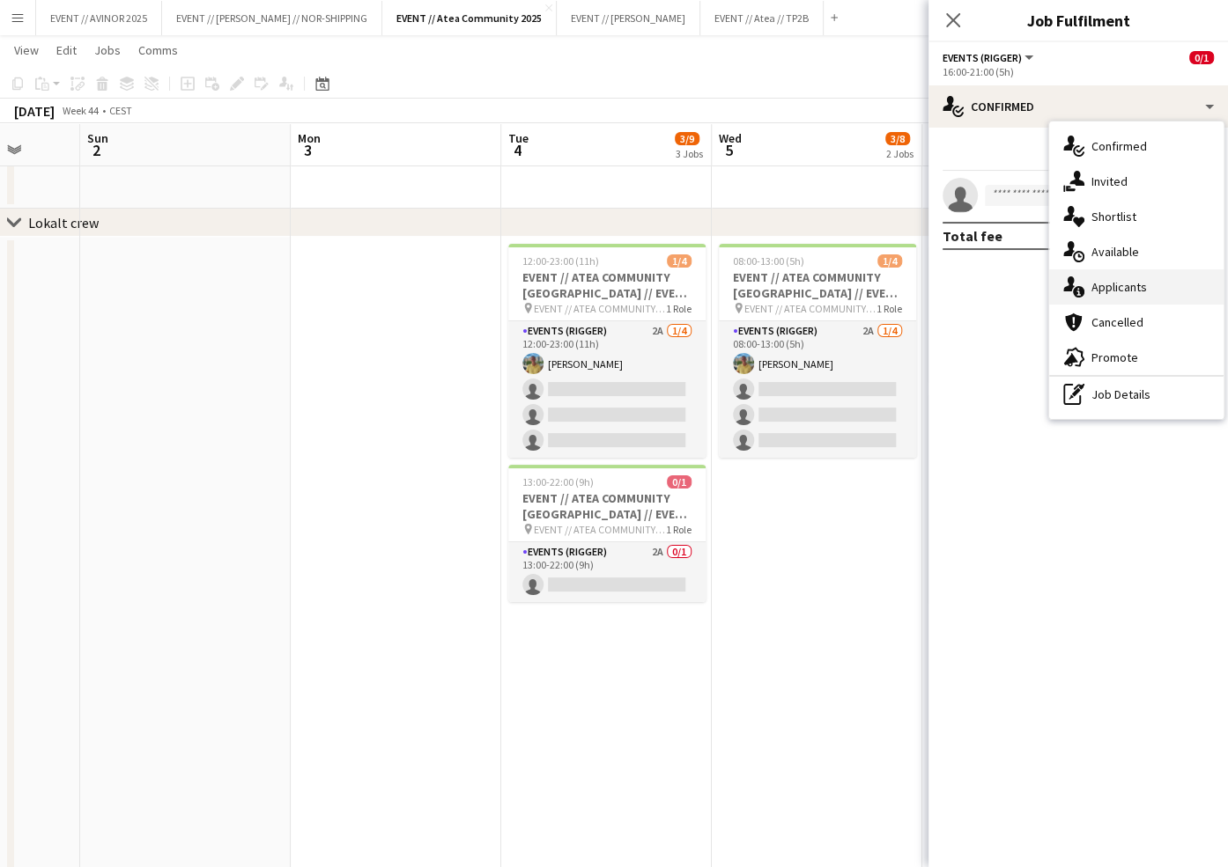
click at [1138, 272] on div "single-neutral-actions-information Applicants" at bounding box center [1136, 286] width 174 height 35
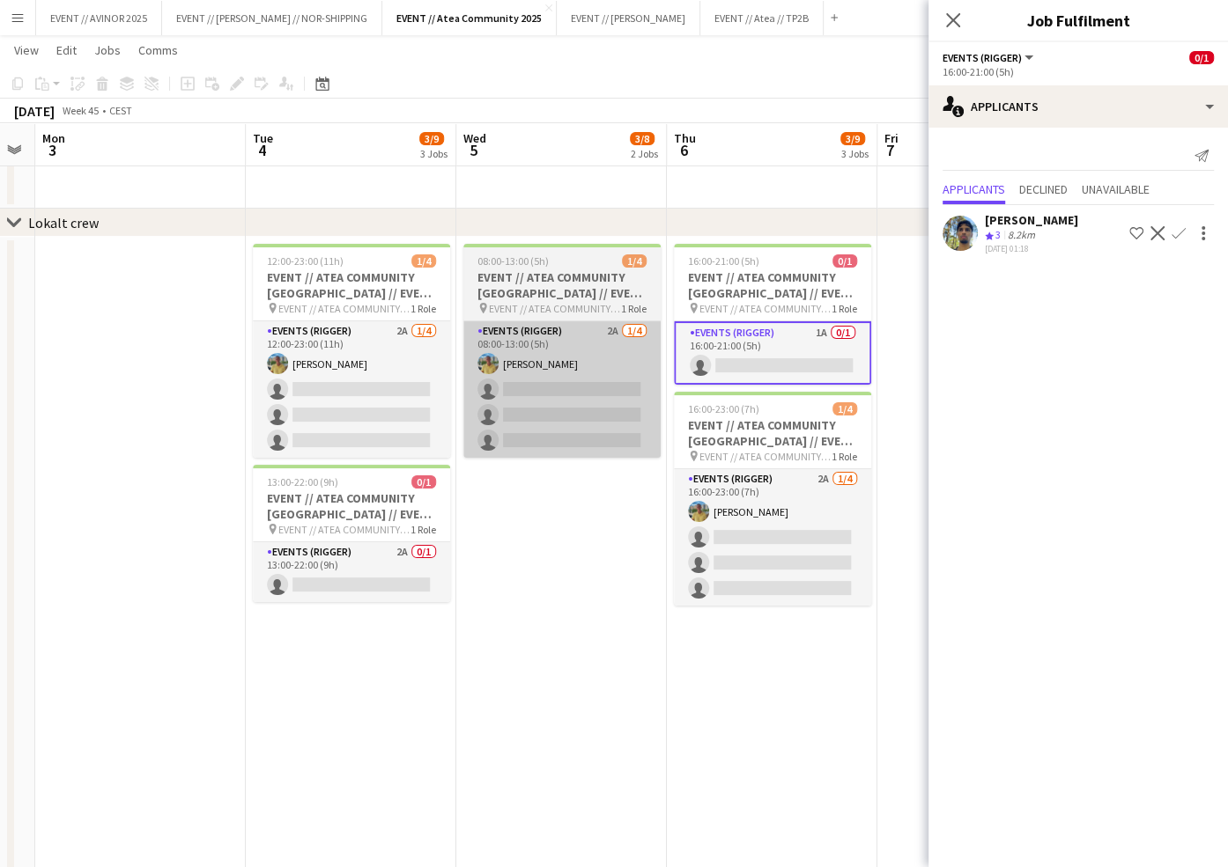
scroll to position [0, 732]
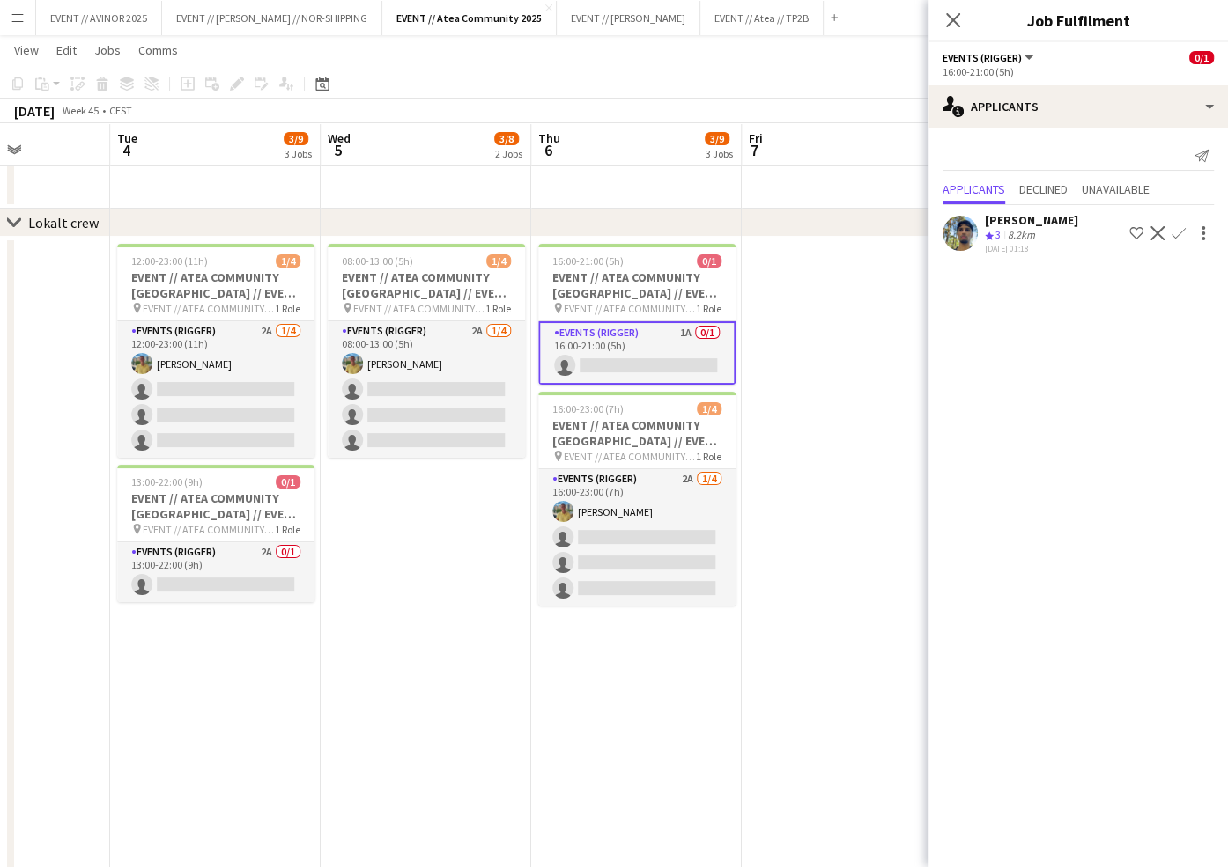
click at [965, 245] on app-user-avatar at bounding box center [959, 233] width 35 height 35
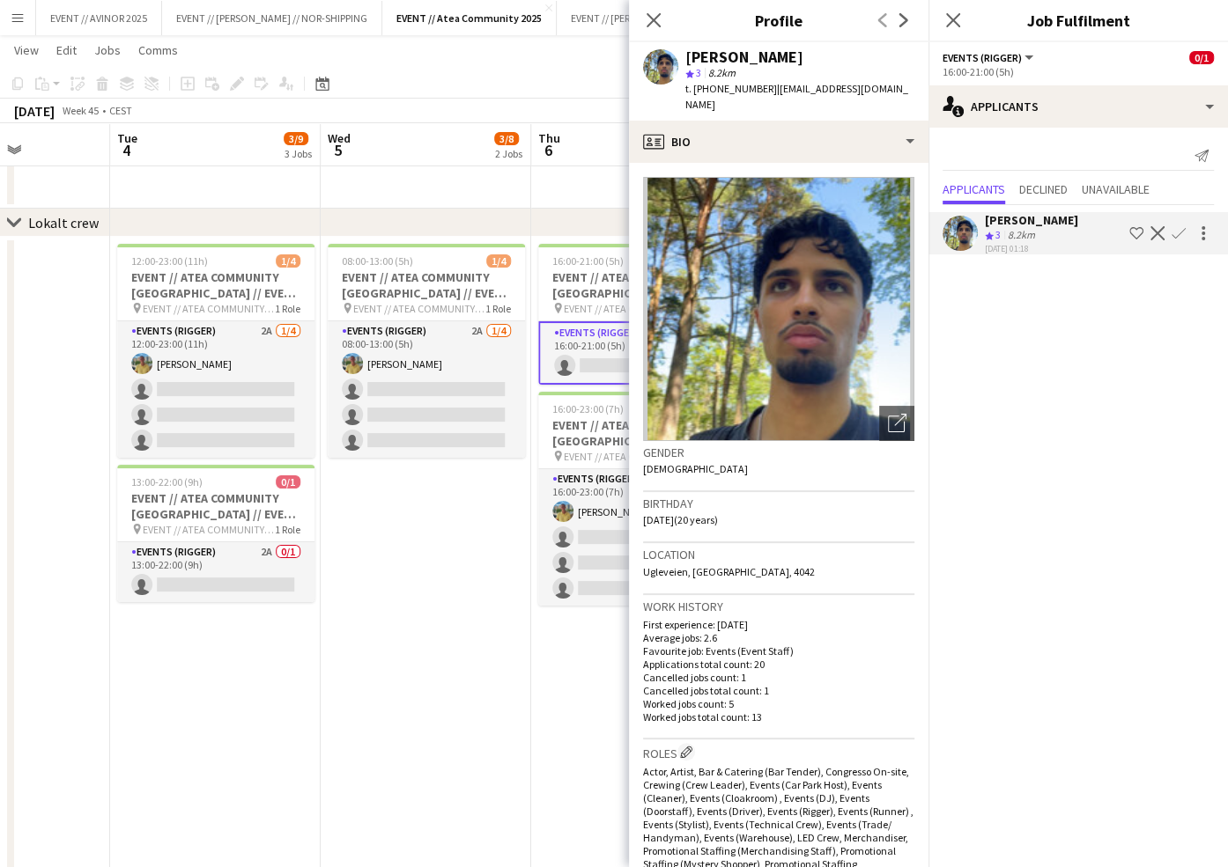
click at [965, 242] on app-user-avatar at bounding box center [959, 233] width 35 height 35
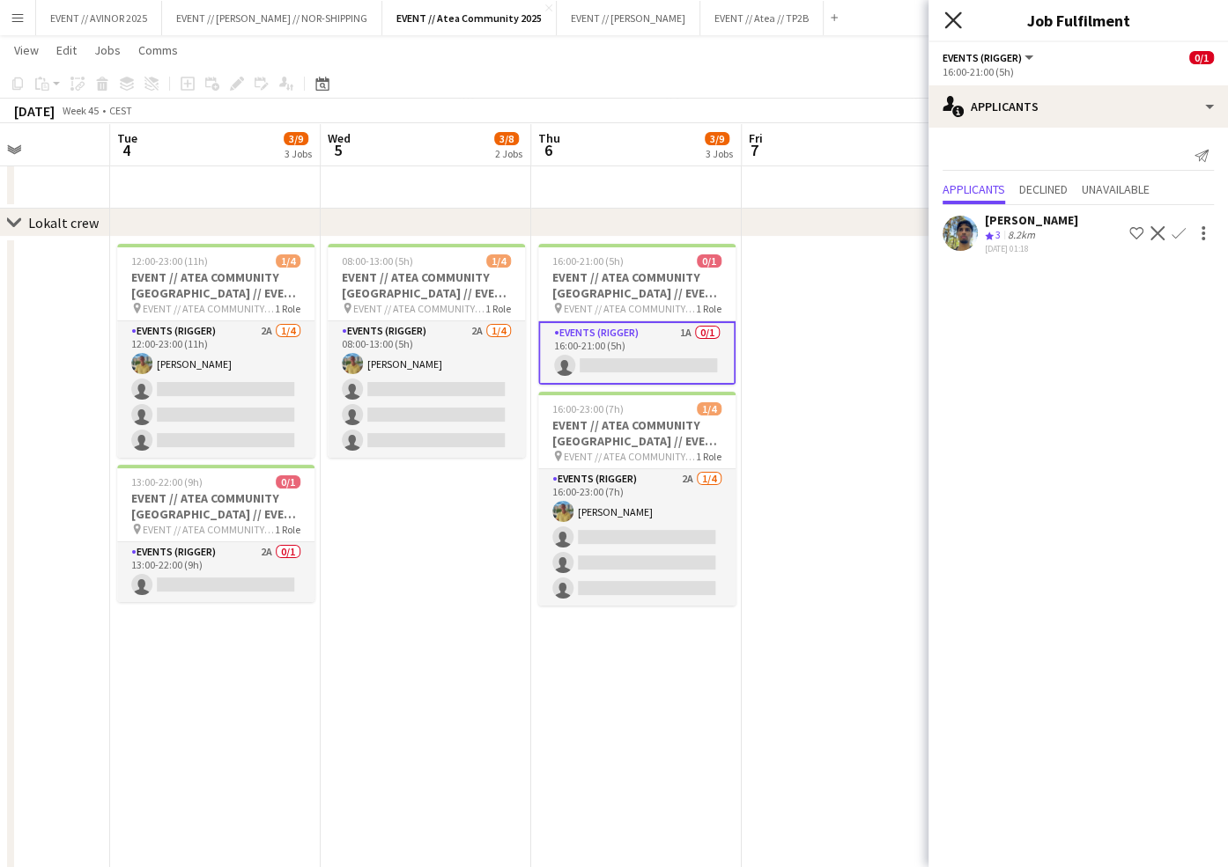
click at [956, 26] on icon at bounding box center [952, 19] width 17 height 17
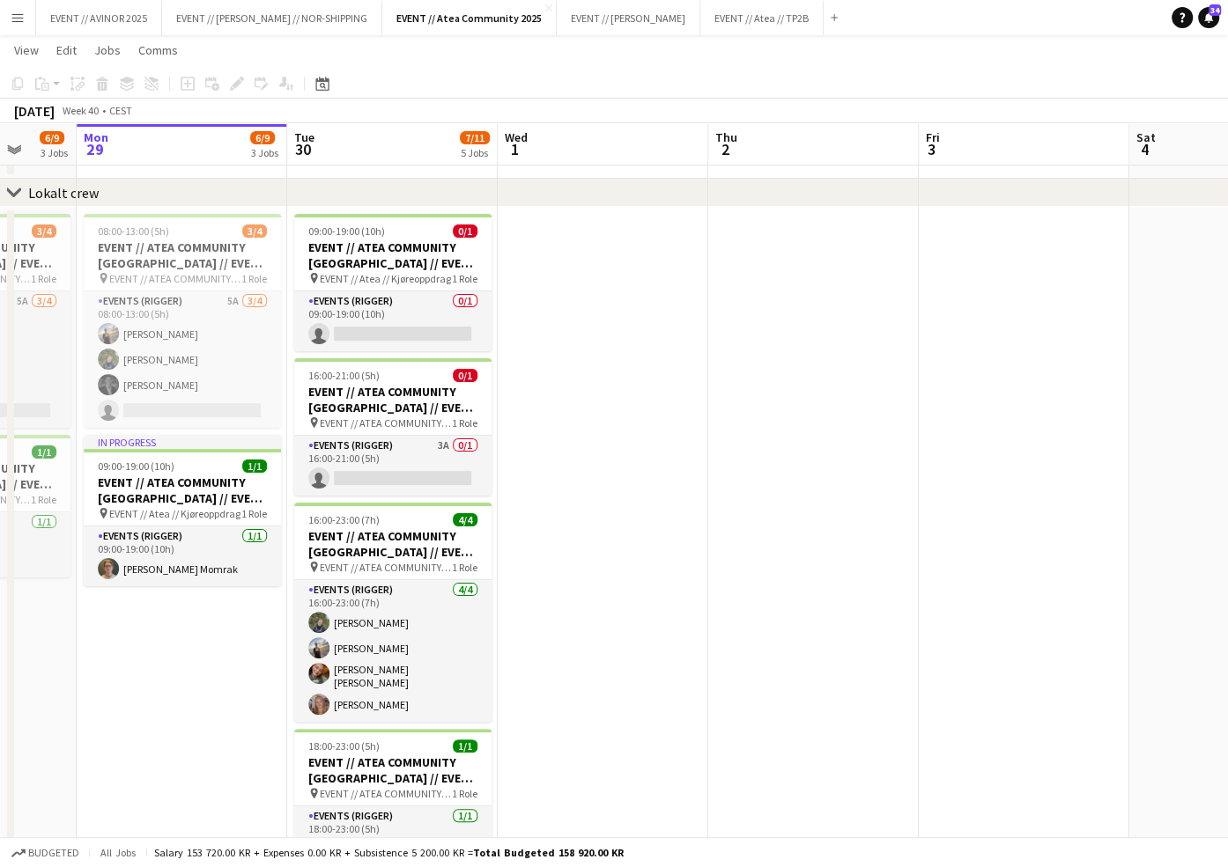
scroll to position [0, 556]
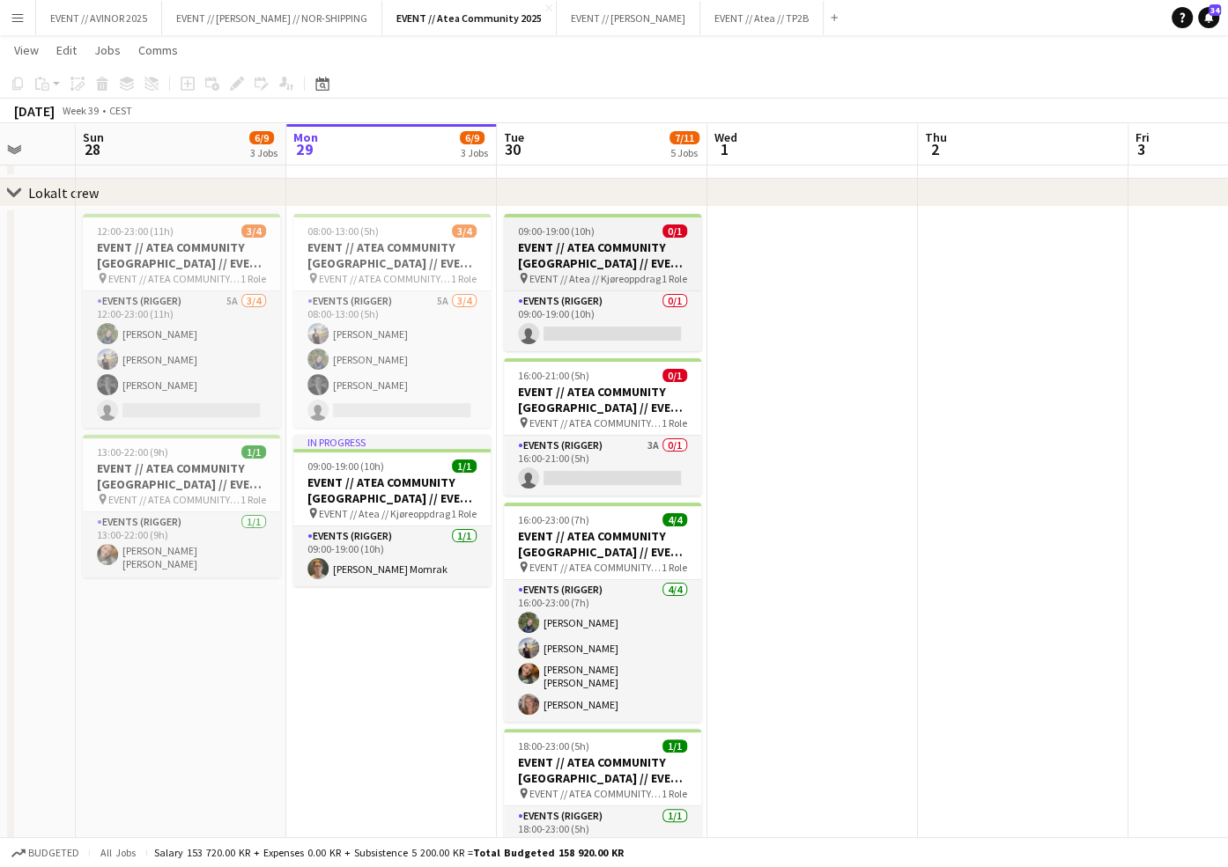
click at [636, 262] on h3 "EVENT // ATEA COMMUNITY [GEOGRAPHIC_DATA] // EVENT CREW" at bounding box center [602, 256] width 197 height 32
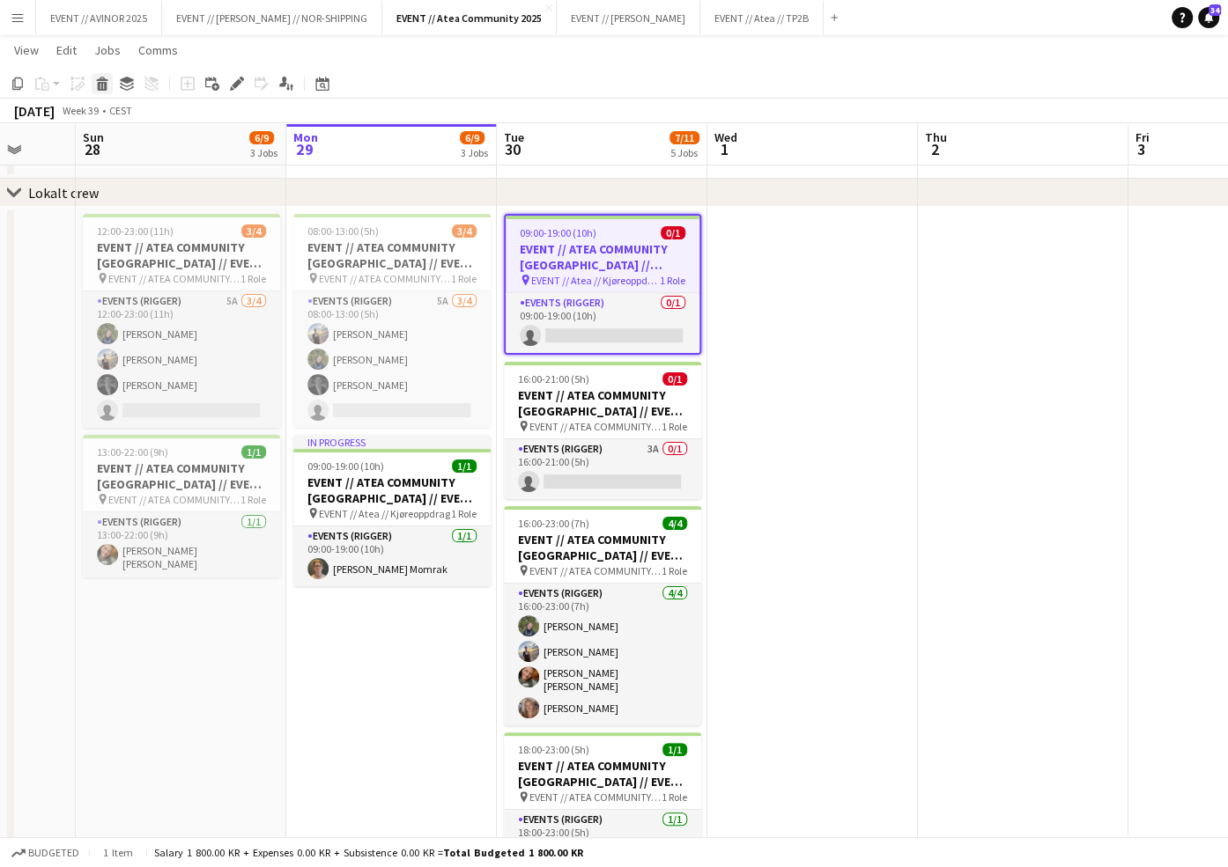
click at [98, 86] on icon at bounding box center [103, 86] width 10 height 9
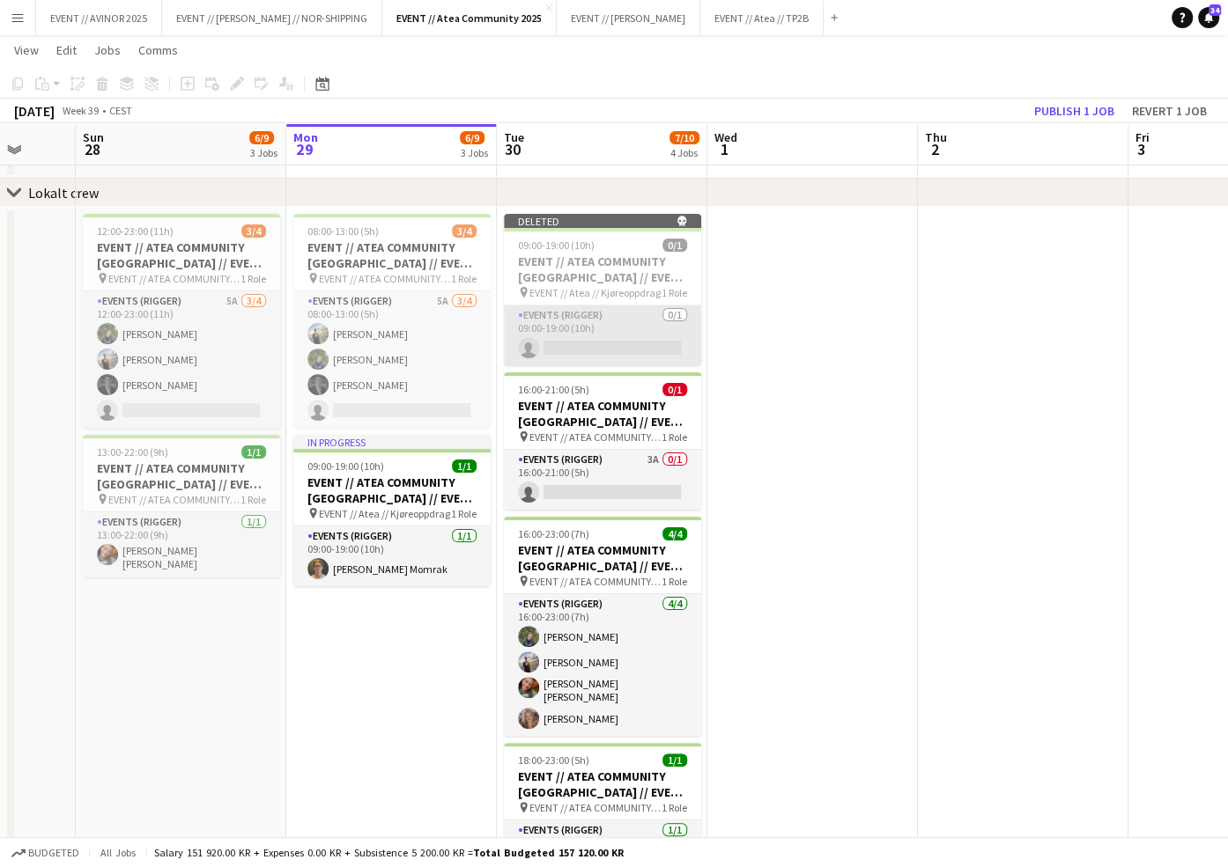
click at [680, 342] on app-card-role "Events (Rigger) 0/1 09:00-19:00 (10h) single-neutral-actions" at bounding box center [602, 336] width 197 height 60
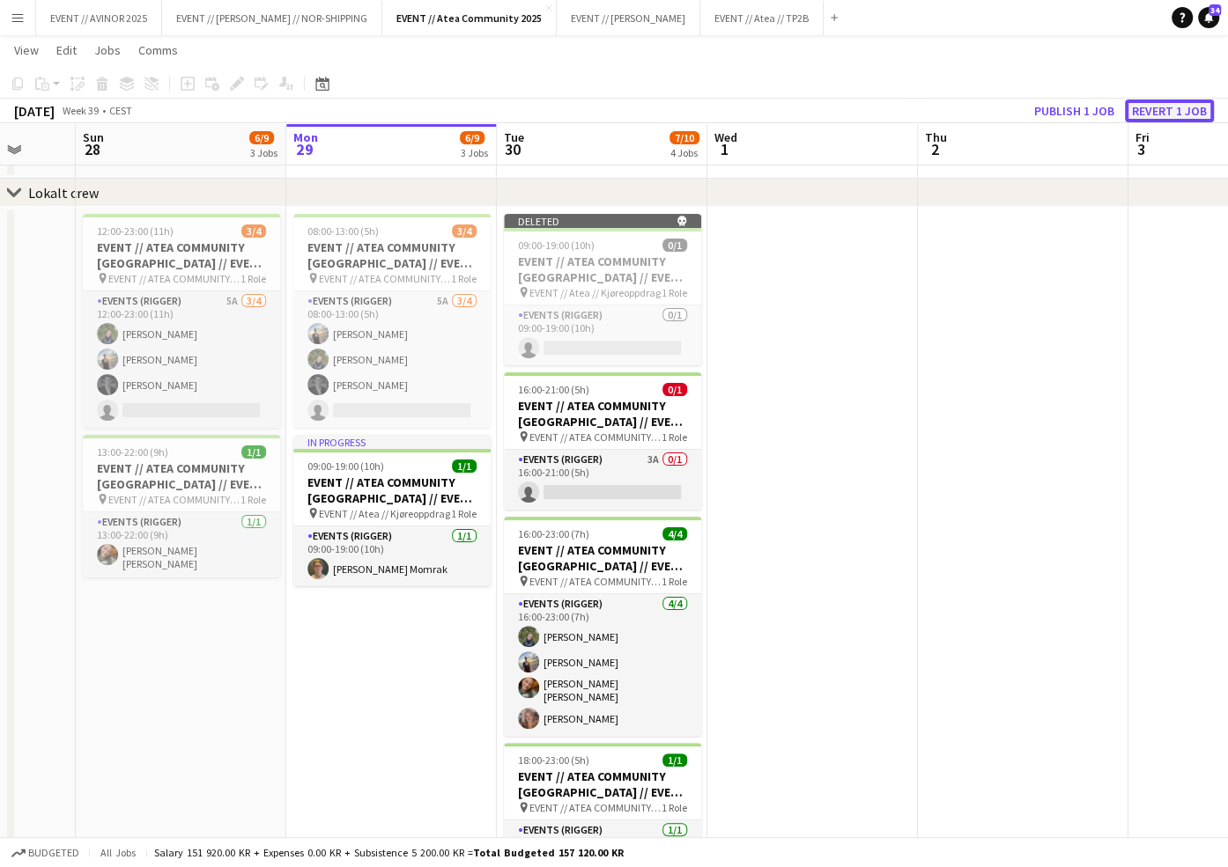
click at [1164, 117] on button "Revert 1 job" at bounding box center [1169, 111] width 89 height 23
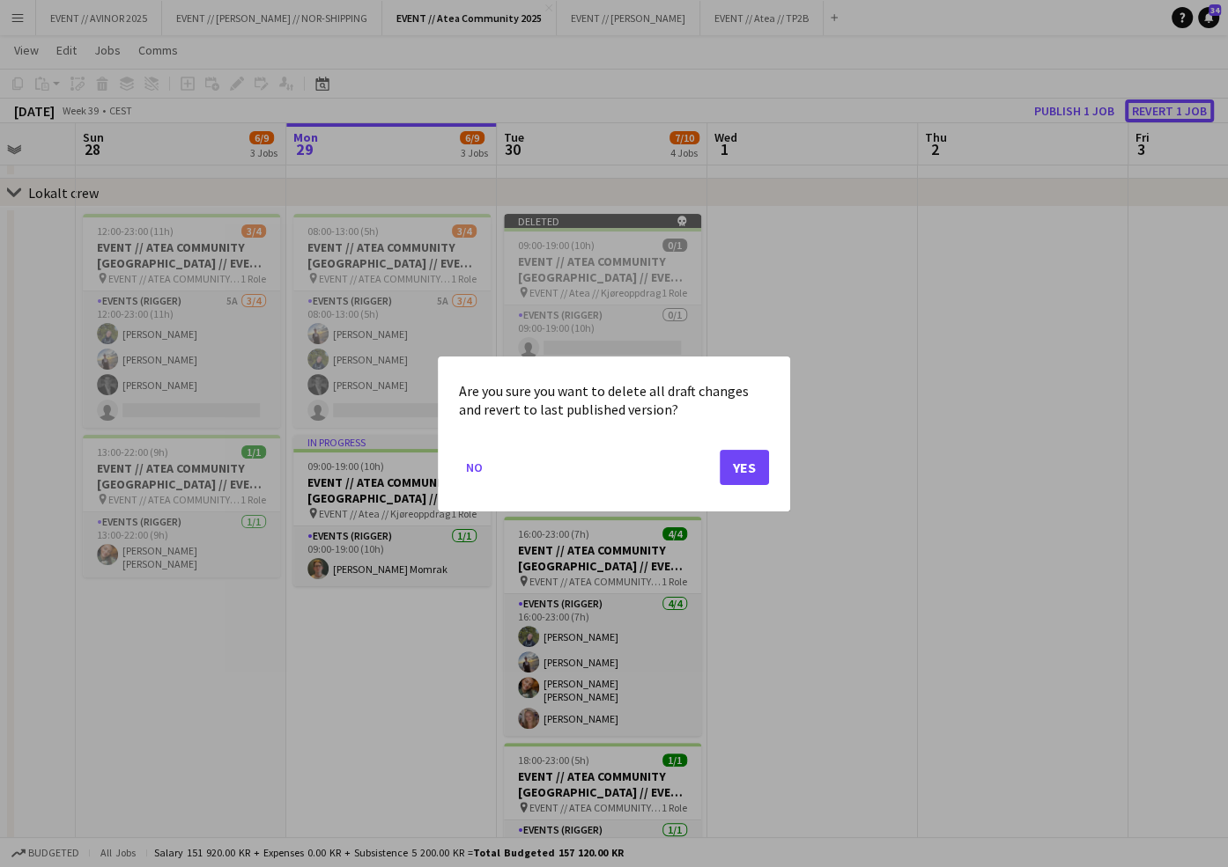
scroll to position [0, 0]
click at [748, 476] on button "Yes" at bounding box center [743, 466] width 49 height 35
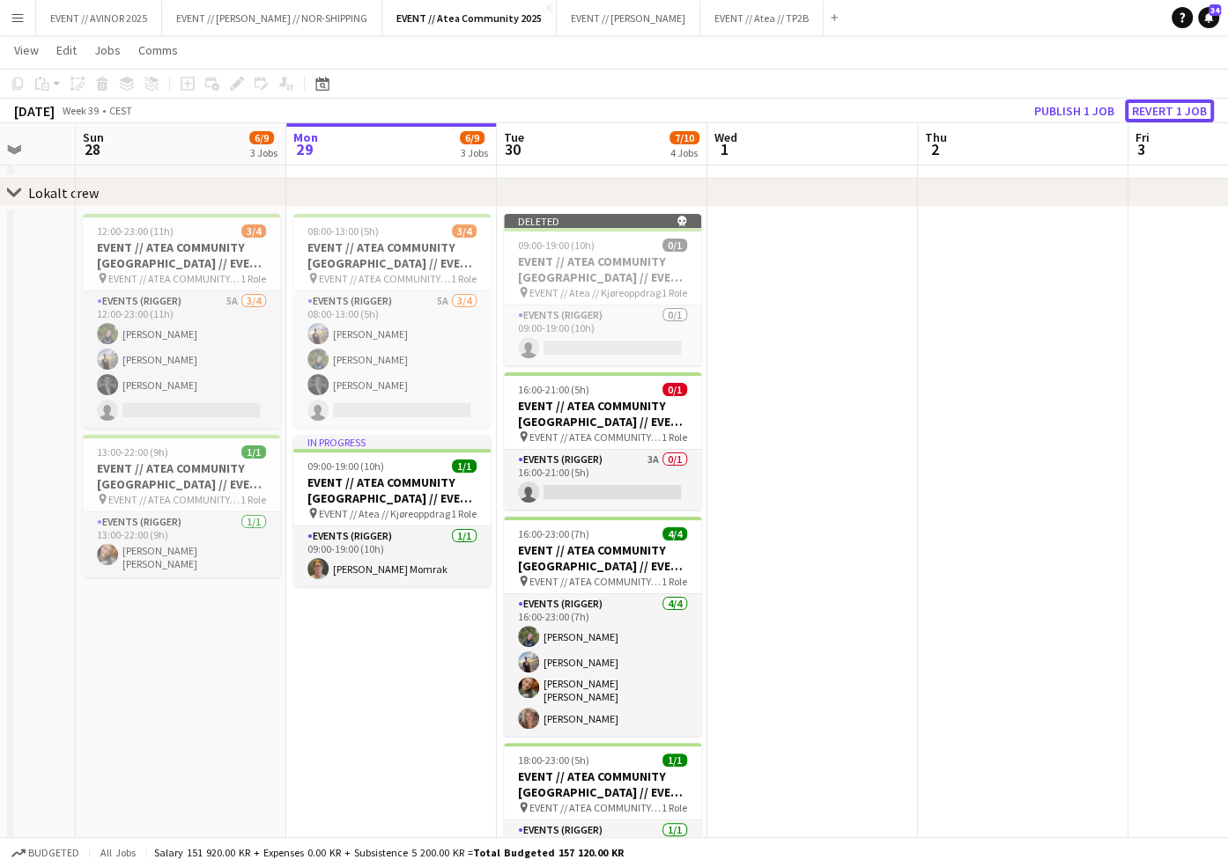
scroll to position [71, 0]
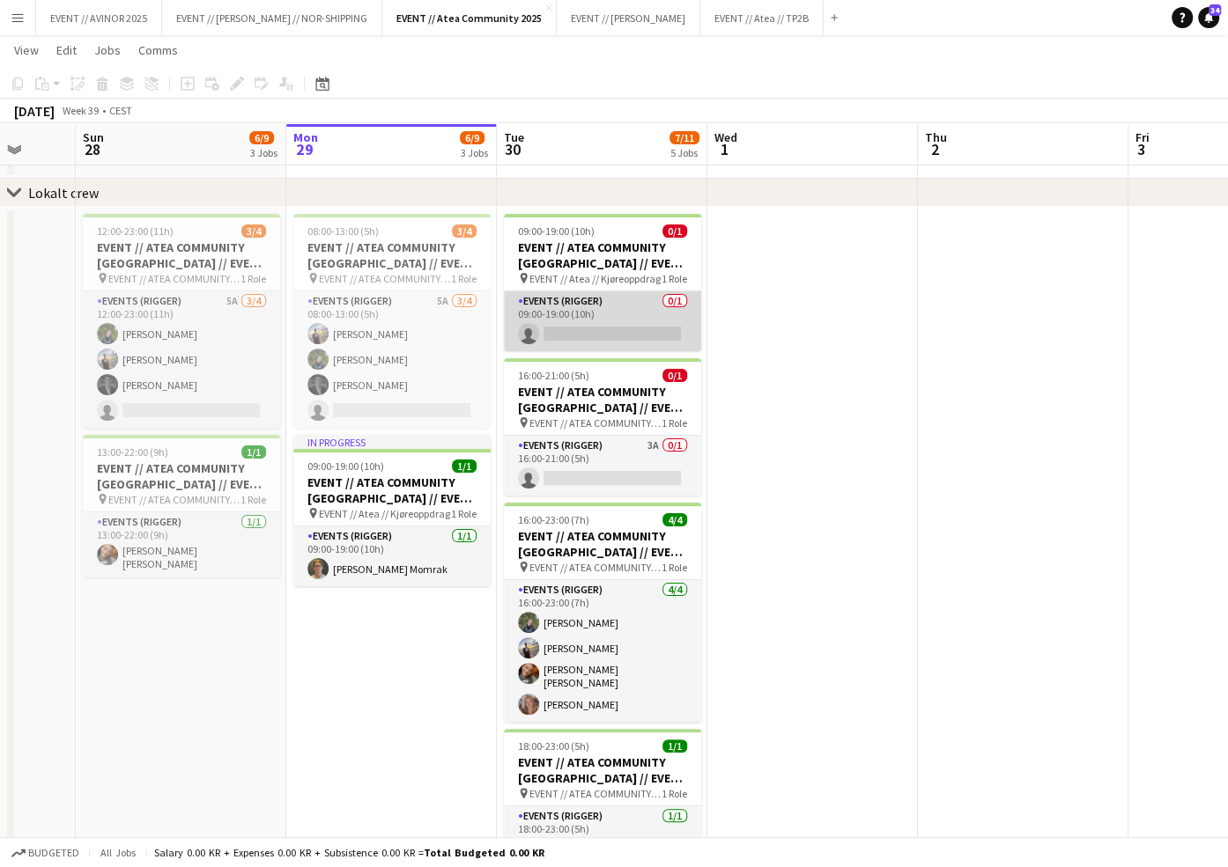
click at [625, 330] on app-card-role "Events (Rigger) 0/1 09:00-19:00 (10h) single-neutral-actions" at bounding box center [602, 321] width 197 height 60
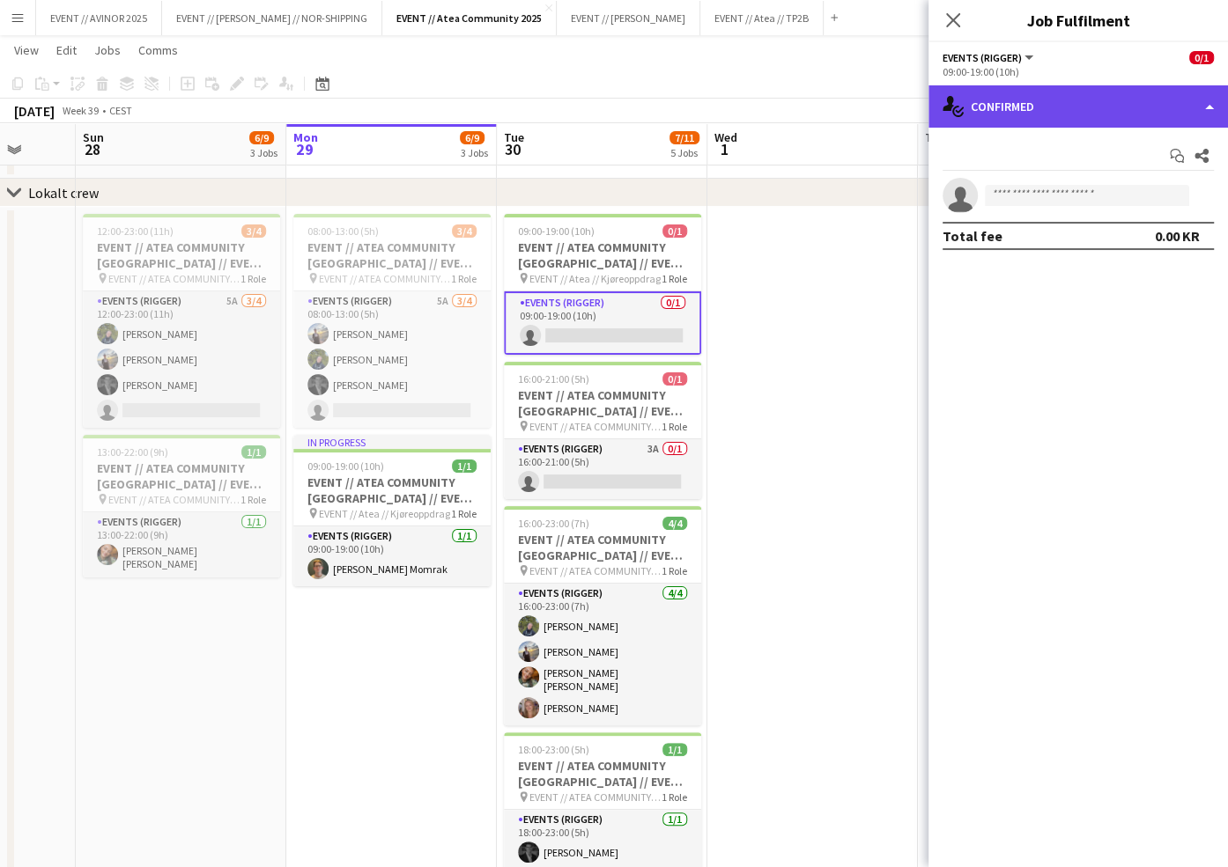
click at [1055, 113] on div "single-neutral-actions-check-2 Confirmed" at bounding box center [1077, 106] width 299 height 42
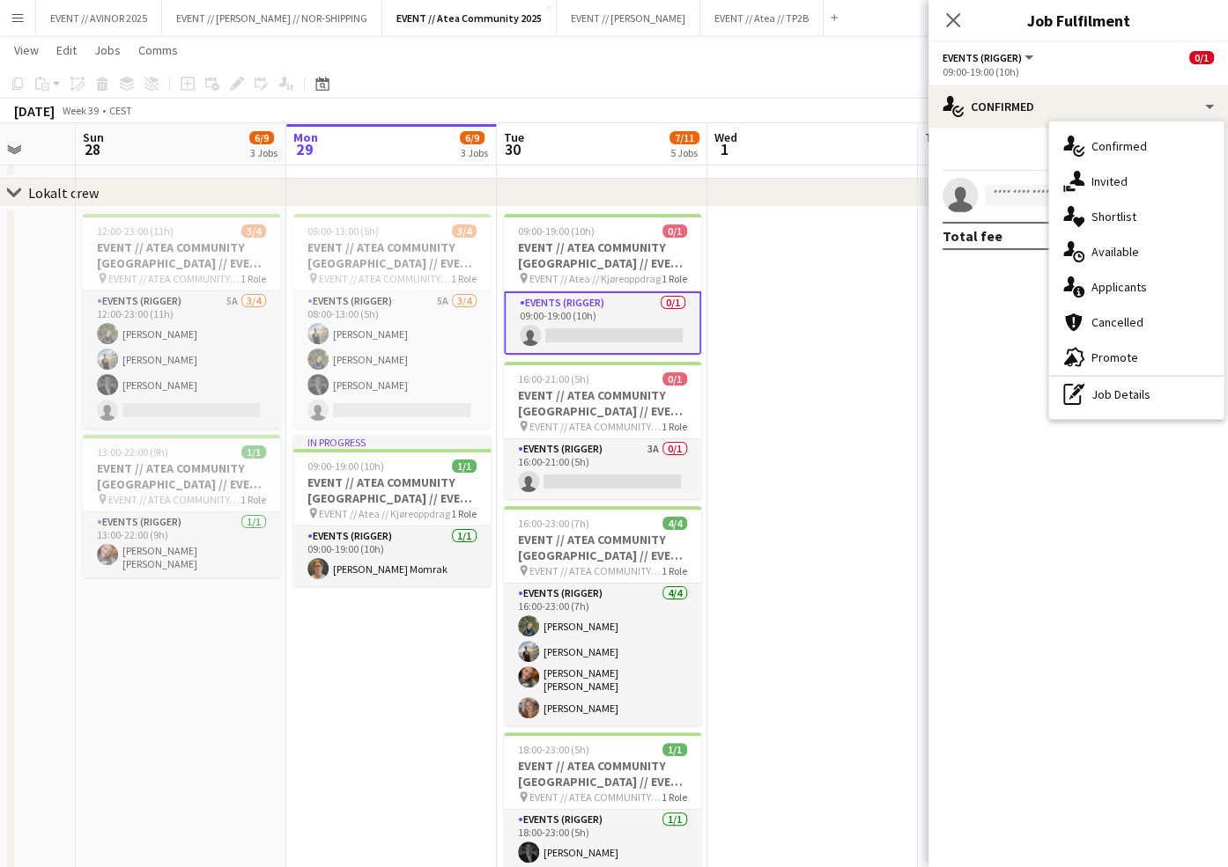
click at [805, 264] on app-date-cell at bounding box center [812, 554] width 210 height 695
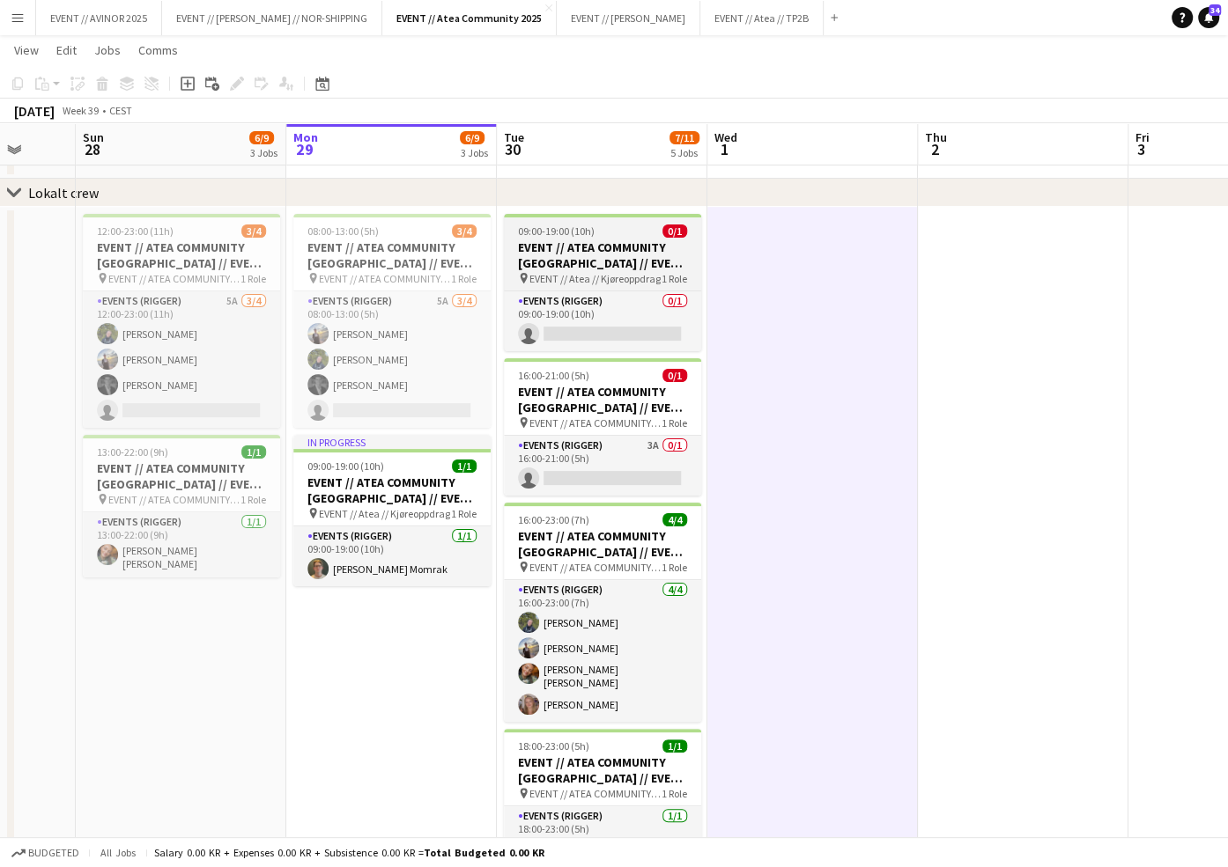
click at [663, 263] on h3 "EVENT // ATEA COMMUNITY [GEOGRAPHIC_DATA] // EVENT CREW" at bounding box center [602, 256] width 197 height 32
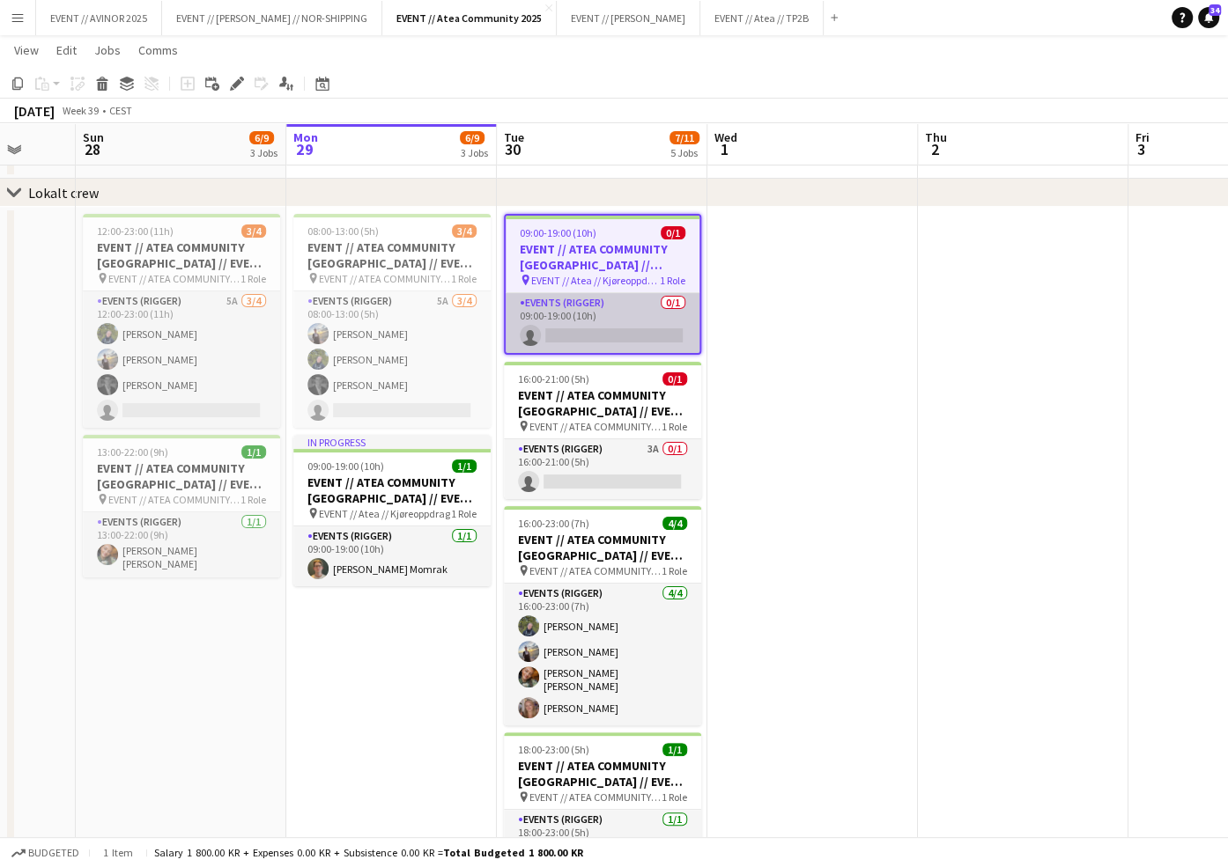
click at [656, 336] on app-card-role "Events (Rigger) 0/1 09:00-19:00 (10h) single-neutral-actions" at bounding box center [602, 323] width 194 height 60
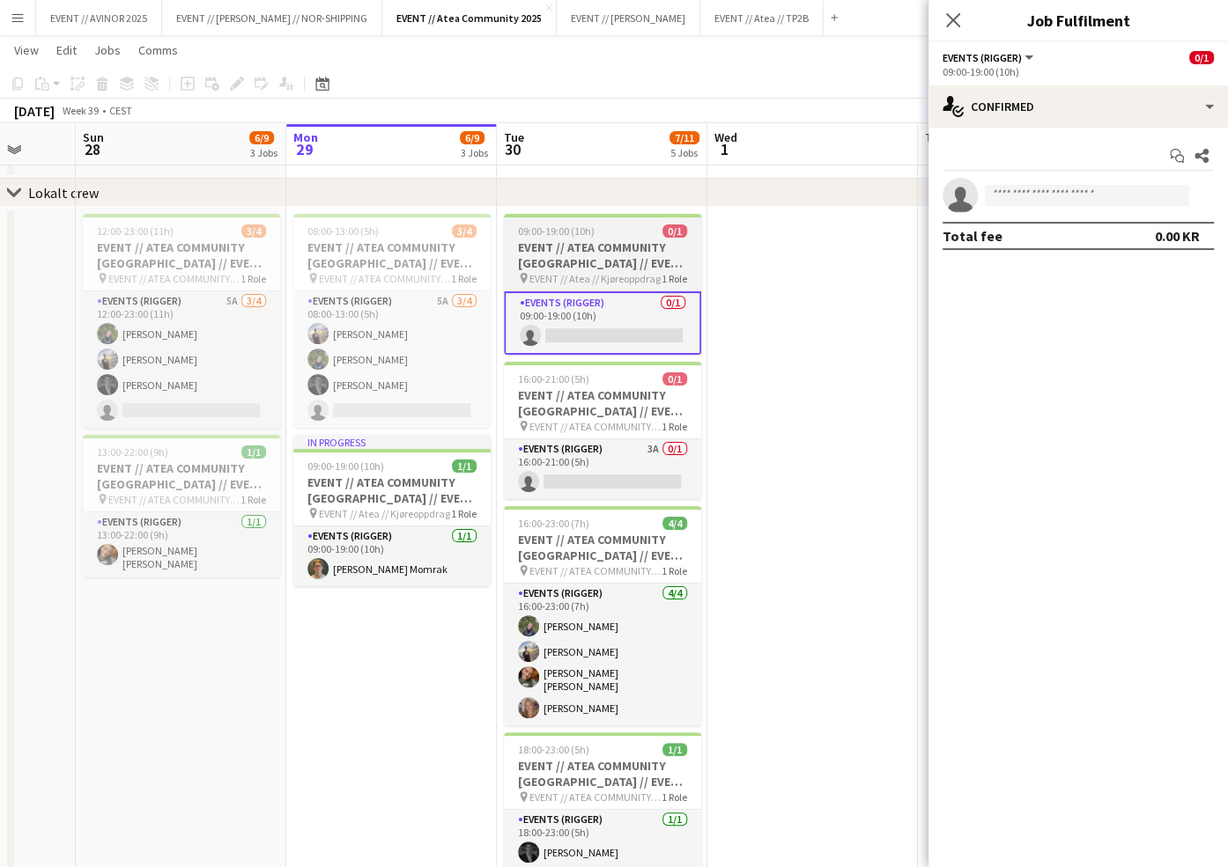
click at [660, 269] on h3 "EVENT // ATEA COMMUNITY [GEOGRAPHIC_DATA] // EVENT CREW" at bounding box center [602, 256] width 197 height 32
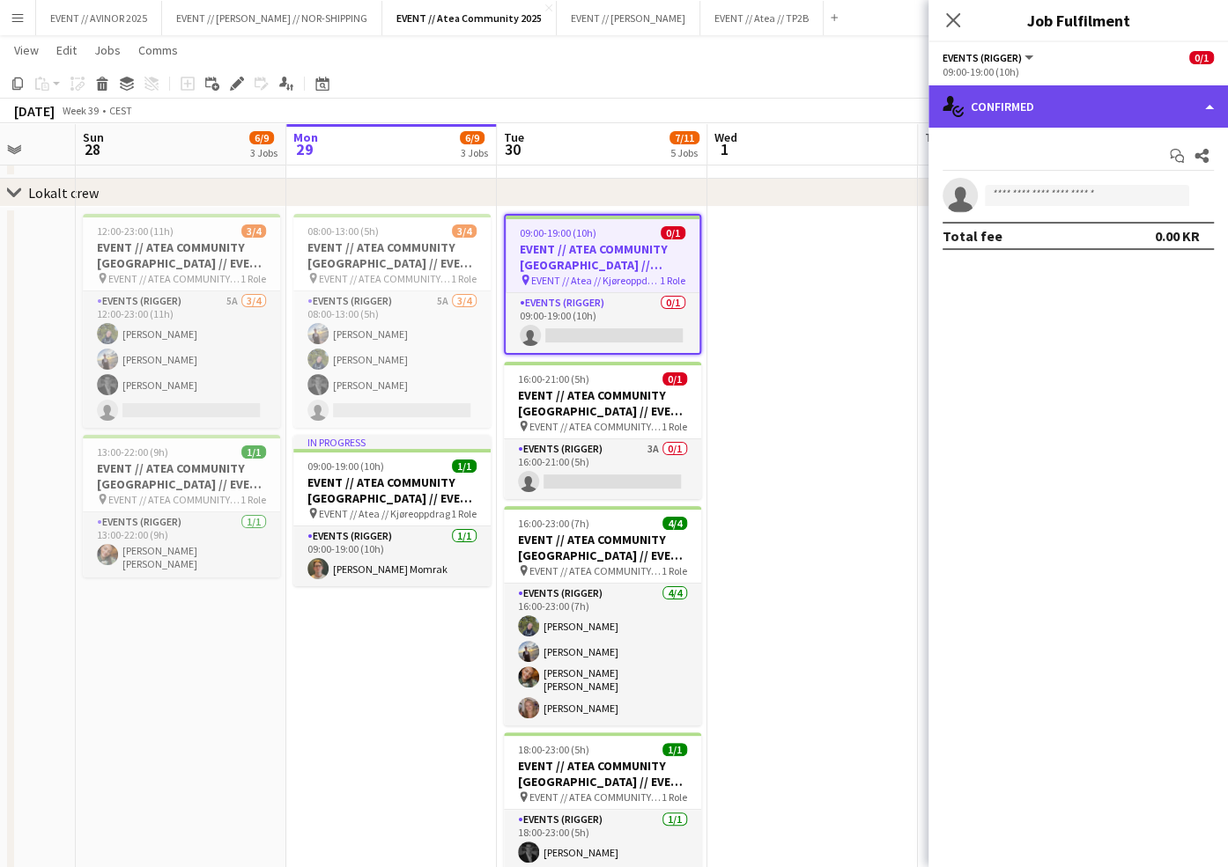
click at [1021, 94] on div "single-neutral-actions-check-2 Confirmed" at bounding box center [1077, 106] width 299 height 42
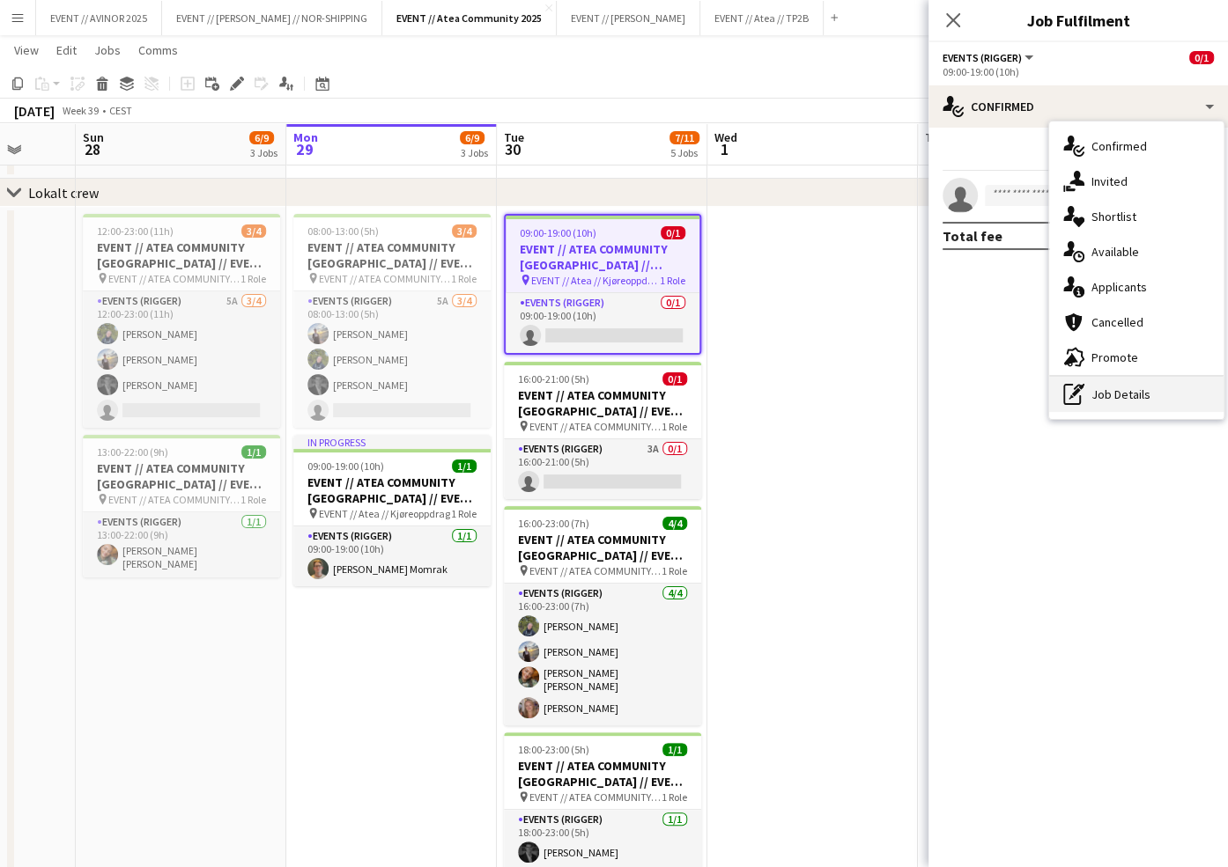
click at [1114, 394] on div "pen-write Job Details" at bounding box center [1136, 394] width 174 height 35
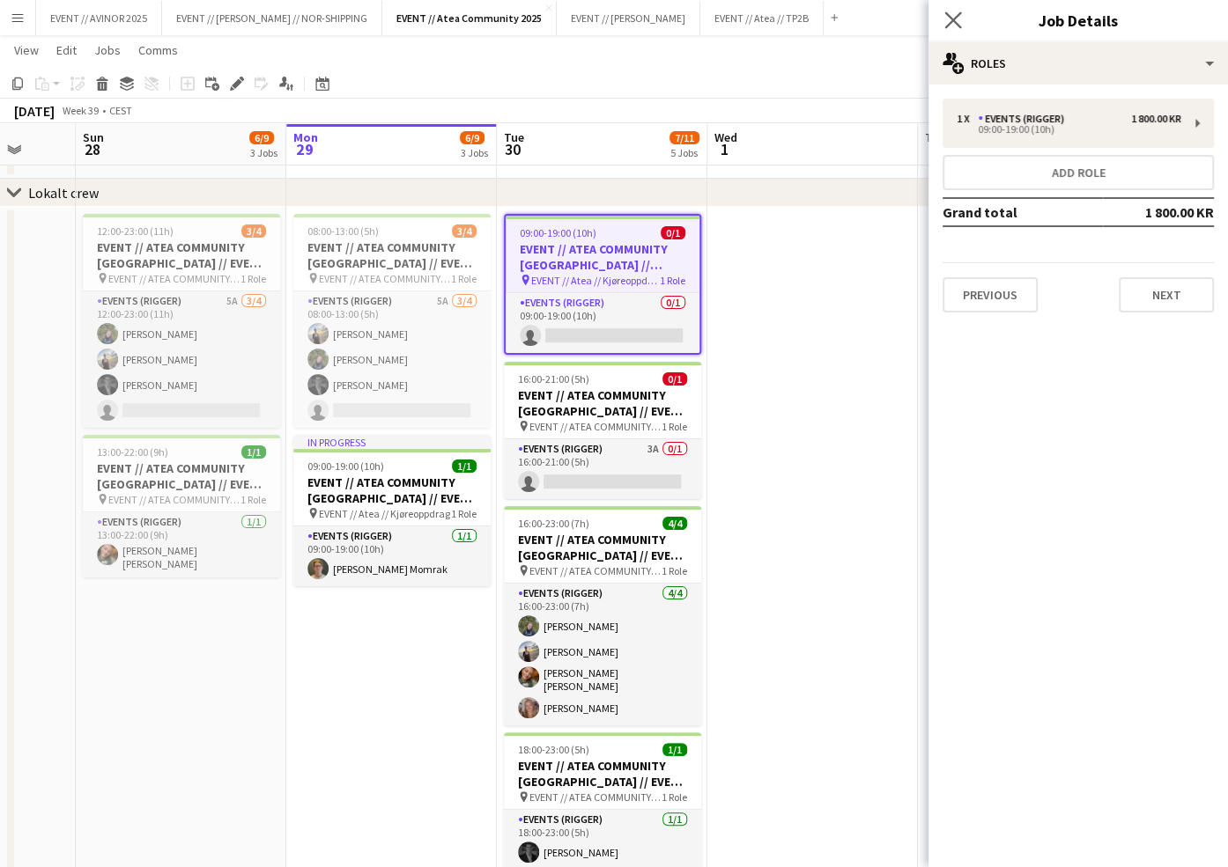
click at [958, 28] on app-icon "Close pop-in" at bounding box center [953, 21] width 26 height 26
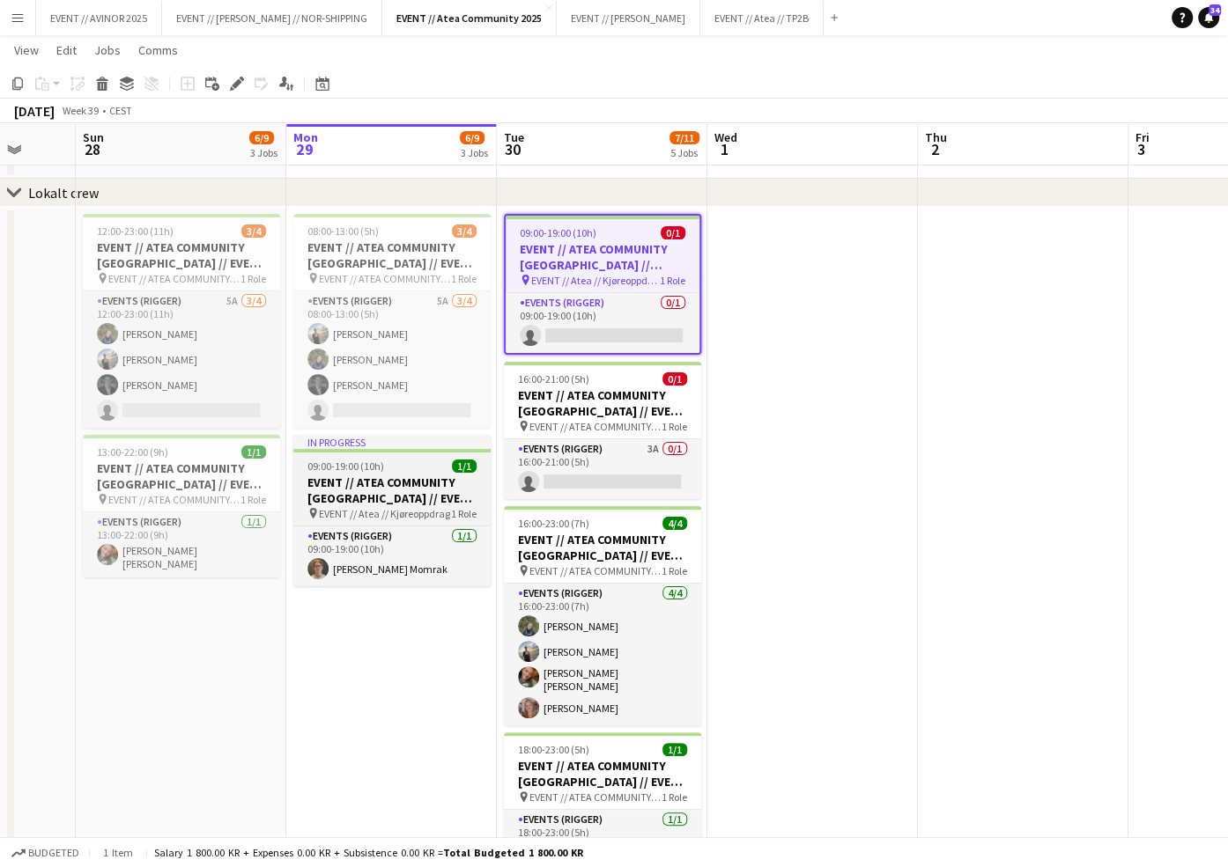
click at [433, 508] on span "EVENT // Atea // Kjøreoppdrag" at bounding box center [384, 513] width 131 height 13
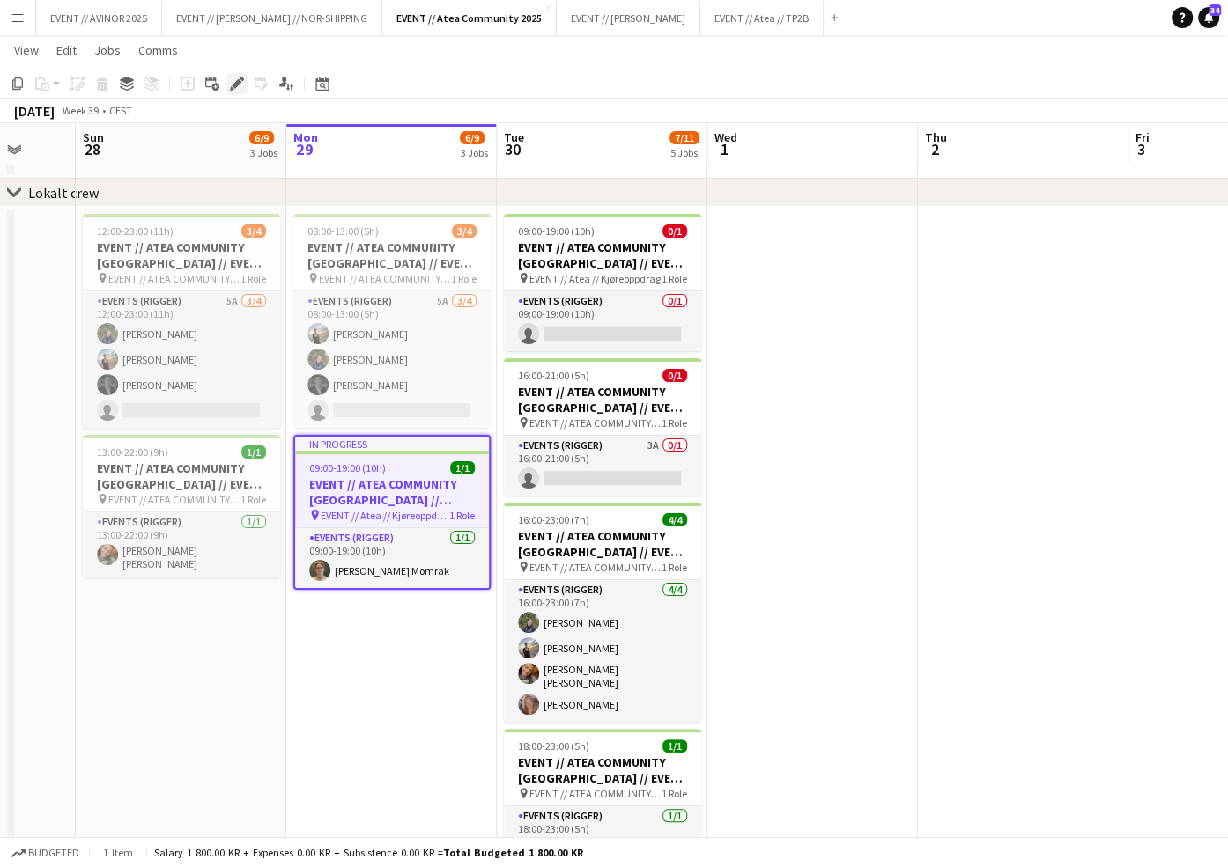
click at [232, 85] on icon at bounding box center [237, 84] width 10 height 10
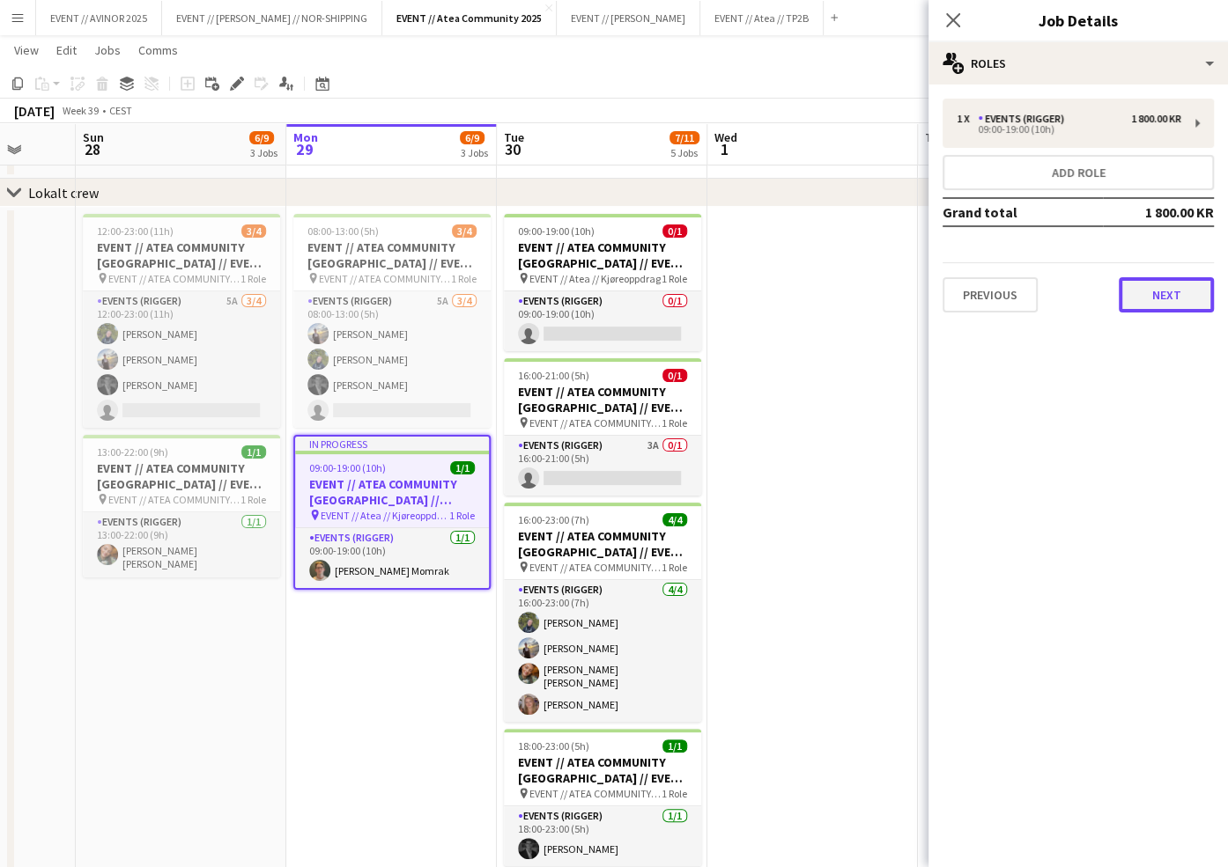
click at [1178, 292] on button "Next" at bounding box center [1165, 294] width 95 height 35
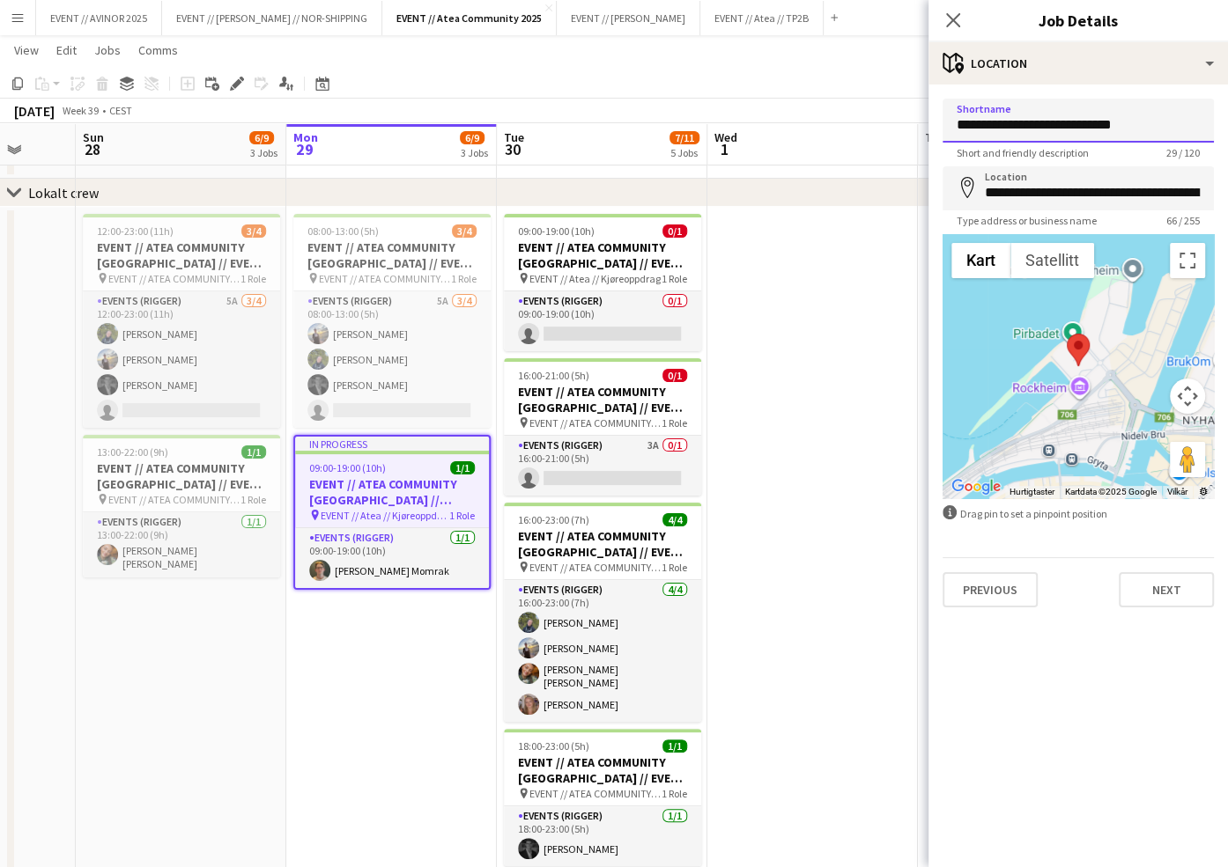
click at [1051, 138] on input "**********" at bounding box center [1077, 121] width 271 height 44
click at [1163, 591] on button "Next" at bounding box center [1165, 589] width 95 height 35
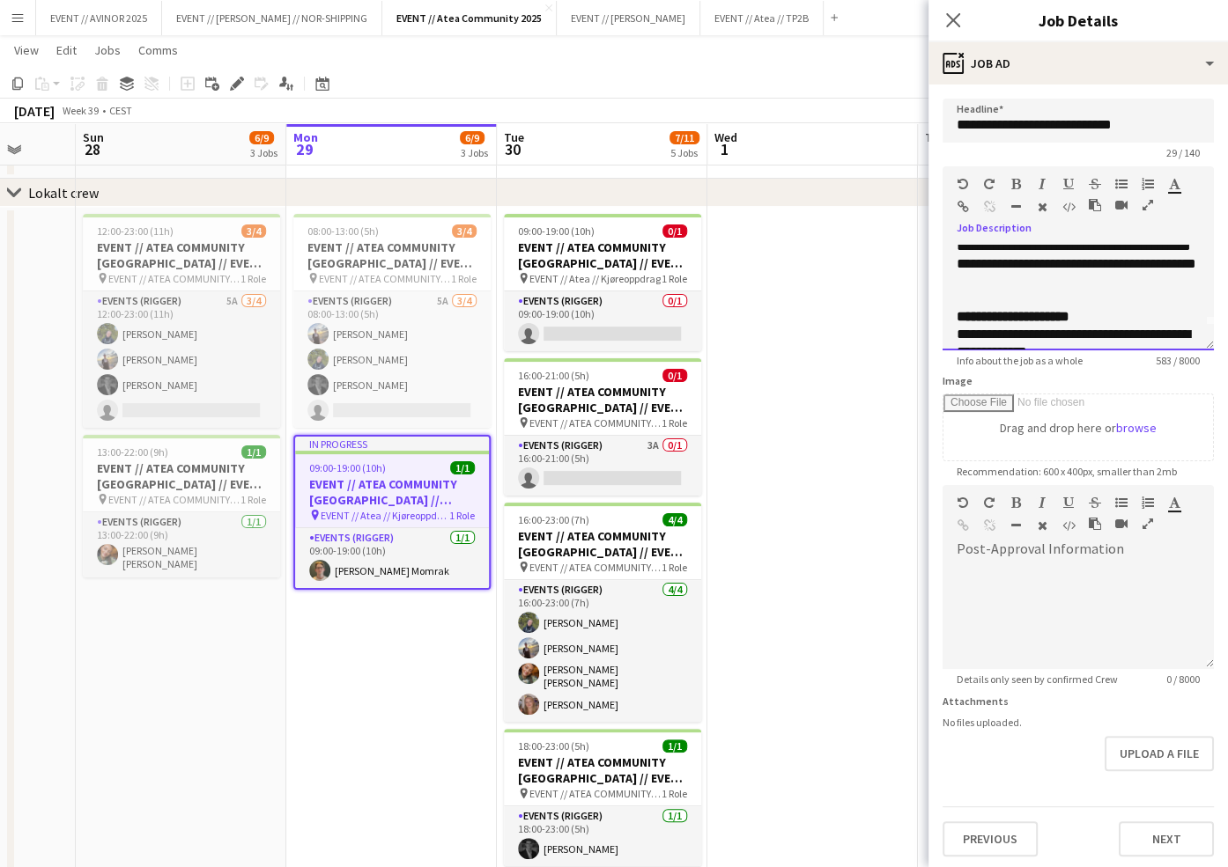
scroll to position [0, 0]
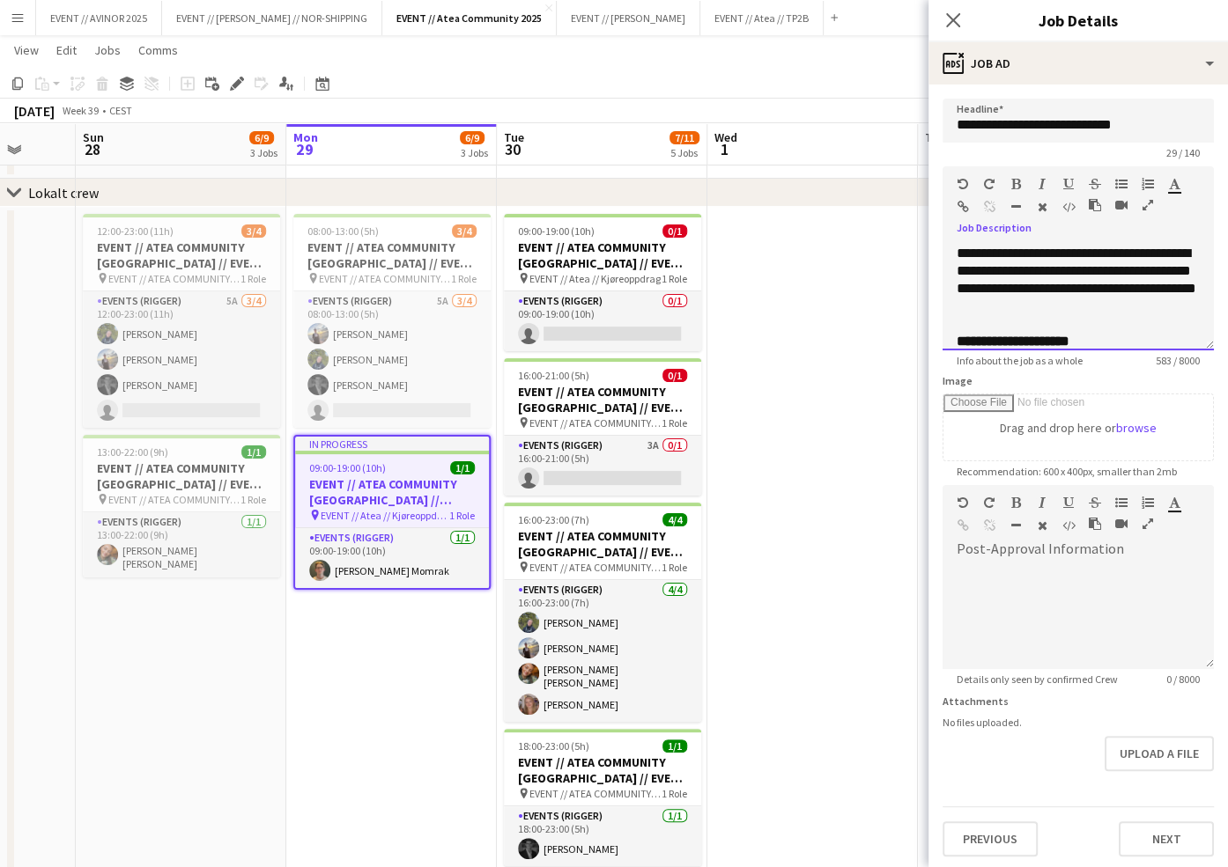
drag, startPoint x: 1157, startPoint y: 328, endPoint x: 945, endPoint y: 211, distance: 242.0
click at [945, 211] on div "**********" at bounding box center [1077, 258] width 271 height 184
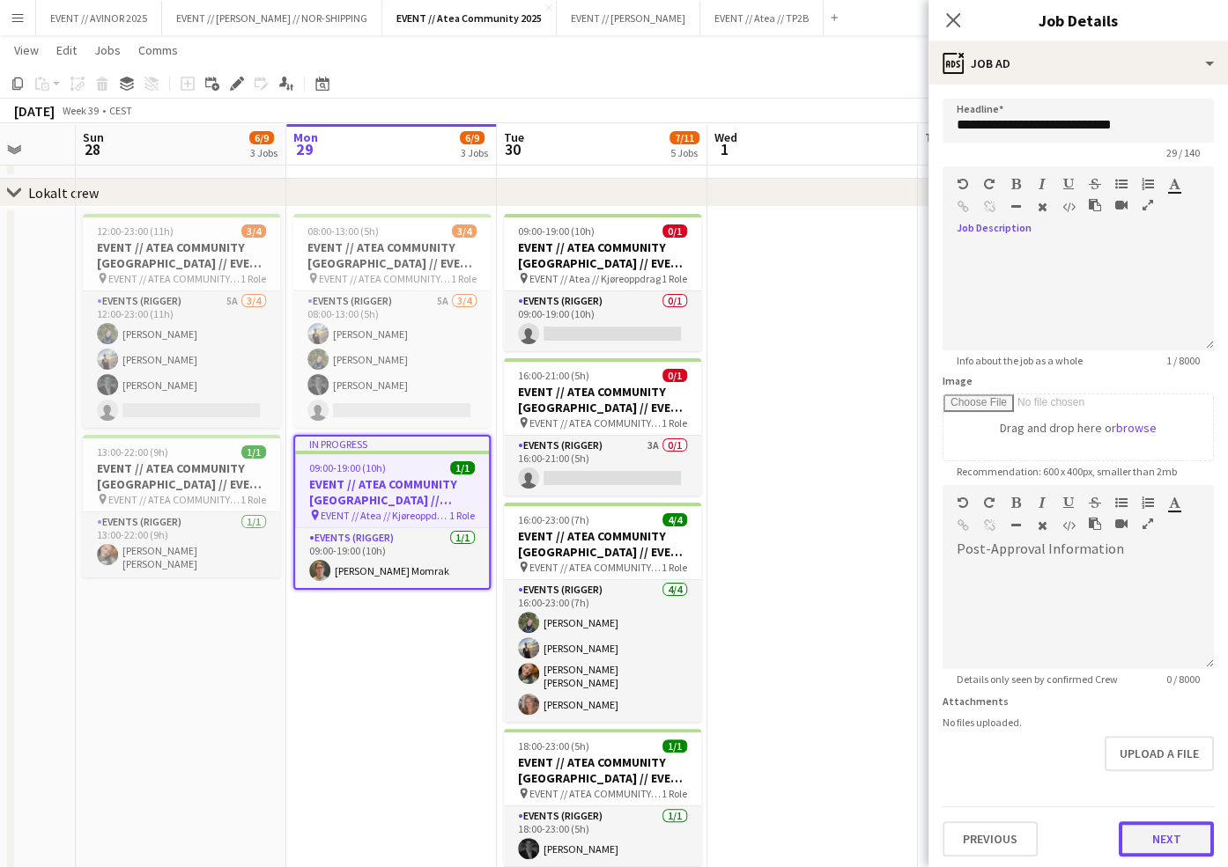
click at [1146, 836] on button "Next" at bounding box center [1165, 839] width 95 height 35
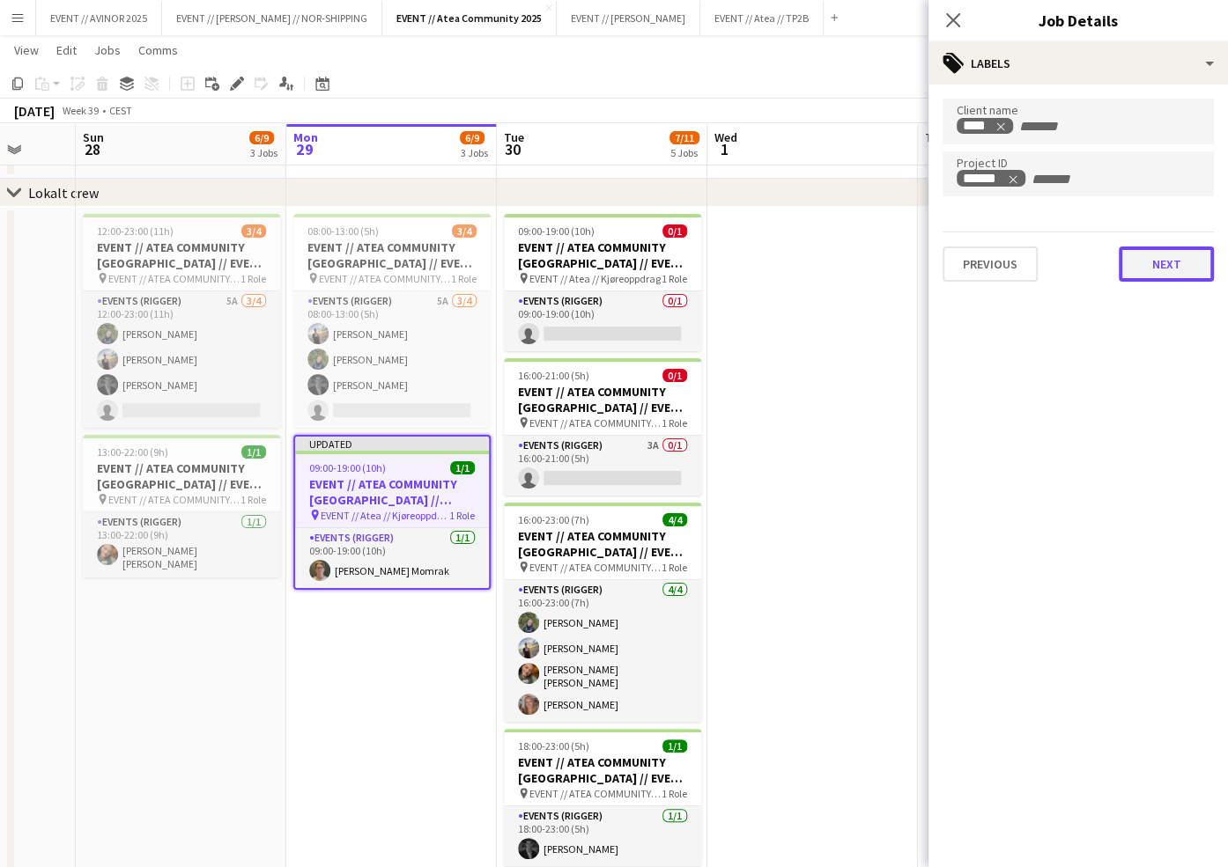
click at [1162, 247] on button "Next" at bounding box center [1165, 264] width 95 height 35
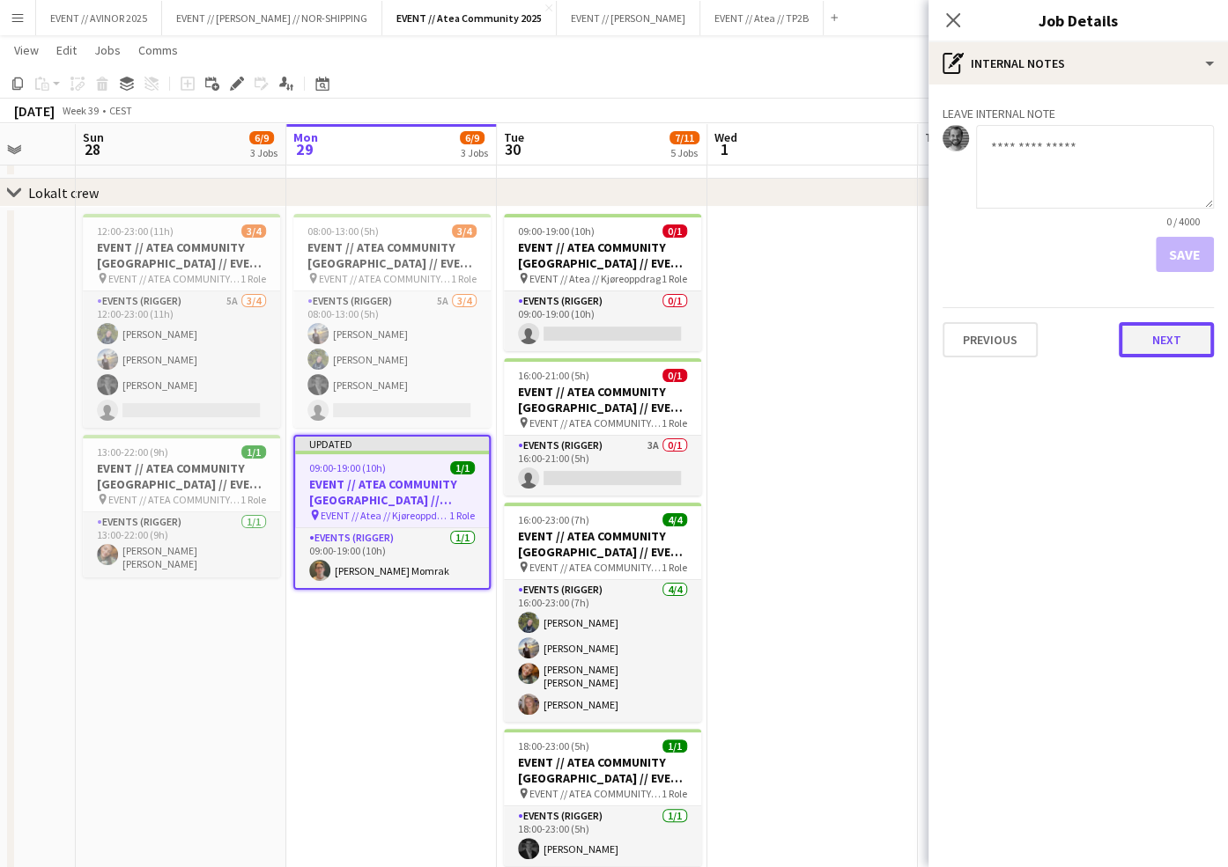
click at [1139, 328] on button "Next" at bounding box center [1165, 339] width 95 height 35
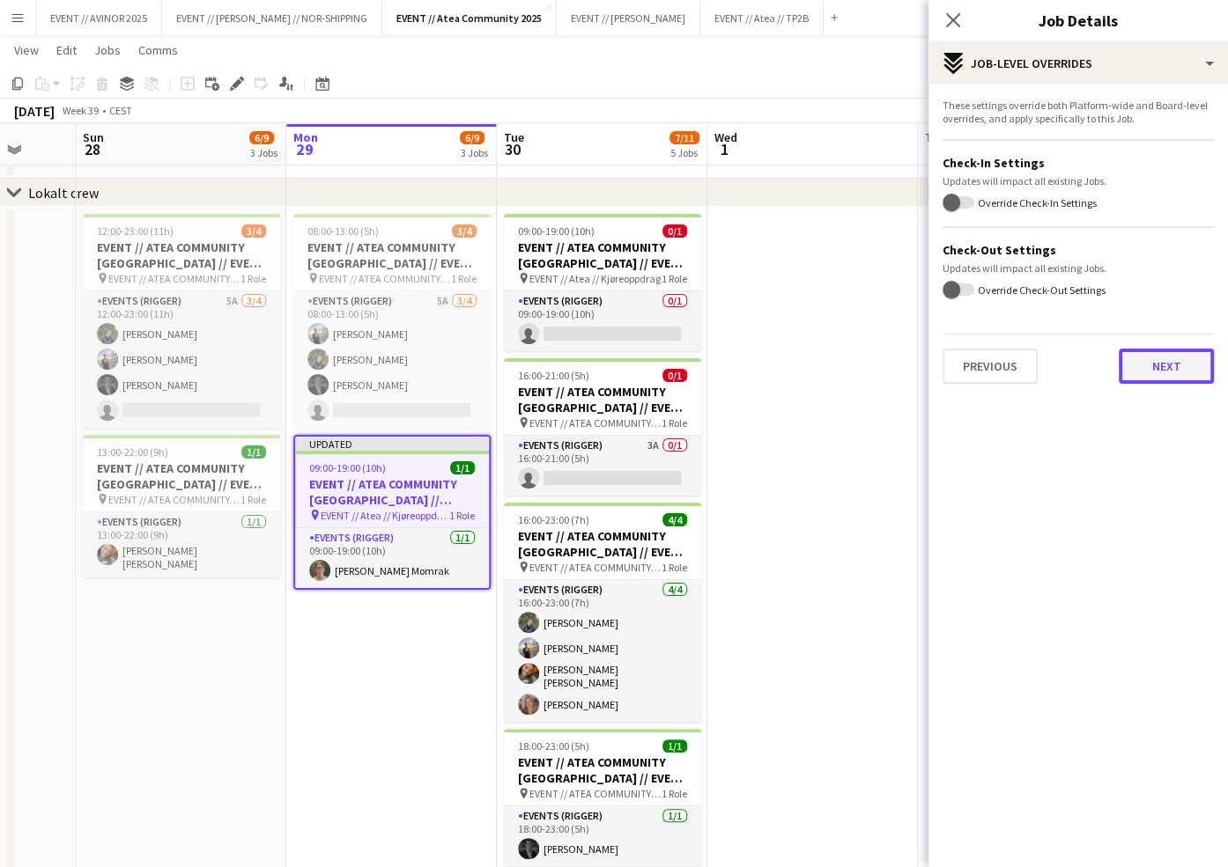
click at [1154, 369] on button "Next" at bounding box center [1165, 366] width 95 height 35
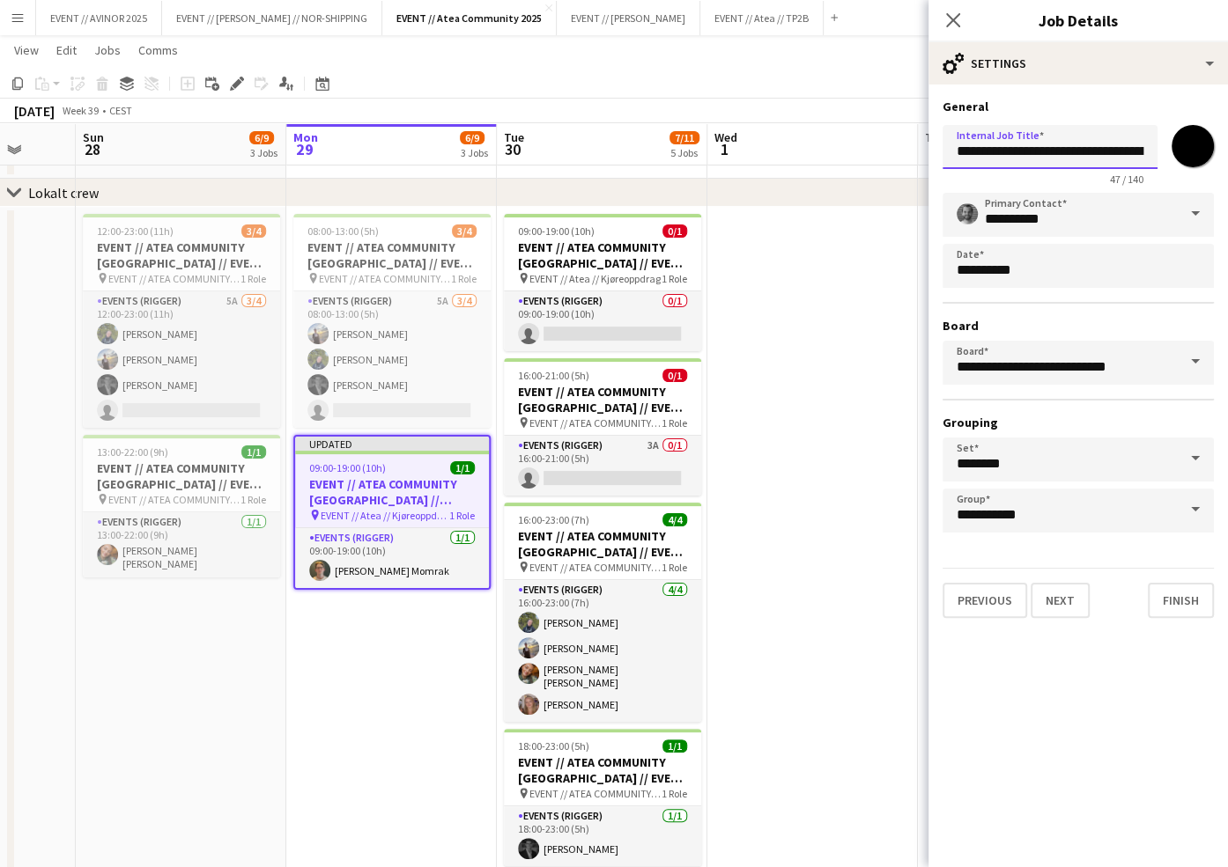
click at [1051, 157] on input "**********" at bounding box center [1049, 147] width 215 height 44
paste input "text"
type input "**********"
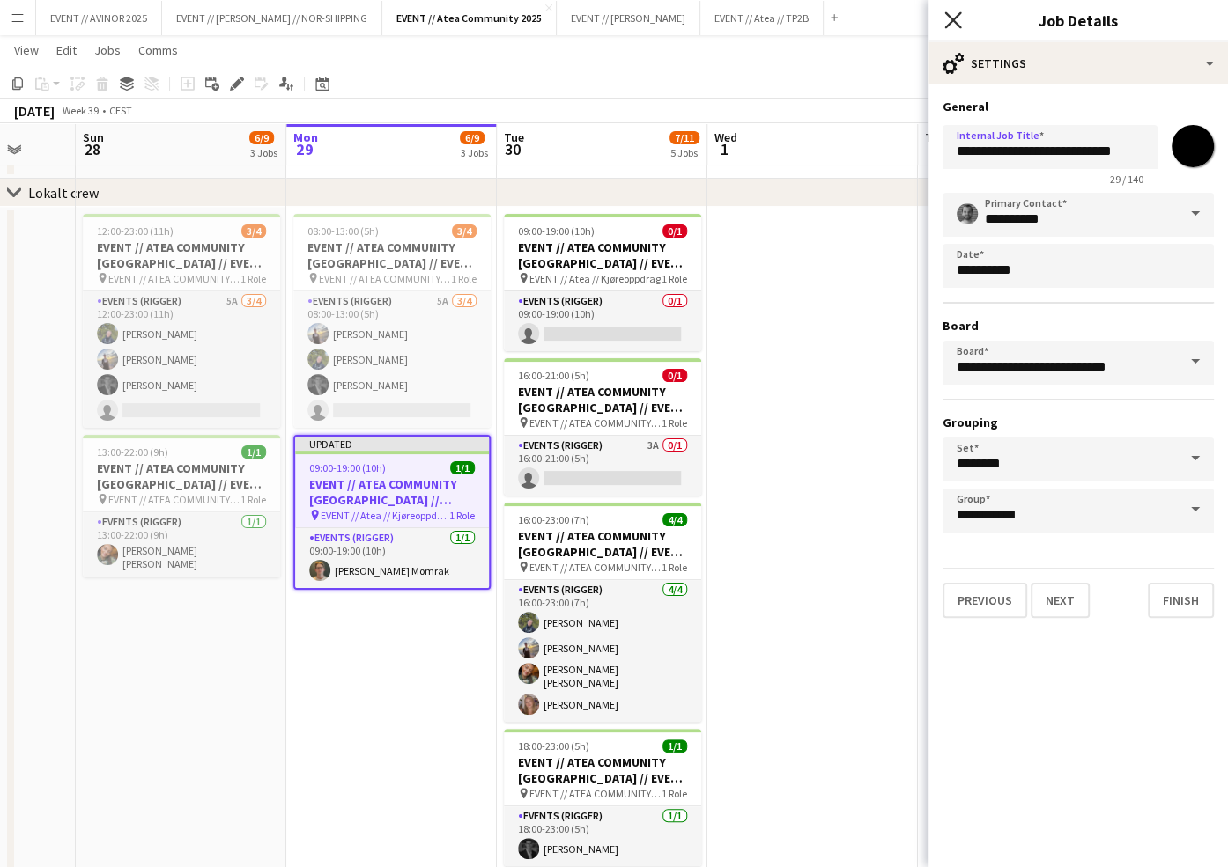
click at [958, 15] on icon at bounding box center [952, 19] width 17 height 17
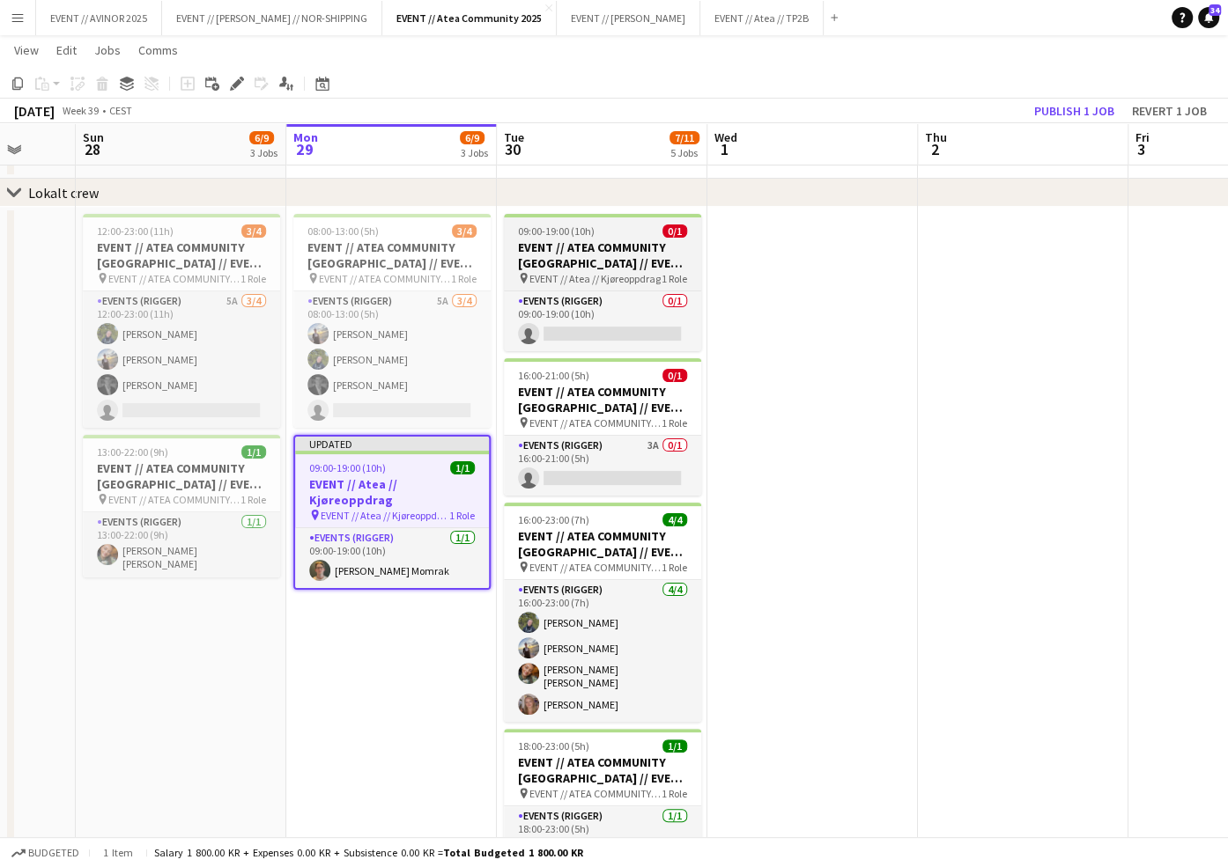
click at [645, 257] on h3 "EVENT // ATEA COMMUNITY [GEOGRAPHIC_DATA] // EVENT CREW" at bounding box center [602, 256] width 197 height 32
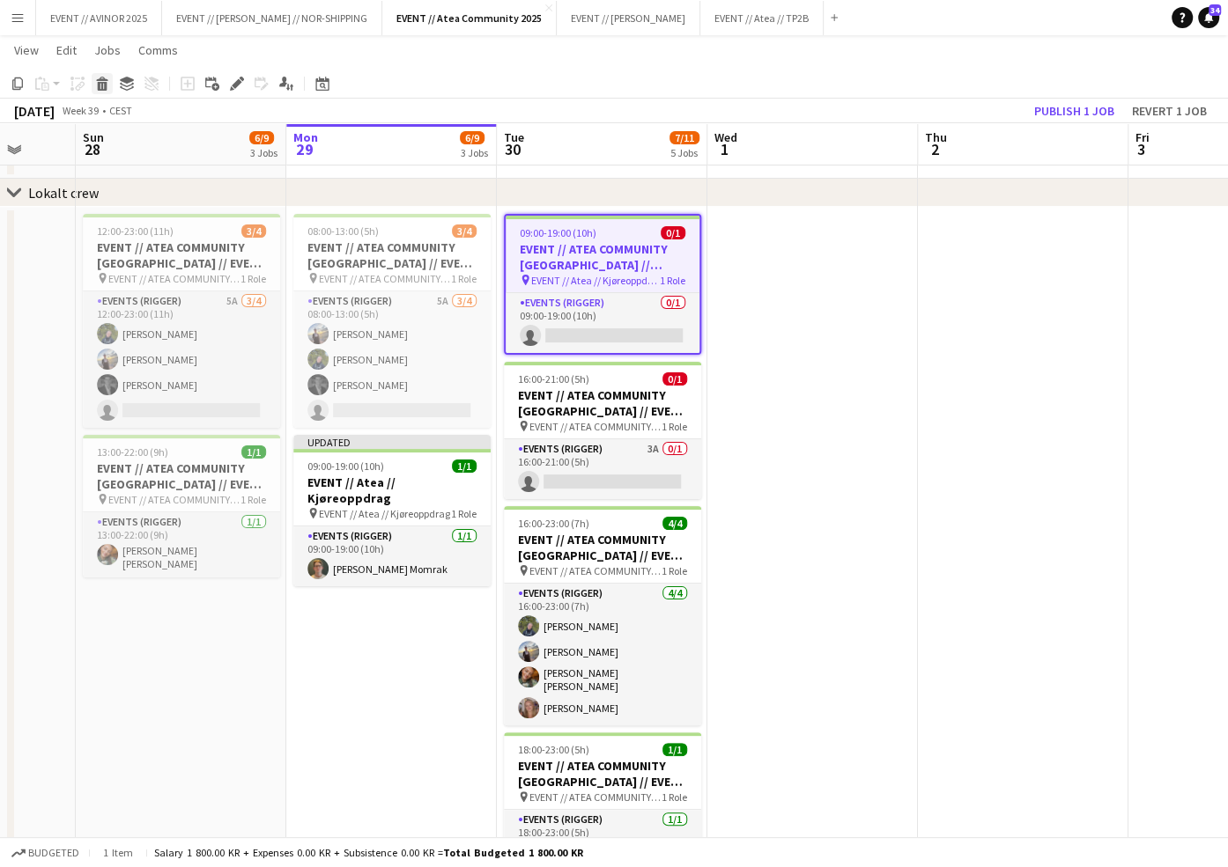
click at [100, 91] on div "Delete" at bounding box center [102, 83] width 21 height 21
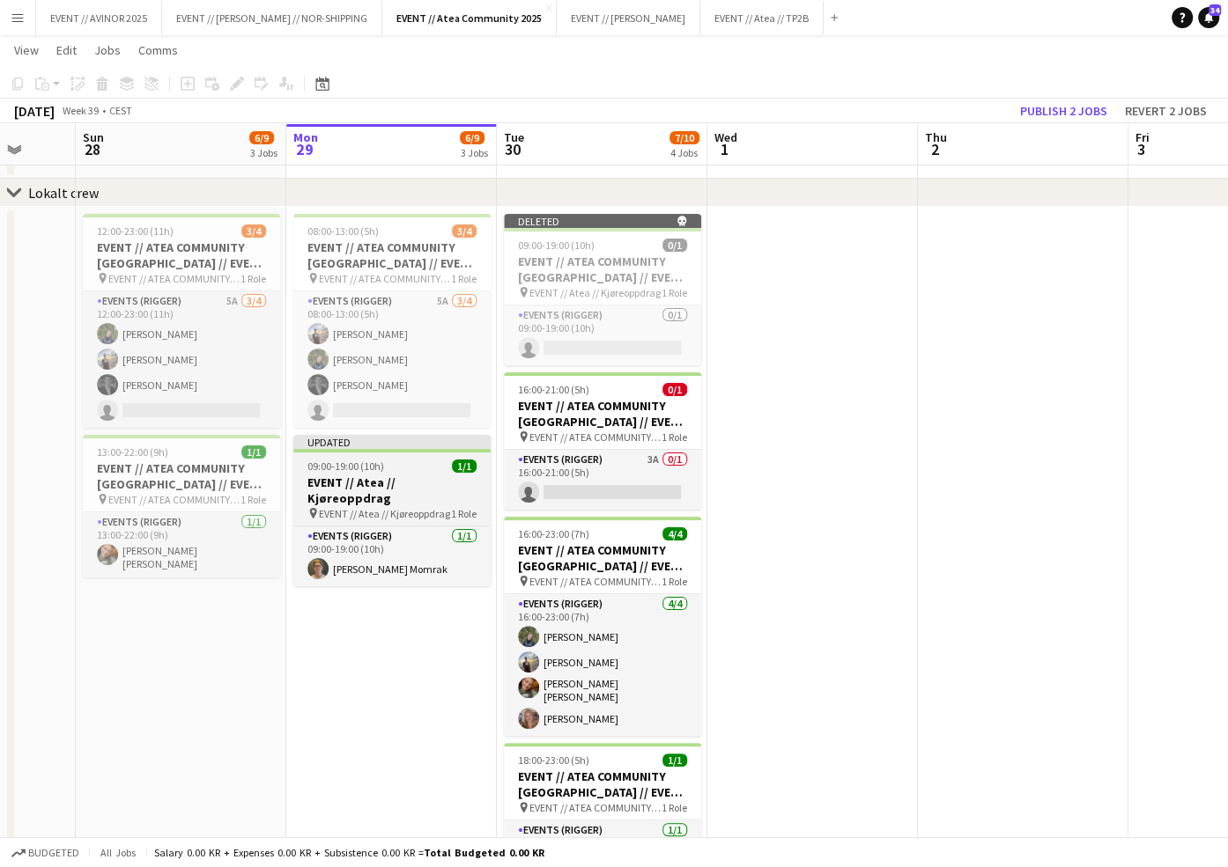
click at [449, 460] on div "09:00-19:00 (10h) 1/1" at bounding box center [391, 466] width 197 height 13
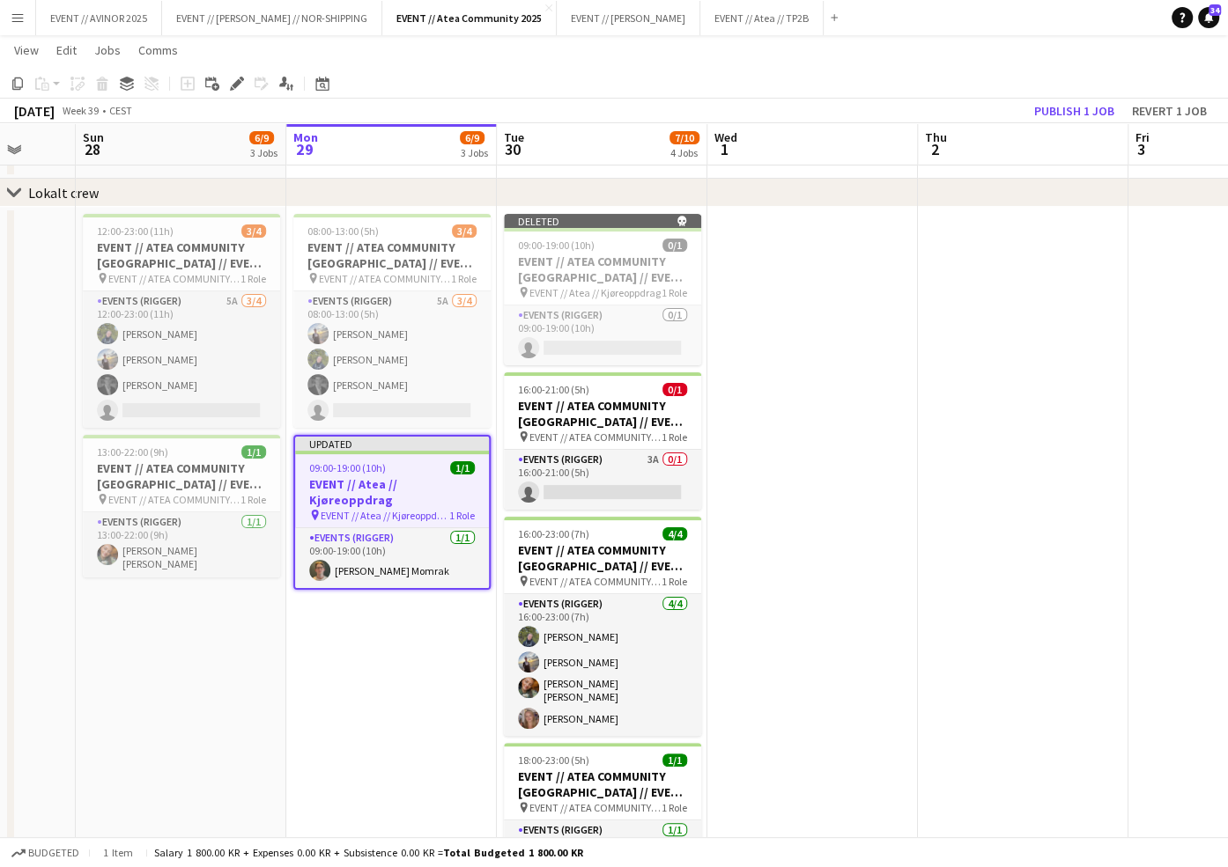
click at [593, 207] on app-date-cell "Deleted skull 09:00-19:00 (10h) 0/1 EVENT // ATEA COMMUNITY [GEOGRAPHIC_DATA] /…" at bounding box center [602, 554] width 210 height 695
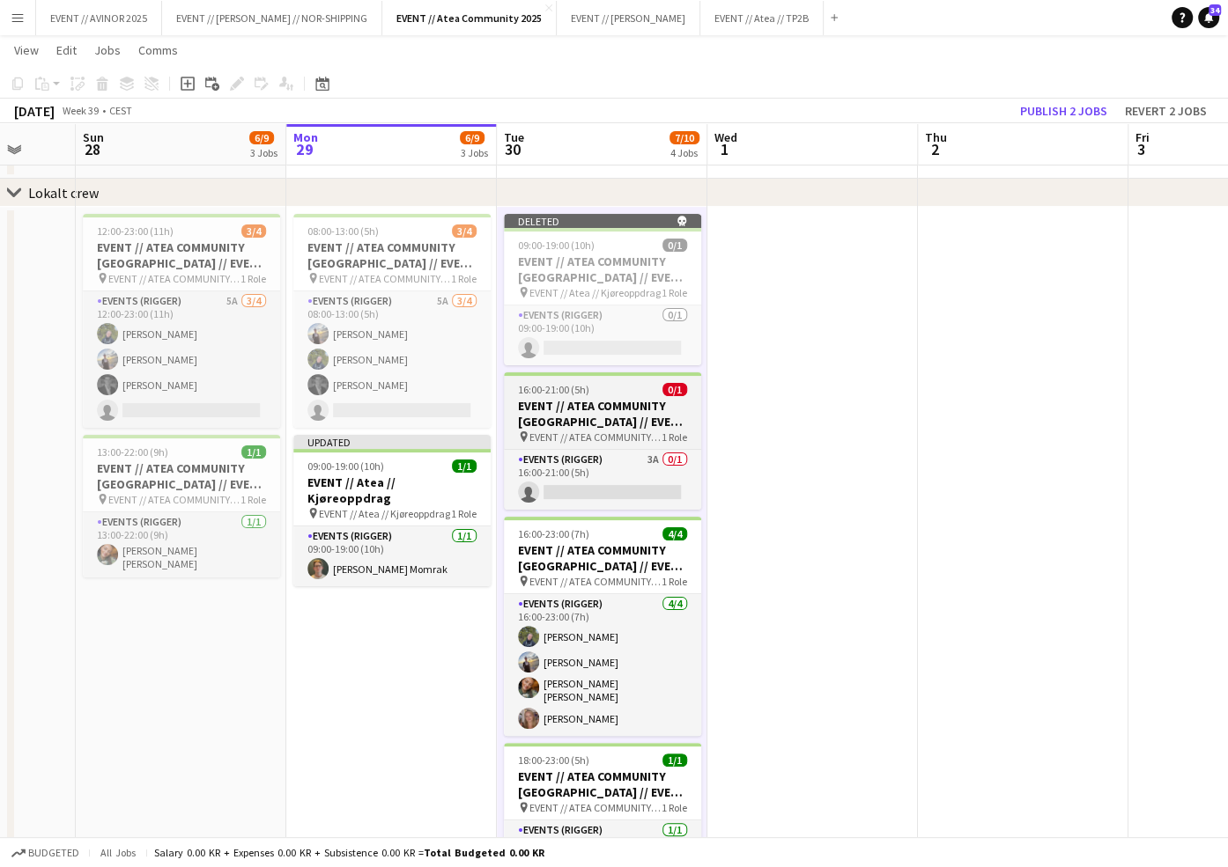
click at [649, 412] on h3 "EVENT // ATEA COMMUNITY [GEOGRAPHIC_DATA] // EVENT CREW" at bounding box center [602, 414] width 197 height 32
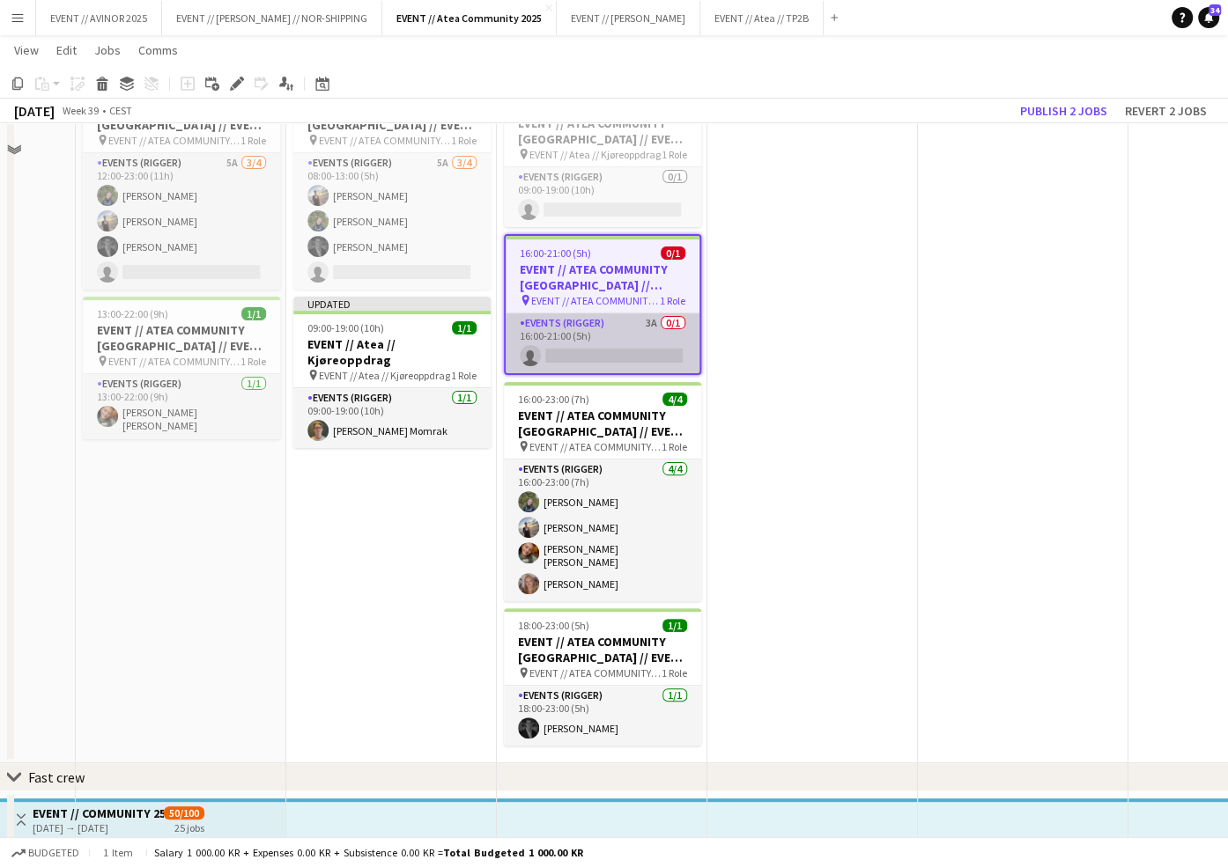
scroll to position [85, 0]
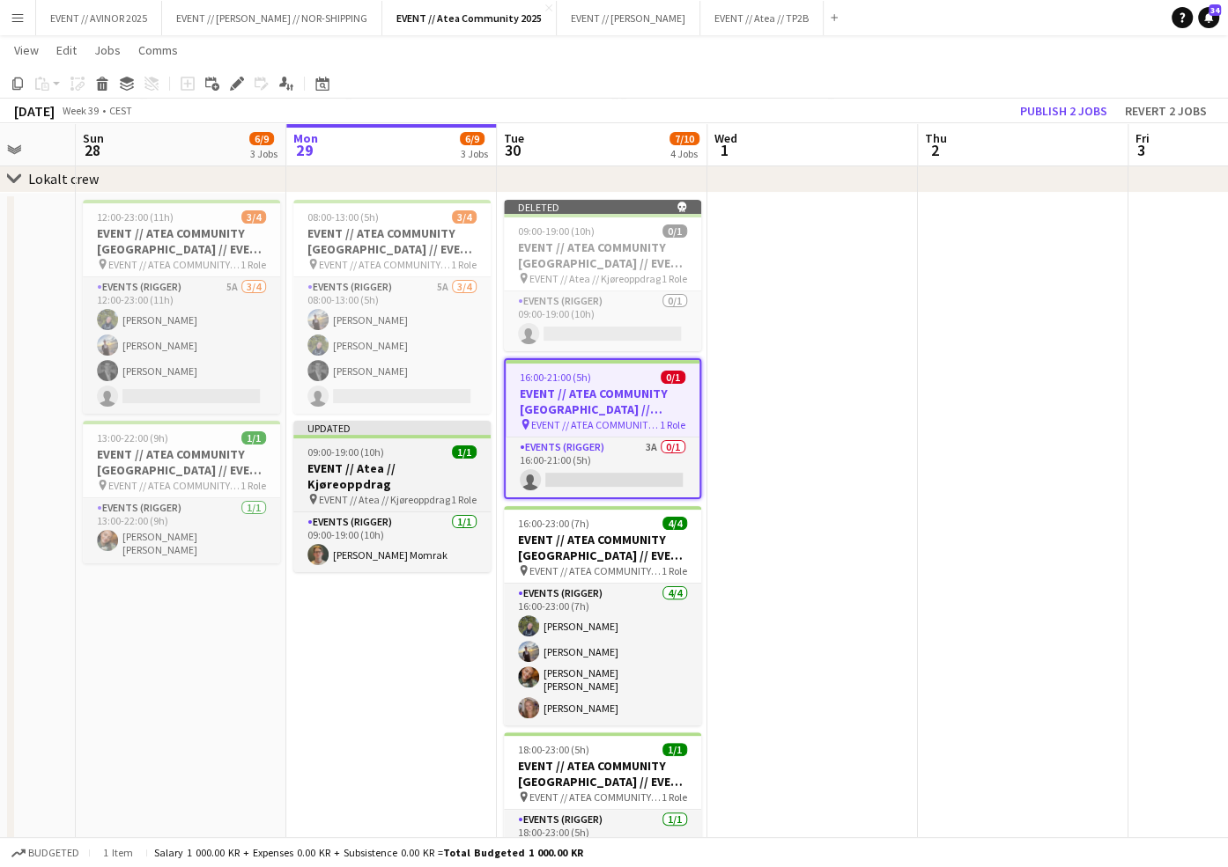
click at [435, 469] on h3 "EVENT // Atea // Kjøreoppdrag" at bounding box center [391, 477] width 197 height 32
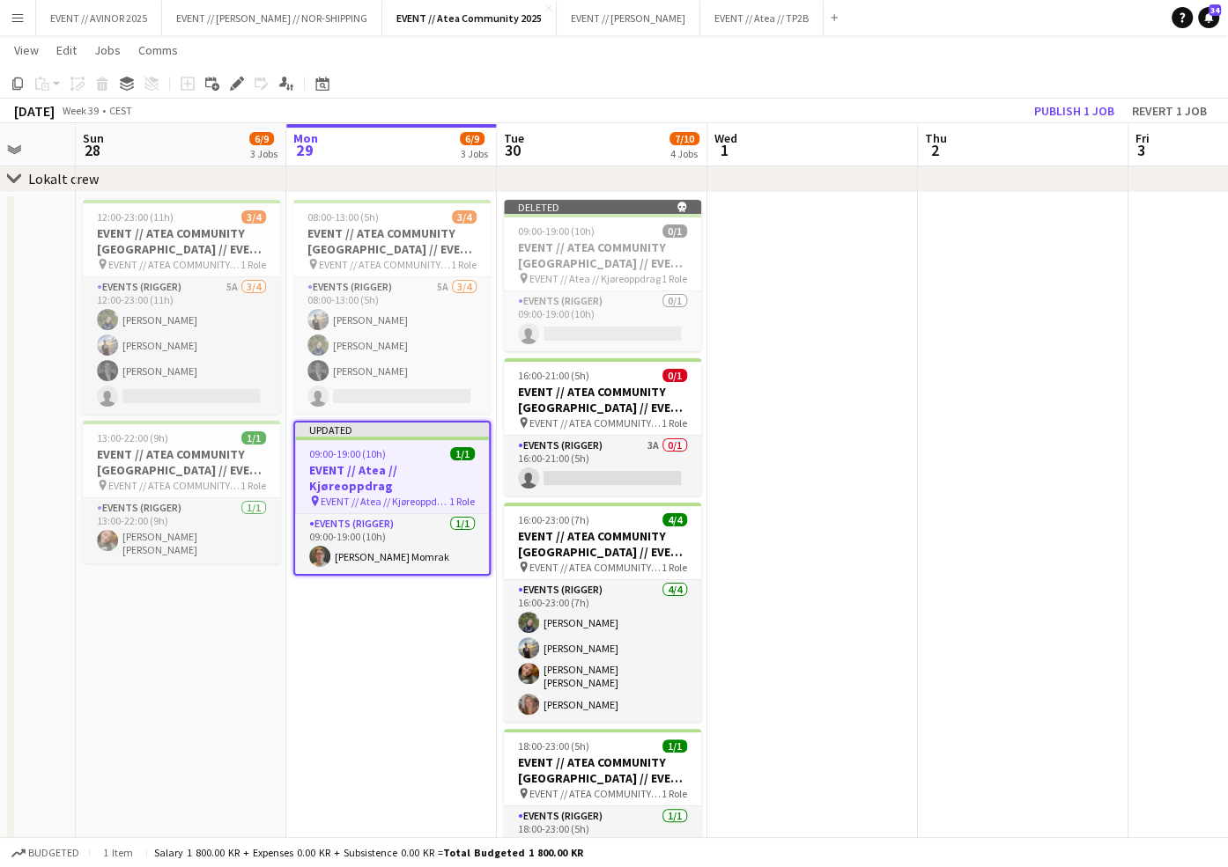
click at [704, 242] on app-date-cell "Deleted skull 09:00-19:00 (10h) 0/1 EVENT // ATEA COMMUNITY [GEOGRAPHIC_DATA] /…" at bounding box center [602, 540] width 210 height 695
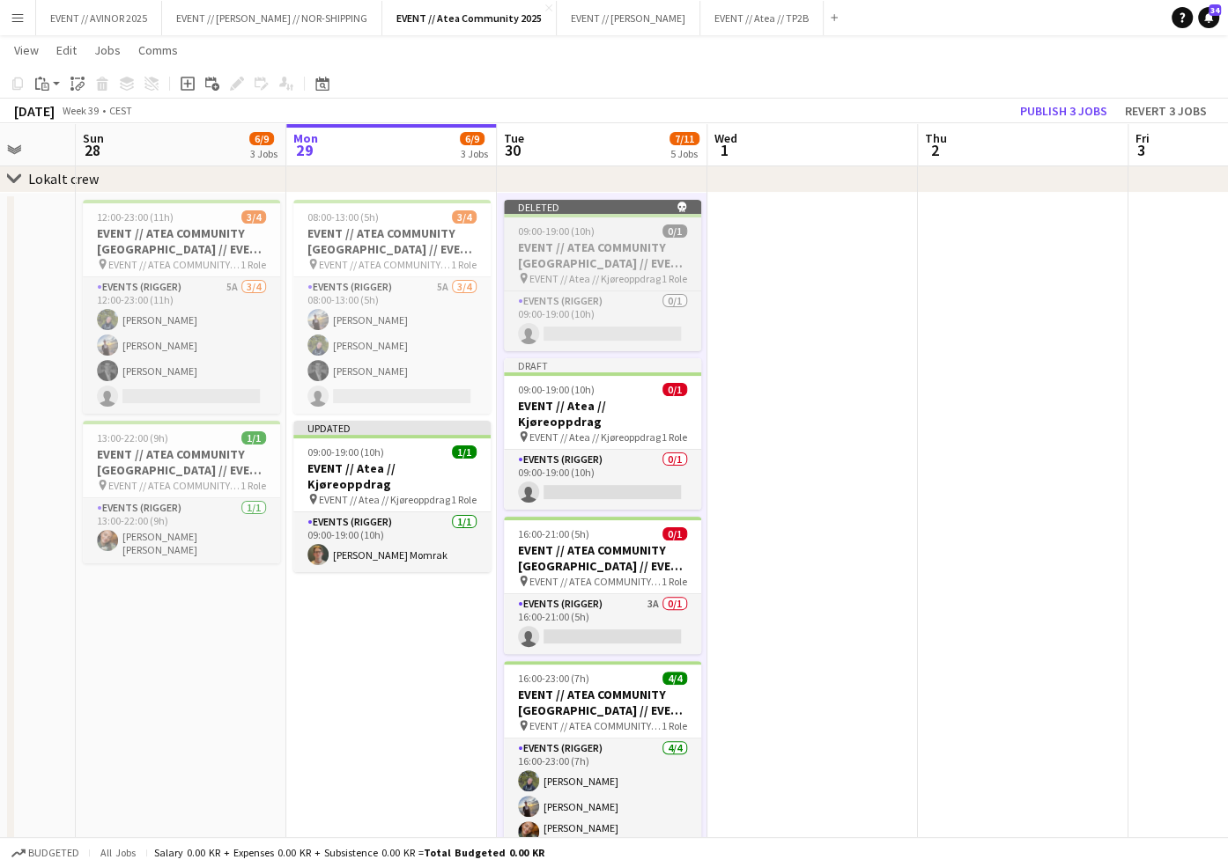
click at [670, 283] on span "1 Role" at bounding box center [674, 278] width 26 height 13
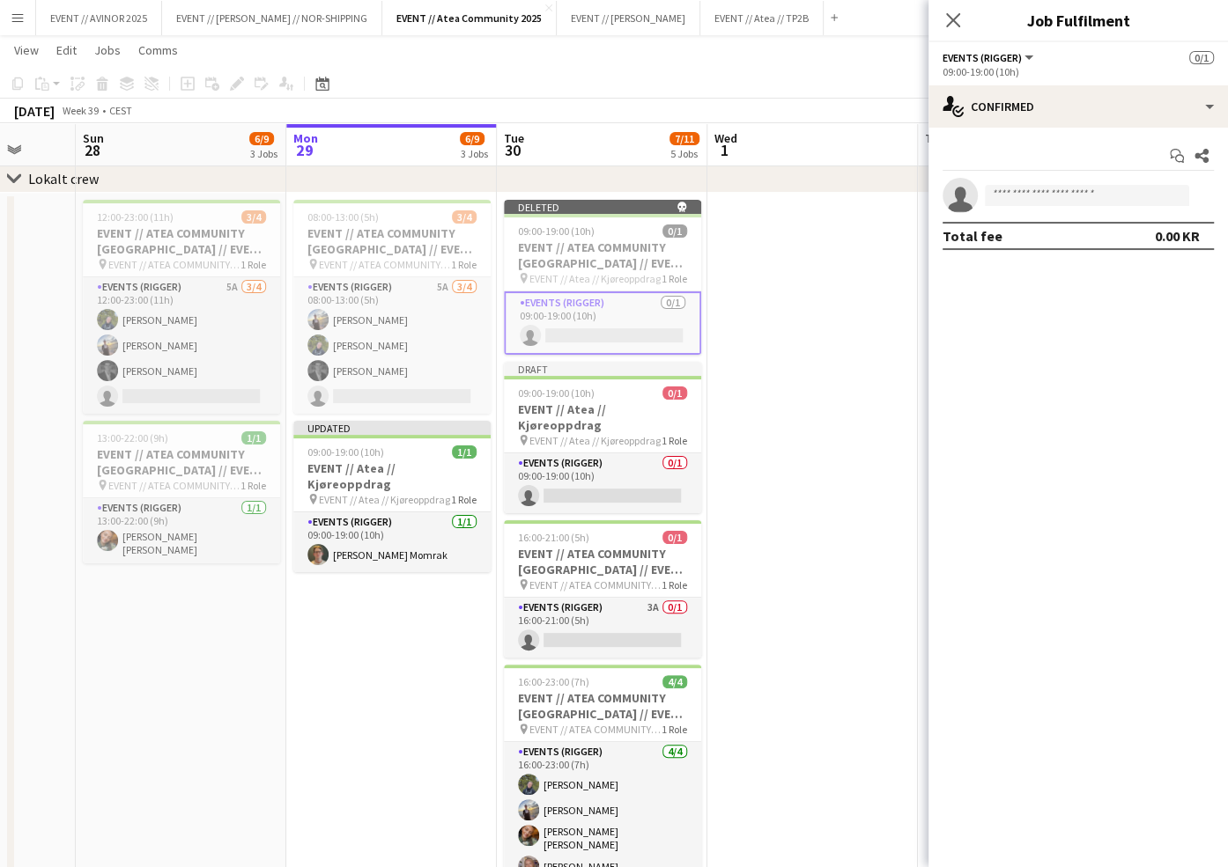
click at [850, 201] on app-date-cell at bounding box center [812, 627] width 210 height 869
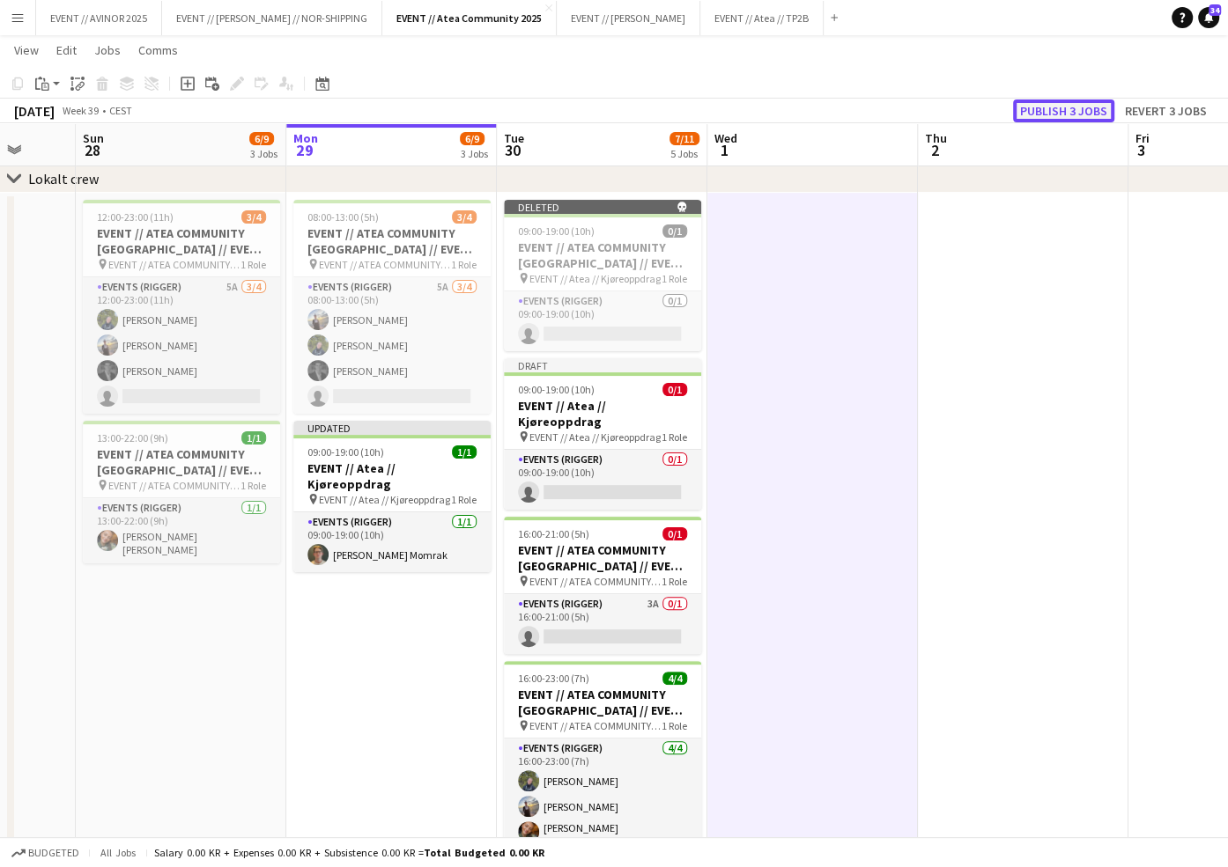
click at [1031, 107] on button "Publish 3 jobs" at bounding box center [1063, 111] width 101 height 23
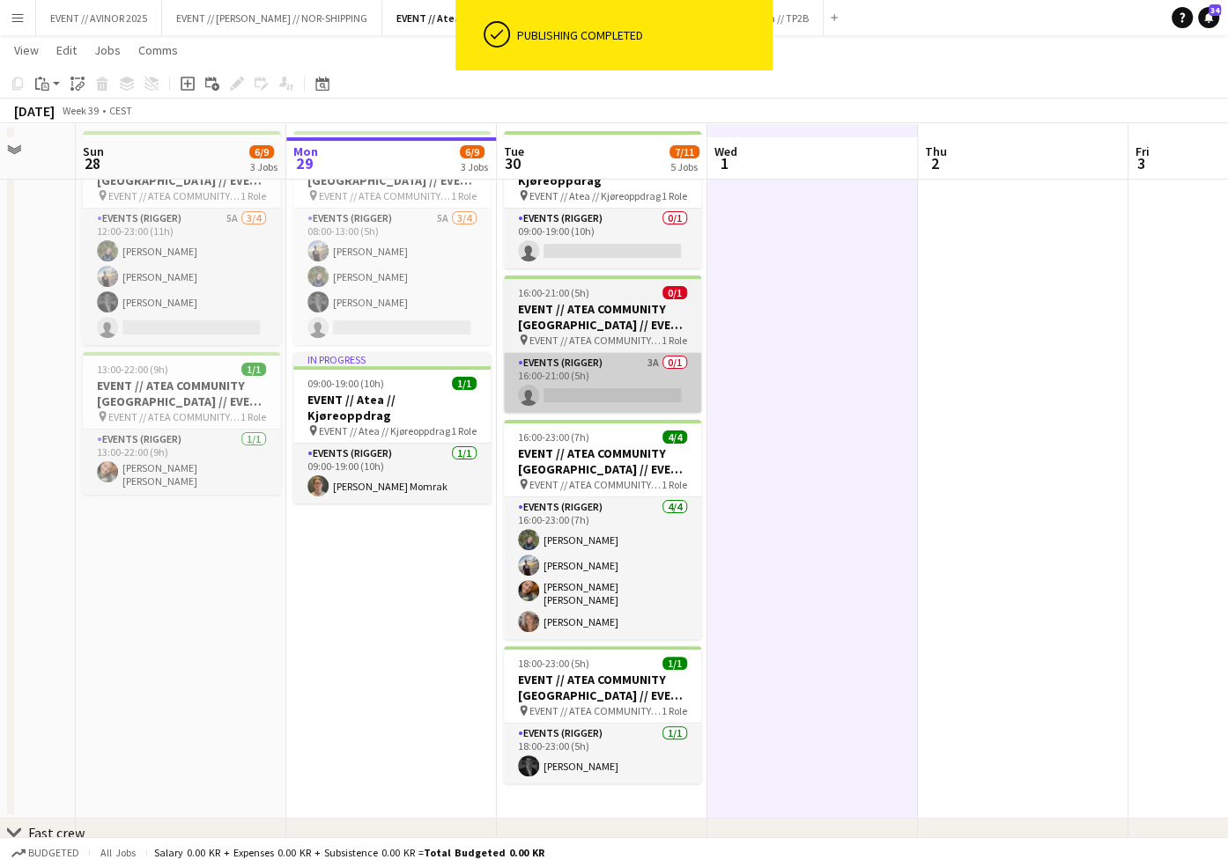
scroll to position [169, 0]
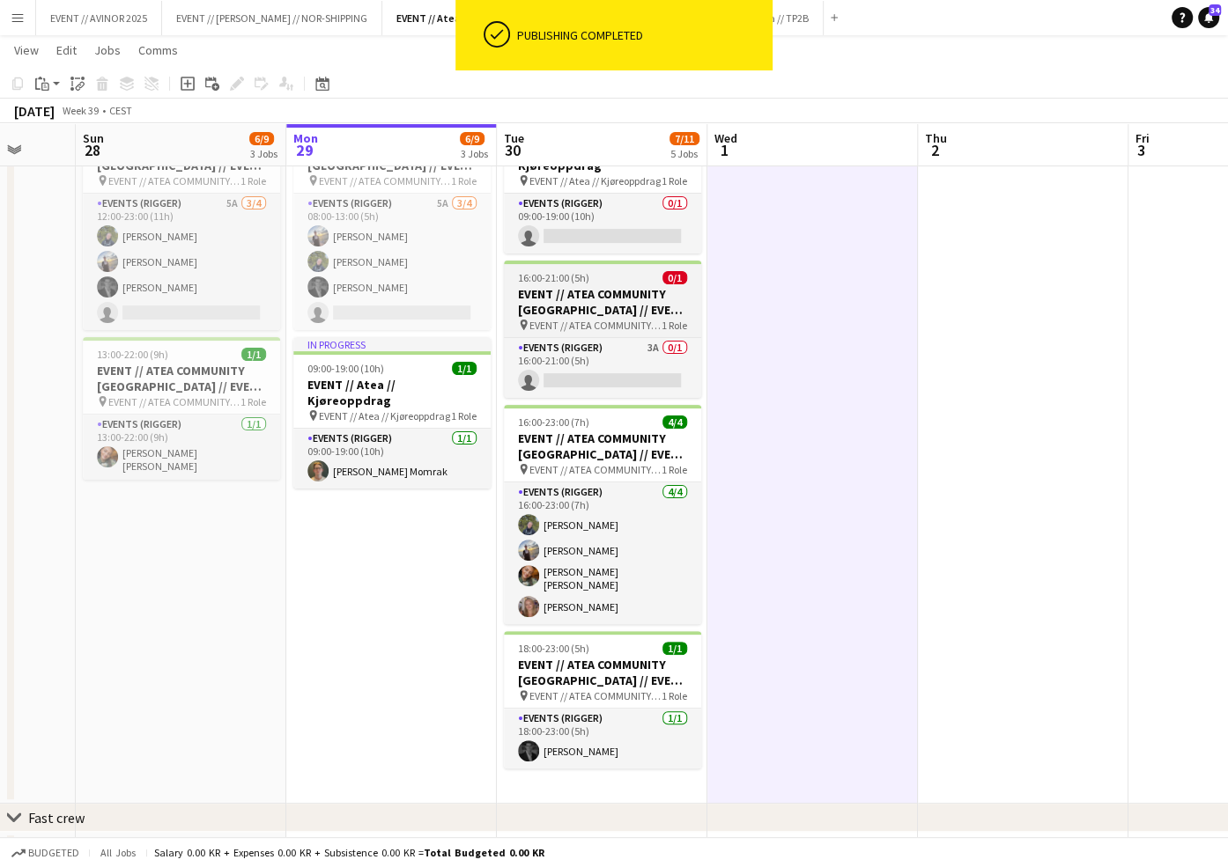
click at [661, 319] on span "1 Role" at bounding box center [674, 325] width 26 height 13
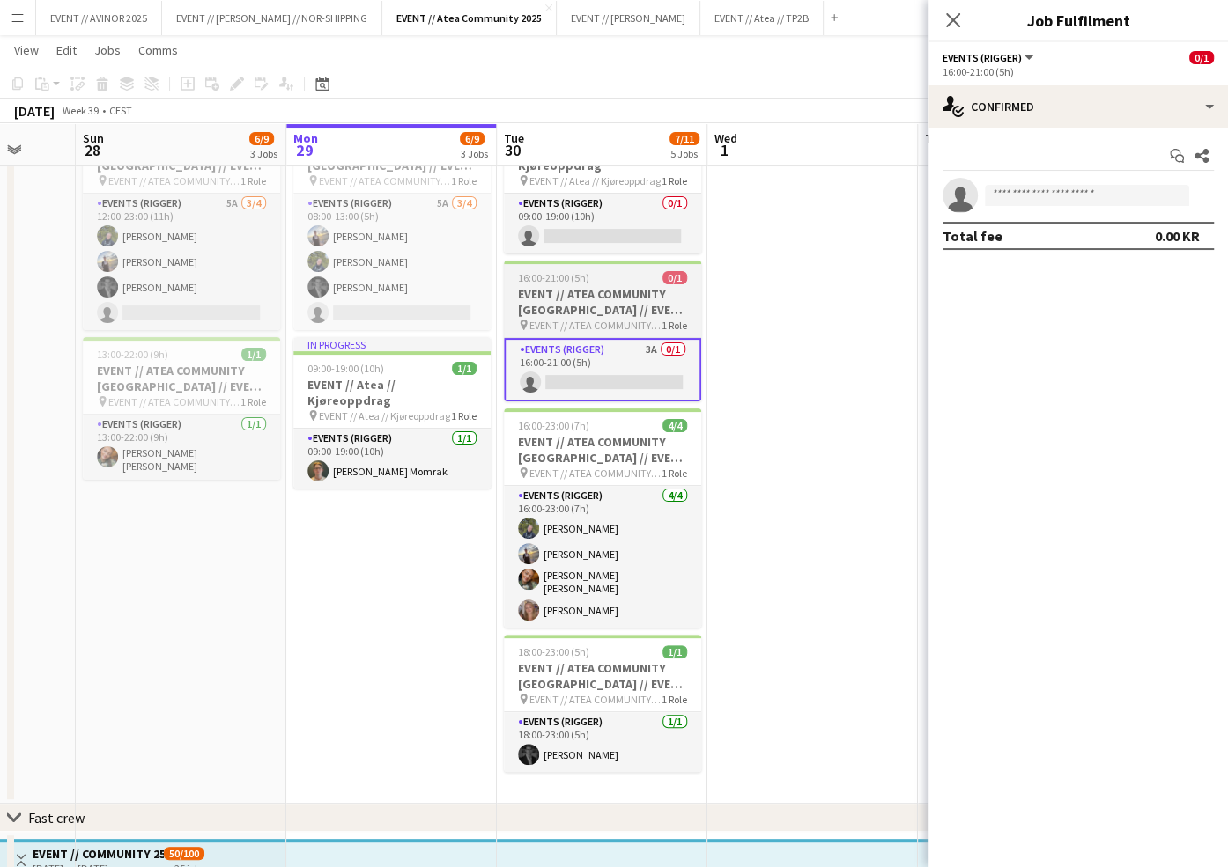
click at [655, 271] on div "16:00-21:00 (5h) 0/1" at bounding box center [602, 277] width 197 height 13
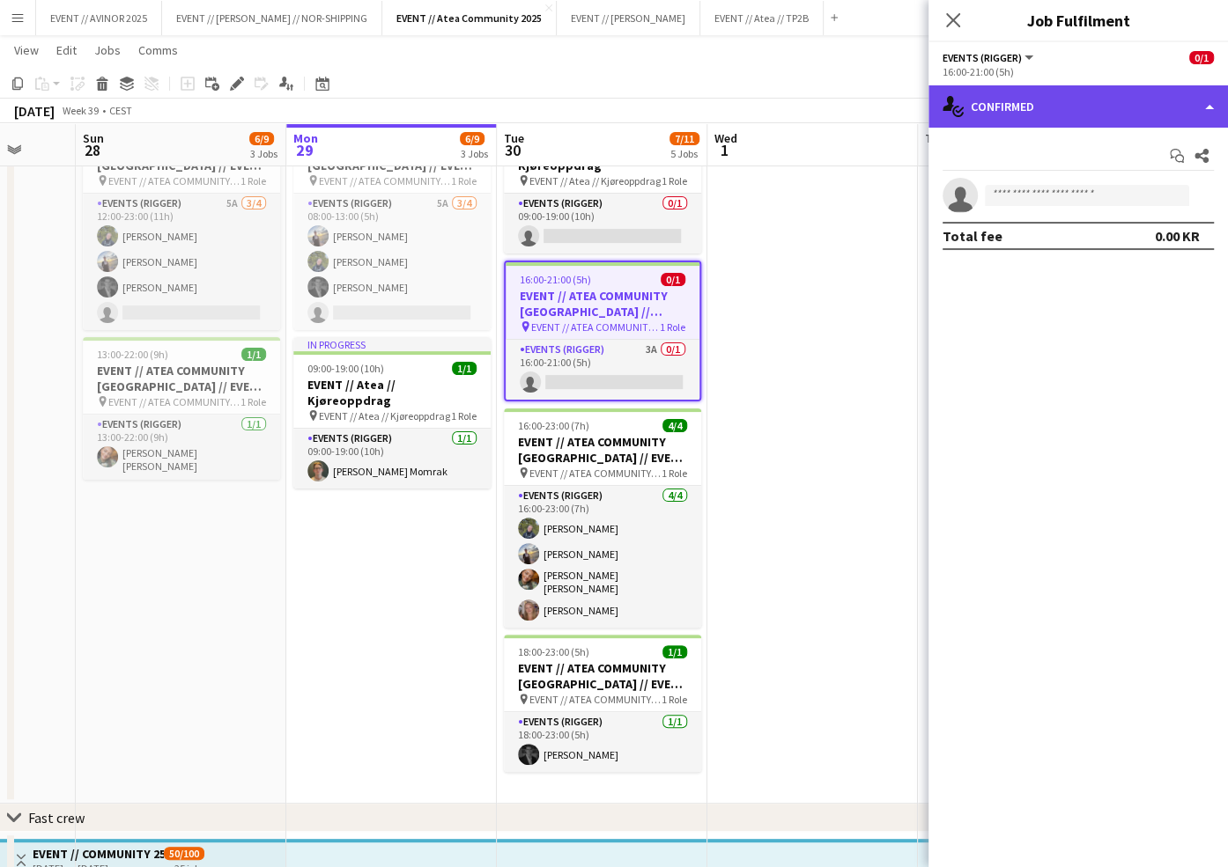
click at [1007, 105] on div "single-neutral-actions-check-2 Confirmed" at bounding box center [1077, 106] width 299 height 42
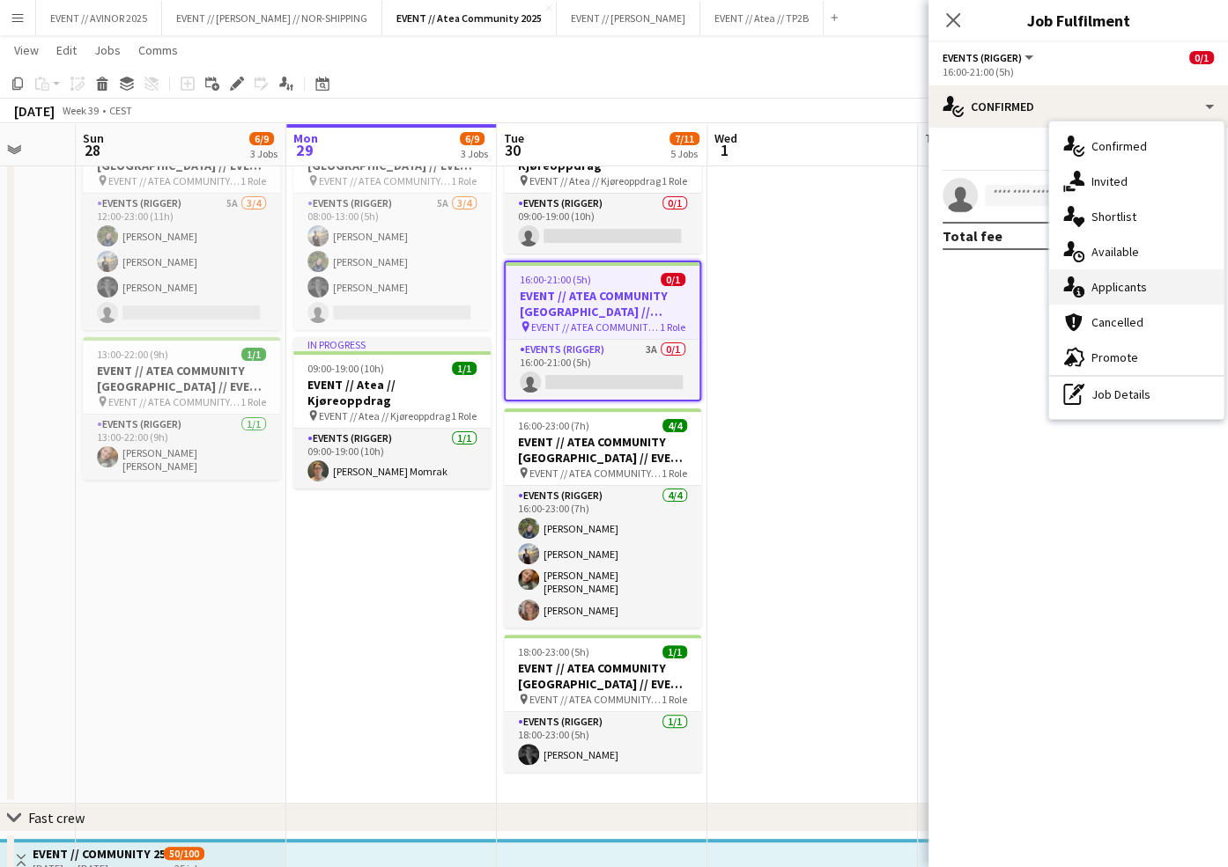
click at [1109, 296] on div "single-neutral-actions-information Applicants" at bounding box center [1136, 286] width 174 height 35
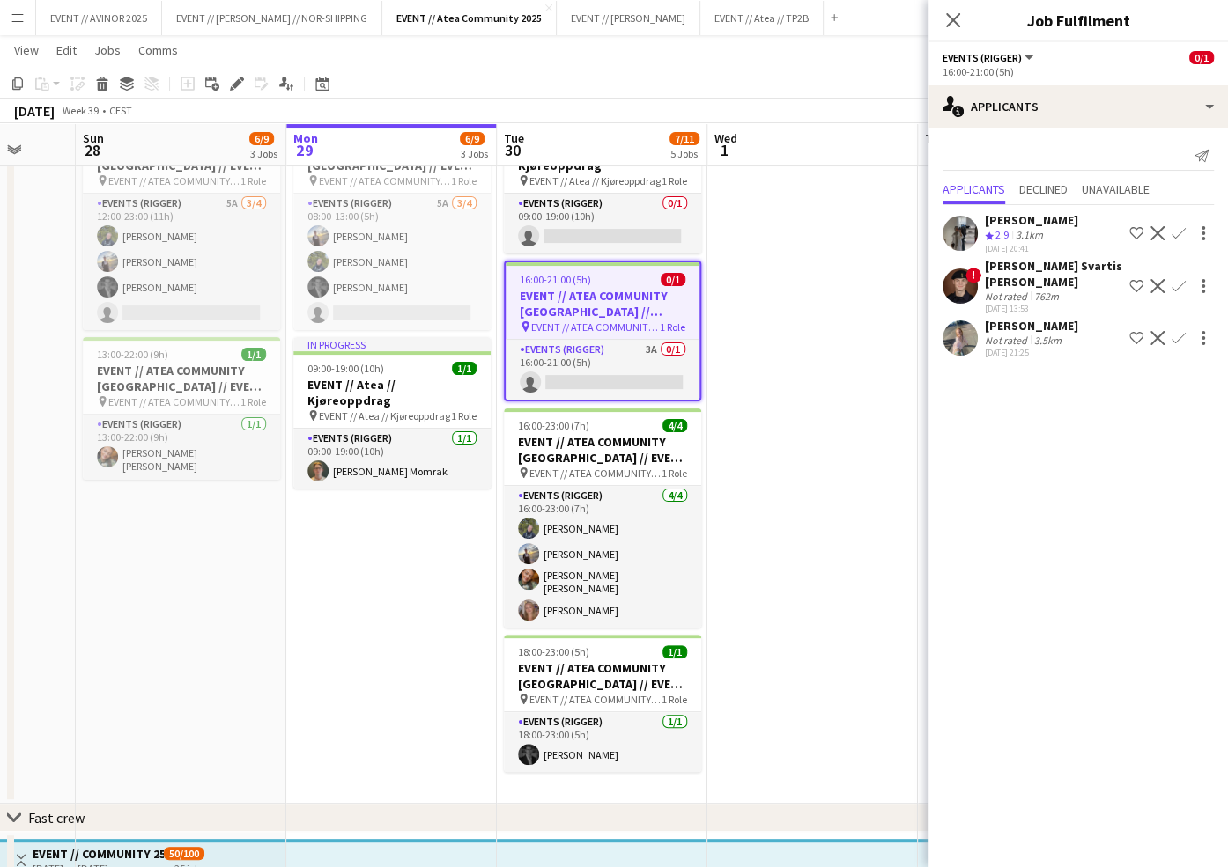
click at [649, 288] on h3 "EVENT // ATEA COMMUNITY [GEOGRAPHIC_DATA] // EVENT CREW" at bounding box center [602, 304] width 194 height 32
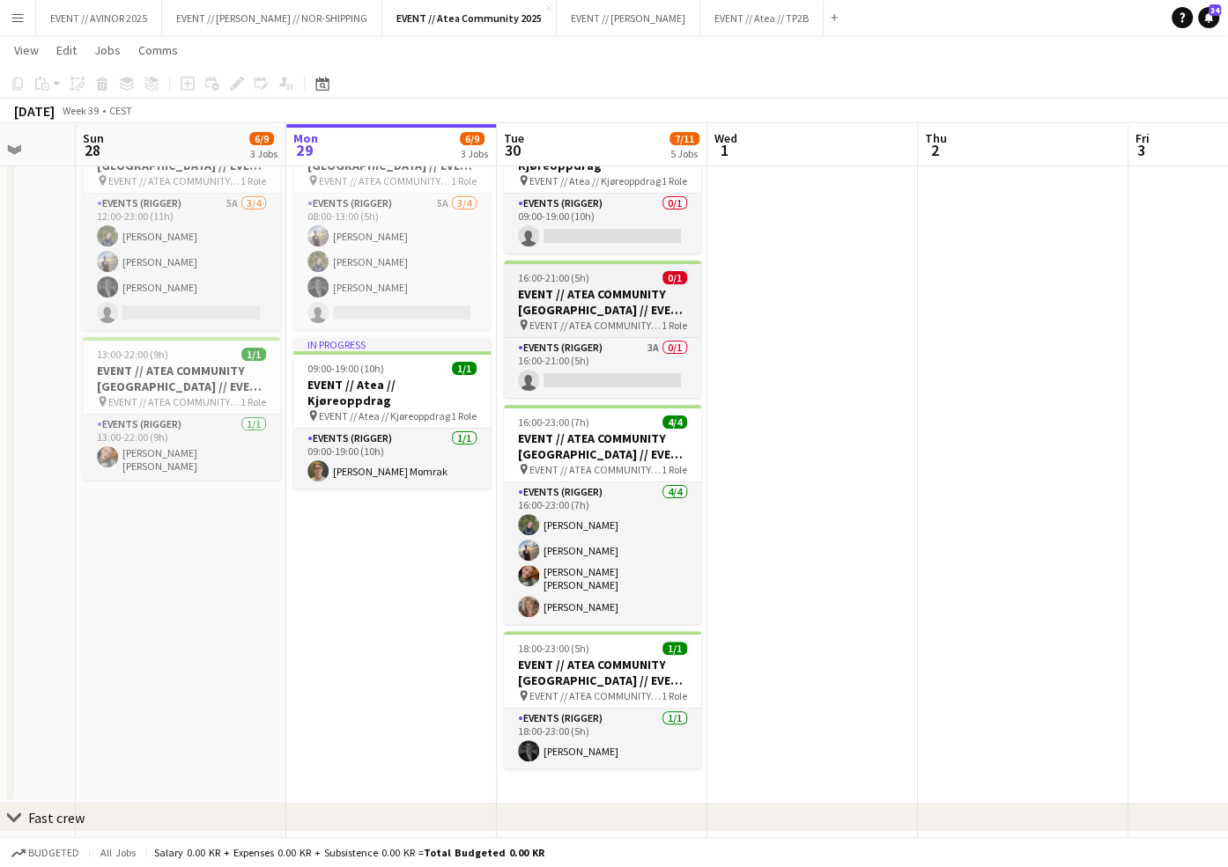
click at [614, 288] on h3 "EVENT // ATEA COMMUNITY [GEOGRAPHIC_DATA] // EVENT CREW" at bounding box center [602, 302] width 197 height 32
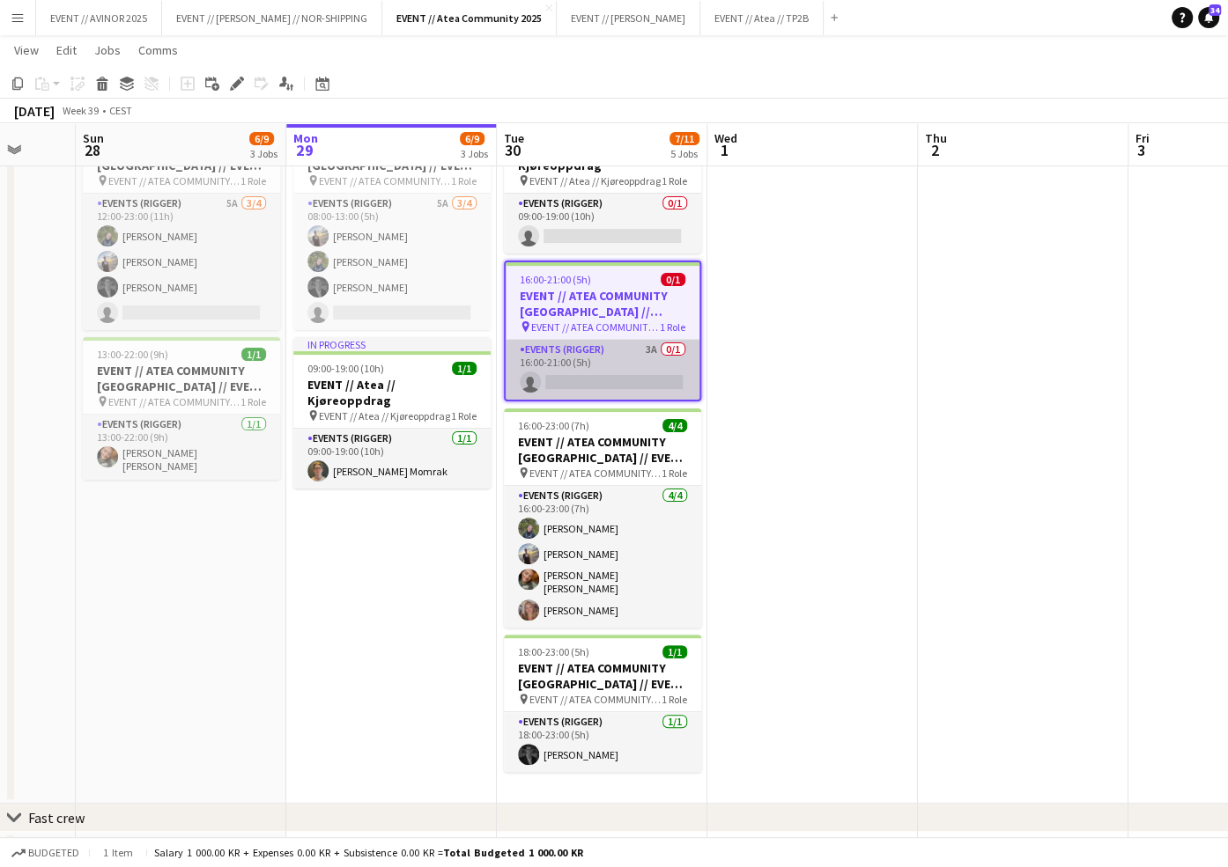
click at [616, 351] on app-card-role "Events (Rigger) 3A 0/1 16:00-21:00 (5h) single-neutral-actions" at bounding box center [602, 370] width 194 height 60
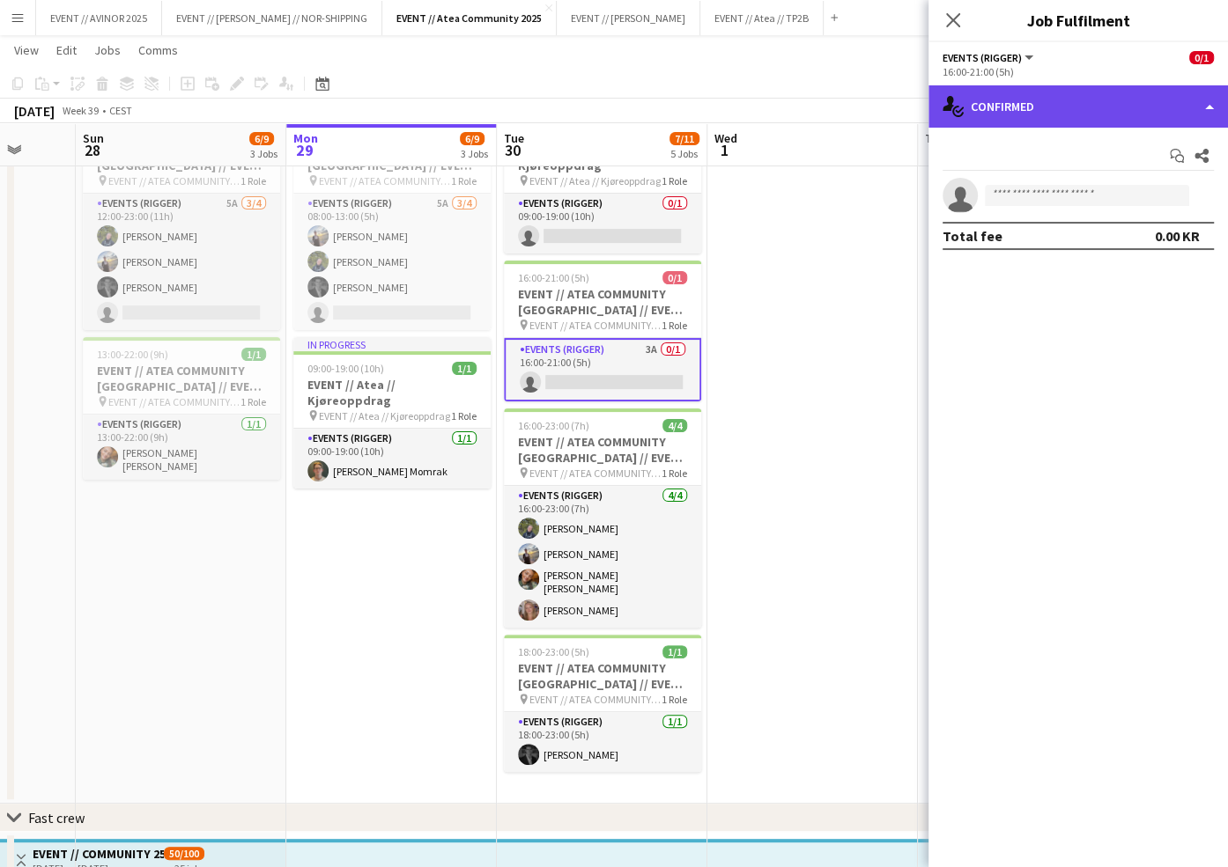
click at [1070, 114] on div "single-neutral-actions-check-2 Confirmed" at bounding box center [1077, 106] width 299 height 42
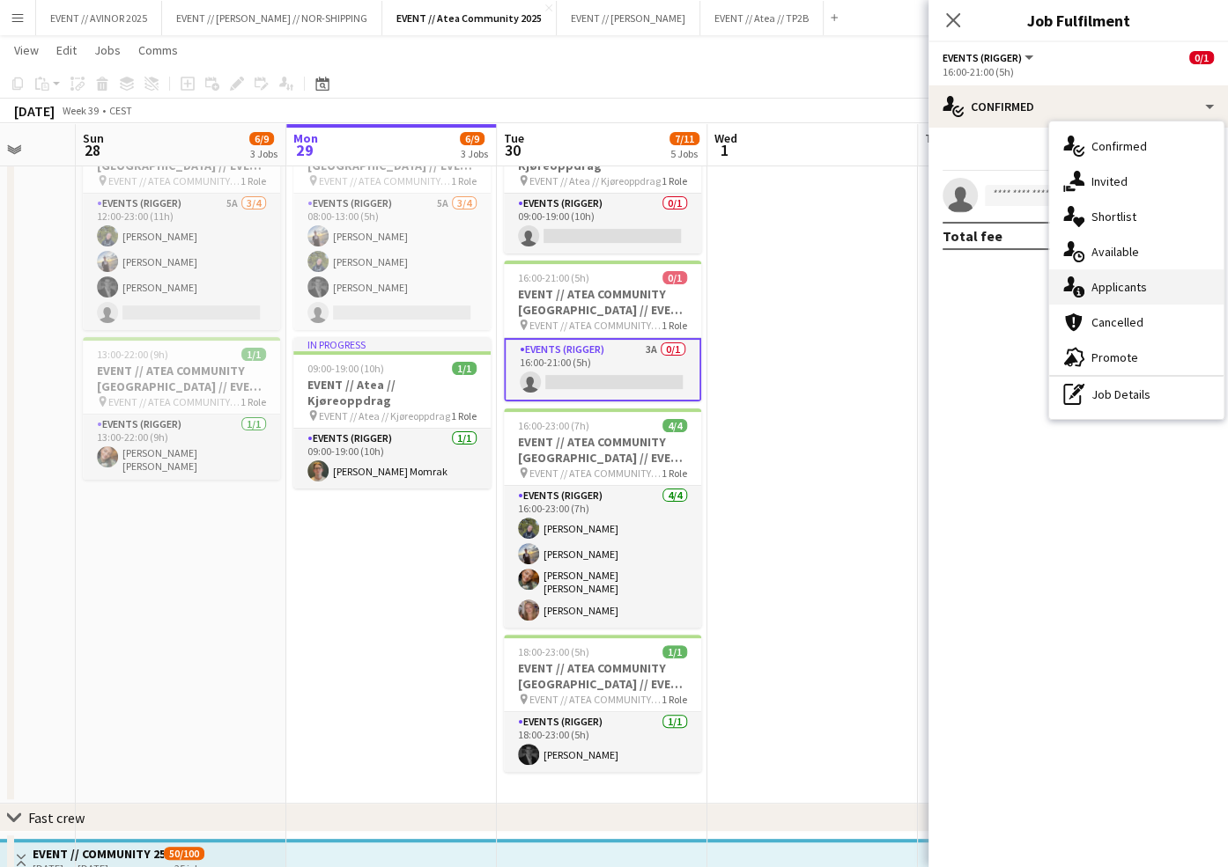
click at [1123, 293] on span "Applicants" at bounding box center [1118, 287] width 55 height 16
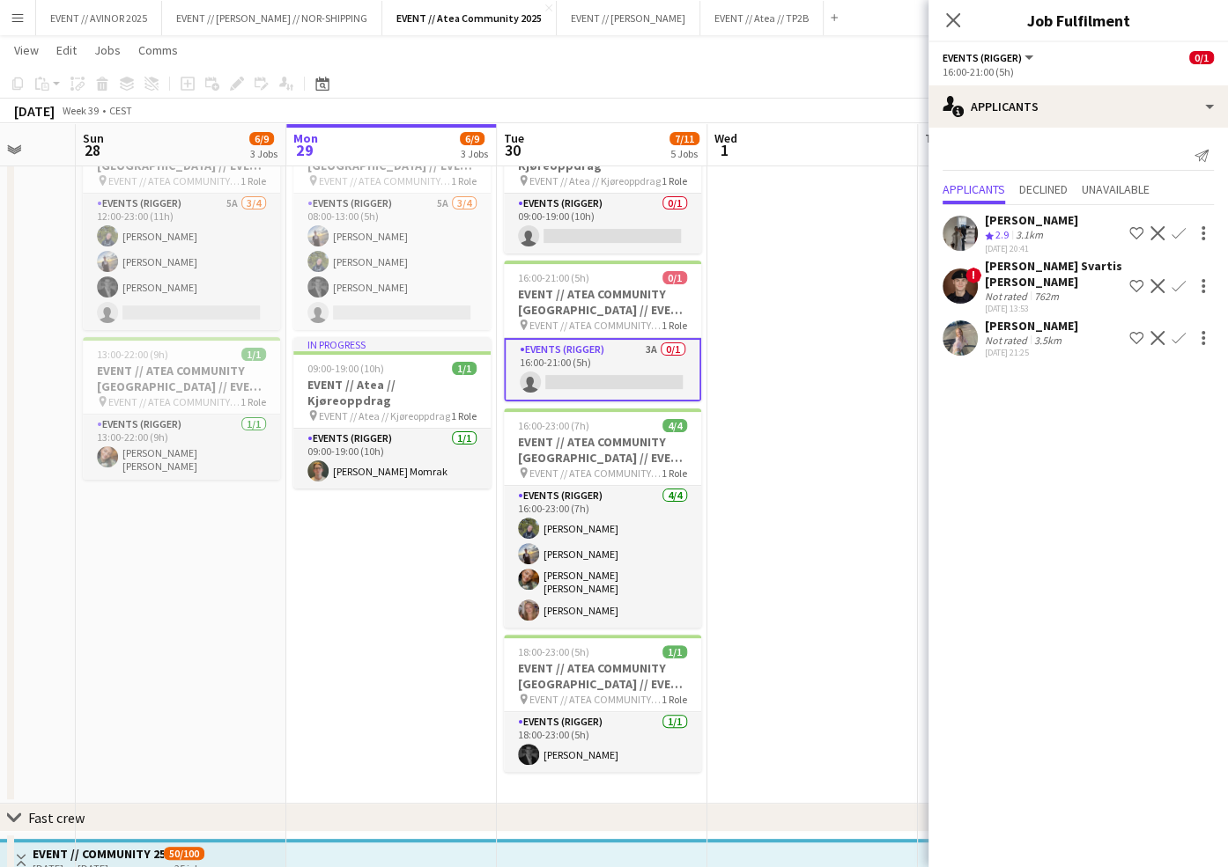
click at [1014, 327] on div "[PERSON_NAME]" at bounding box center [1031, 326] width 93 height 16
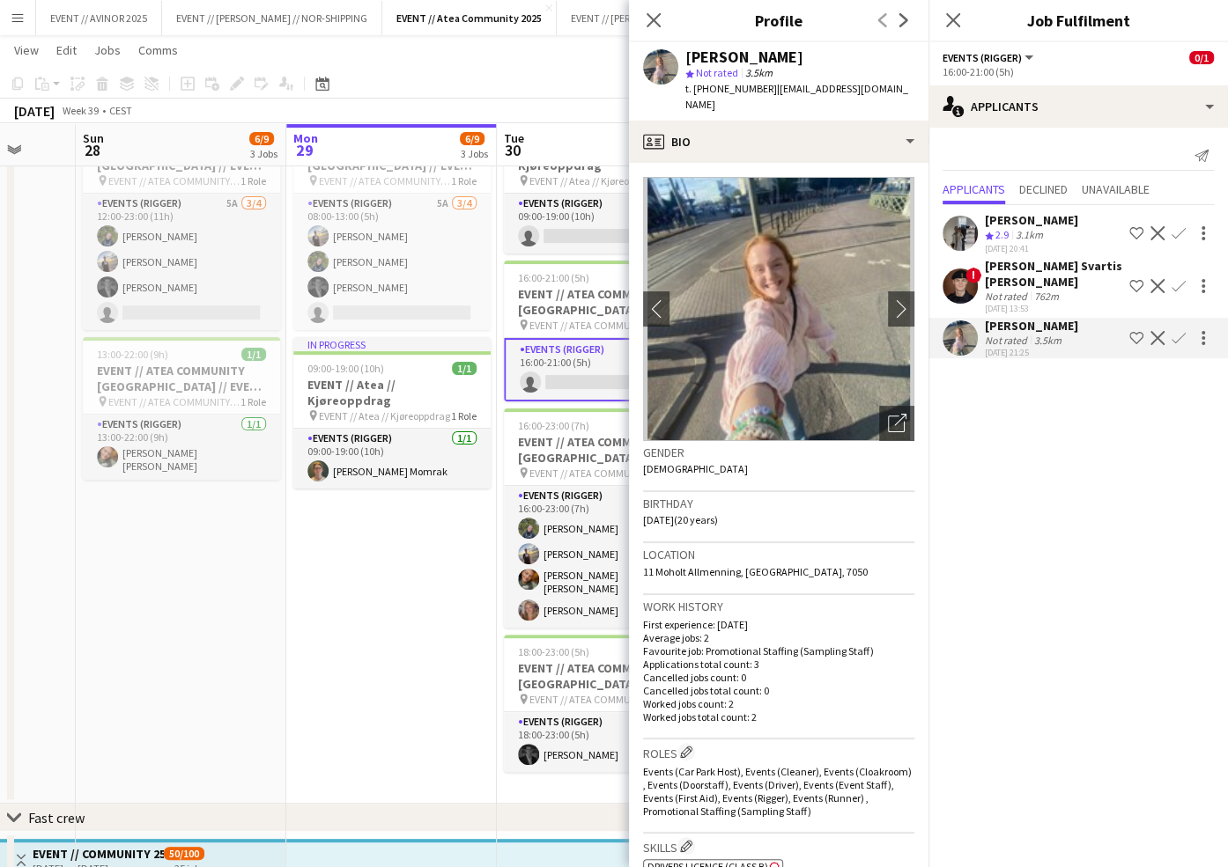
click at [1014, 327] on div "[PERSON_NAME]" at bounding box center [1031, 326] width 93 height 16
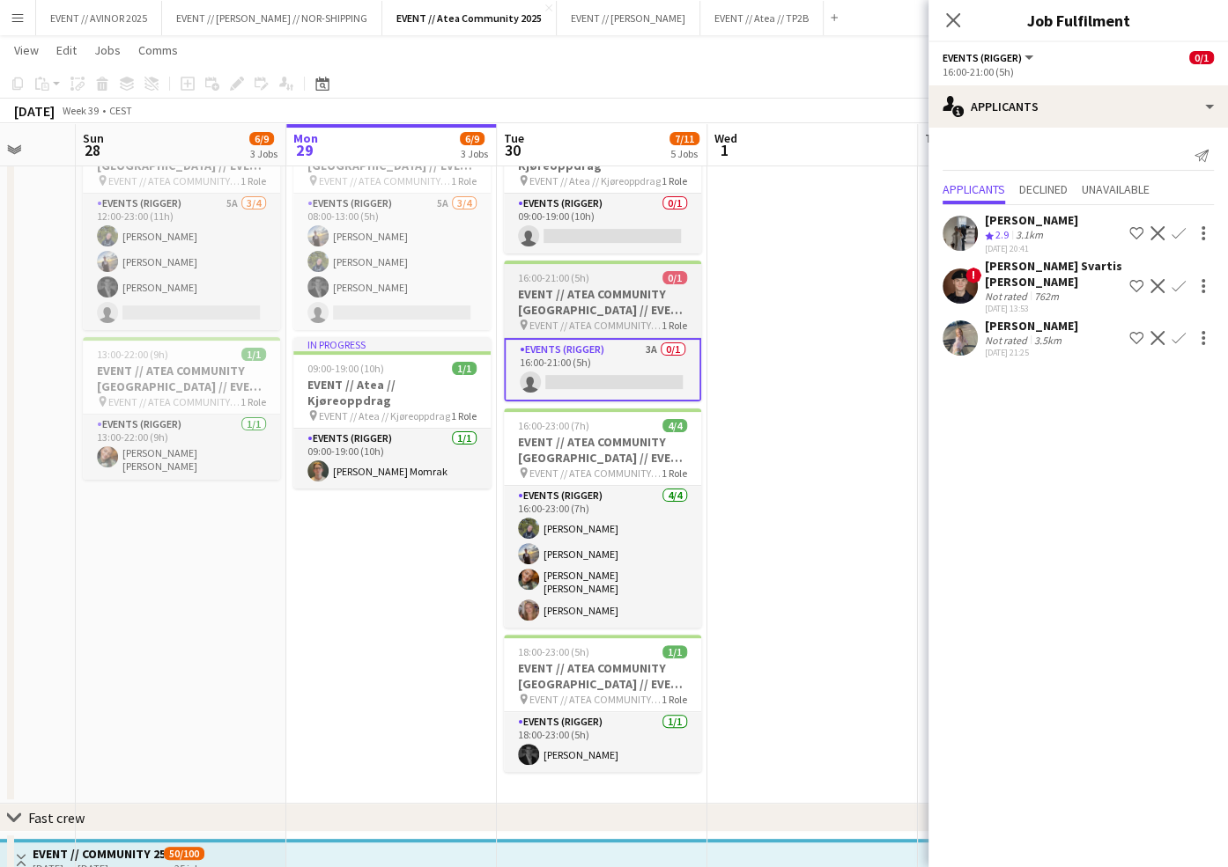
click at [620, 286] on h3 "EVENT // ATEA COMMUNITY [GEOGRAPHIC_DATA] // EVENT CREW" at bounding box center [602, 302] width 197 height 32
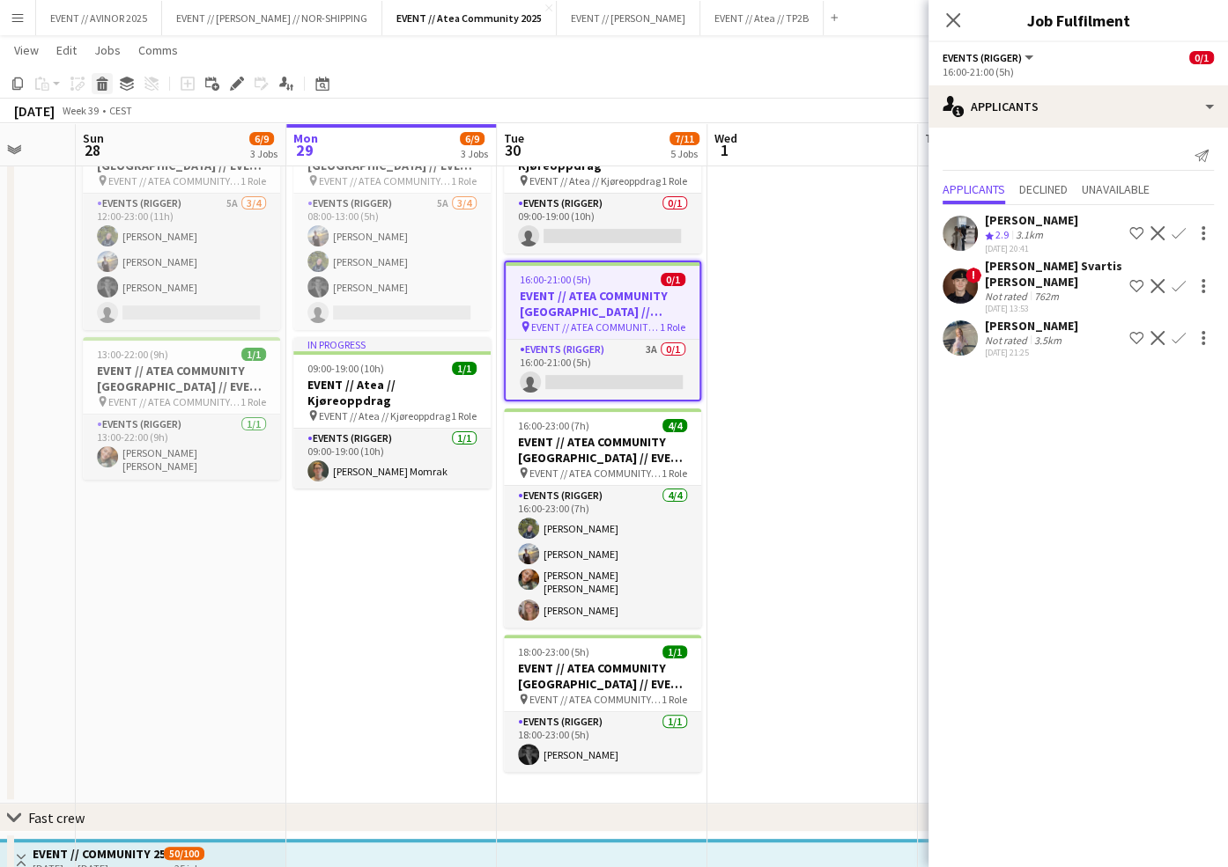
click at [104, 90] on icon at bounding box center [103, 86] width 10 height 9
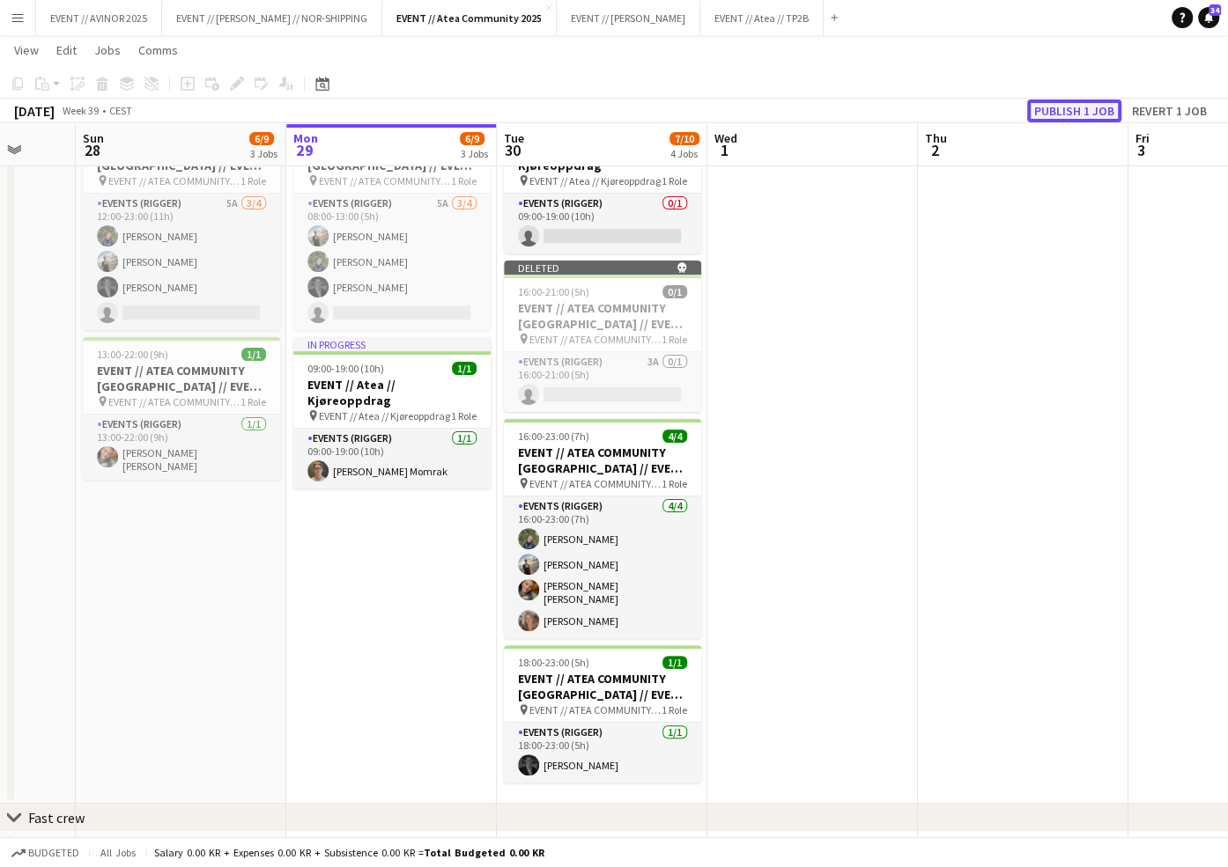
click at [1093, 107] on button "Publish 1 job" at bounding box center [1074, 111] width 94 height 23
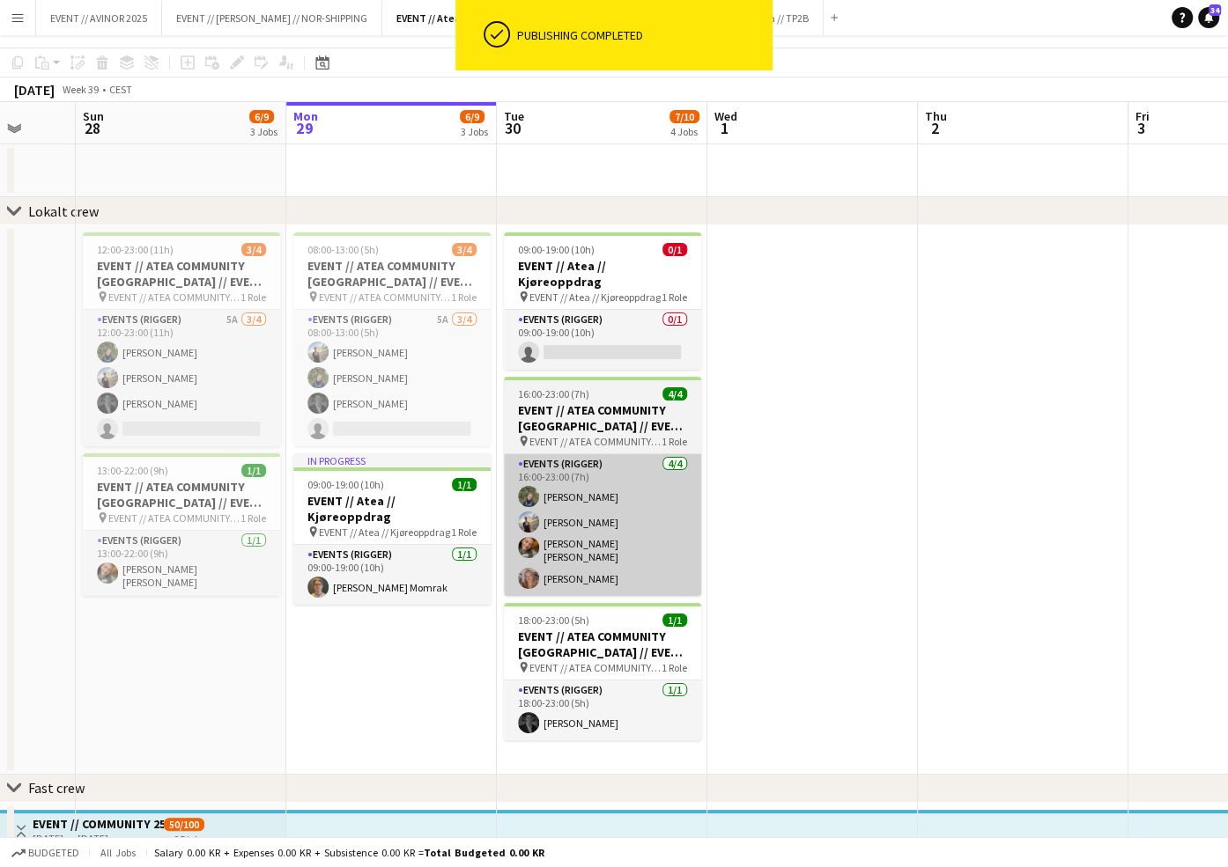
scroll to position [0, 0]
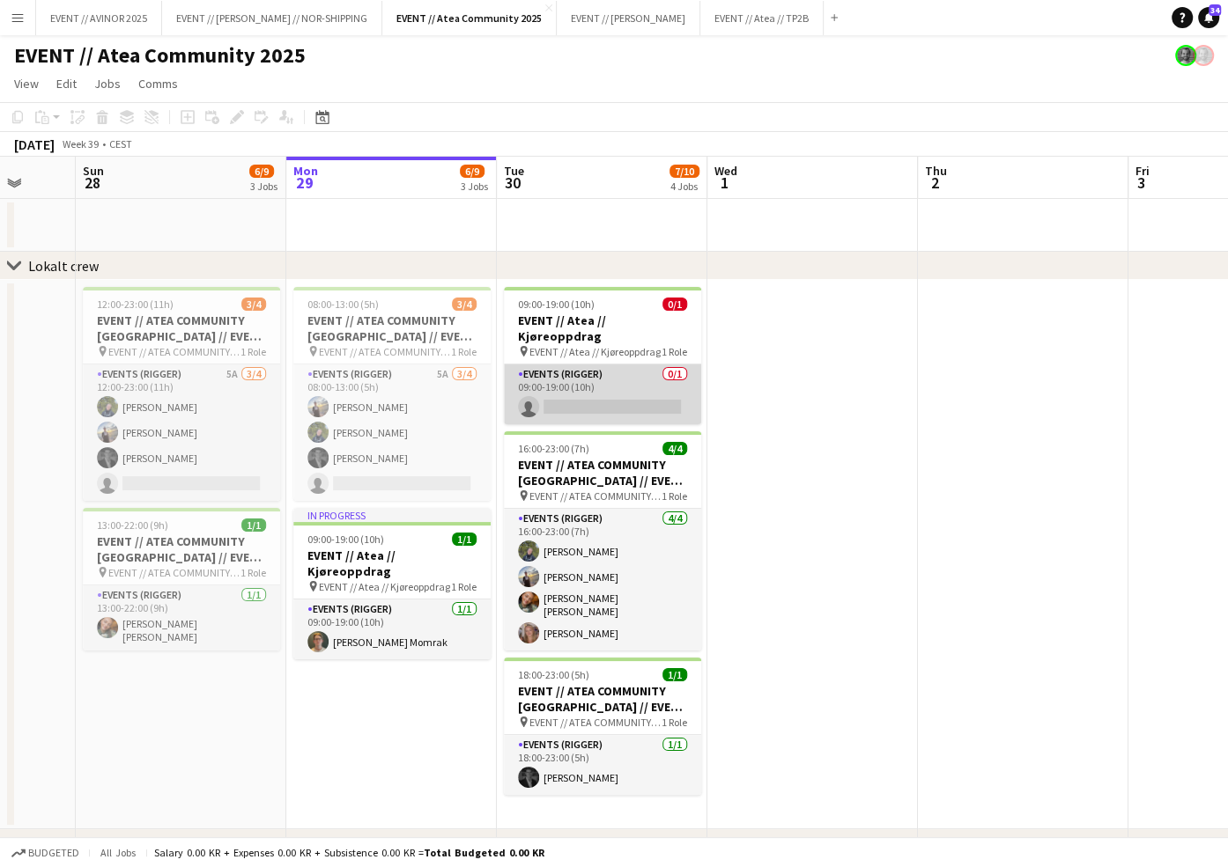
click at [638, 391] on app-card-role "Events (Rigger) 0/1 09:00-19:00 (10h) single-neutral-actions" at bounding box center [602, 395] width 197 height 60
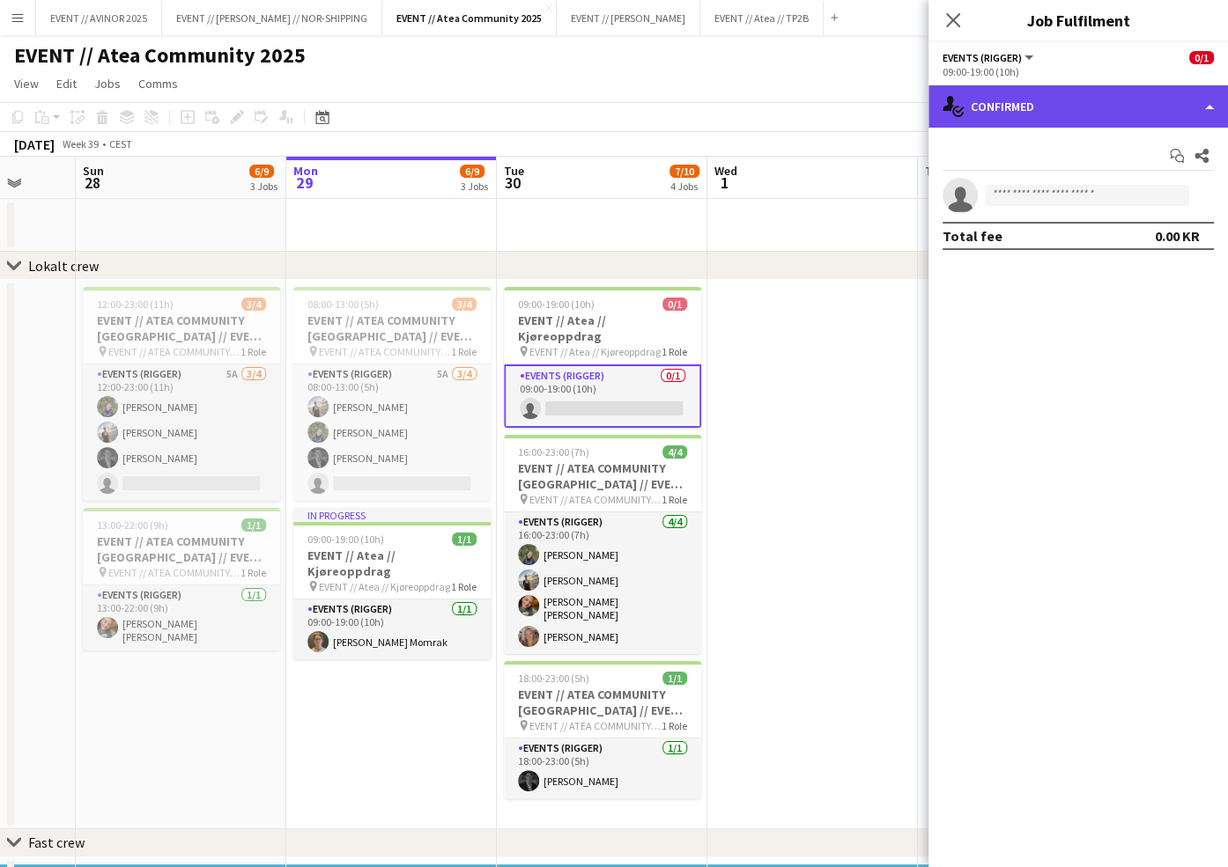
click at [1066, 93] on div "single-neutral-actions-check-2 Confirmed" at bounding box center [1077, 106] width 299 height 42
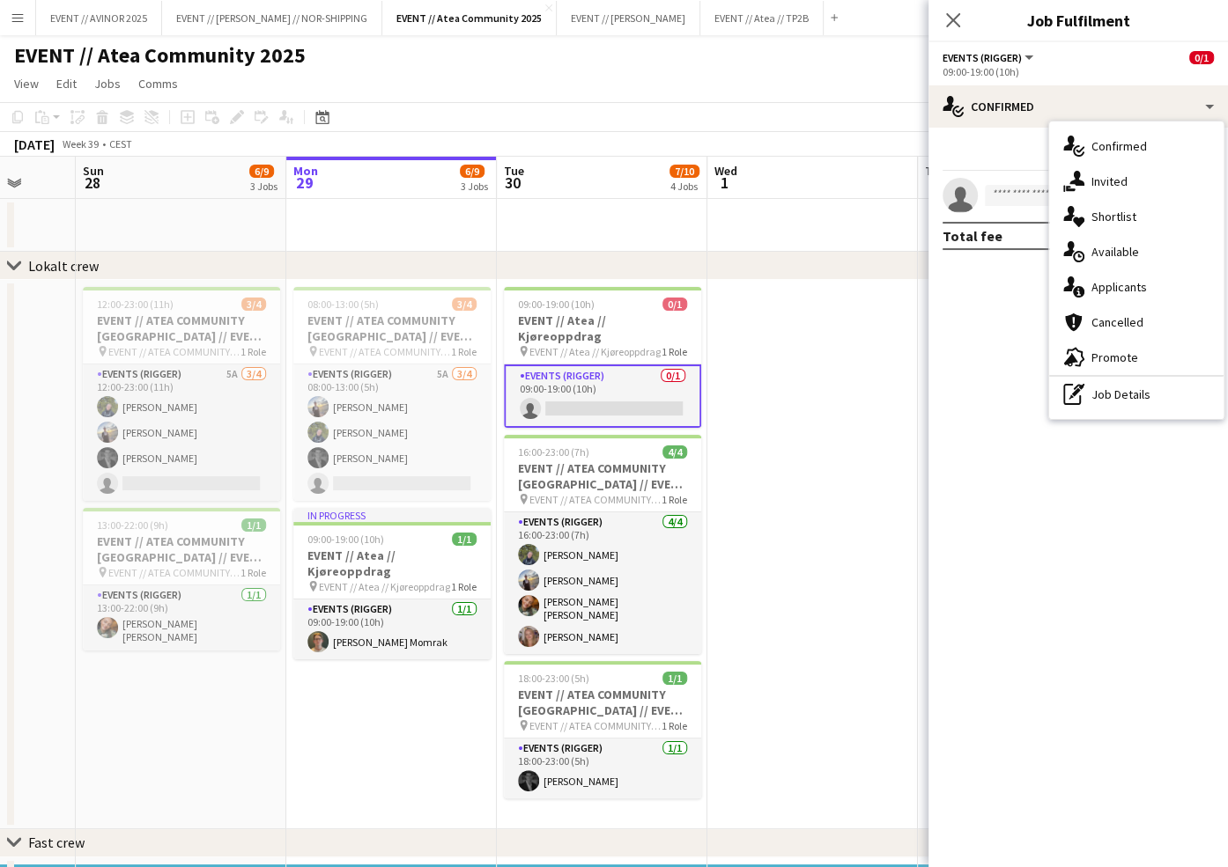
click at [730, 101] on app-page-menu "View Day view expanded Day view collapsed Month view Date picker Jump to [DATE]…" at bounding box center [614, 85] width 1228 height 33
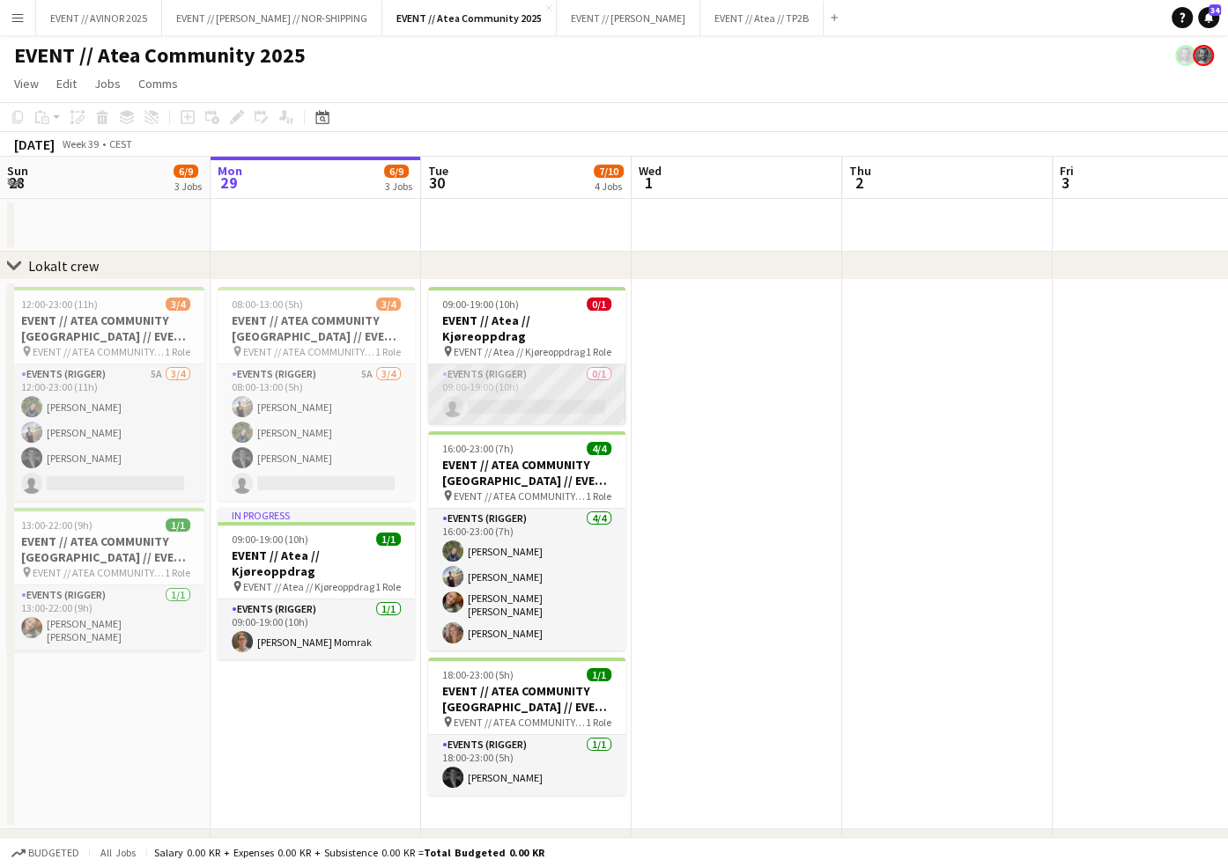
click at [476, 387] on app-card-role "Events (Rigger) 0/1 09:00-19:00 (10h) single-neutral-actions" at bounding box center [526, 395] width 197 height 60
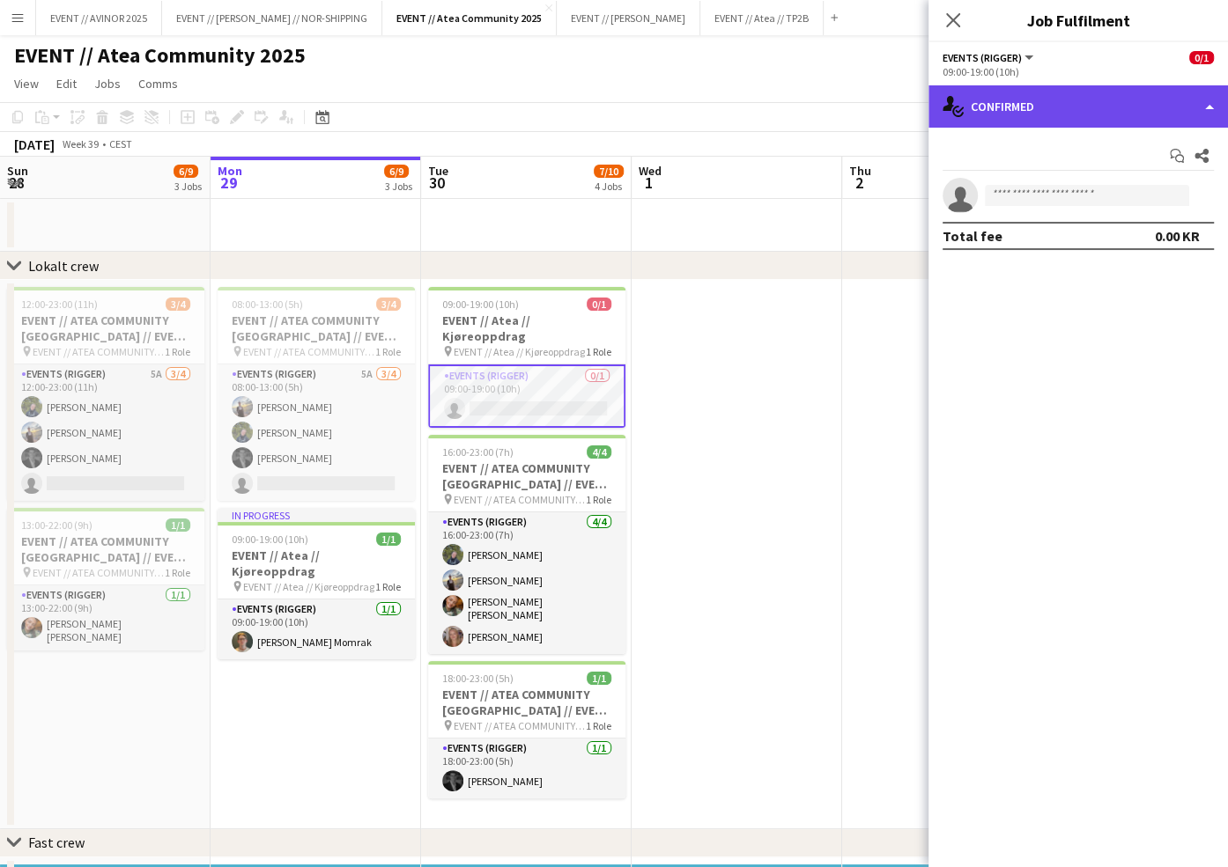
click at [1146, 116] on div "single-neutral-actions-check-2 Confirmed" at bounding box center [1077, 106] width 299 height 42
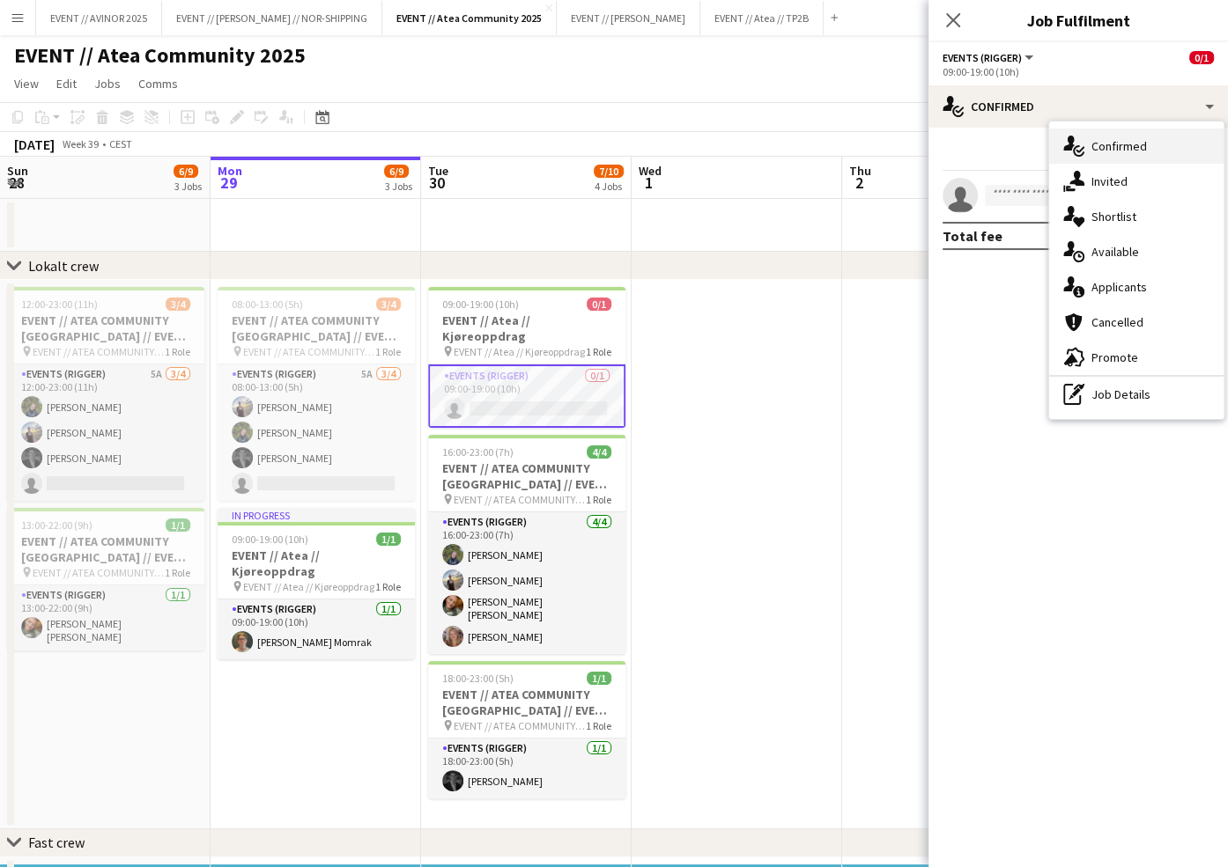
click at [1161, 152] on div "single-neutral-actions-check-2 Confirmed" at bounding box center [1136, 146] width 174 height 35
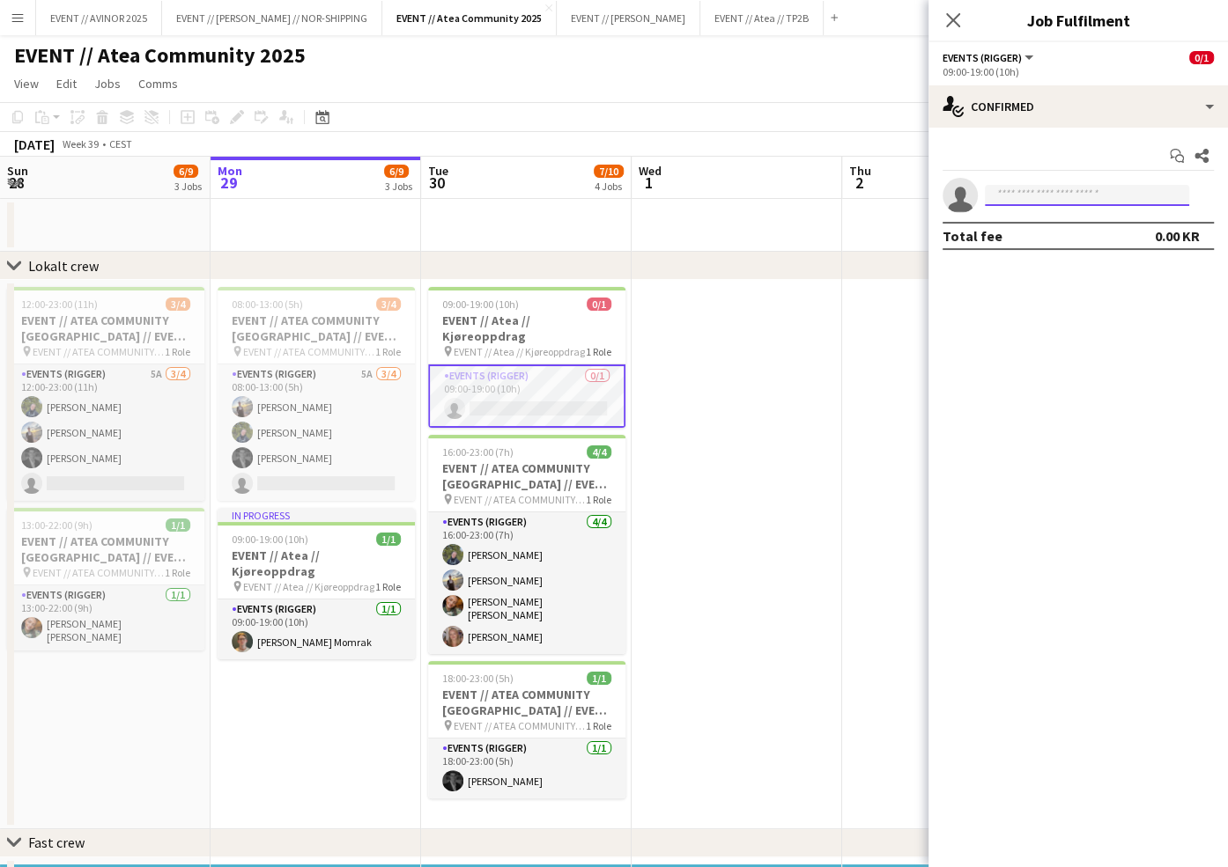
click at [1037, 201] on input at bounding box center [1087, 195] width 204 height 21
type input "******"
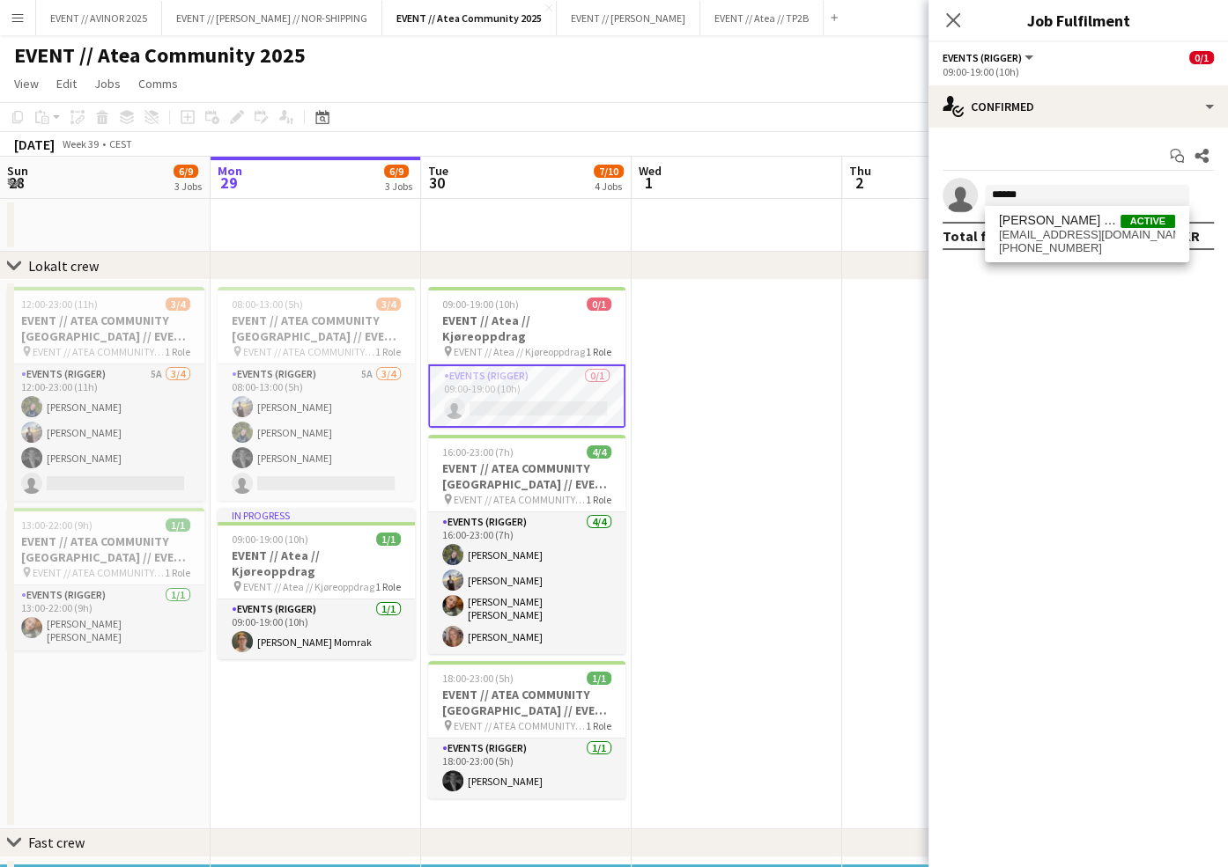
click at [1029, 238] on span "momrakt@gmail.com" at bounding box center [1087, 235] width 176 height 14
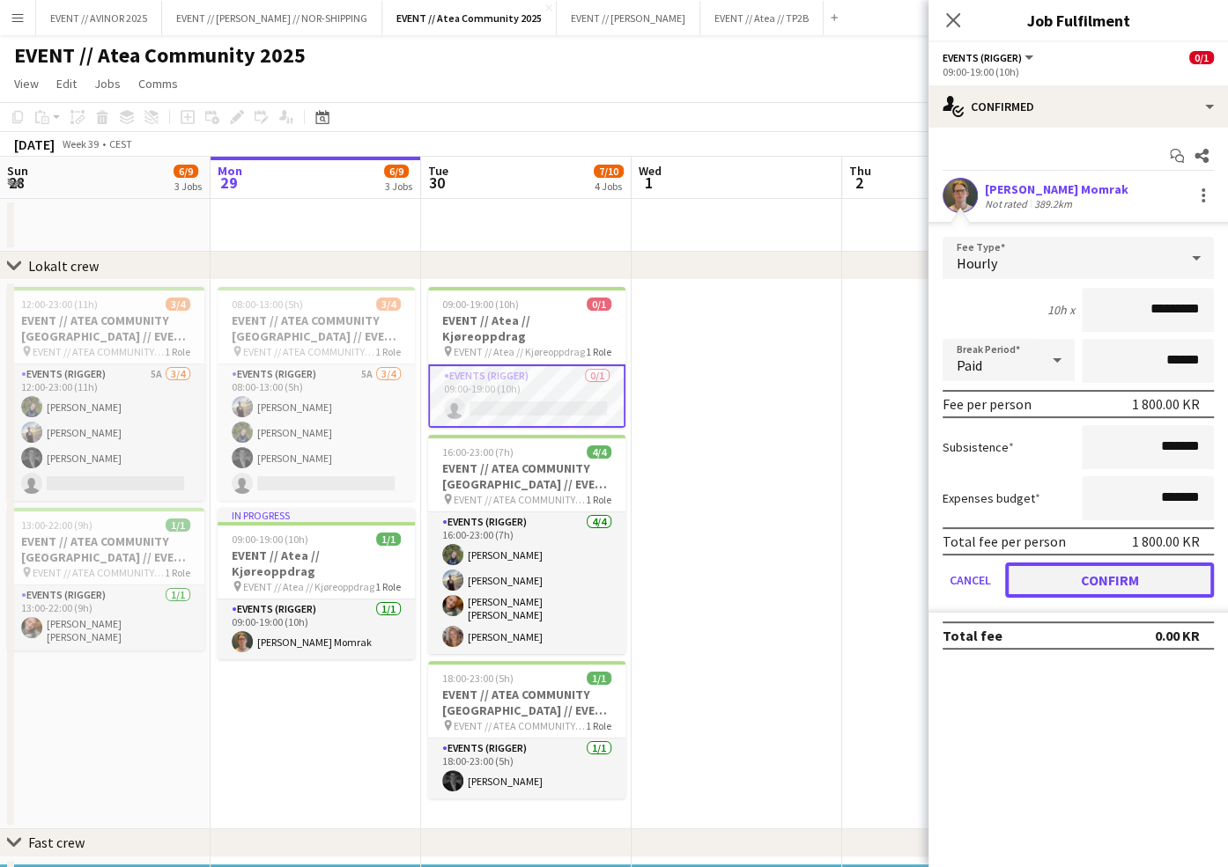
click at [1072, 581] on button "Confirm" at bounding box center [1109, 580] width 209 height 35
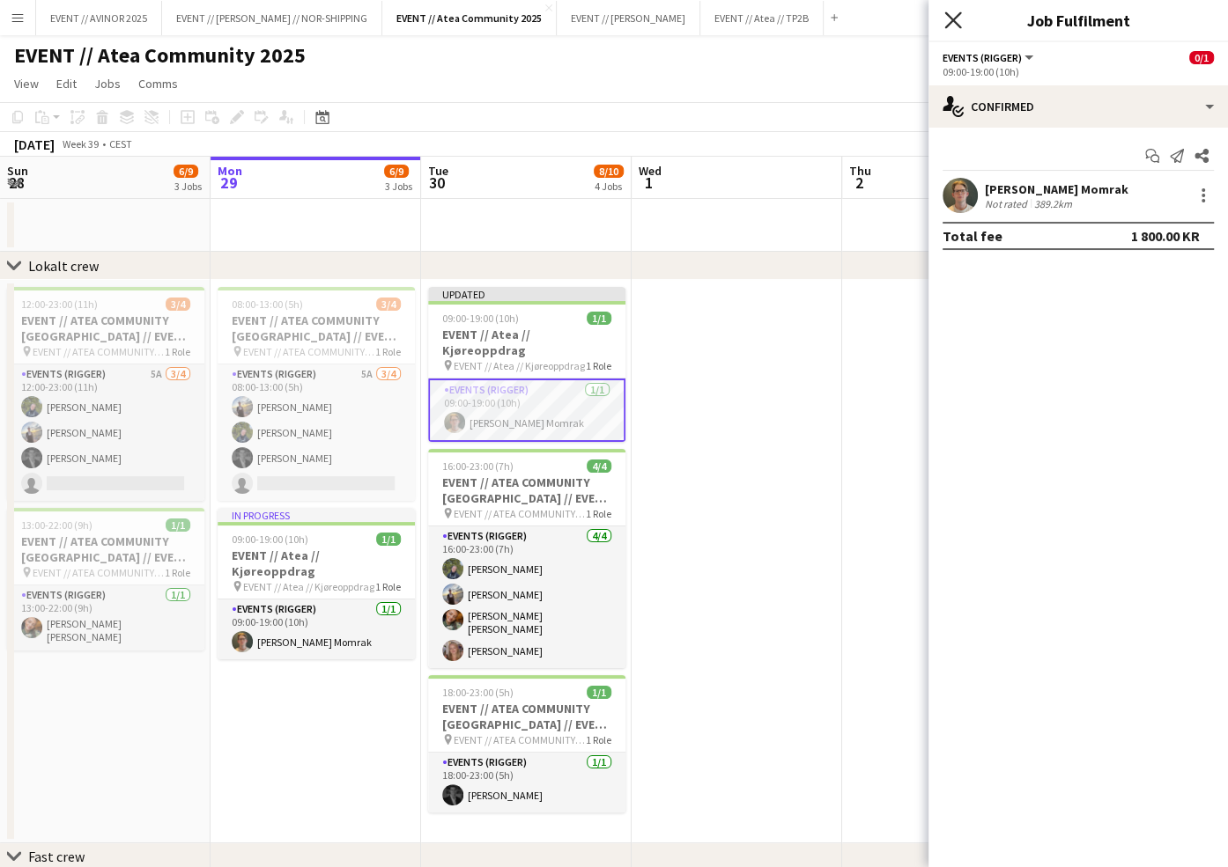
click at [951, 18] on icon at bounding box center [952, 19] width 17 height 17
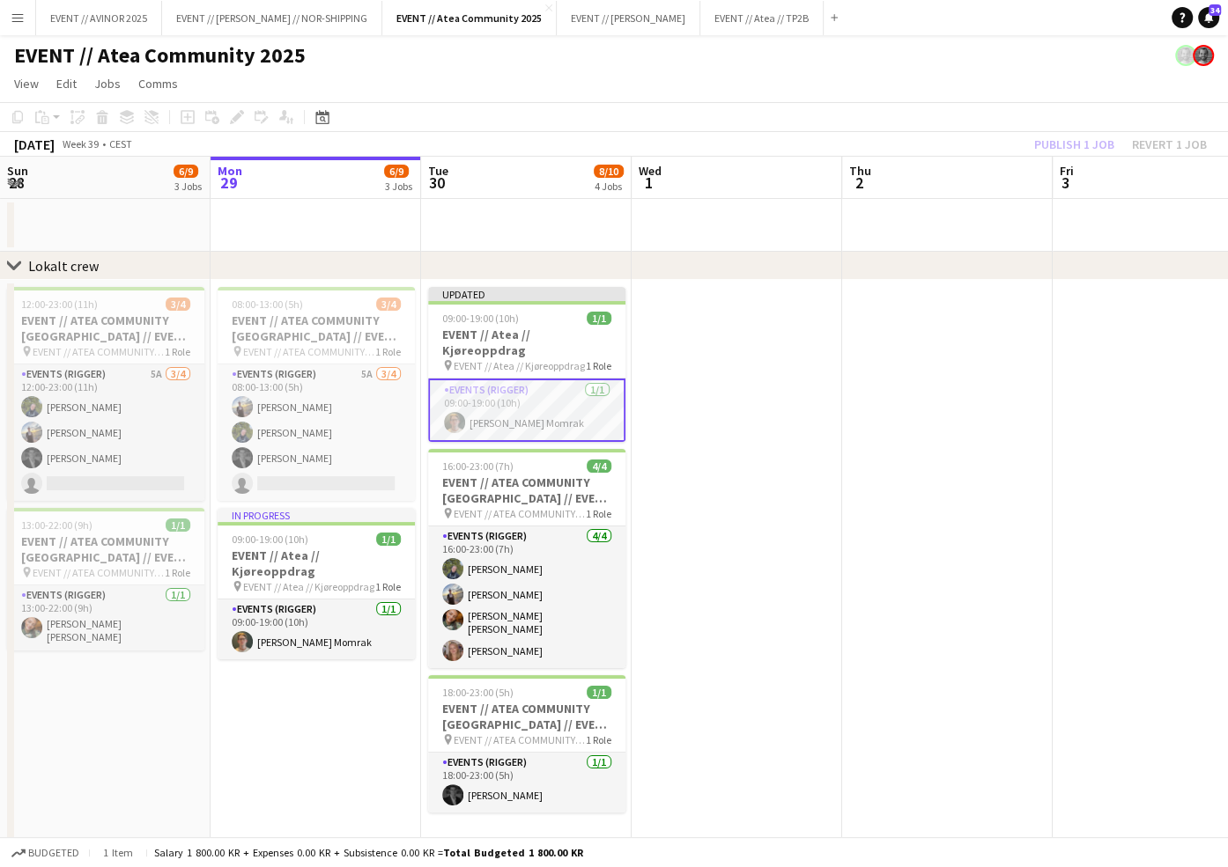
click at [1014, 108] on app-toolbar "Copy Paste Paste Command V Paste with crew Command Shift V Paste linked Job Del…" at bounding box center [614, 117] width 1228 height 30
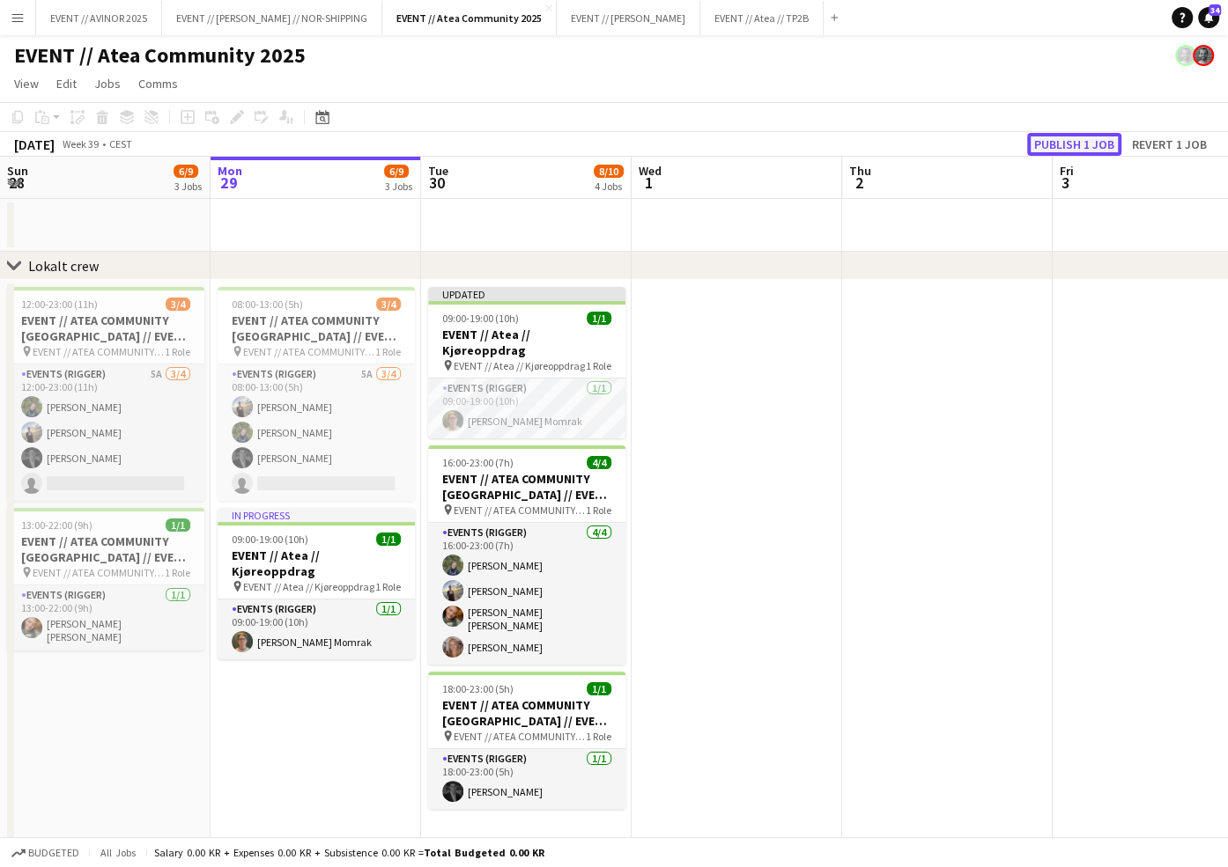
click at [1045, 140] on button "Publish 1 job" at bounding box center [1074, 144] width 94 height 23
